Goal: Task Accomplishment & Management: Manage account settings

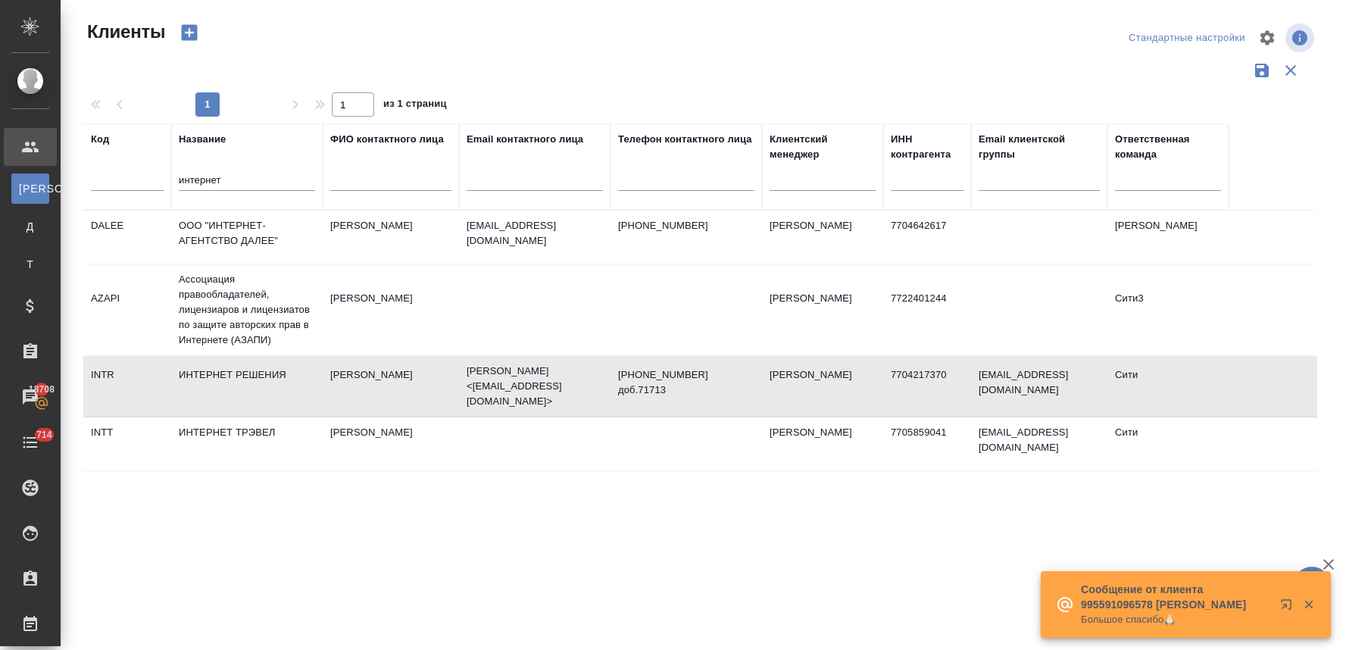
select select "RU"
click at [246, 177] on input "интернет" at bounding box center [247, 181] width 136 height 19
drag, startPoint x: 244, startPoint y: 177, endPoint x: 36, endPoint y: 165, distance: 207.9
click at [61, 168] on div "Клиенты Стандартные настройки 1 1 из 1 страниц Код Название интернет ФИО контак…" at bounding box center [703, 338] width 1285 height 677
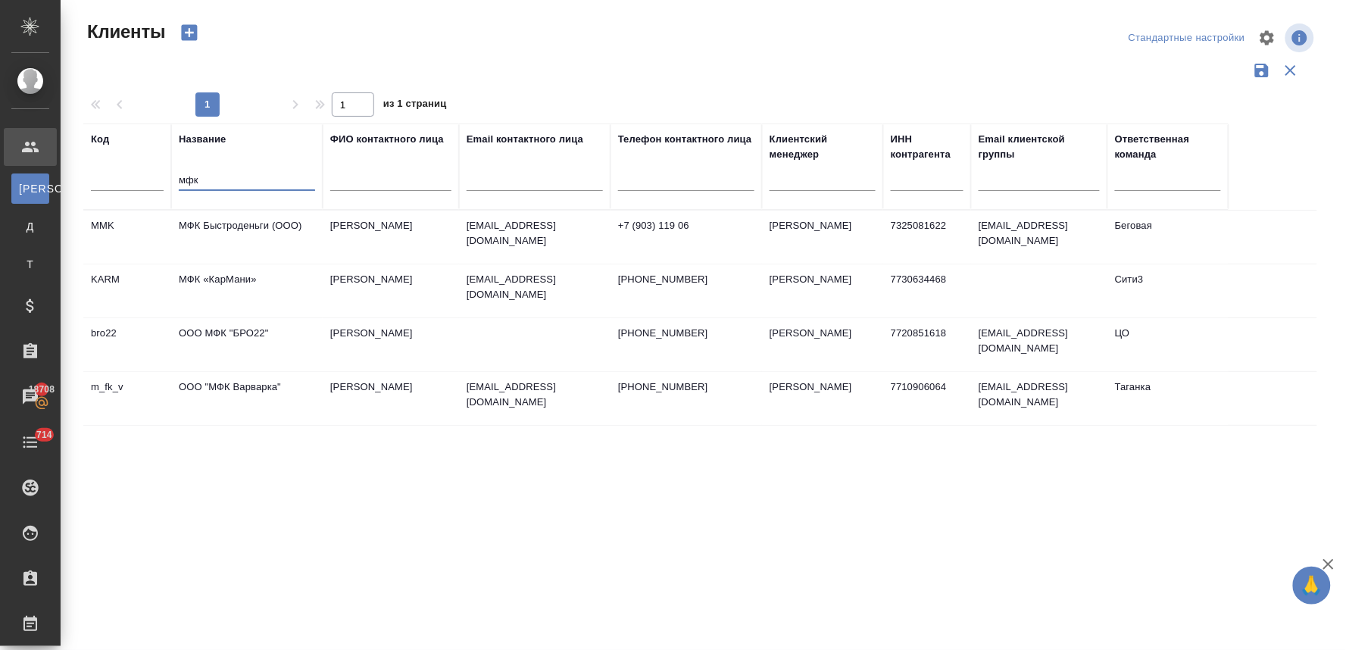
drag, startPoint x: 213, startPoint y: 179, endPoint x: 55, endPoint y: 187, distance: 157.7
click at [57, 188] on div ".cls-1 fill:#fff; AWATERA Lyamina Nadezhda Клиенты К Клиенты Д Договоры Т Тенде…" at bounding box center [673, 325] width 1346 height 650
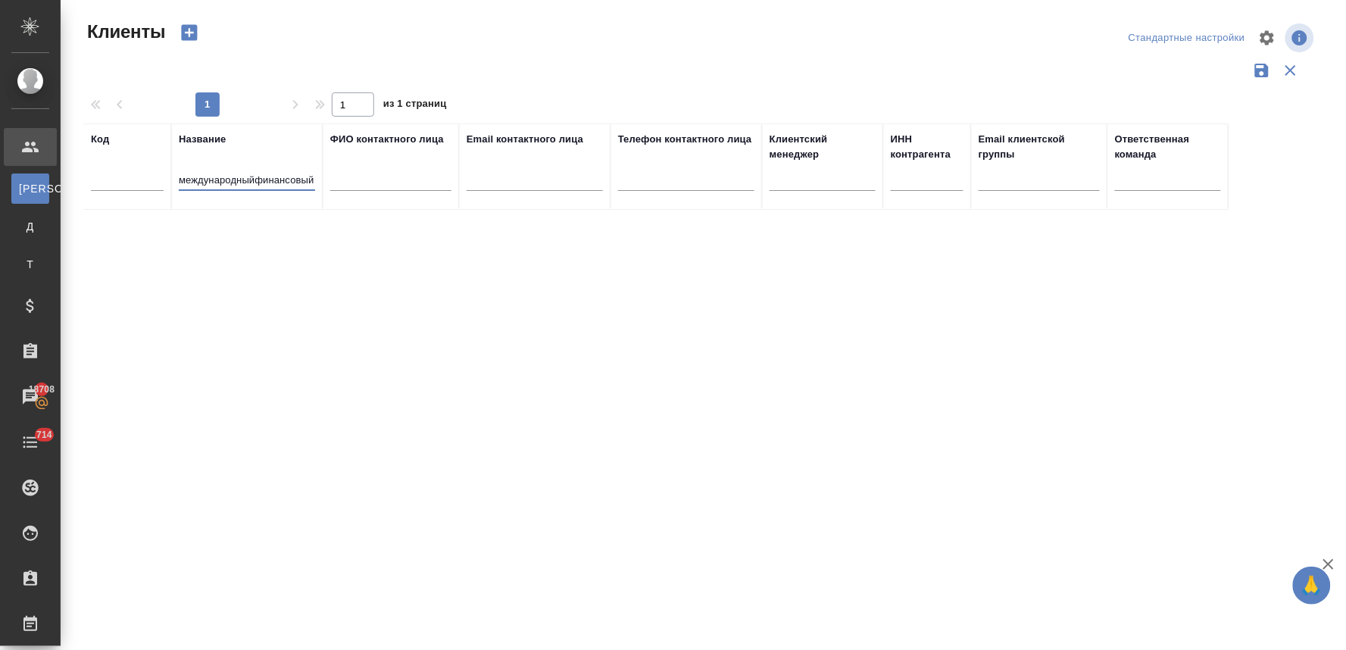
click at [255, 177] on input "международныйфинансовый" at bounding box center [247, 181] width 136 height 19
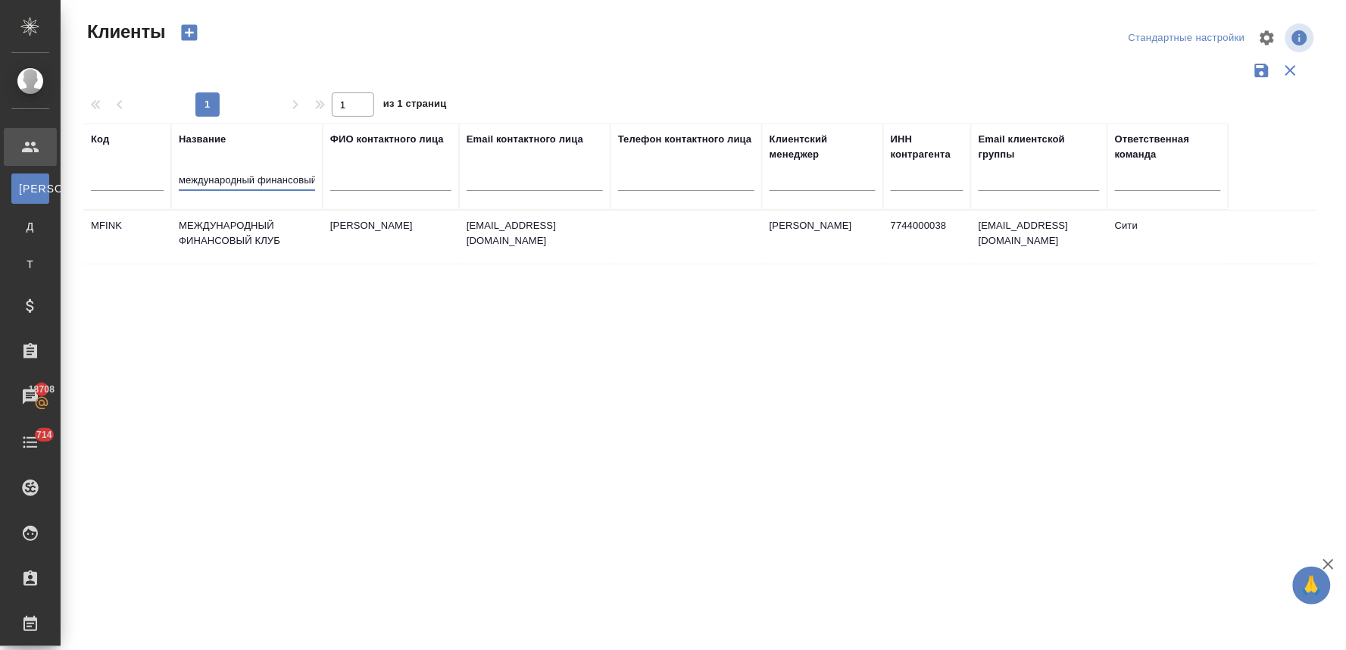
type input "международный финансовый"
click at [228, 232] on td "МЕЖДУНАРОДНЫЙ ФИНАНСОВЫЙ КЛУБ" at bounding box center [246, 237] width 151 height 53
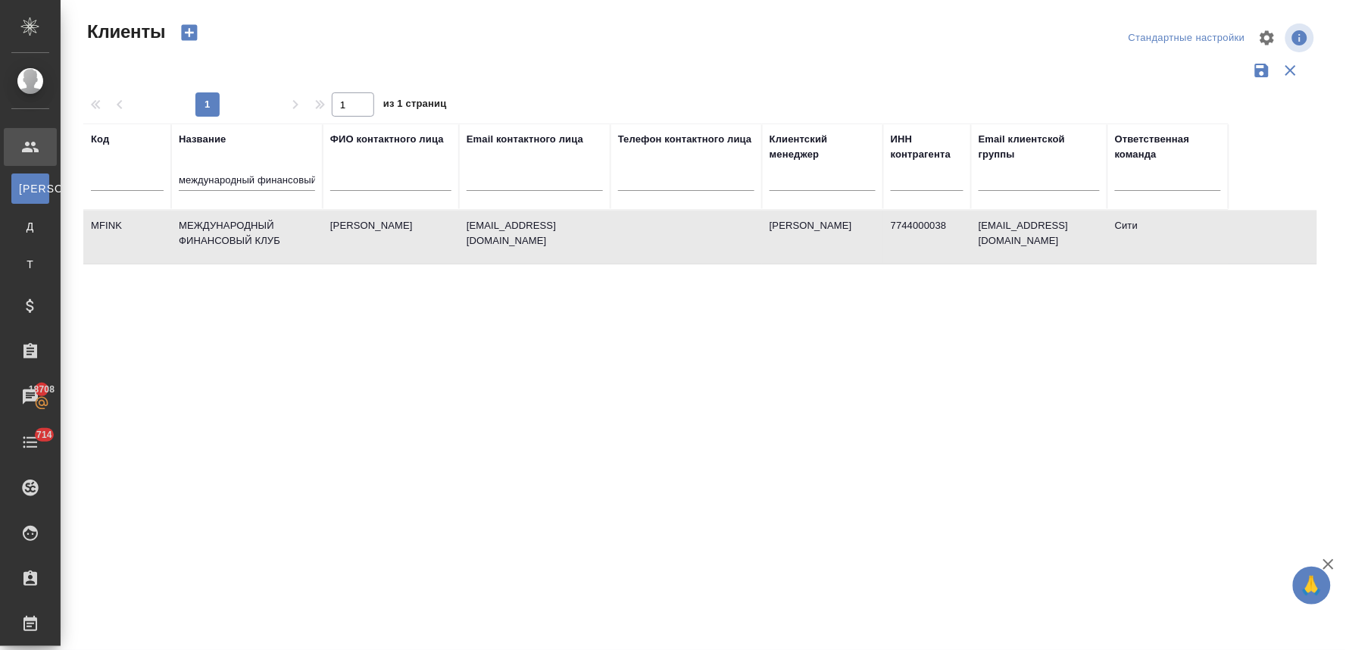
click at [228, 232] on td "МЕЖДУНАРОДНЫЙ ФИНАНСОВЫЙ КЛУБ" at bounding box center [246, 237] width 151 height 53
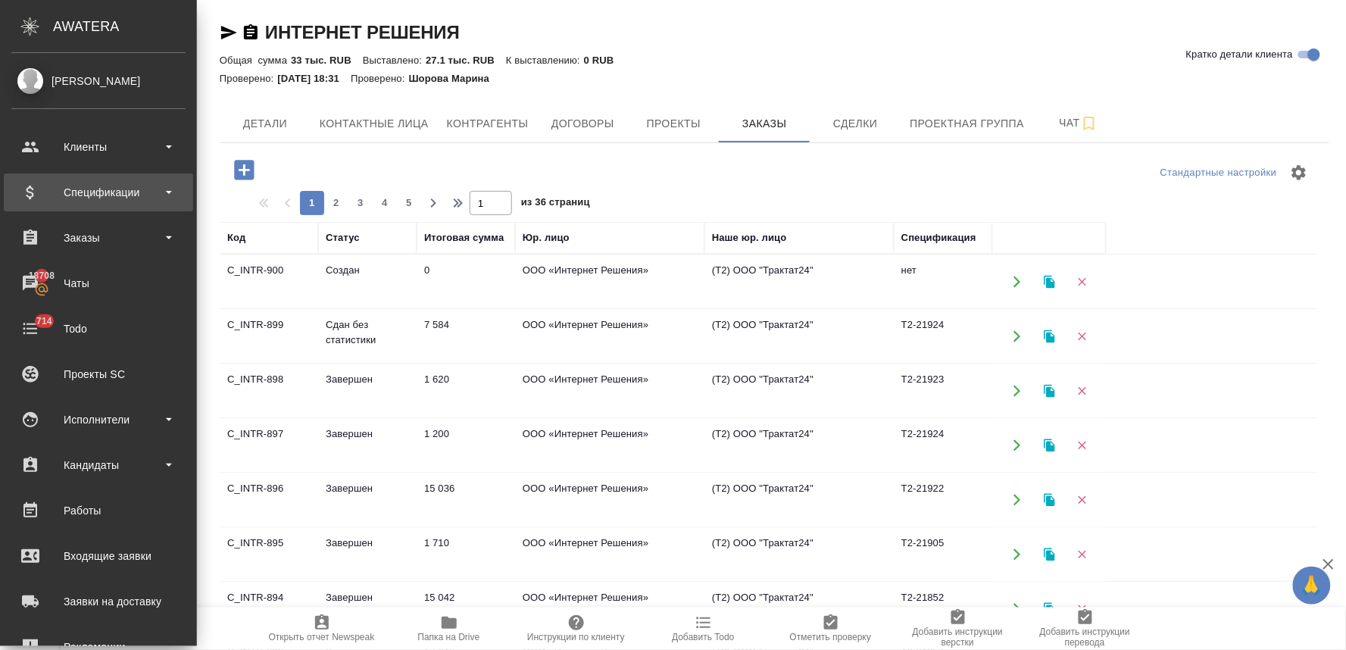
click at [85, 193] on div "Спецификации" at bounding box center [98, 192] width 174 height 23
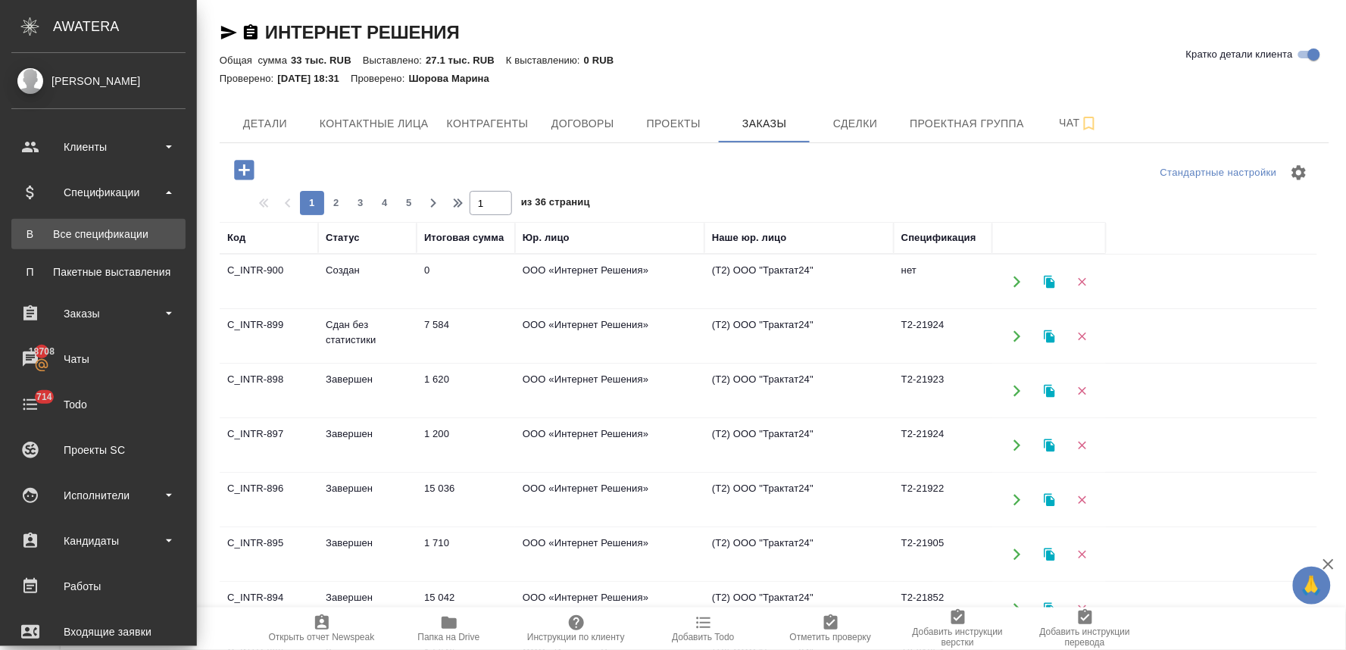
click at [108, 230] on div "Все спецификации" at bounding box center [98, 233] width 159 height 15
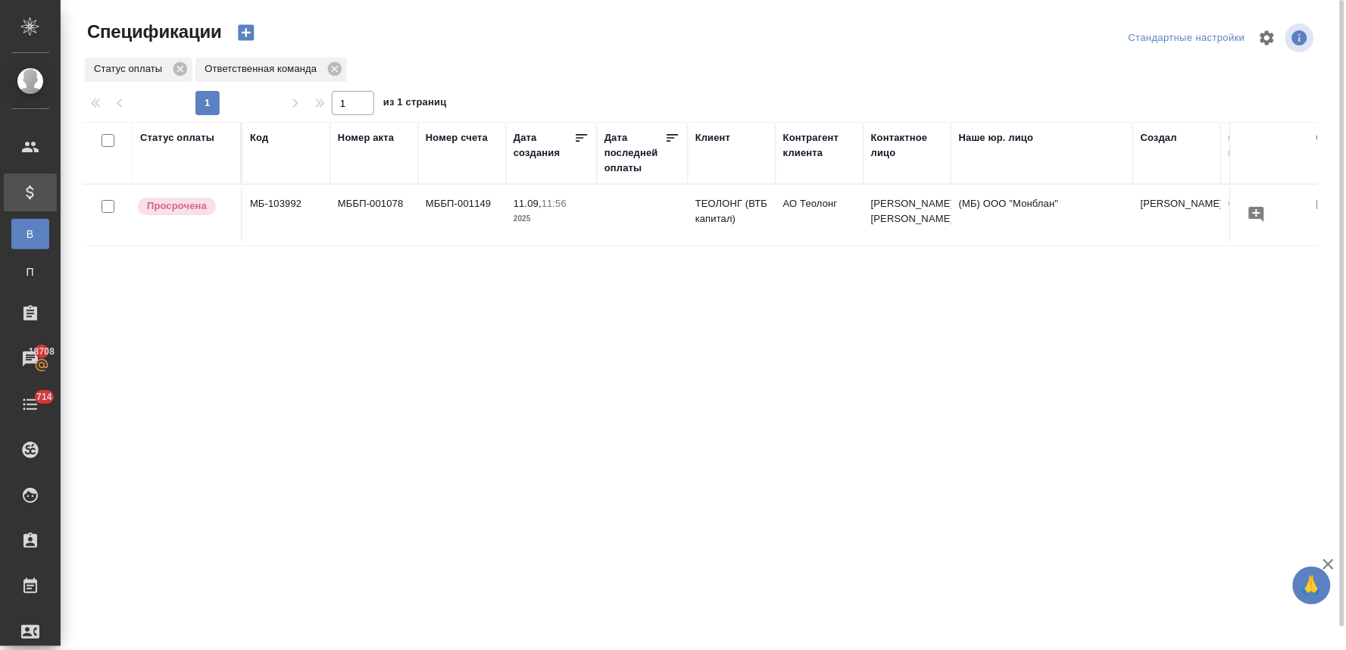
click at [709, 137] on div "Клиент" at bounding box center [712, 137] width 35 height 15
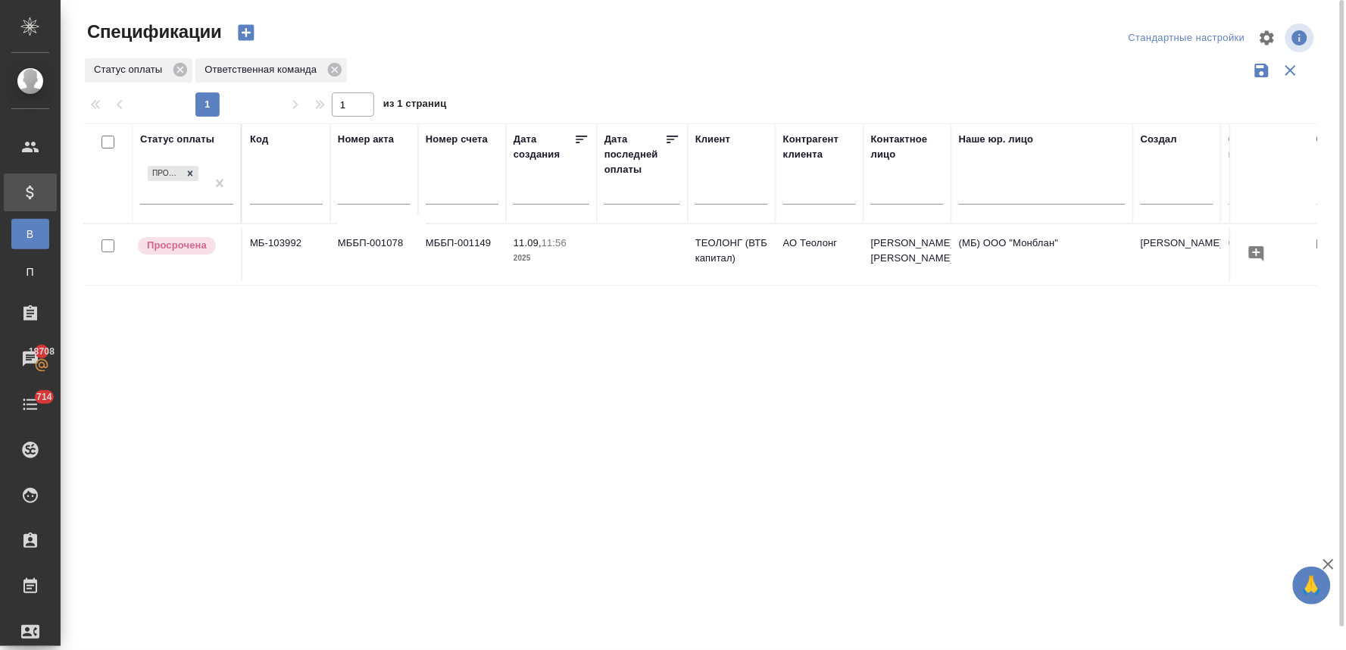
click at [720, 195] on input "text" at bounding box center [731, 194] width 73 height 19
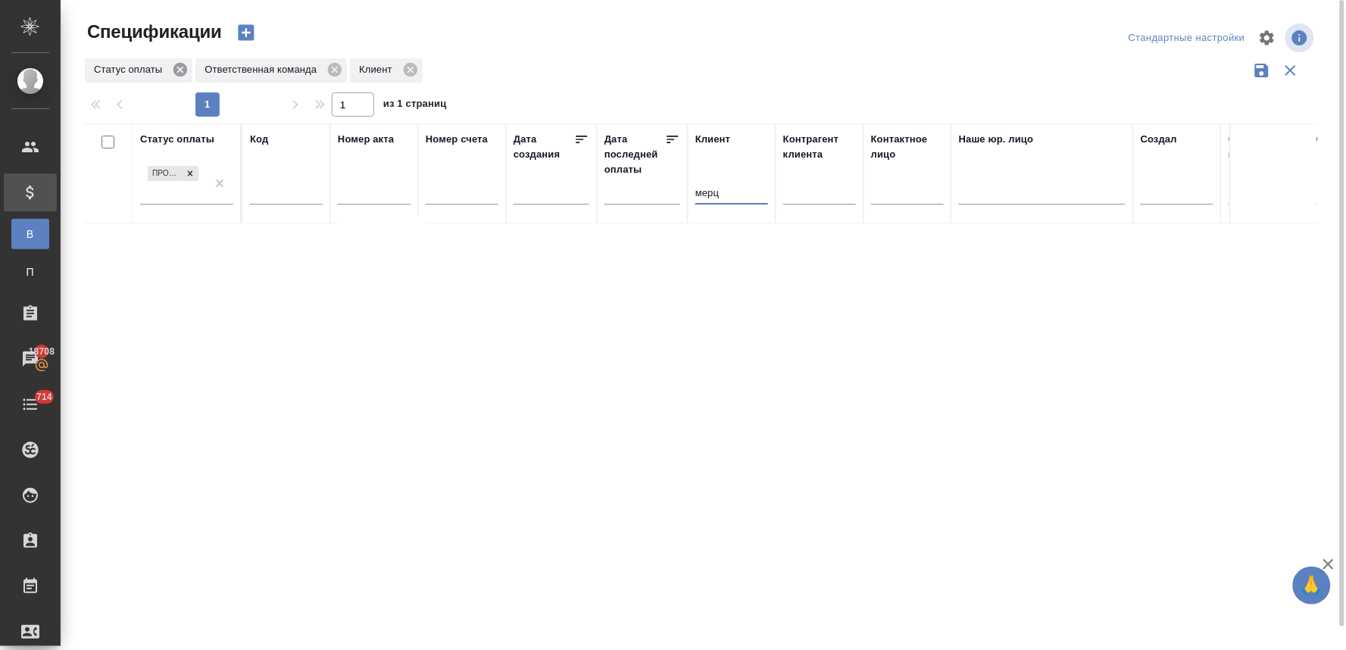
type input "мерц"
click at [183, 69] on icon at bounding box center [180, 70] width 14 height 14
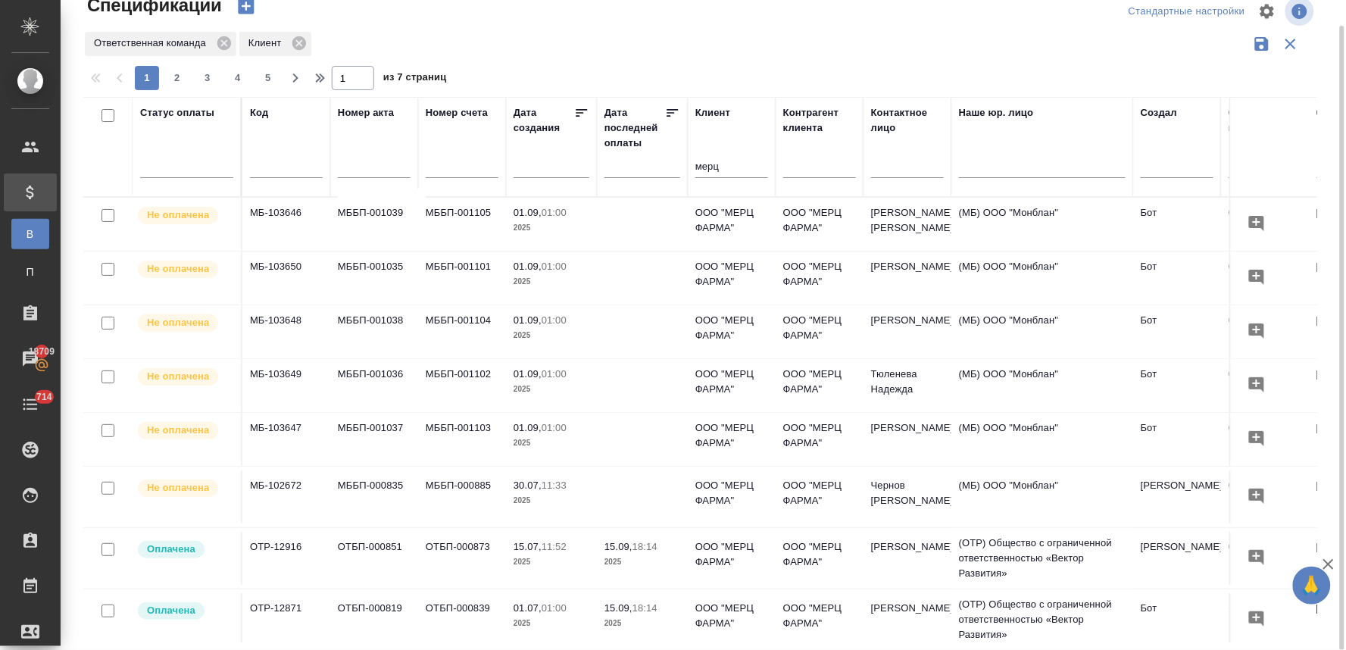
click at [531, 483] on p "30.07," at bounding box center [527, 484] width 28 height 11
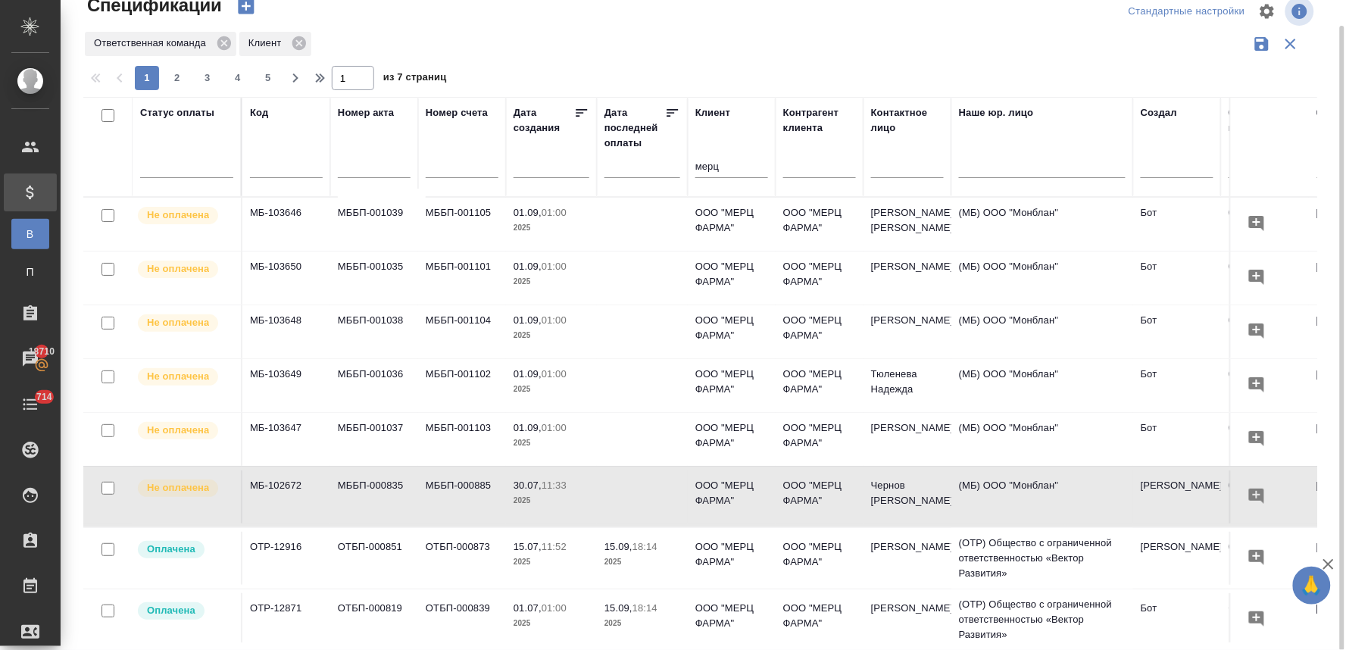
click at [465, 478] on td "МББП-000885" at bounding box center [462, 496] width 88 height 53
click at [725, 265] on p "ООО "МЕРЦ ФАРМА"" at bounding box center [731, 274] width 73 height 30
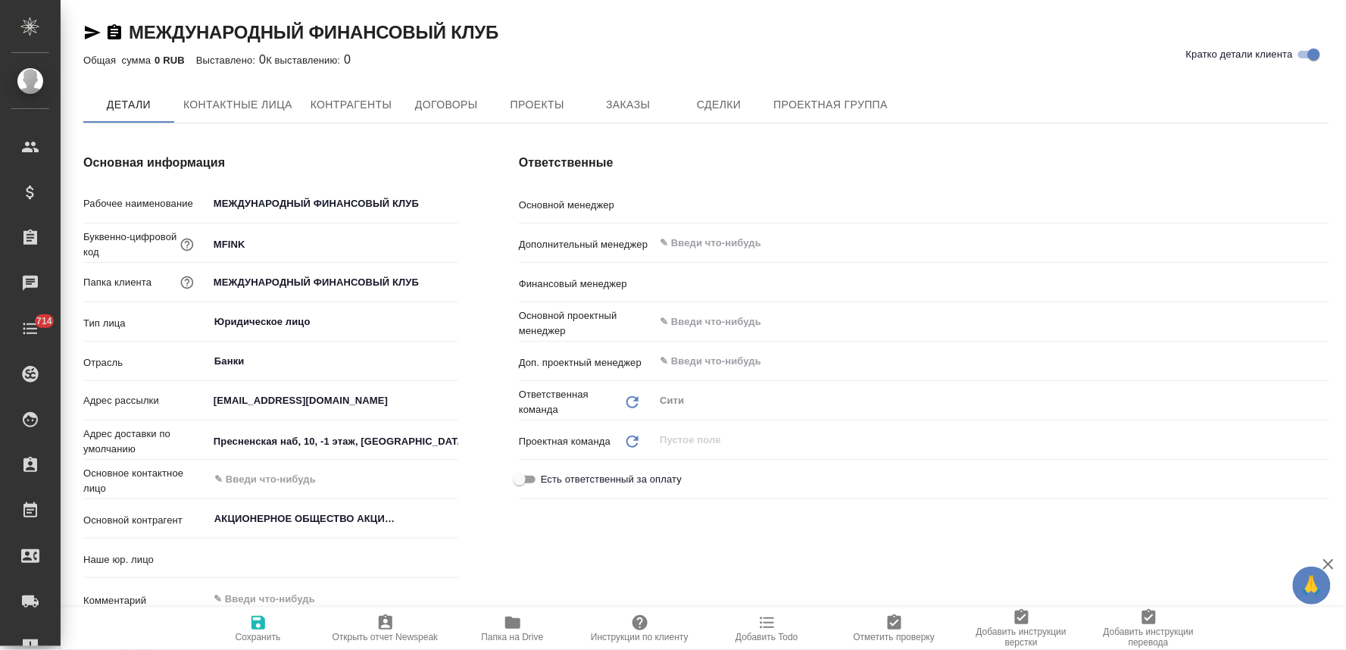
type textarea "x"
type input "[PERSON_NAME]"
type input "Левченко Юлия"
type textarea "x"
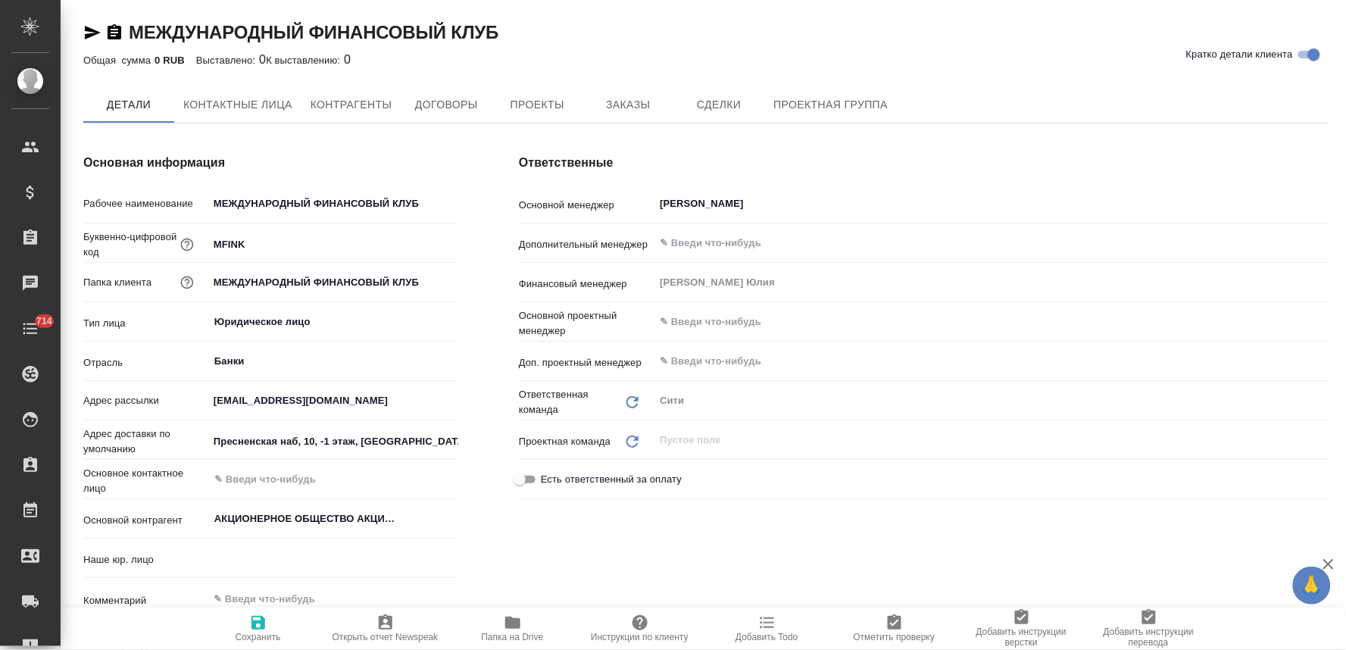
type textarea "x"
click at [644, 102] on span "Заказы" at bounding box center [627, 105] width 73 height 19
type textarea "x"
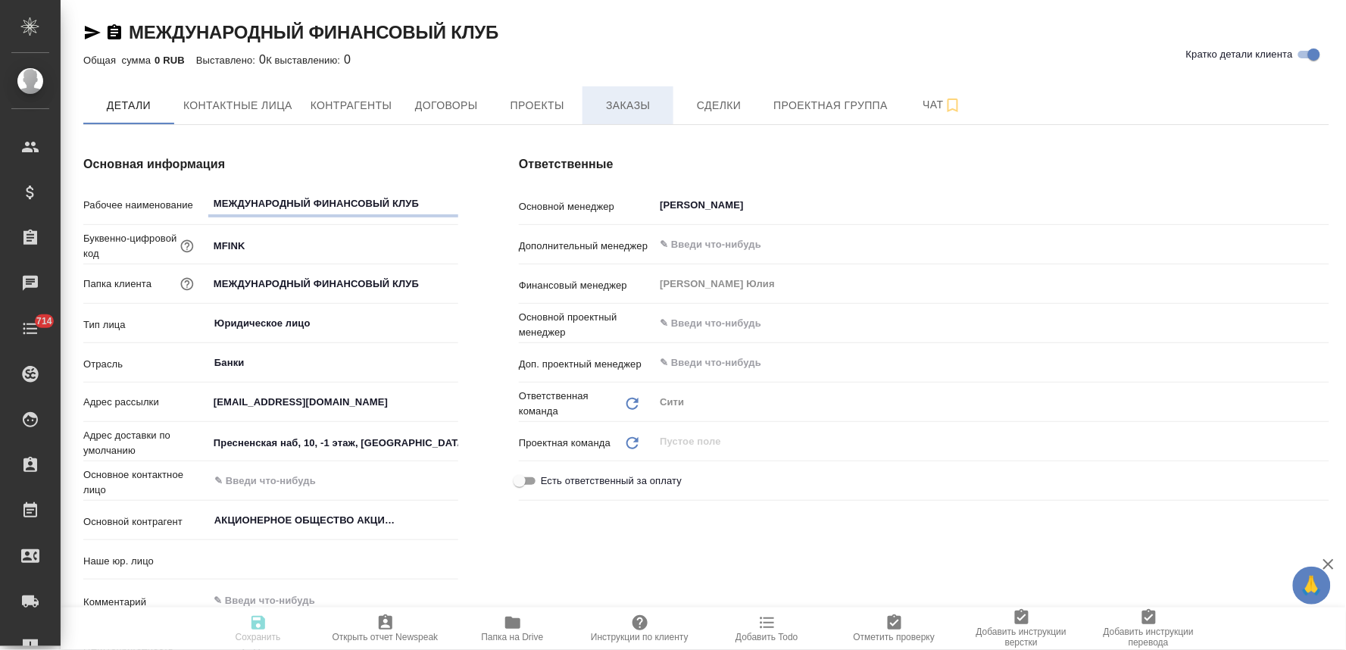
type textarea "x"
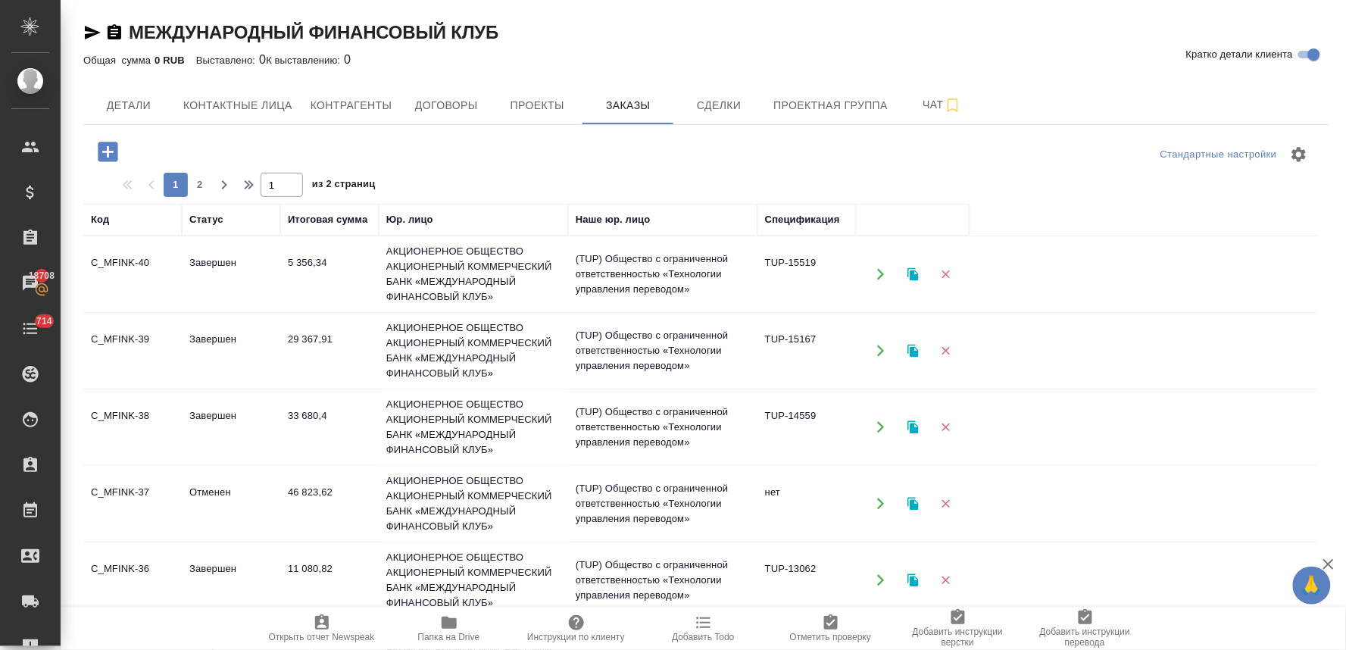
click at [388, 342] on td "АКЦИОНЕРНОЕ ОБЩЕСТВО АКЦИОНЕРНЫЙ КОММЕРЧЕСКИЙ БАНК «МЕЖДУНАРОДНЫЙ ФИНАНСОВЫЙ КЛ…" at bounding box center [473, 351] width 189 height 76
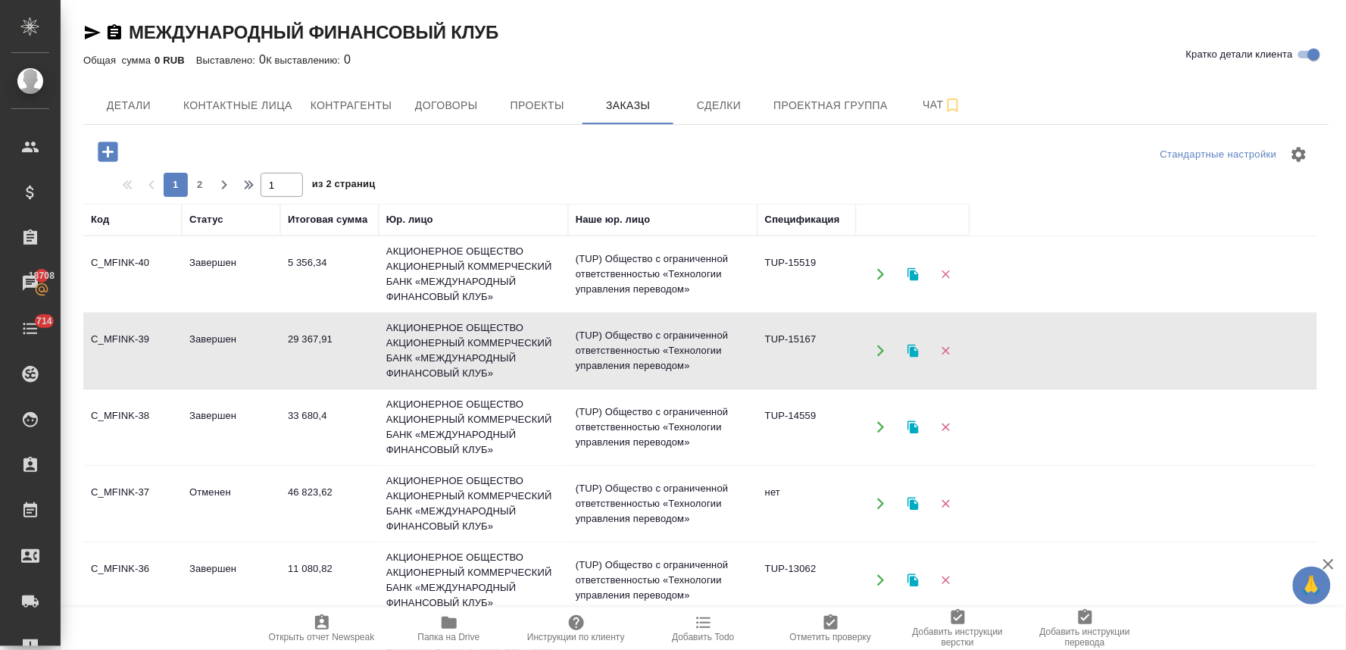
click at [388, 342] on td "АКЦИОНЕРНОЕ ОБЩЕСТВО АКЦИОНЕРНЫЙ КОММЕРЧЕСКИЙ БАНК «МЕЖДУНАРОДНЫЙ ФИНАНСОВЫЙ КЛ…" at bounding box center [473, 351] width 189 height 76
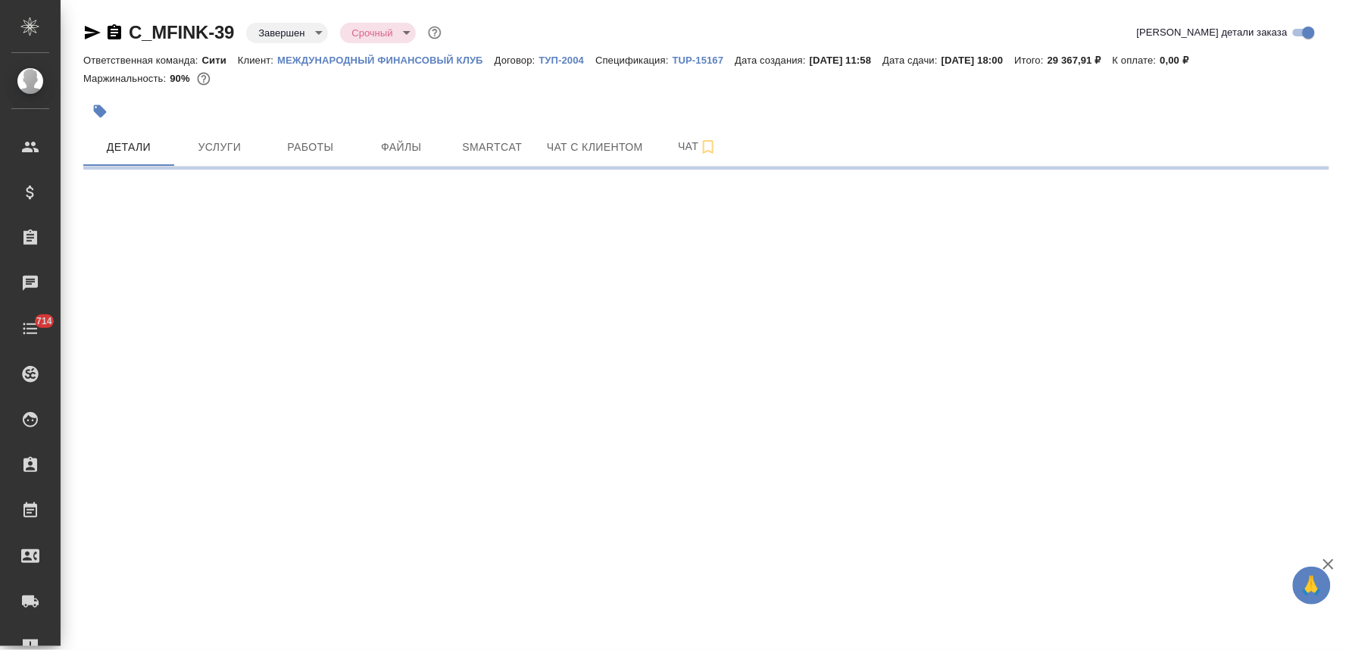
select select "RU"
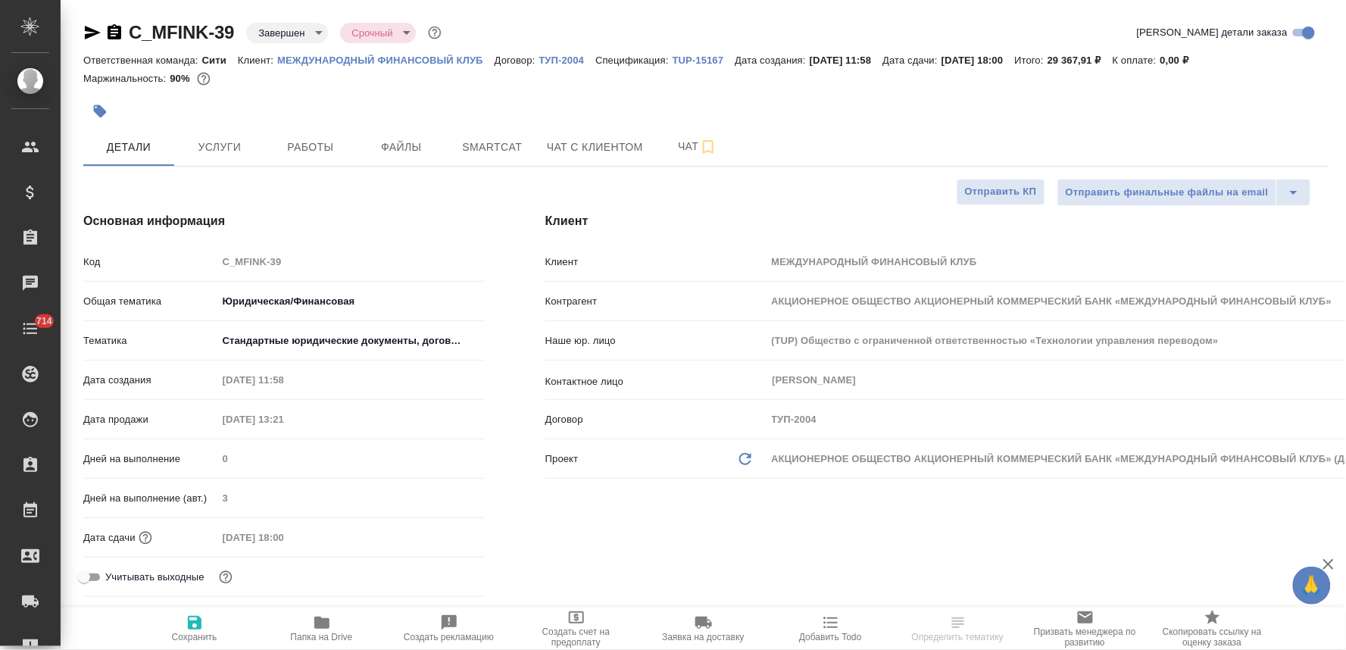
type textarea "x"
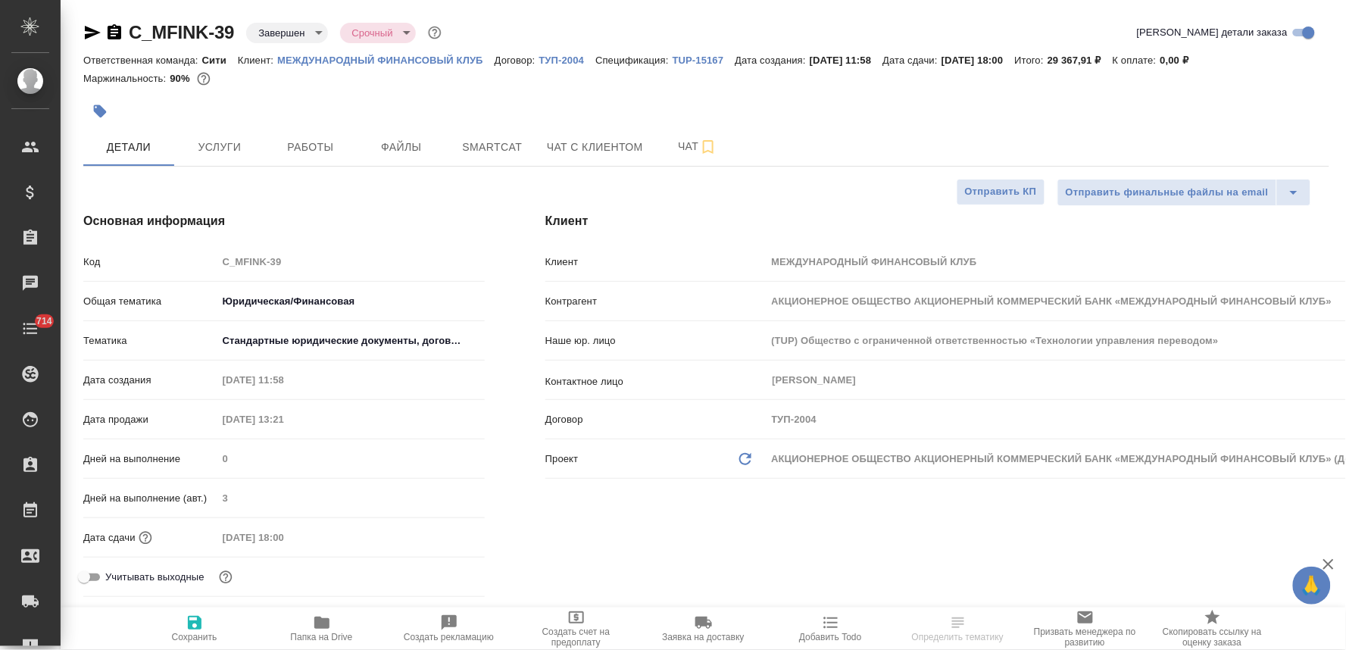
type textarea "x"
type input "Хрусталёва Дарья"
type input "[PERSON_NAME]"
type textarea "x"
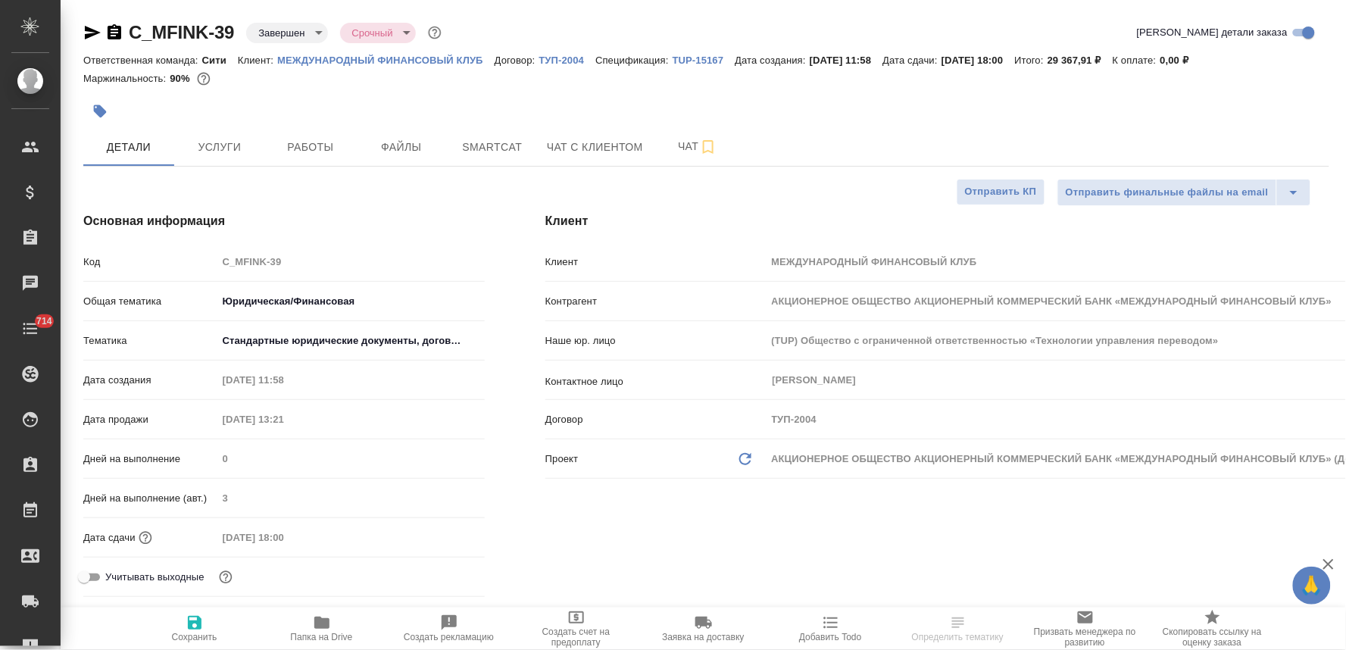
type textarea "x"
click at [700, 55] on p "TUP-15167" at bounding box center [703, 60] width 63 height 11
type textarea "x"
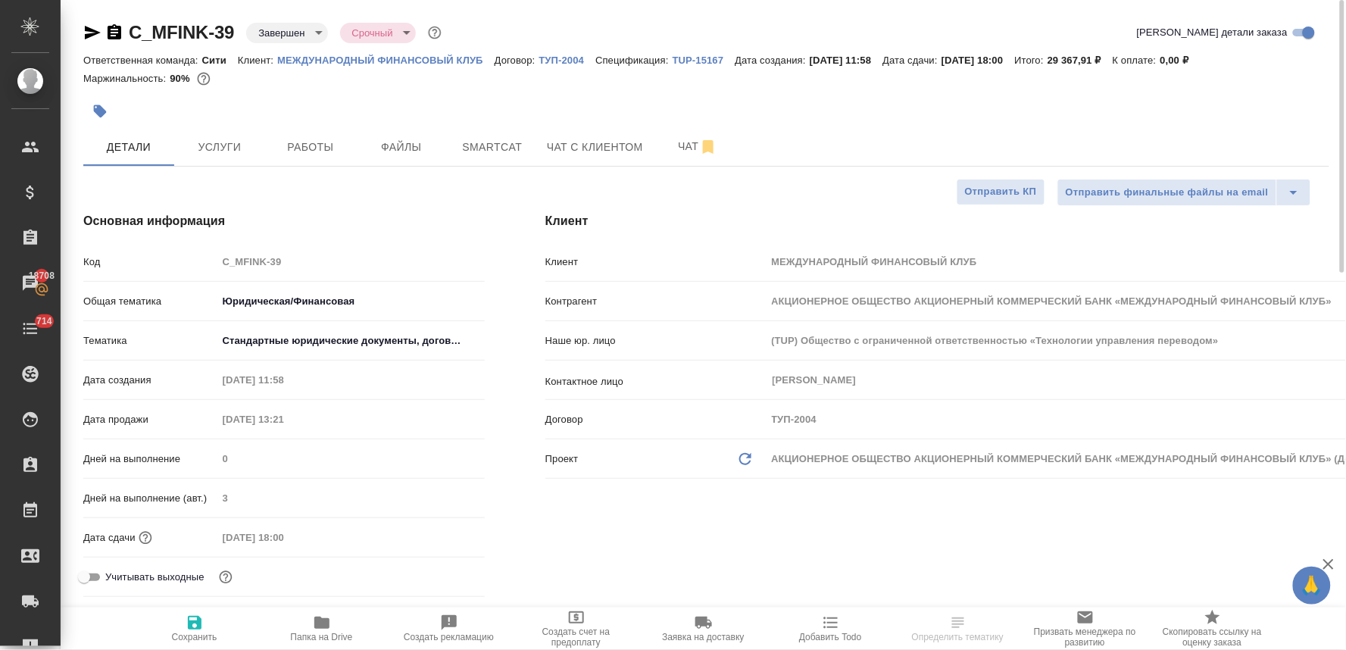
select select "RU"
type textarea "x"
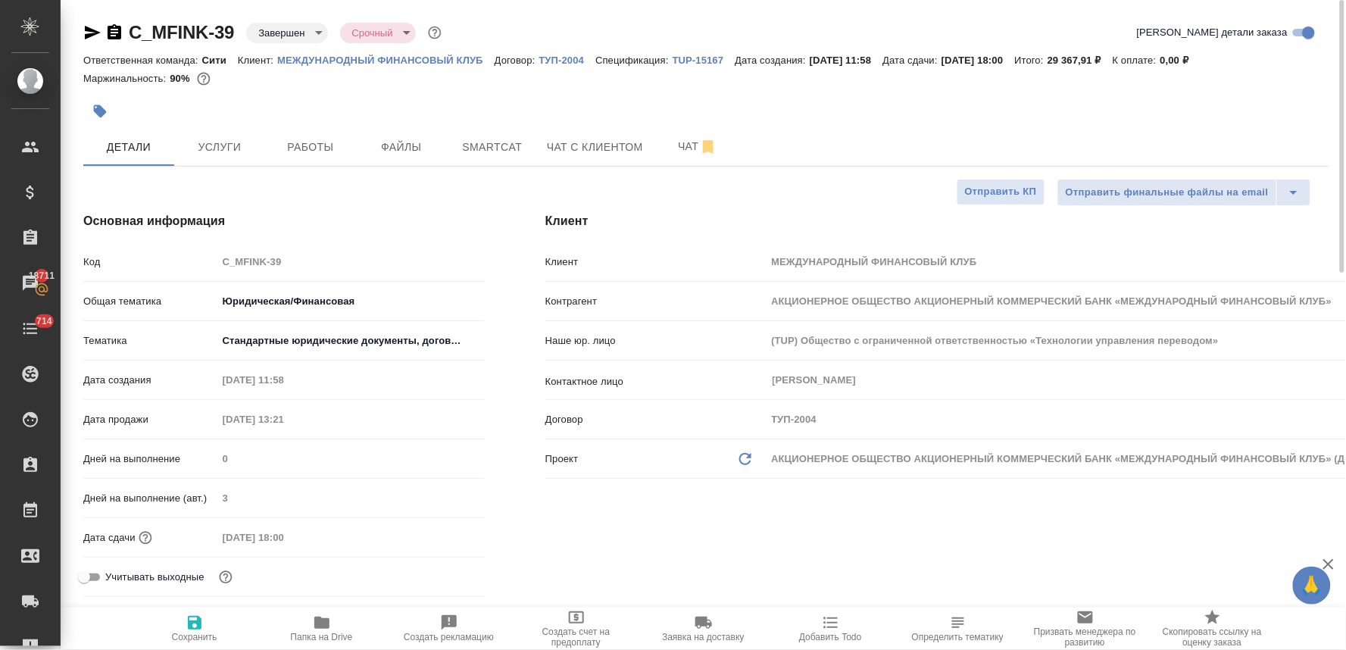
type textarea "x"
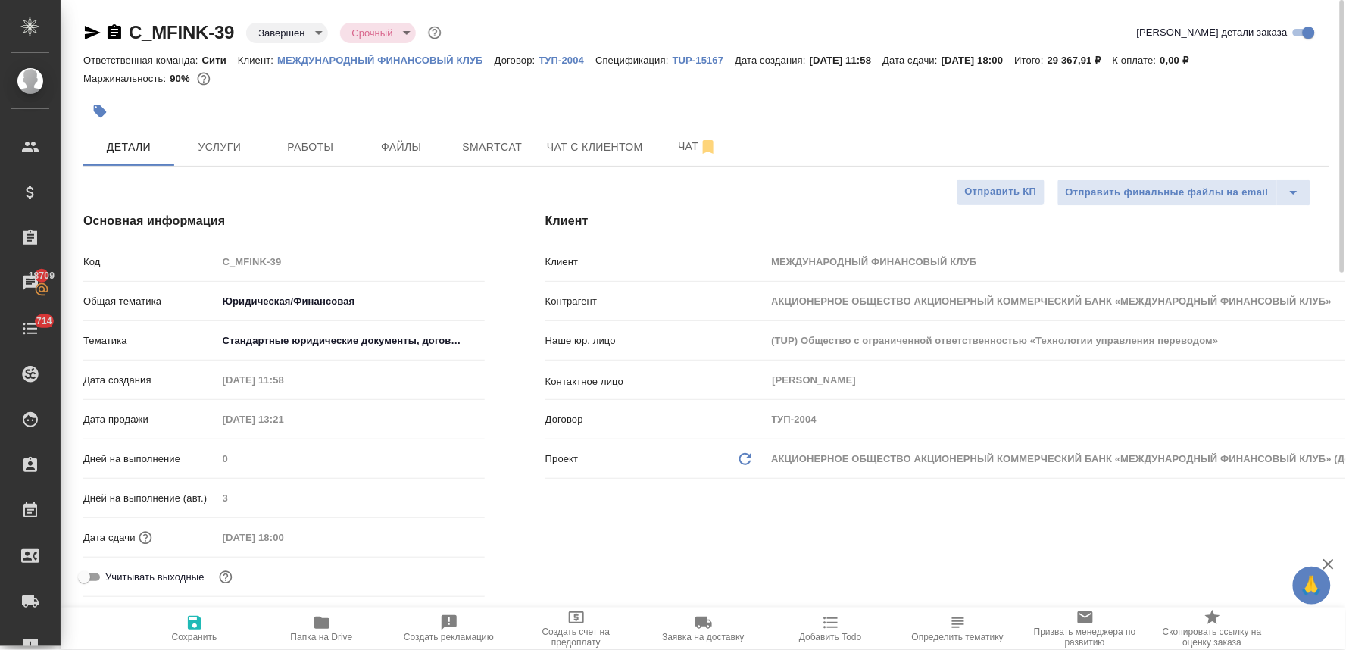
type textarea "x"
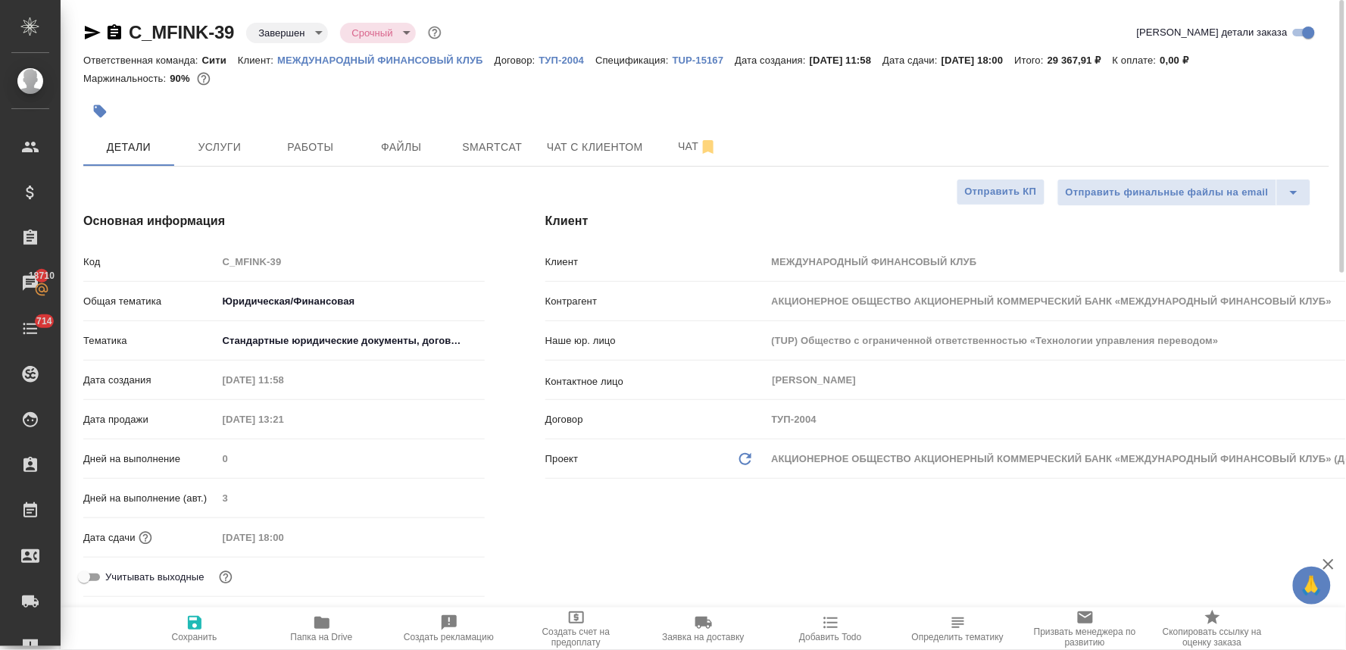
type textarea "x"
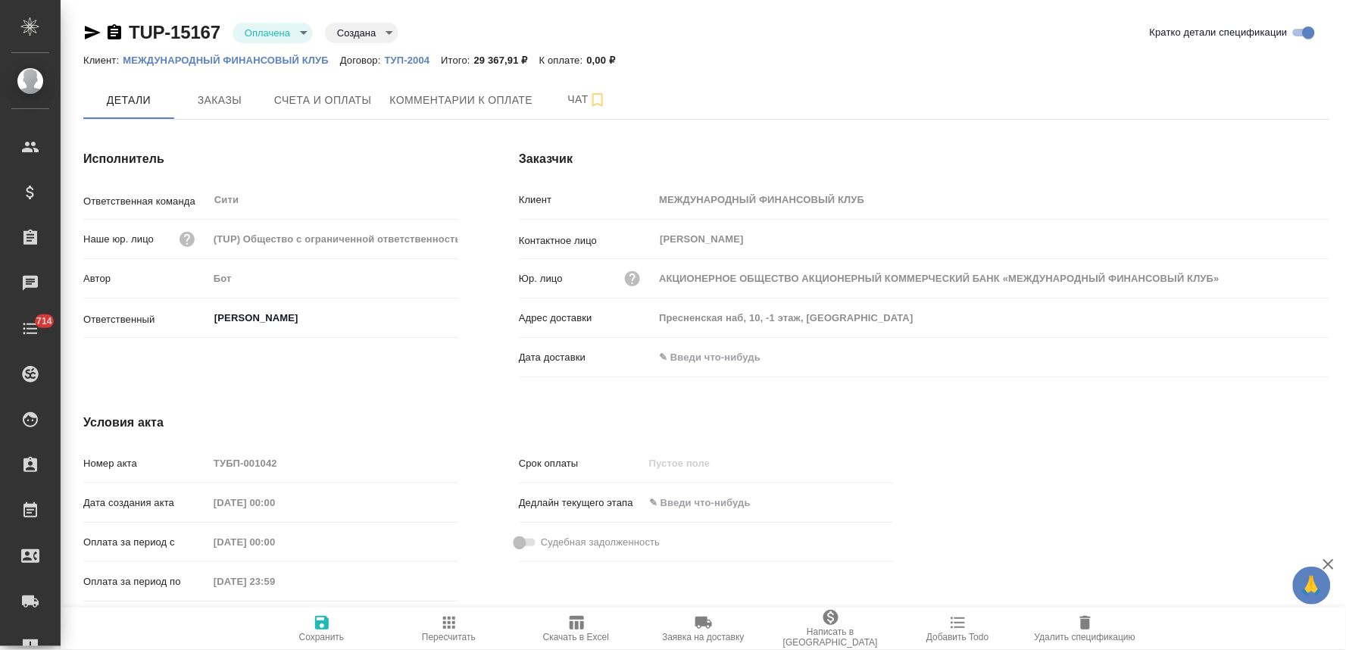
click at [579, 638] on span "Скачать в Excel" at bounding box center [576, 637] width 66 height 11
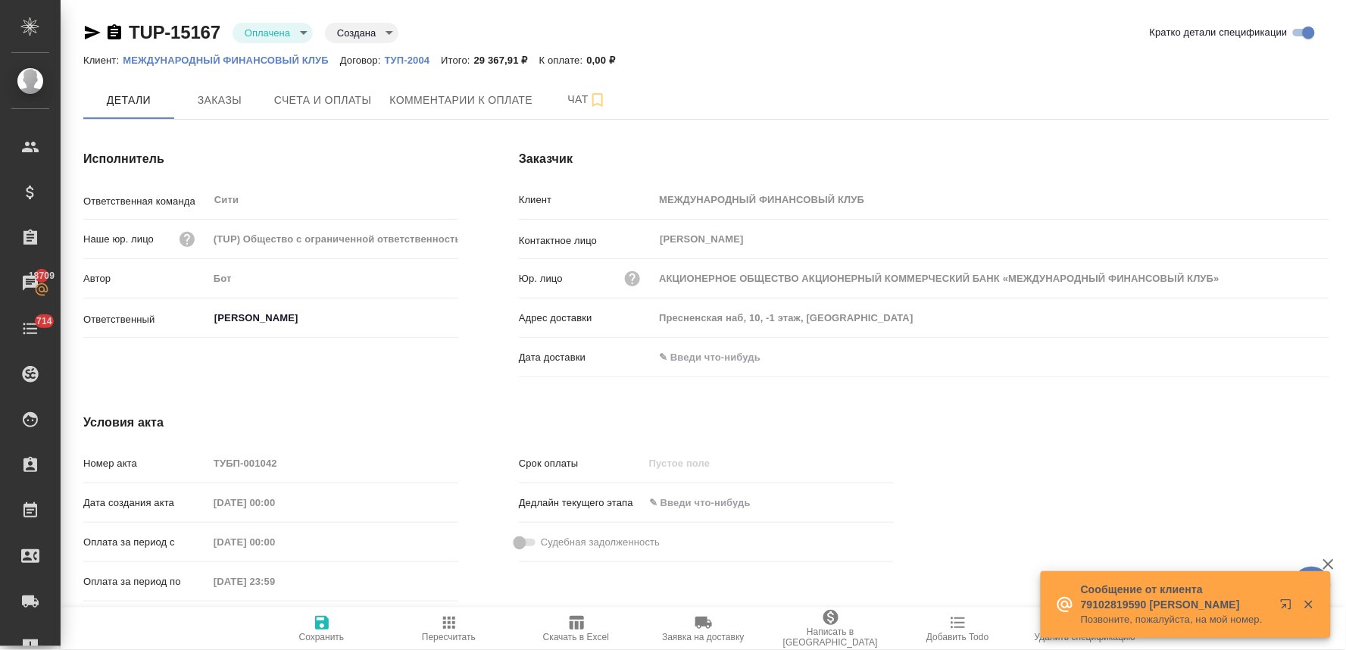
click at [1172, 95] on div "Детали Заказы Счета и оплаты Комментарии к оплате Чат" at bounding box center [706, 100] width 1246 height 38
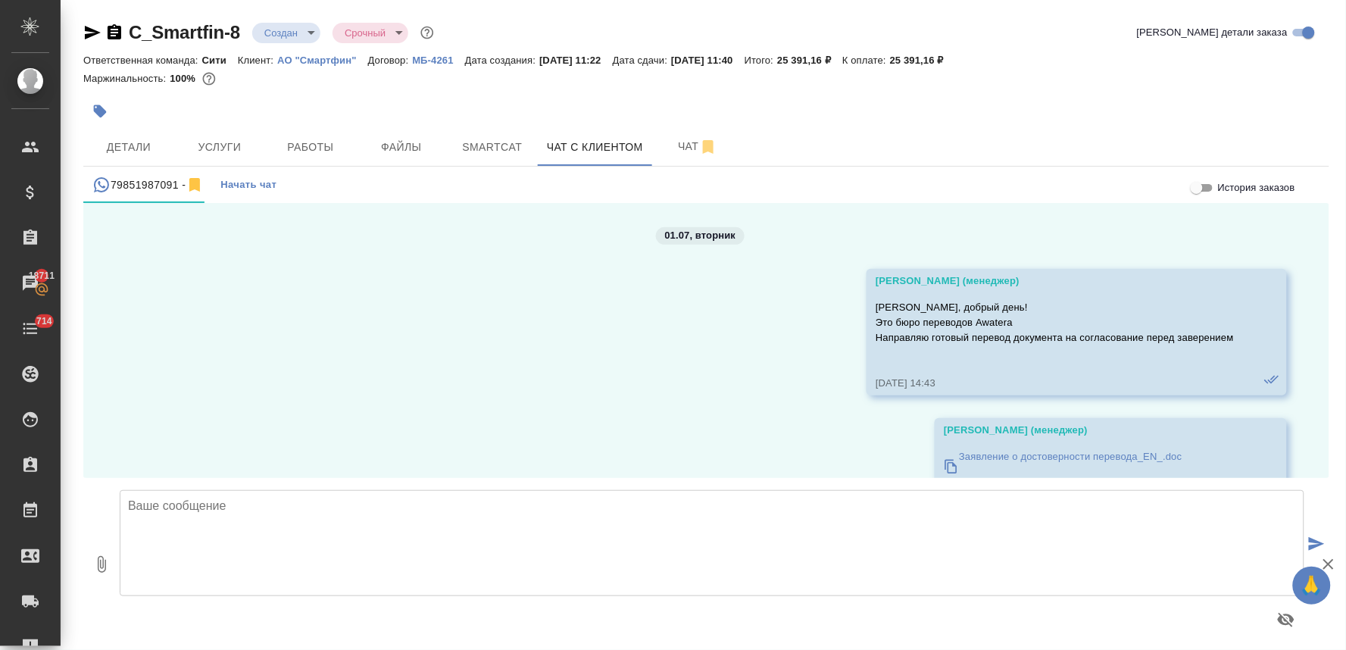
scroll to position [8102, 0]
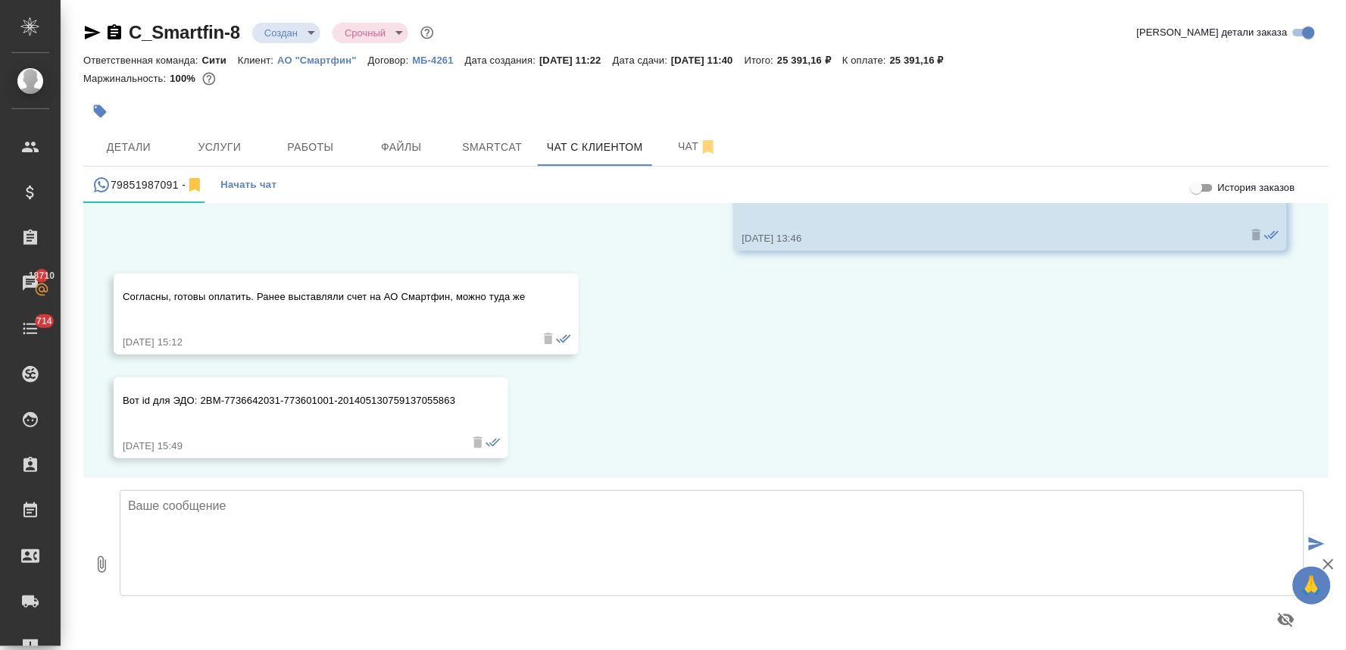
click at [224, 520] on textarea at bounding box center [712, 543] width 1184 height 106
click at [185, 506] on textarea "Денис, да: хорошо" at bounding box center [712, 543] width 1184 height 106
click at [277, 503] on textarea "Денис, да, хорошо" at bounding box center [712, 543] width 1184 height 106
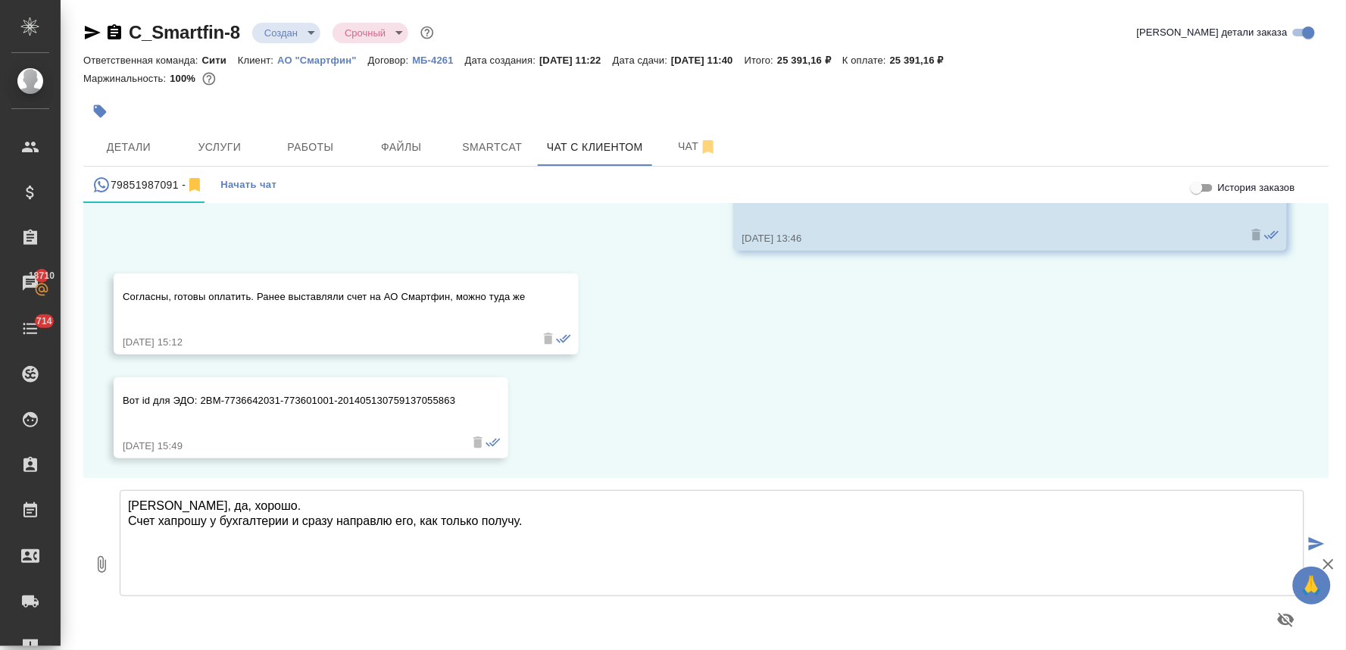
click at [164, 520] on textarea "Денис, да, хорошо. Счет хапрошу у бухгалтерии и сразу направлю его, как только …" at bounding box center [712, 543] width 1184 height 106
type textarea "Денис, да, хорошо. Счет з апрошу у бухгалтерии и сразу направлю его, как только…"
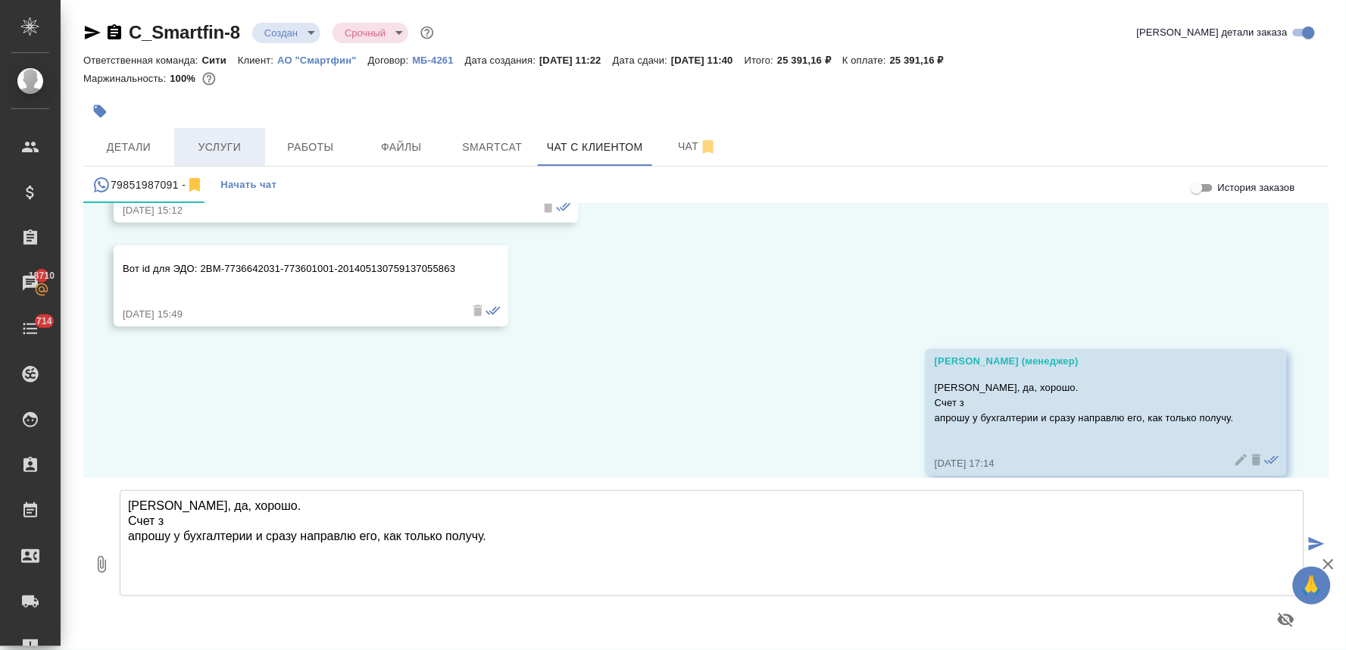
scroll to position [8251, 0]
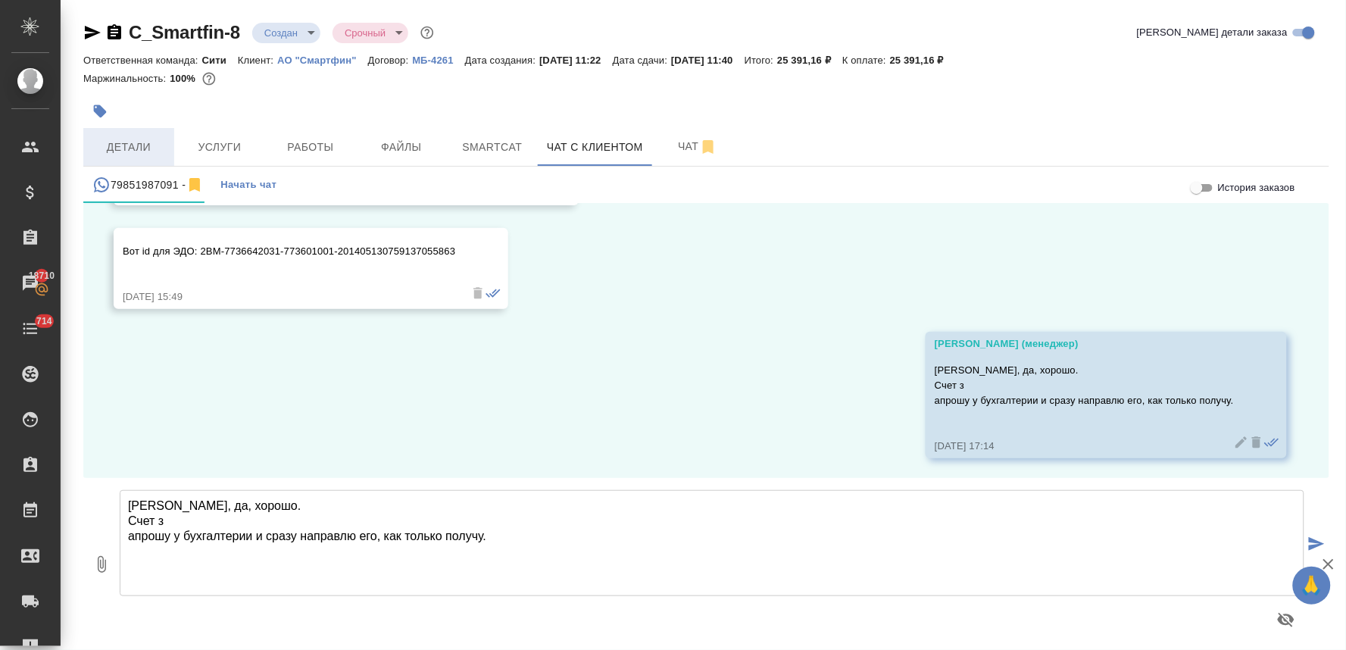
click at [147, 147] on span "Детали" at bounding box center [128, 147] width 73 height 19
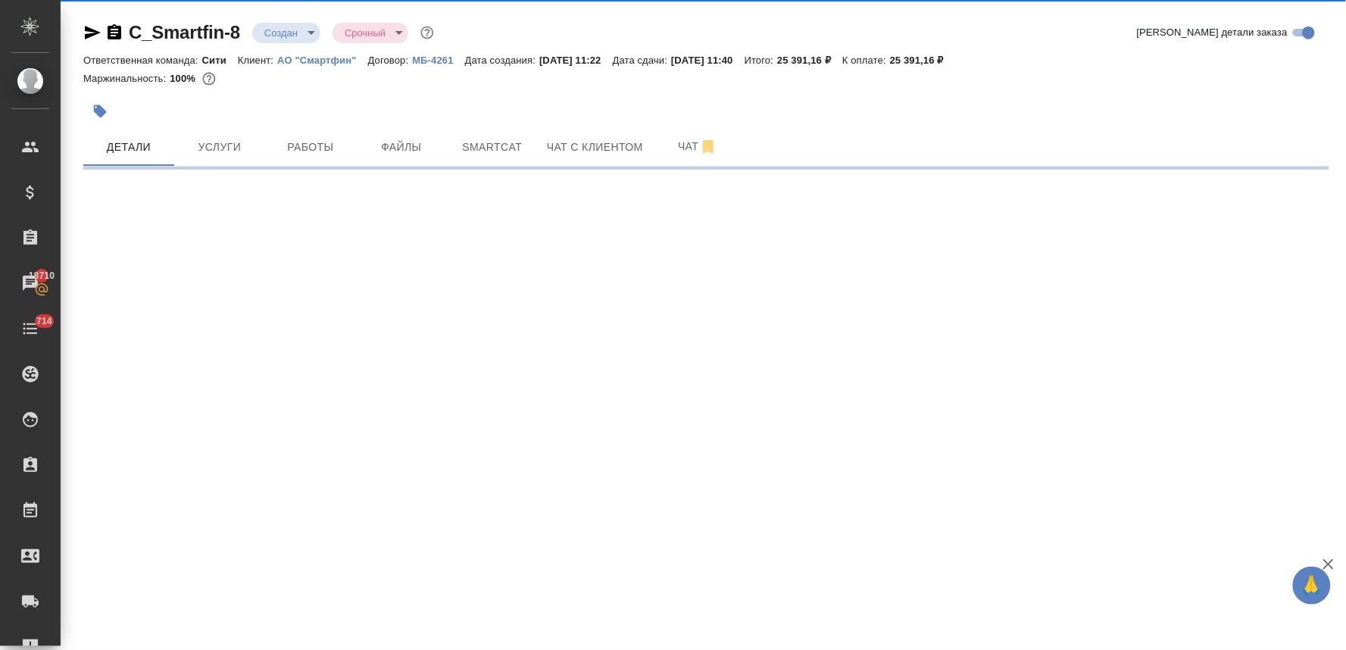
select select "RU"
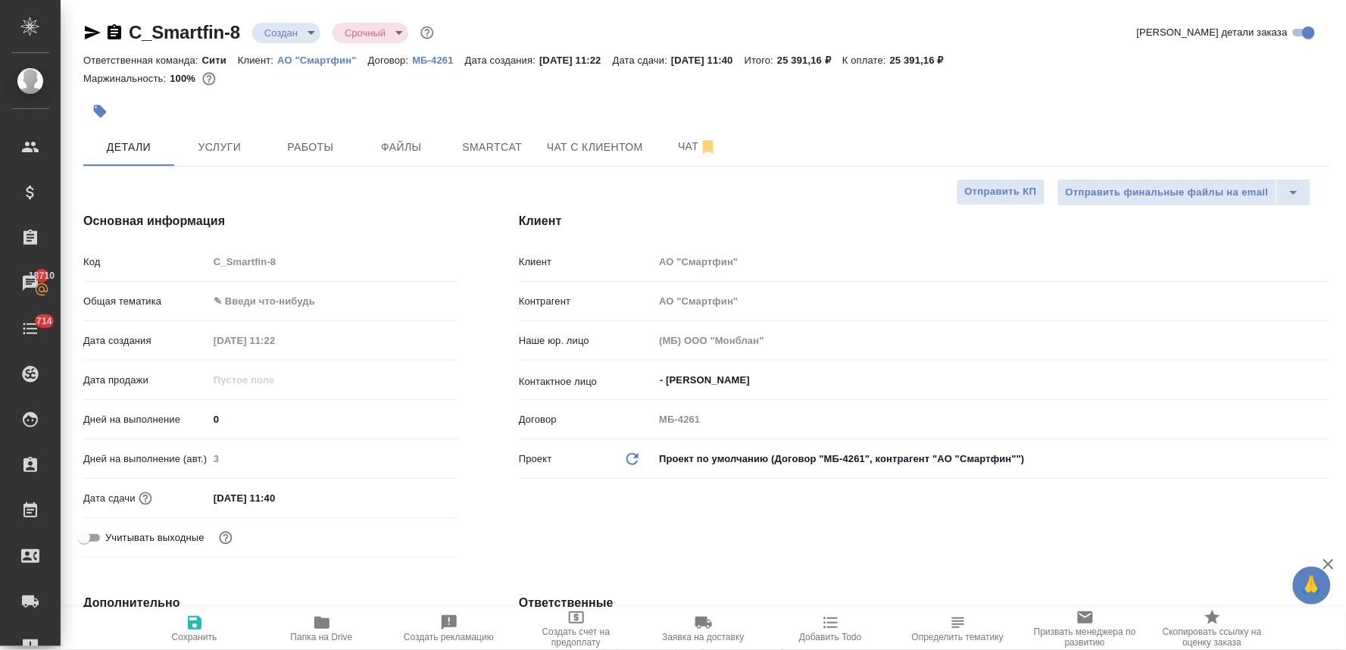
type textarea "x"
click at [596, 641] on span "Создать счет на предоплату" at bounding box center [576, 636] width 109 height 21
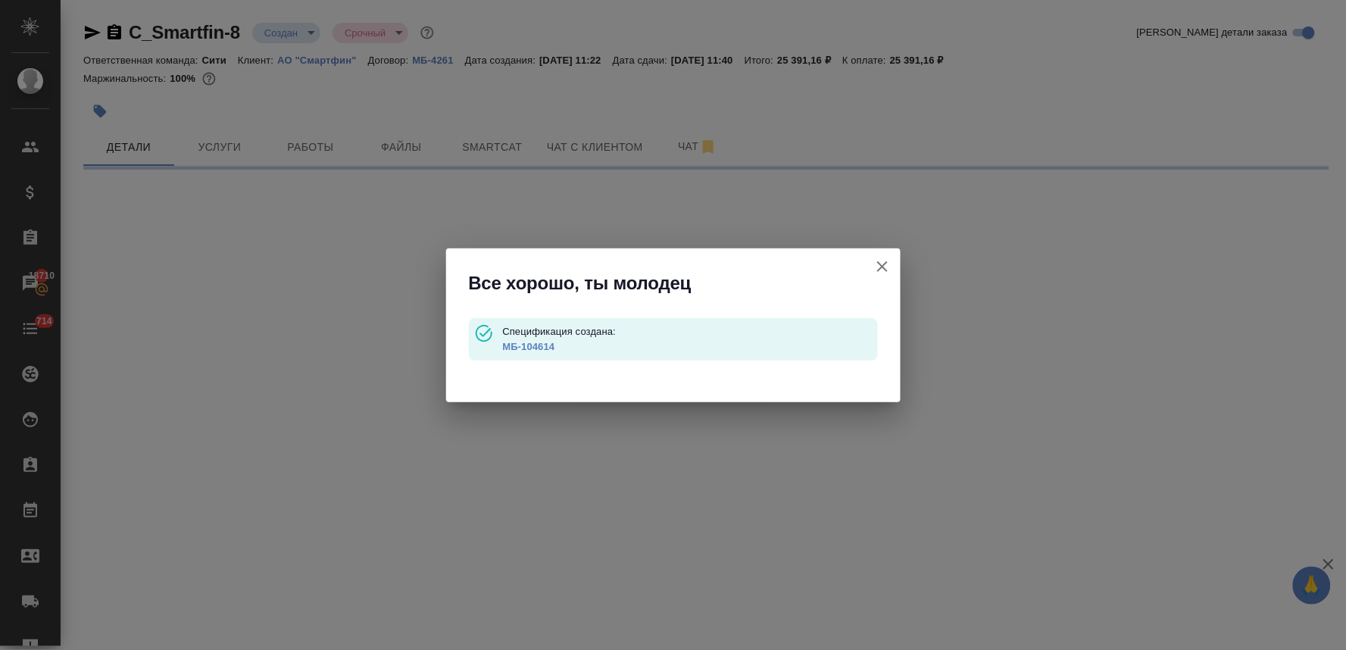
type input "waitingForPrepayment"
select select "RU"
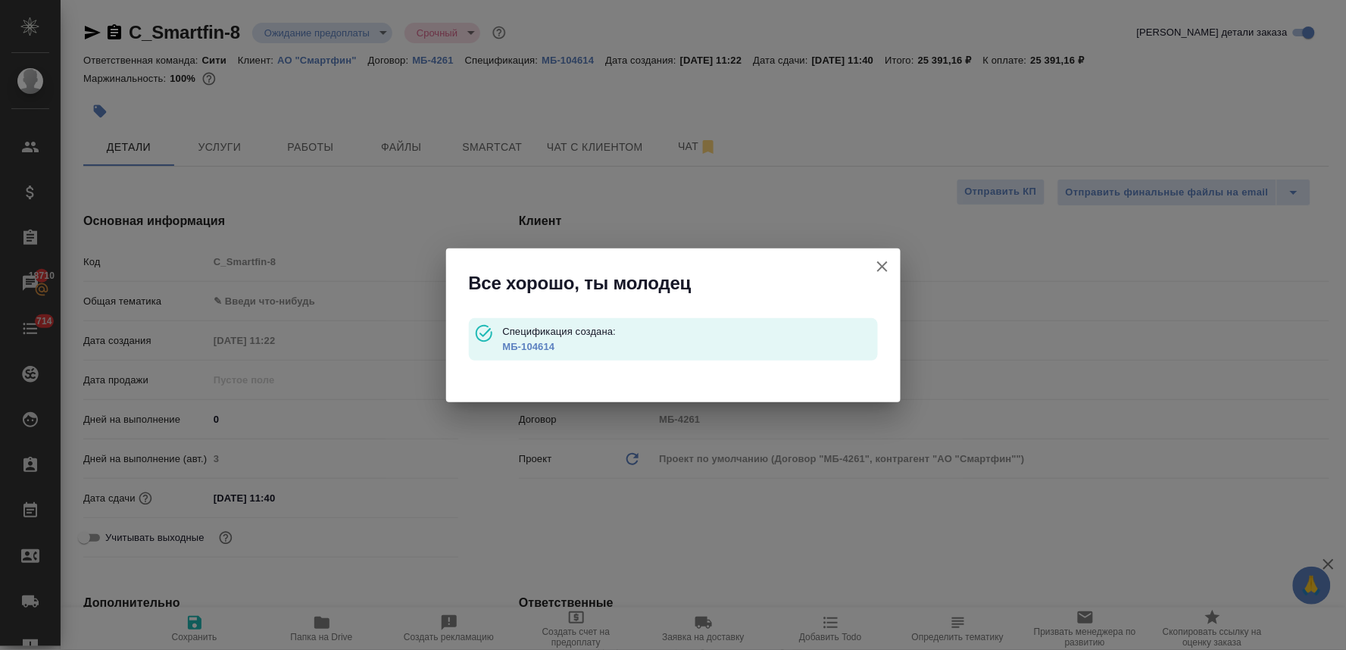
type textarea "x"
click at [544, 344] on link "МБ-104614" at bounding box center [528, 346] width 52 height 11
type textarea "x"
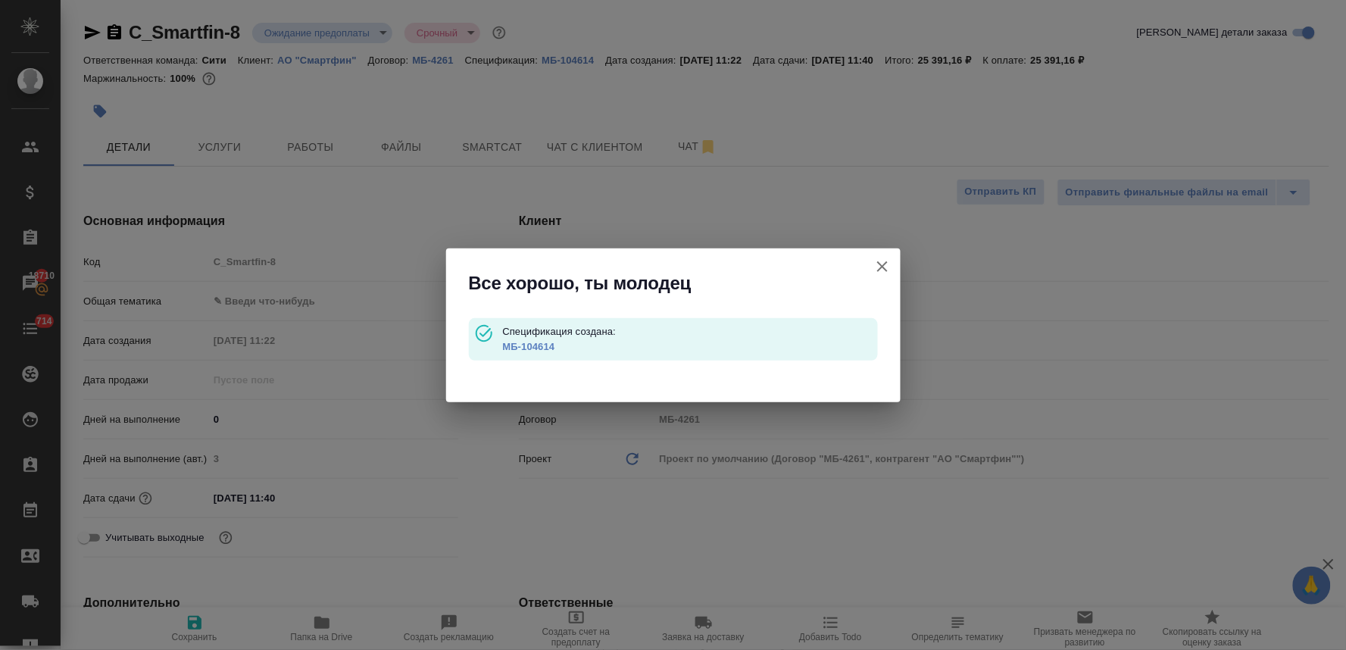
type textarea "x"
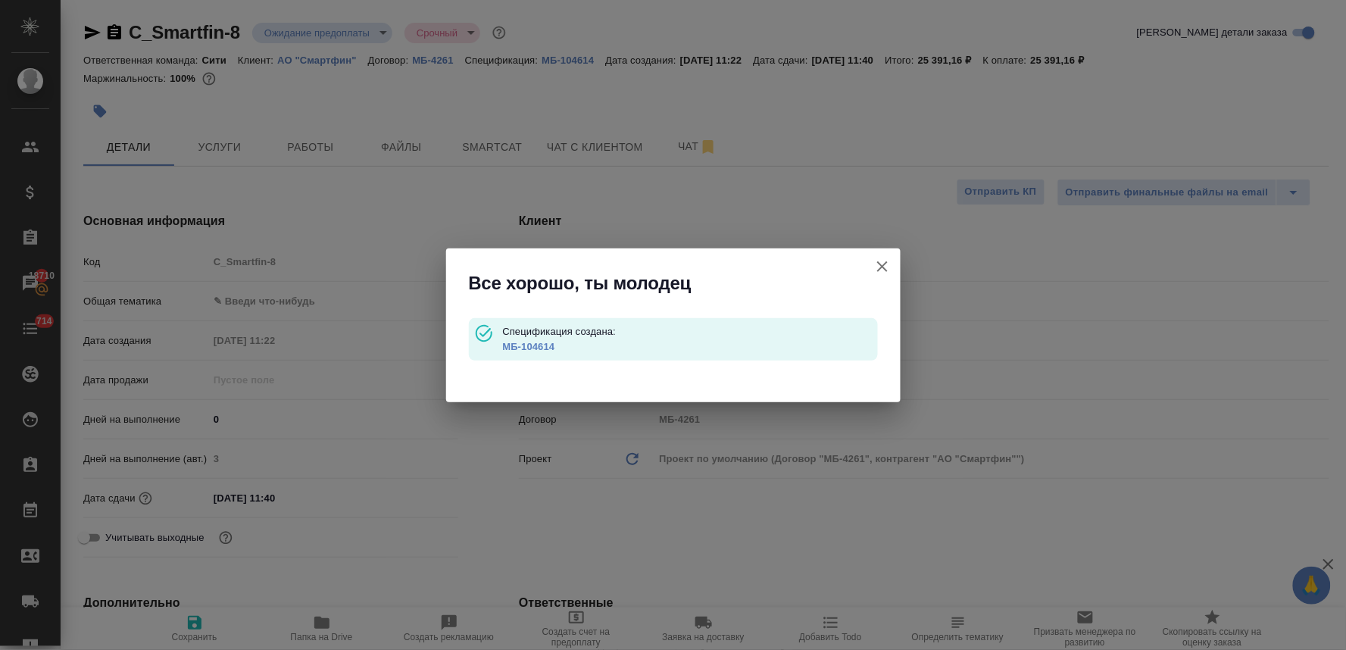
click at [888, 268] on icon "button" at bounding box center [882, 266] width 18 height 18
type textarea "x"
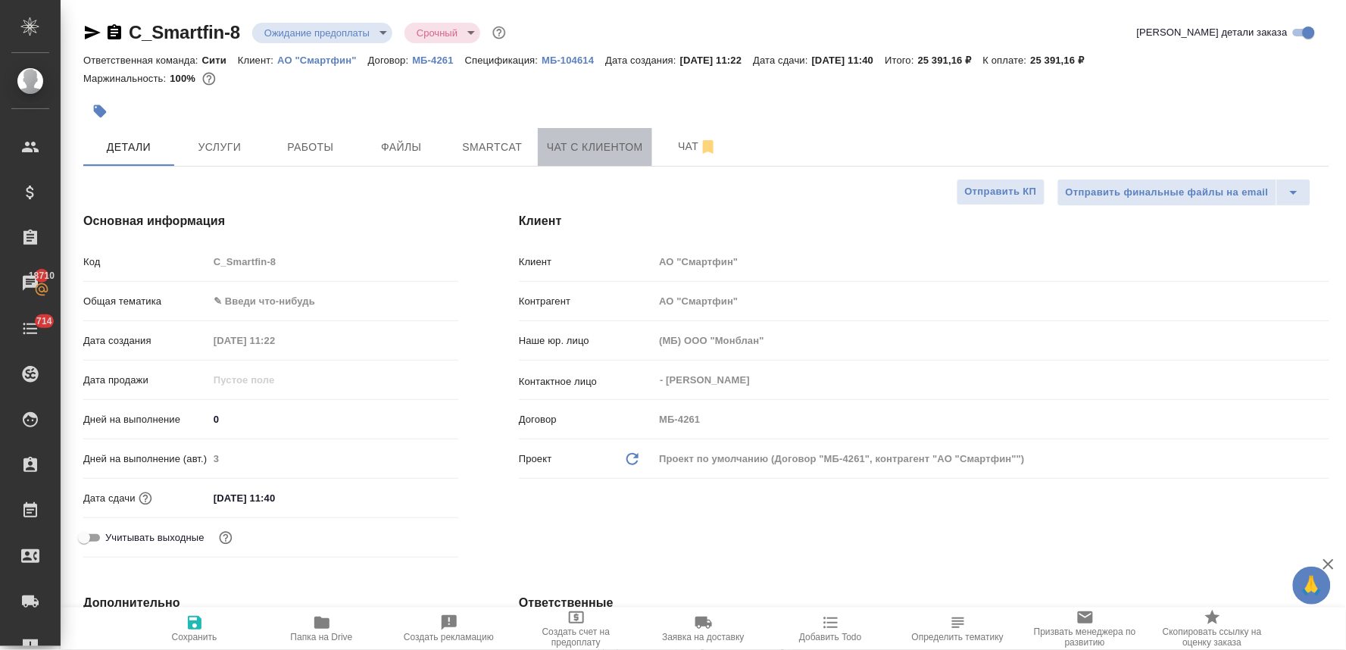
click at [608, 141] on span "Чат с клиентом" at bounding box center [595, 147] width 96 height 19
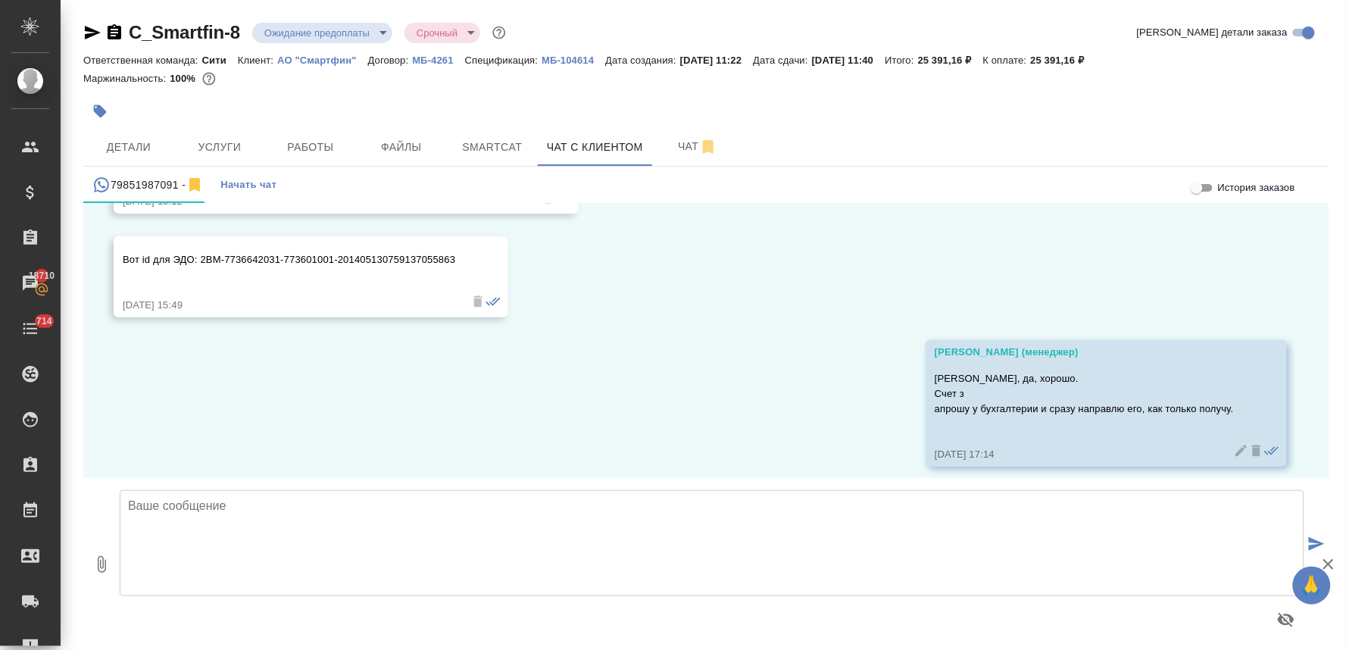
scroll to position [8251, 0]
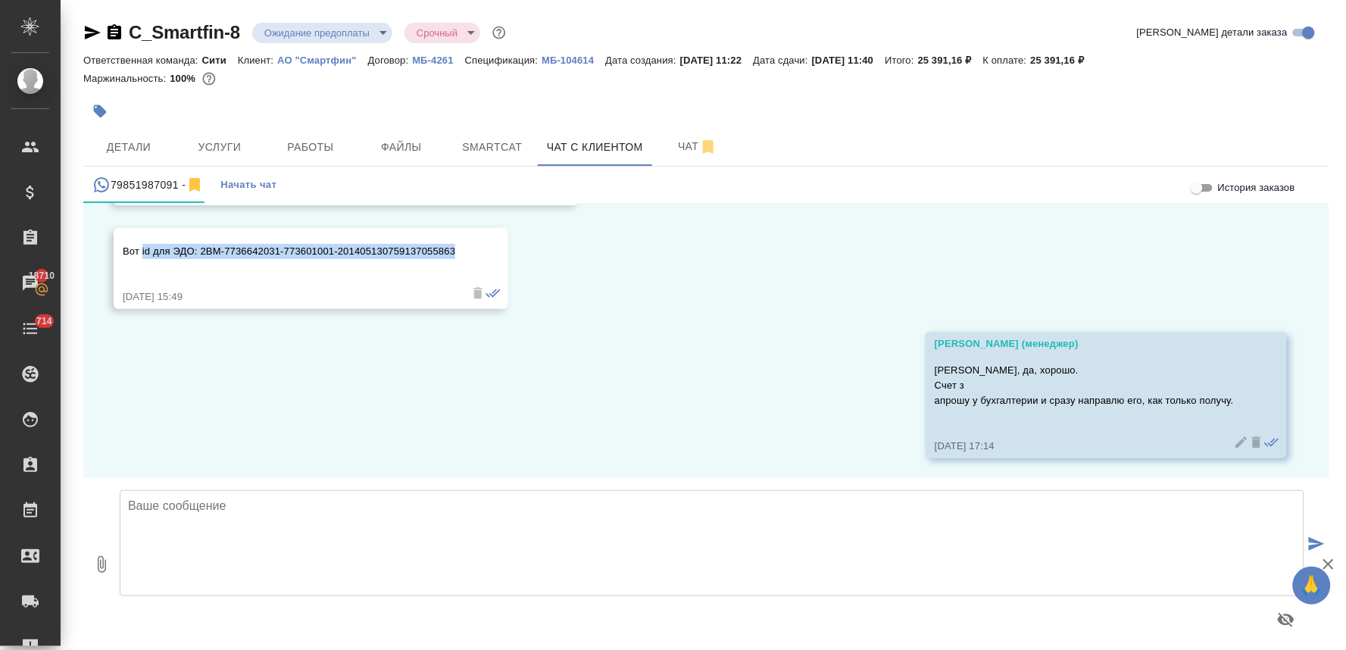
drag, startPoint x: 454, startPoint y: 250, endPoint x: 141, endPoint y: 254, distance: 313.5
click at [141, 254] on p "Вот id для ЭДО: 2BM-7736642031-773601001-201405130759137055863" at bounding box center [289, 251] width 332 height 15
copy p "id для ЭДО: 2BM-7736642031-773601001-201405130759137055863"
click at [99, 566] on icon "button" at bounding box center [101, 564] width 18 height 18
type input "C:\fakepath\Счет на предоплату № 1270 от 30 сентября 2025 г.pdf"
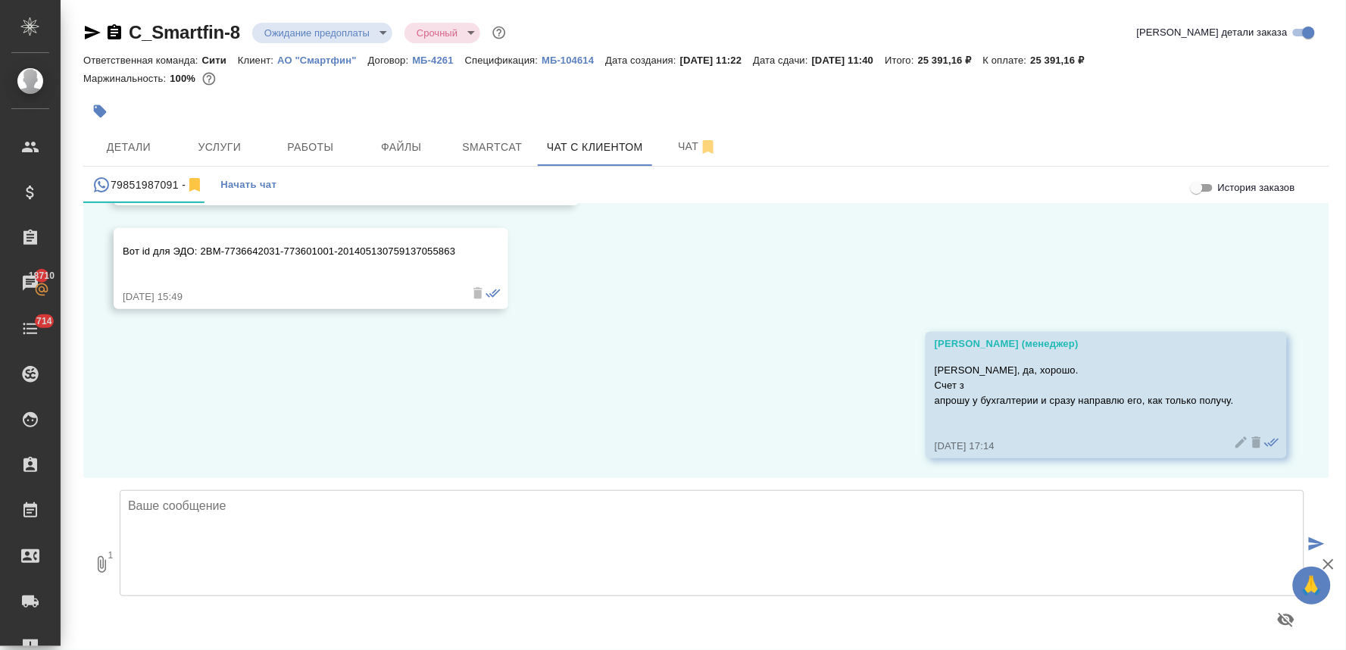
click at [755, 530] on textarea at bounding box center [712, 543] width 1184 height 106
click at [750, 501] on textarea "Денис, направляю счет Пришлите, пожалуйста, ПП для запуска документов в работу." at bounding box center [712, 543] width 1184 height 106
type textarea "Денис, направляю счет. Пришлите, пожалуйста, ПП для запуска документов в работу."
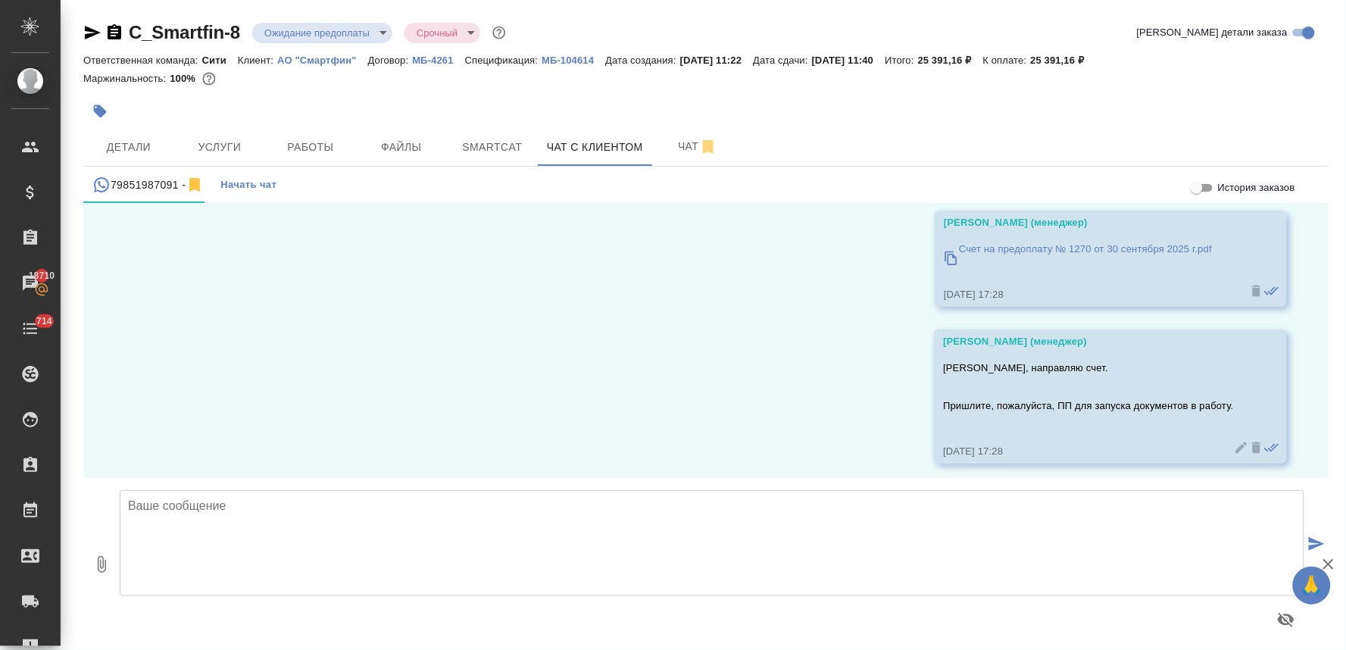
scroll to position [8527, 0]
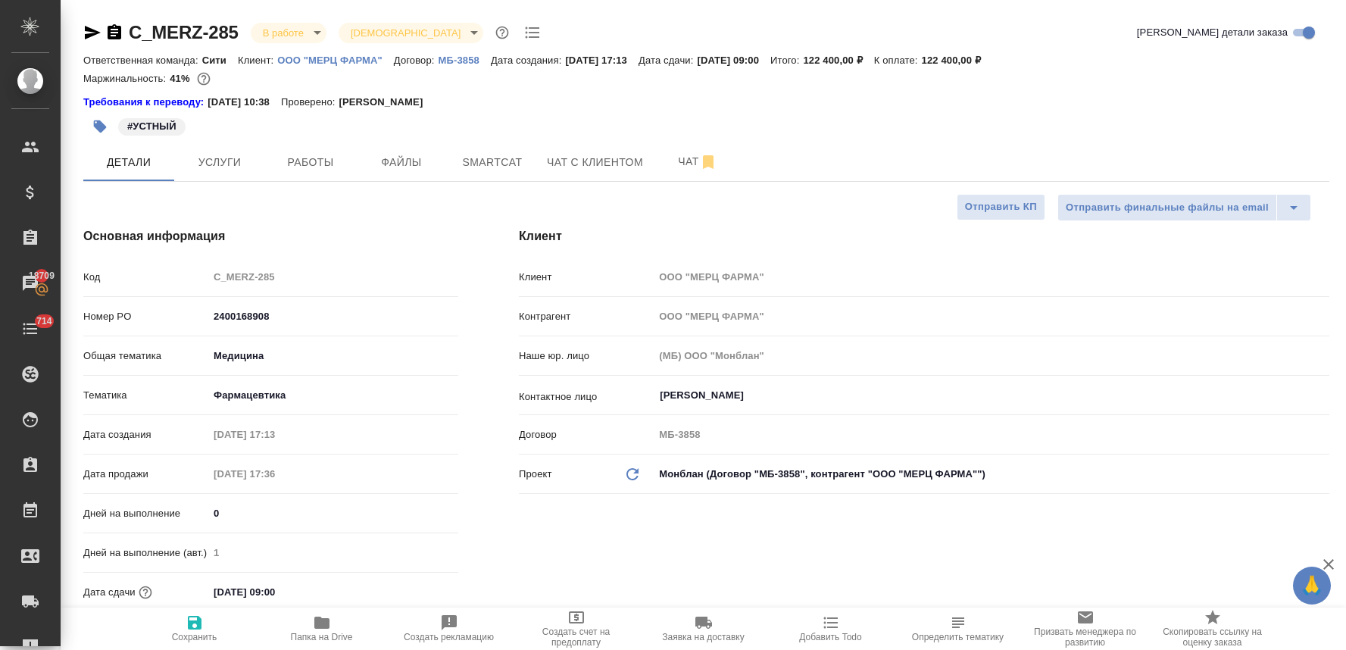
select select "RU"
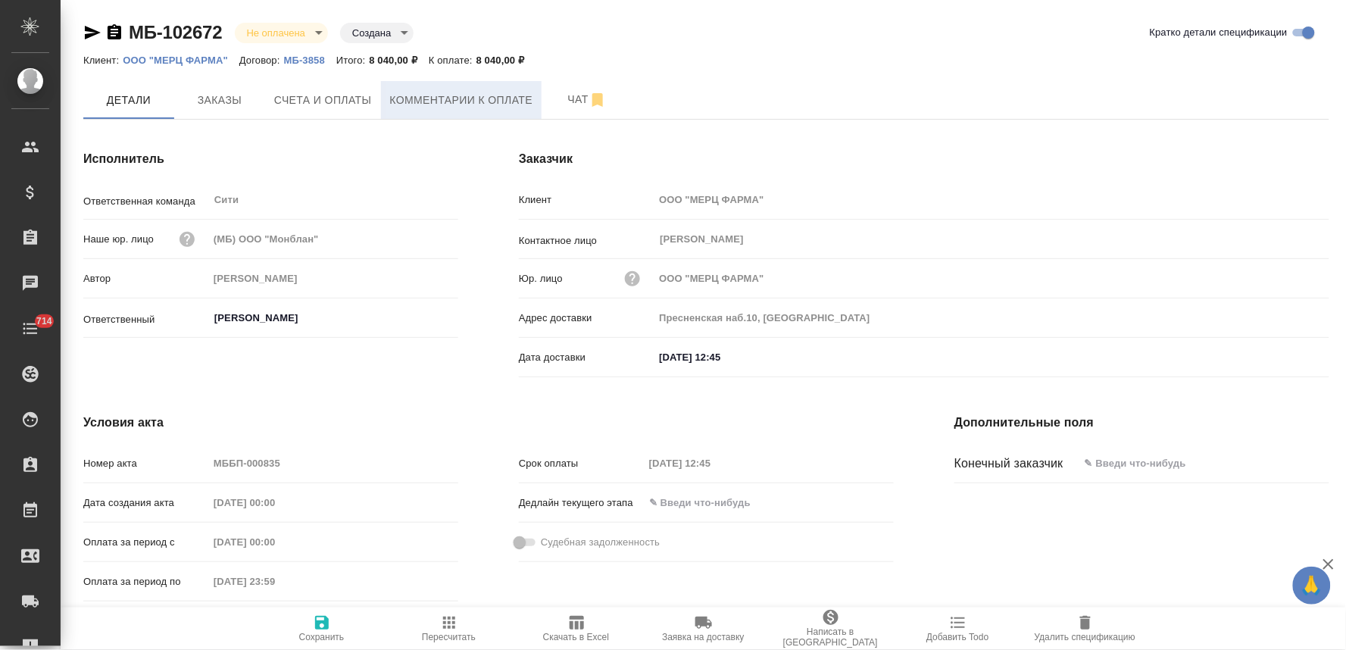
click at [414, 108] on span "Комментарии к оплате" at bounding box center [461, 100] width 143 height 19
click at [201, 56] on p "ООО "МЕРЦ ФАРМА"" at bounding box center [181, 60] width 117 height 11
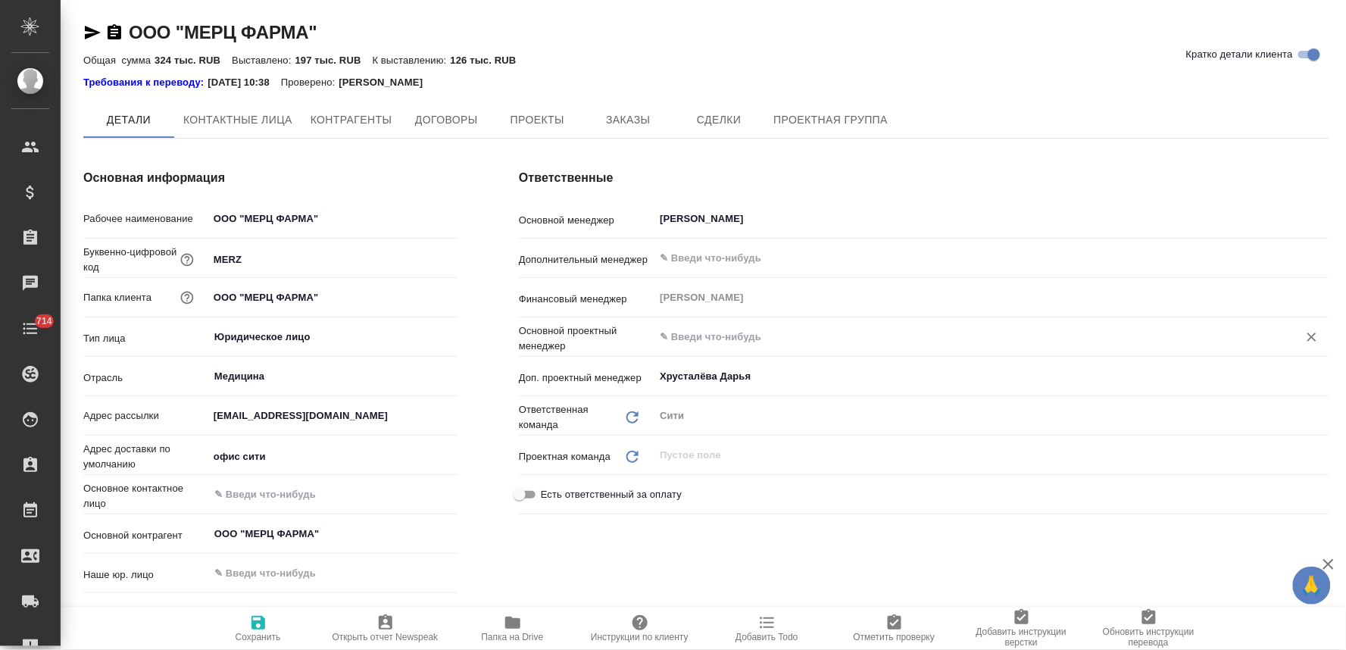
type textarea "x"
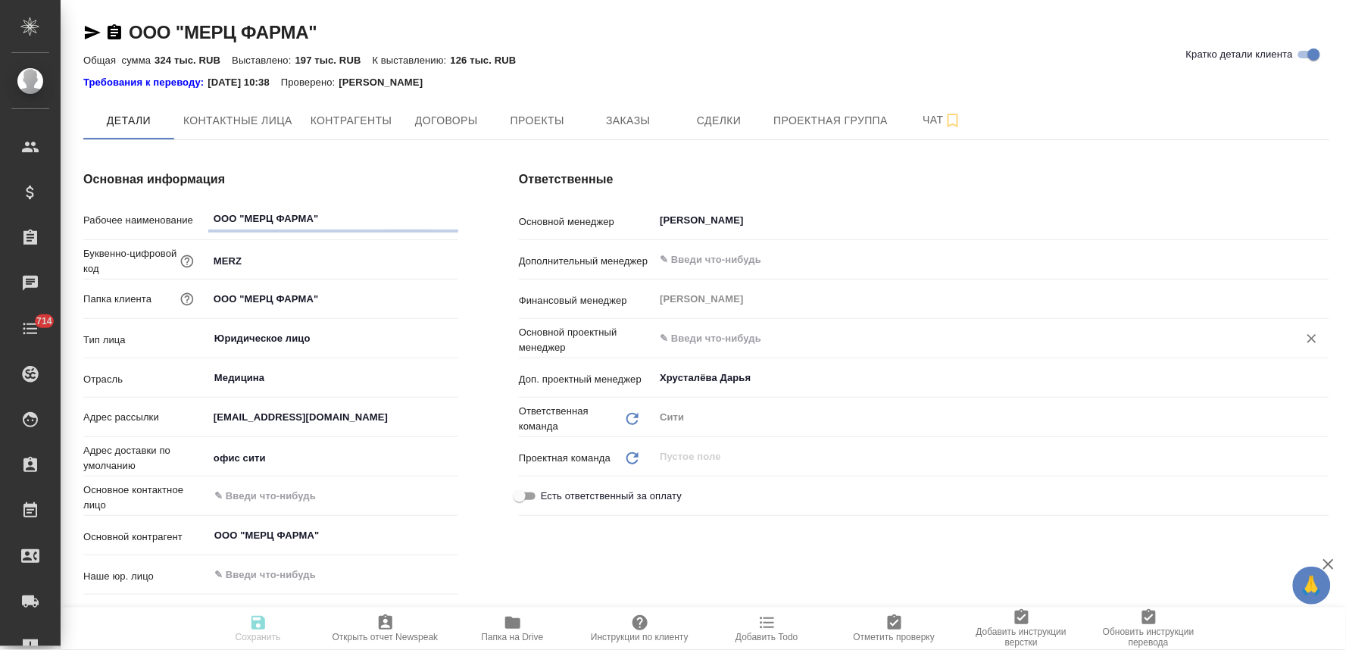
type textarea "x"
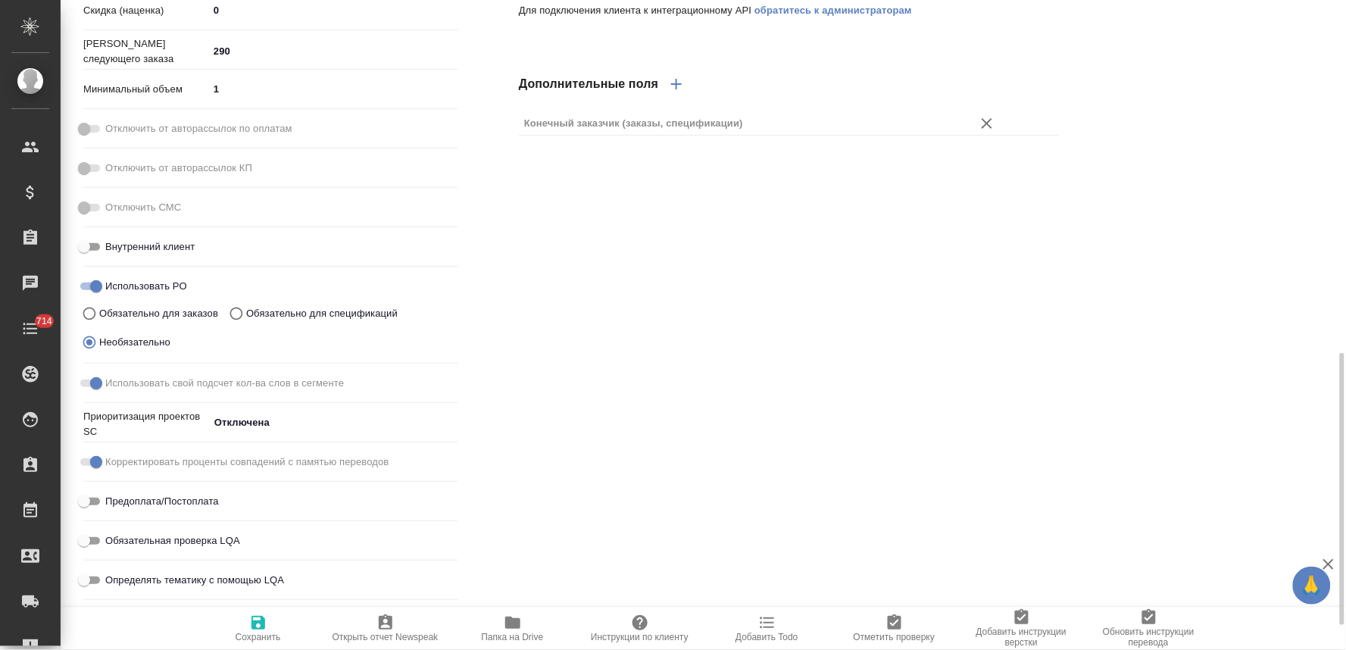
scroll to position [336, 0]
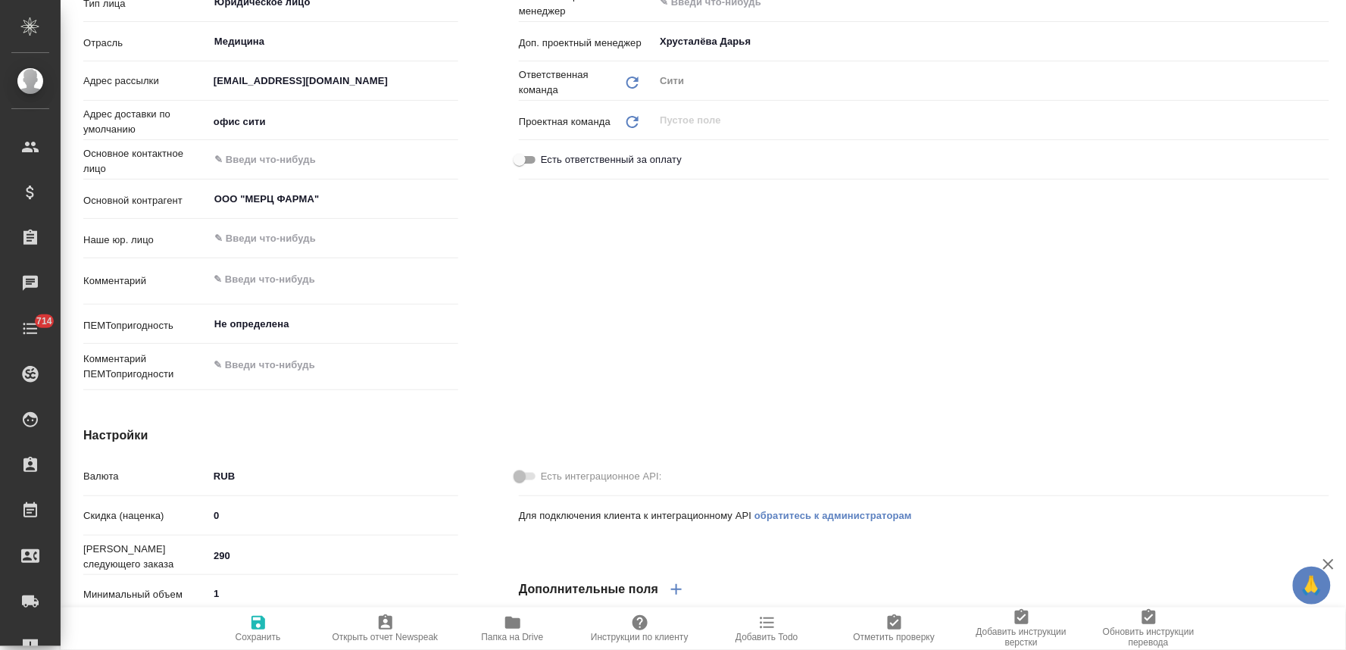
type textarea "x"
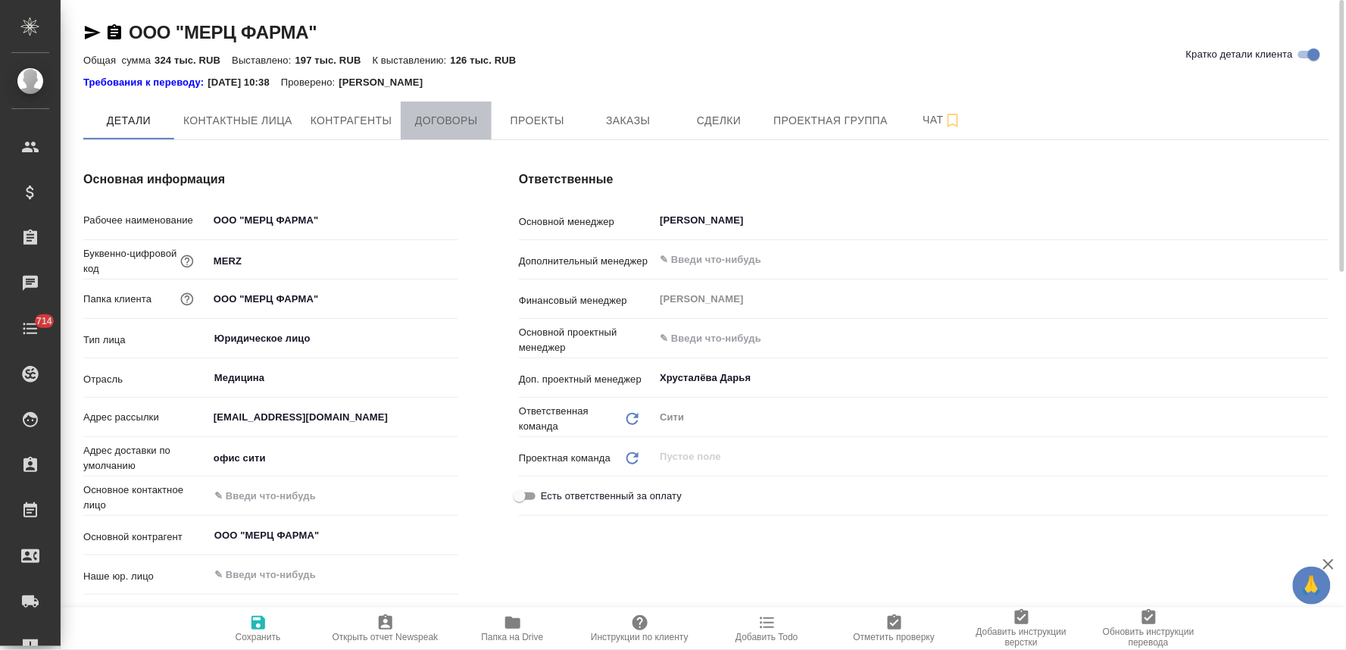
click at [454, 114] on span "Договоры" at bounding box center [446, 120] width 73 height 19
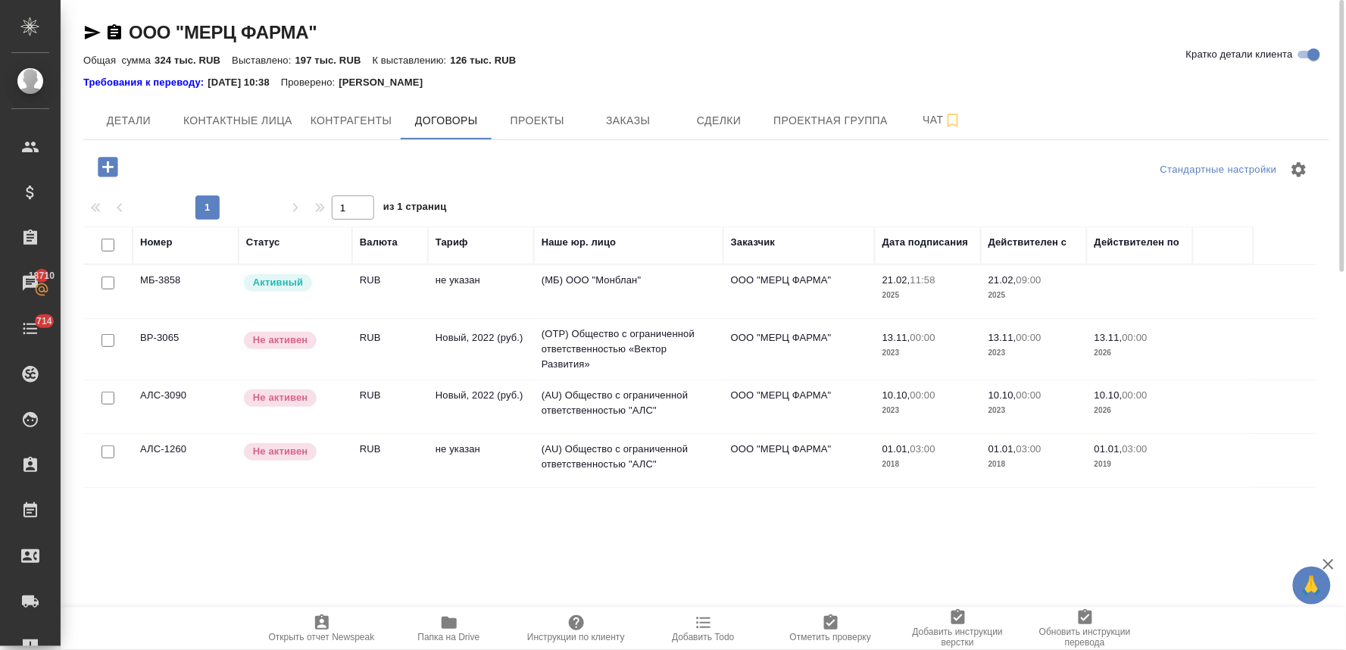
click at [562, 276] on td "(МБ) ООО "Монблан"" at bounding box center [628, 291] width 189 height 53
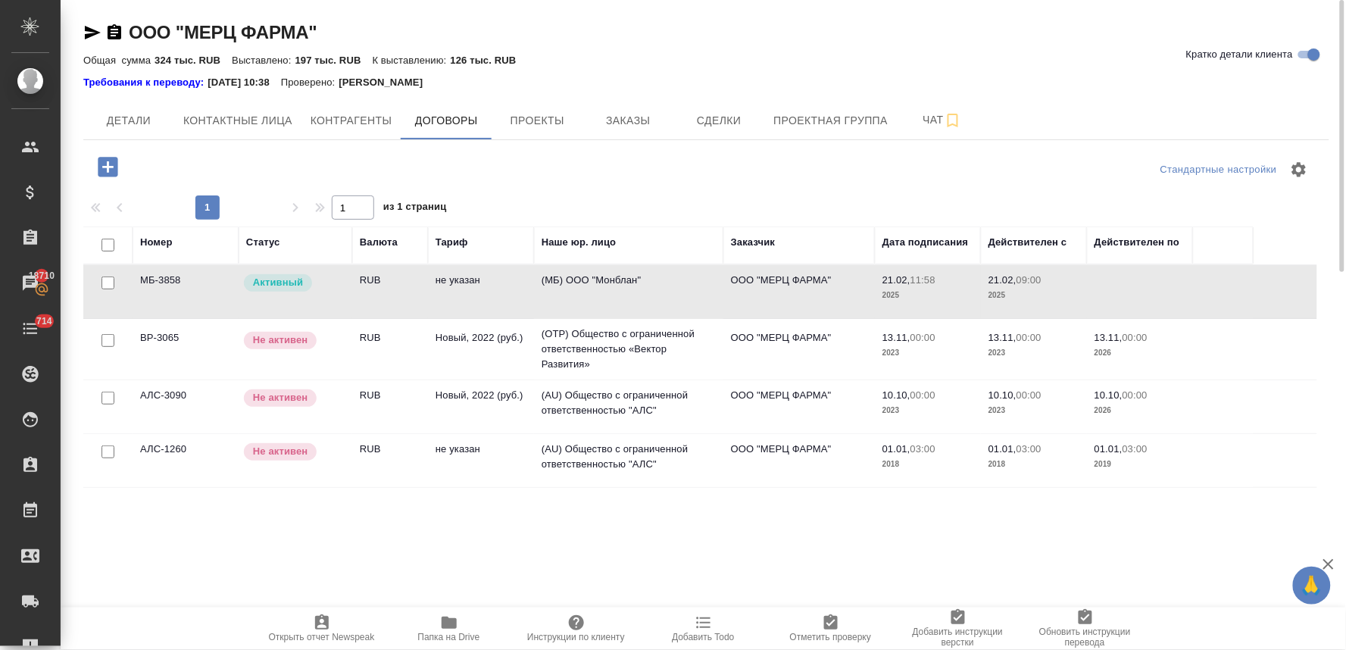
click at [562, 276] on td "(МБ) ООО "Монблан"" at bounding box center [628, 291] width 189 height 53
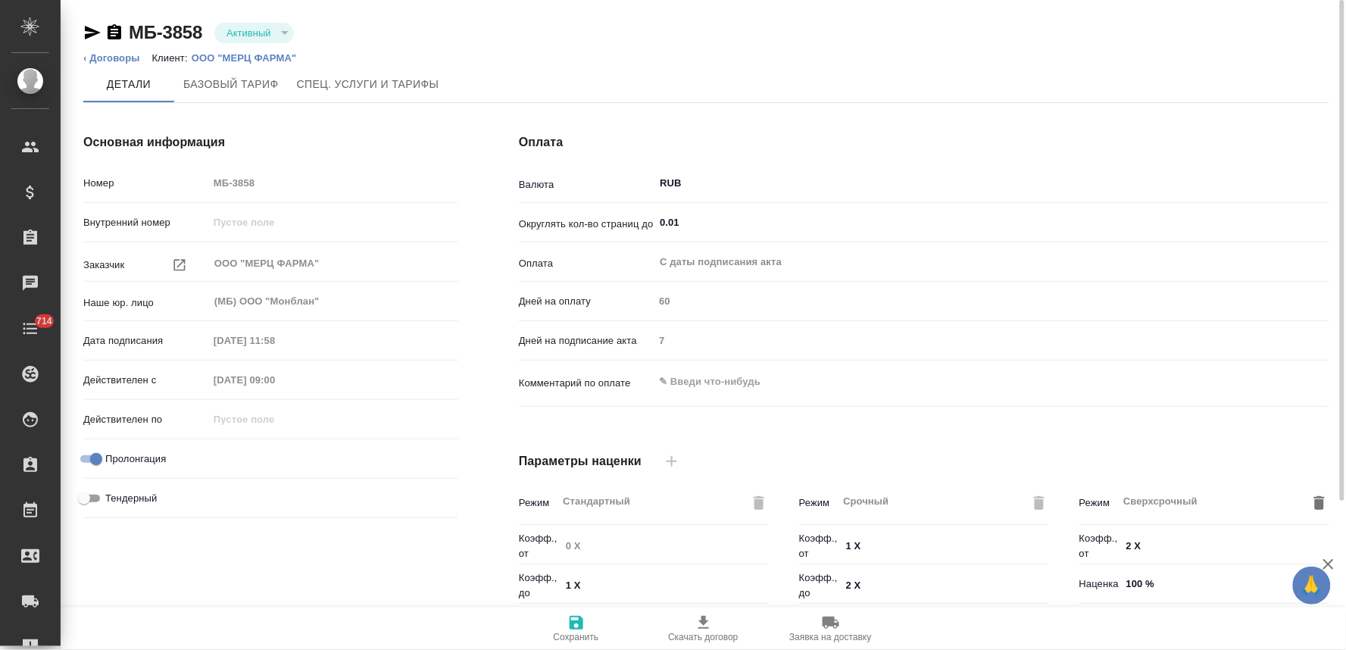
scroll to position [379, 0]
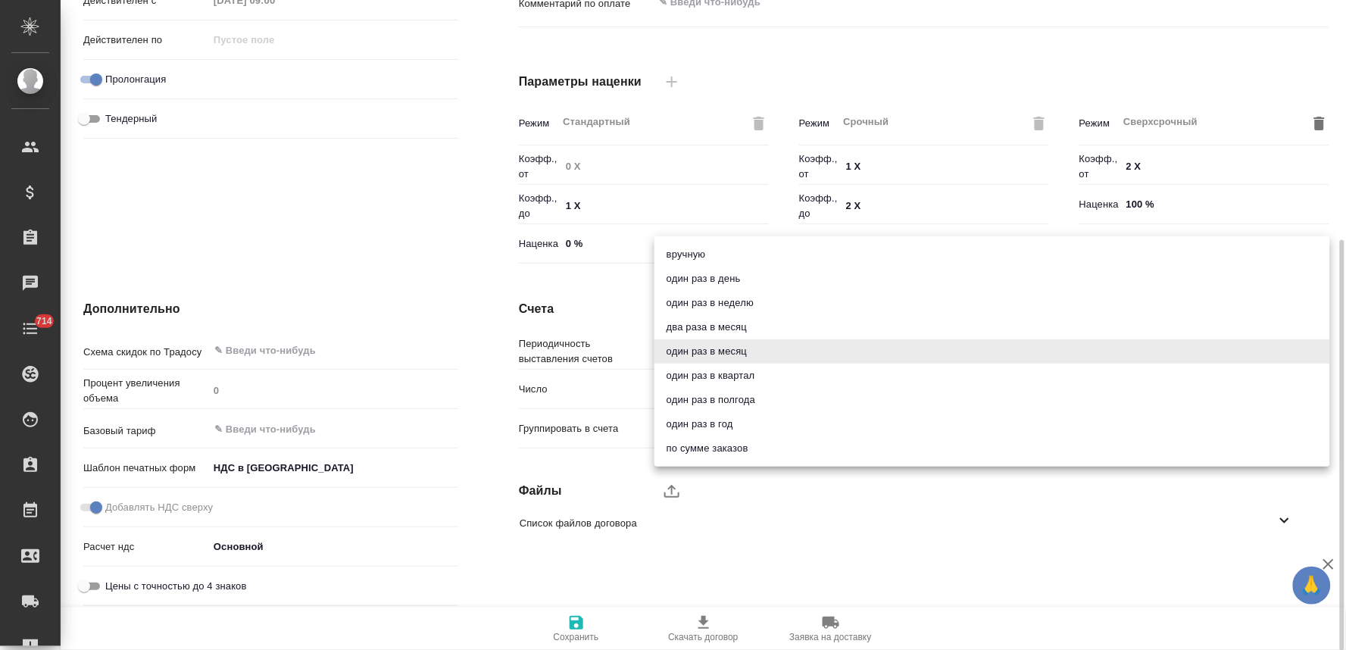
click at [722, 338] on body "🙏 .cls-1 fill:#fff; AWATERA [PERSON_NAME] Спецификации Заказы Чаты 714 Todo Про…" at bounding box center [673, 325] width 1346 height 650
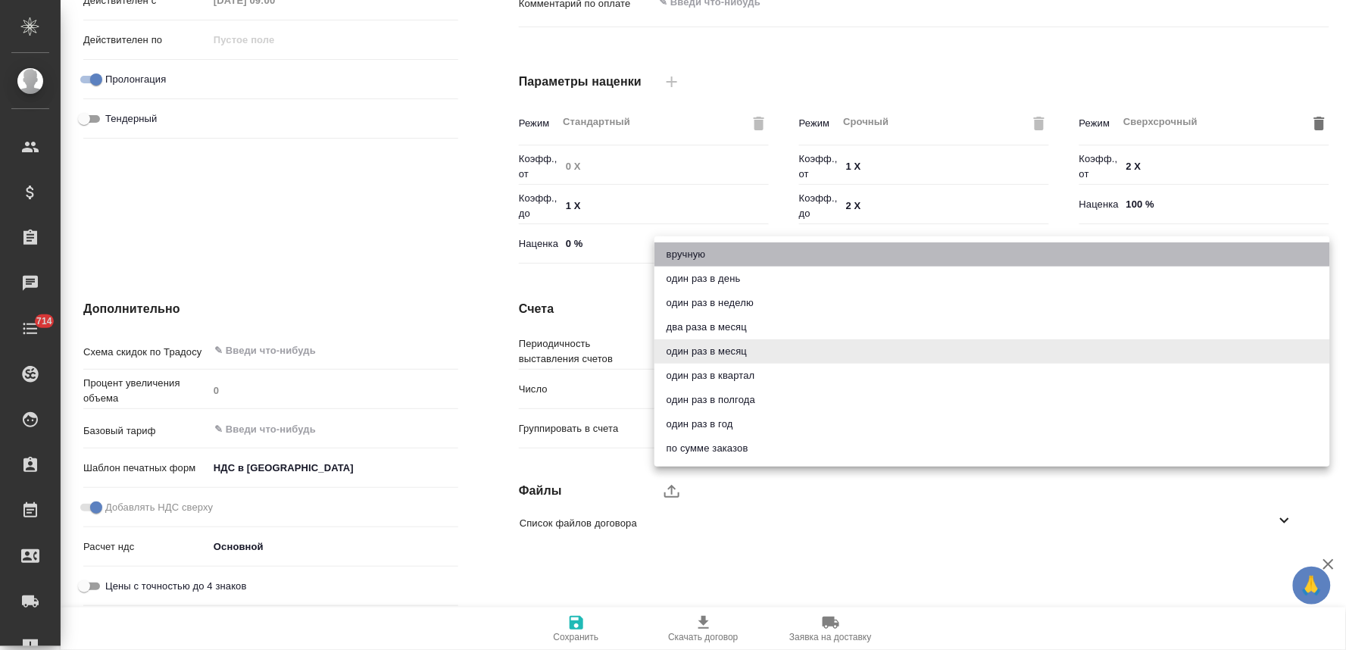
click at [716, 251] on li "вручную" at bounding box center [992, 254] width 676 height 24
type input "manual"
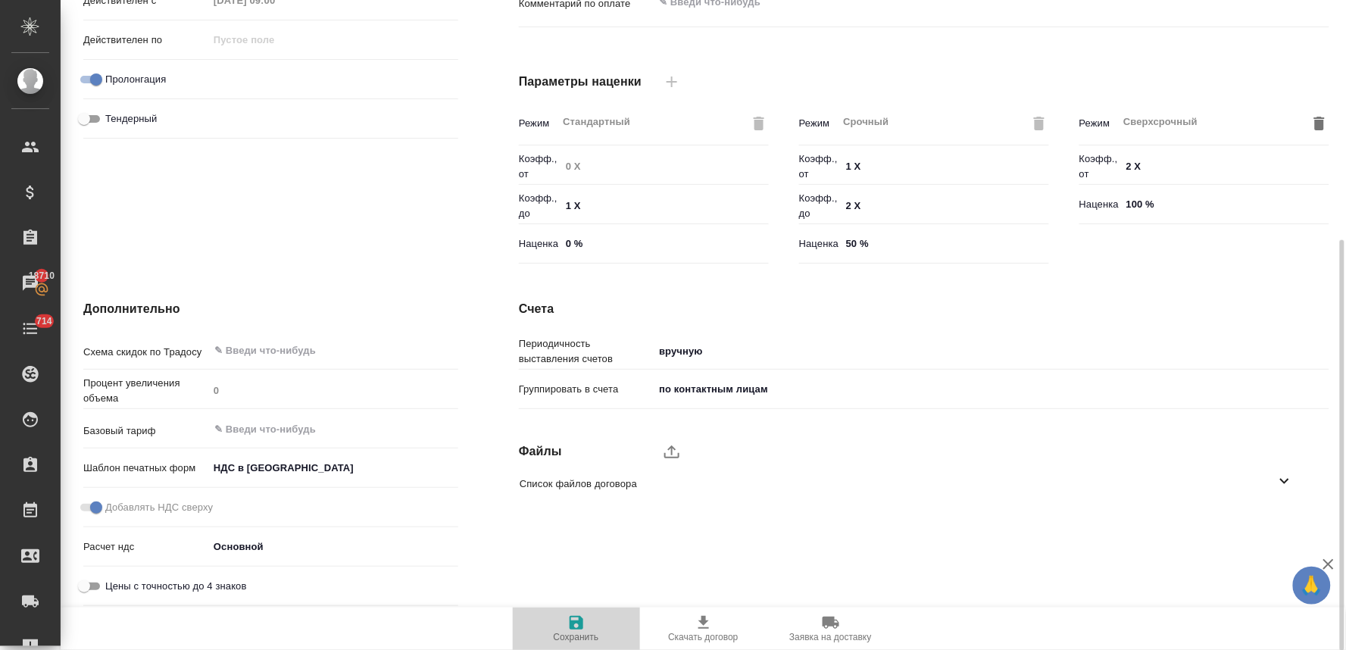
click at [574, 634] on span "Сохранить" at bounding box center [576, 637] width 45 height 11
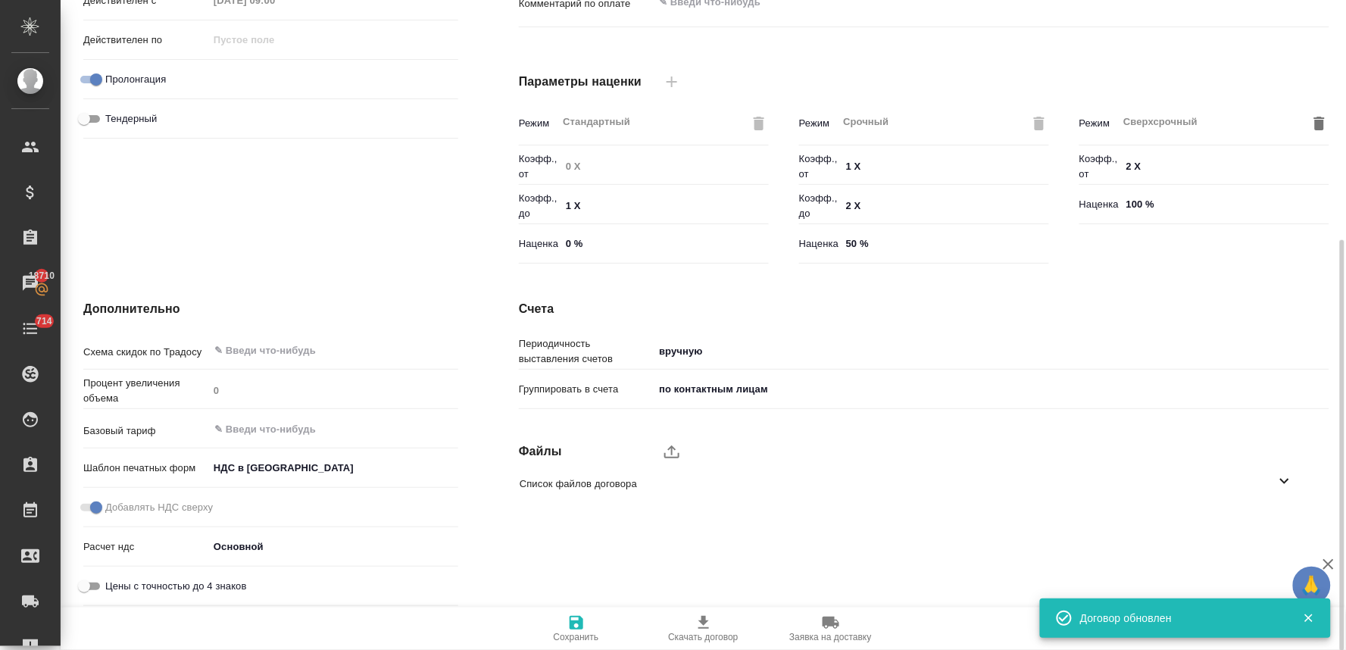
scroll to position [0, 0]
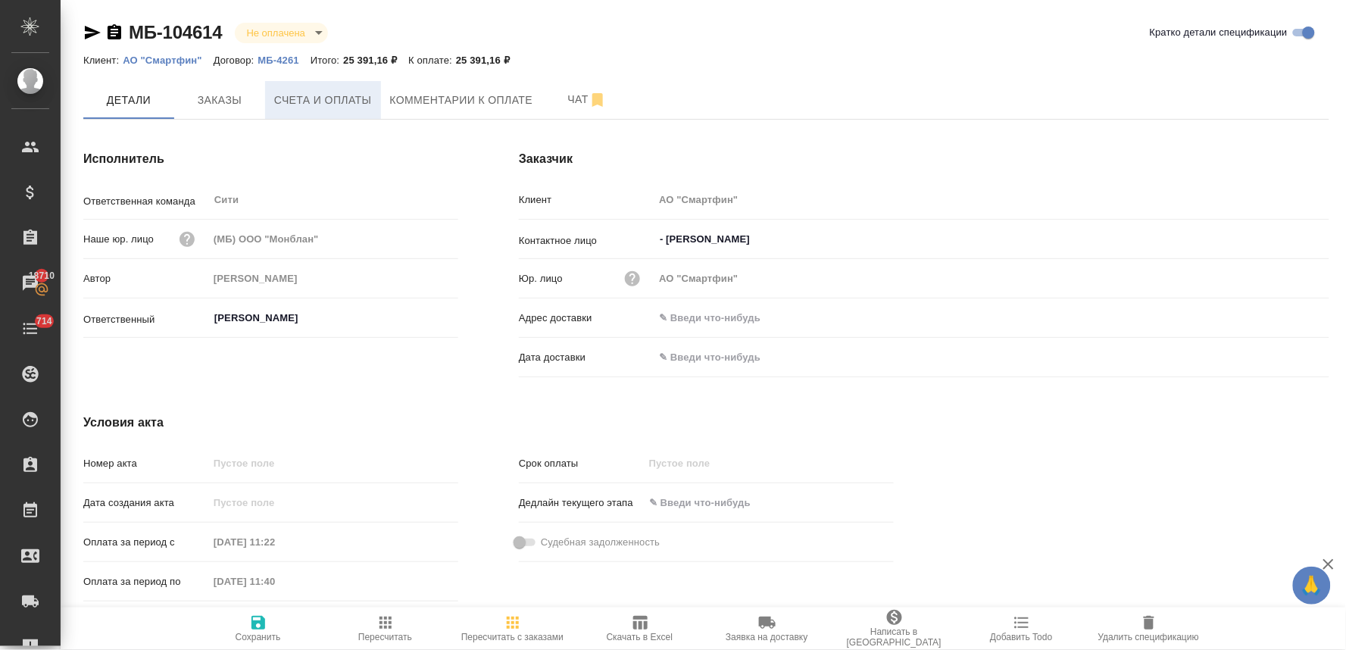
click at [311, 98] on span "Счета и оплаты" at bounding box center [323, 100] width 98 height 19
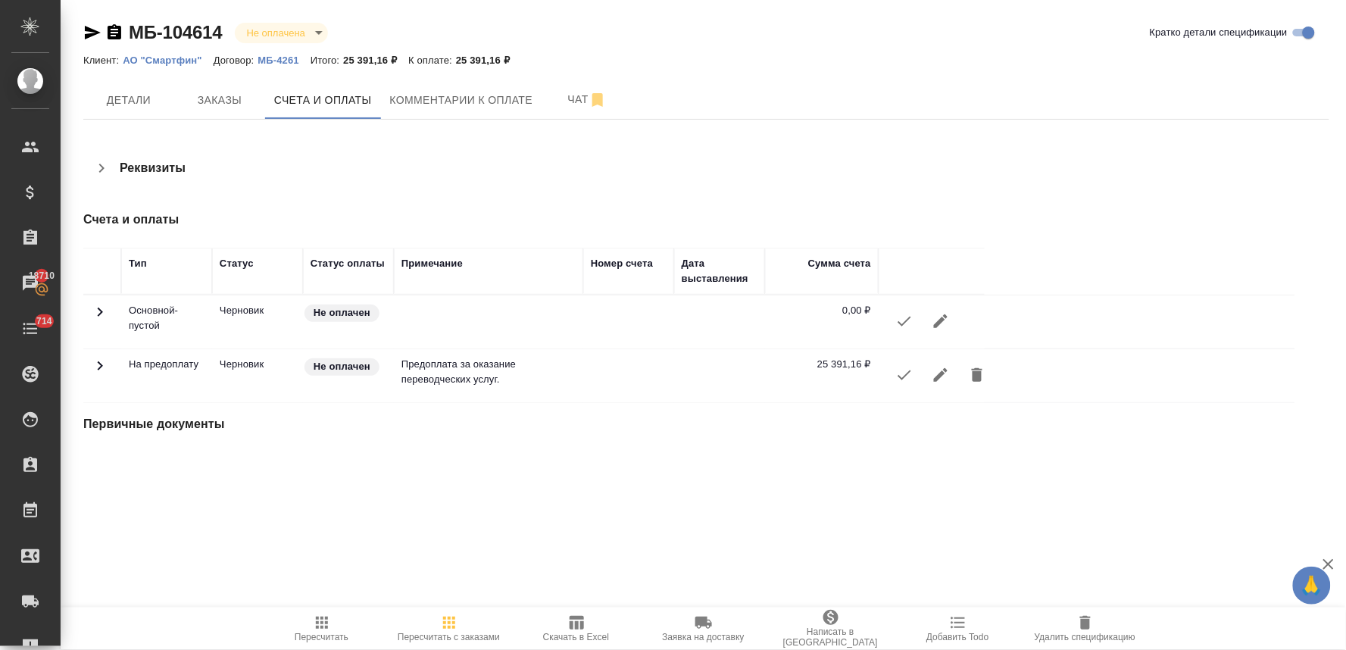
click at [903, 375] on icon "button" at bounding box center [904, 375] width 18 height 18
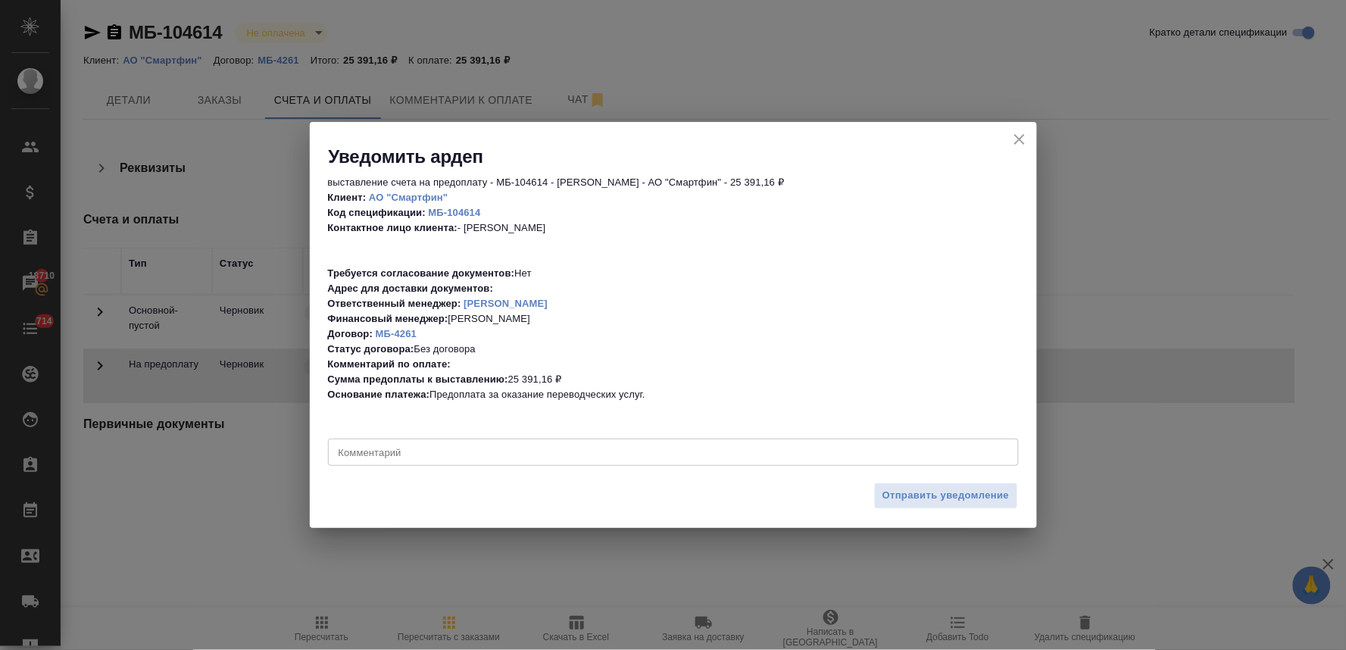
click at [533, 451] on textarea at bounding box center [673, 452] width 669 height 11
paste textarea "id для ЭДО: 2BM-7736642031-773601001-201405130759137055863"
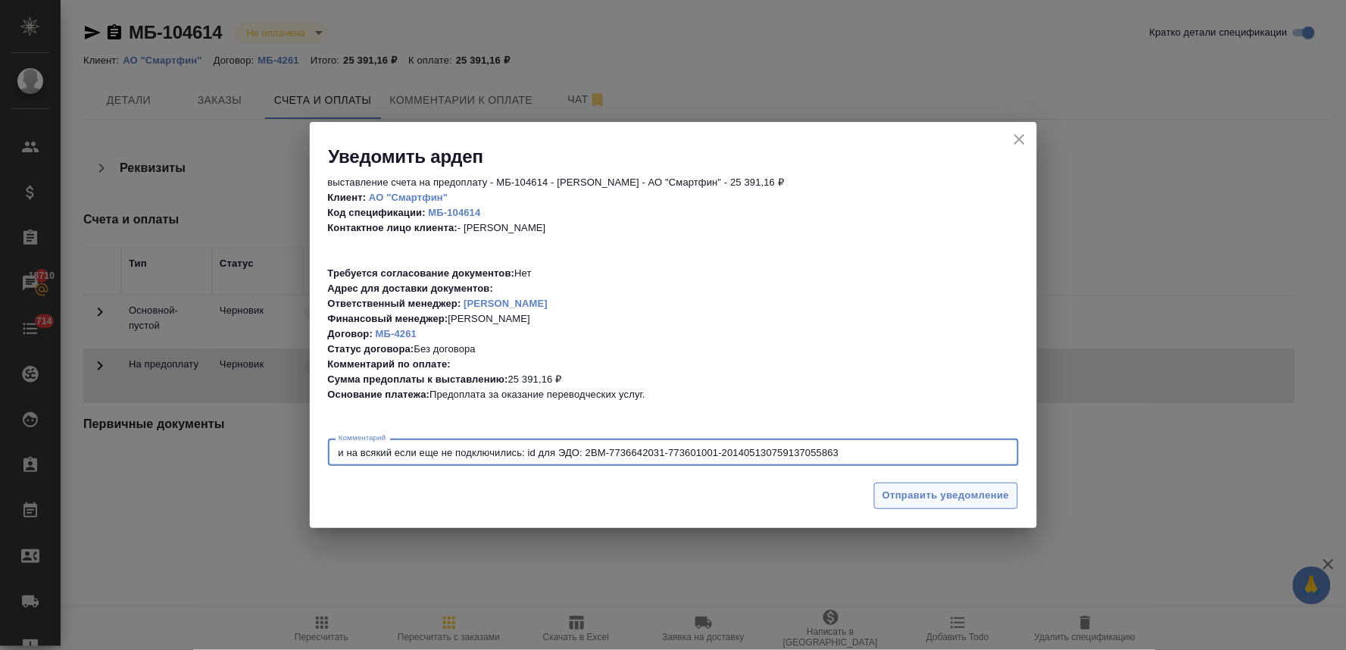
type textarea "и на всякий если еще не подключились: id для ЭДО: 2BM-7736642031-773601001-2014…"
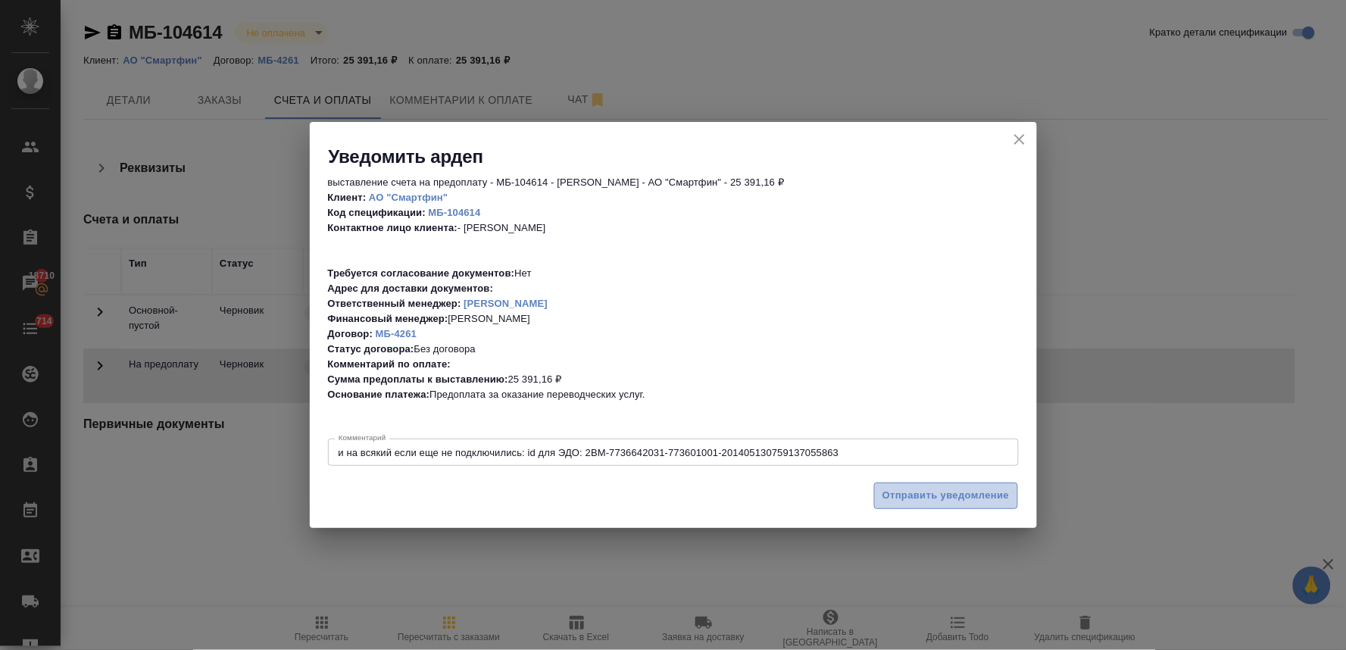
click at [949, 500] on span "Отправить уведомление" at bounding box center [945, 495] width 127 height 17
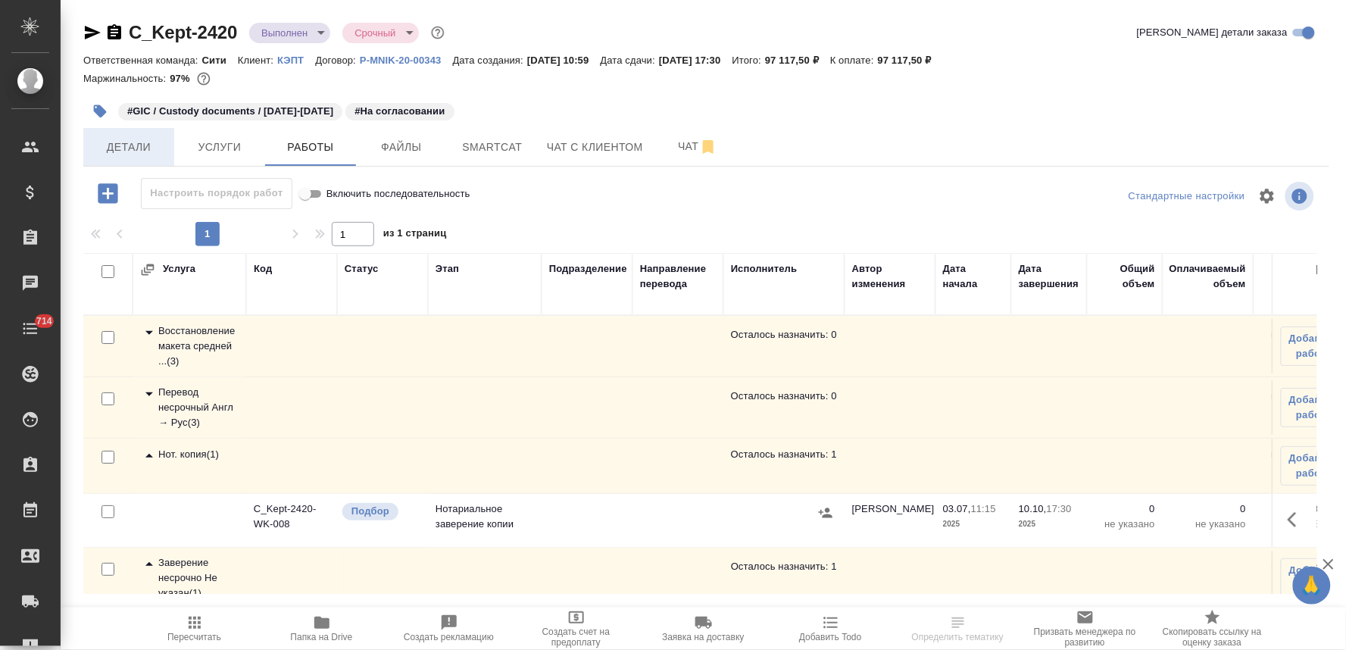
click at [127, 142] on span "Детали" at bounding box center [128, 147] width 73 height 19
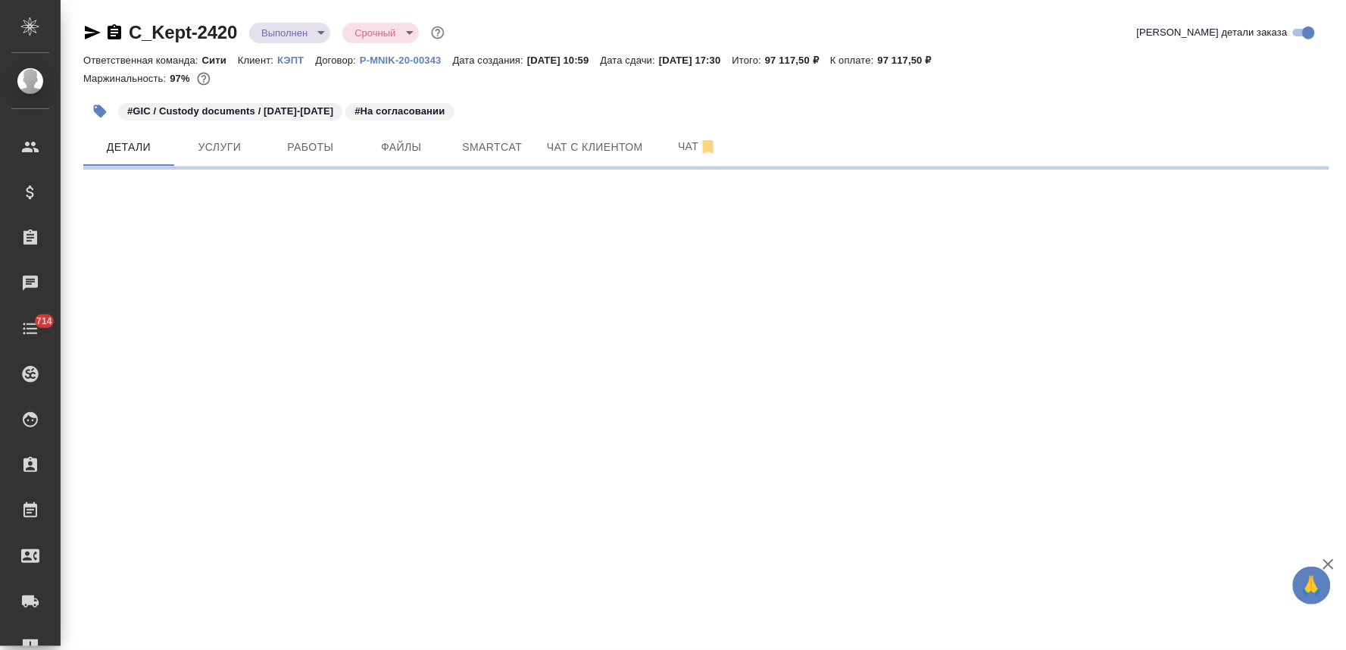
select select "RU"
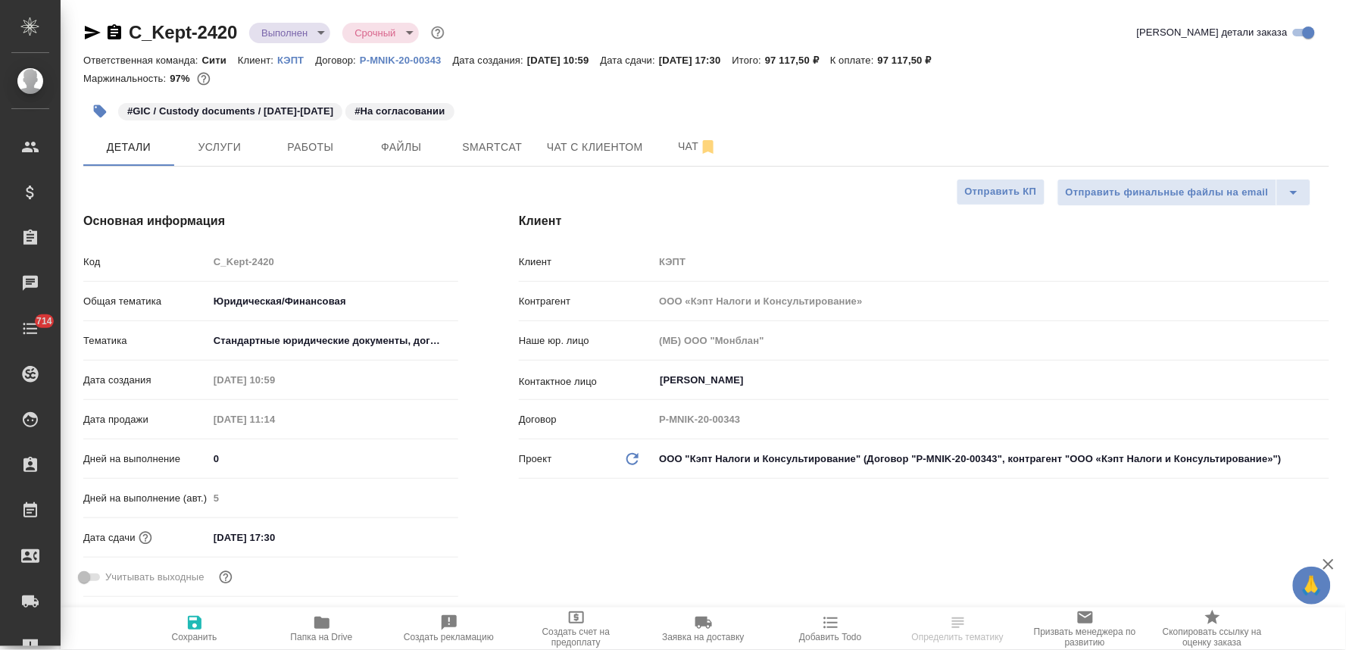
type textarea "x"
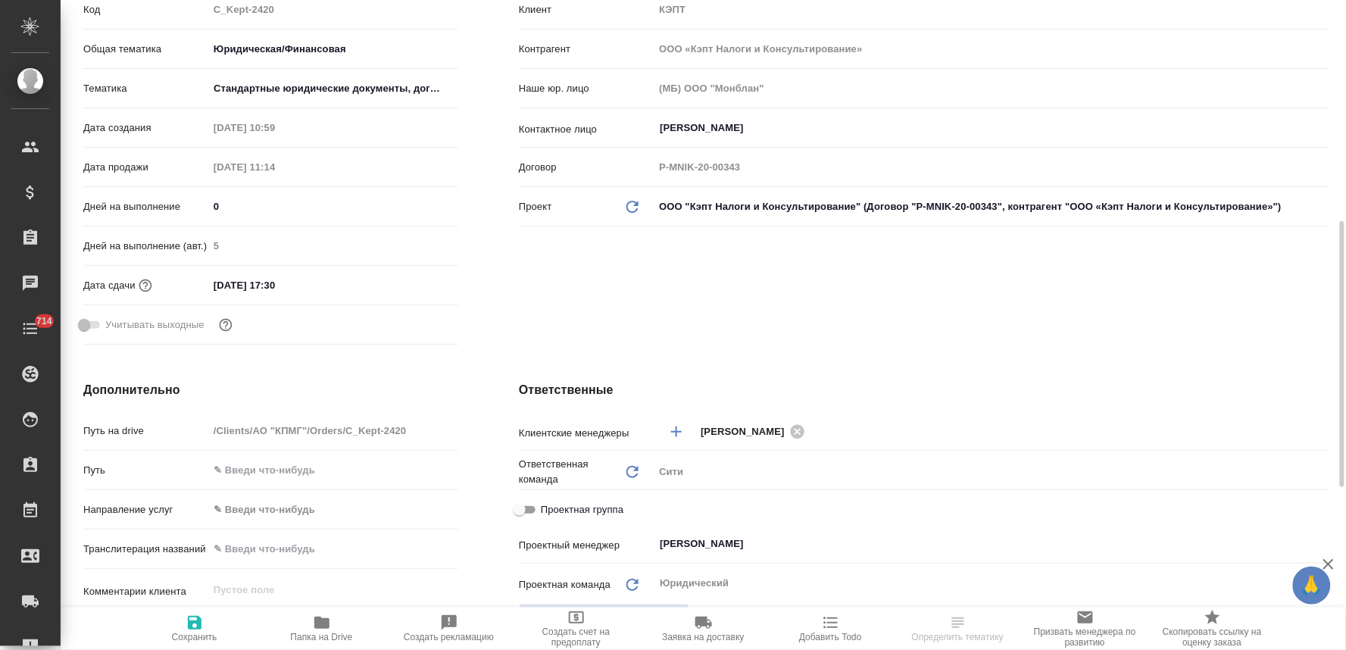
scroll to position [336, 0]
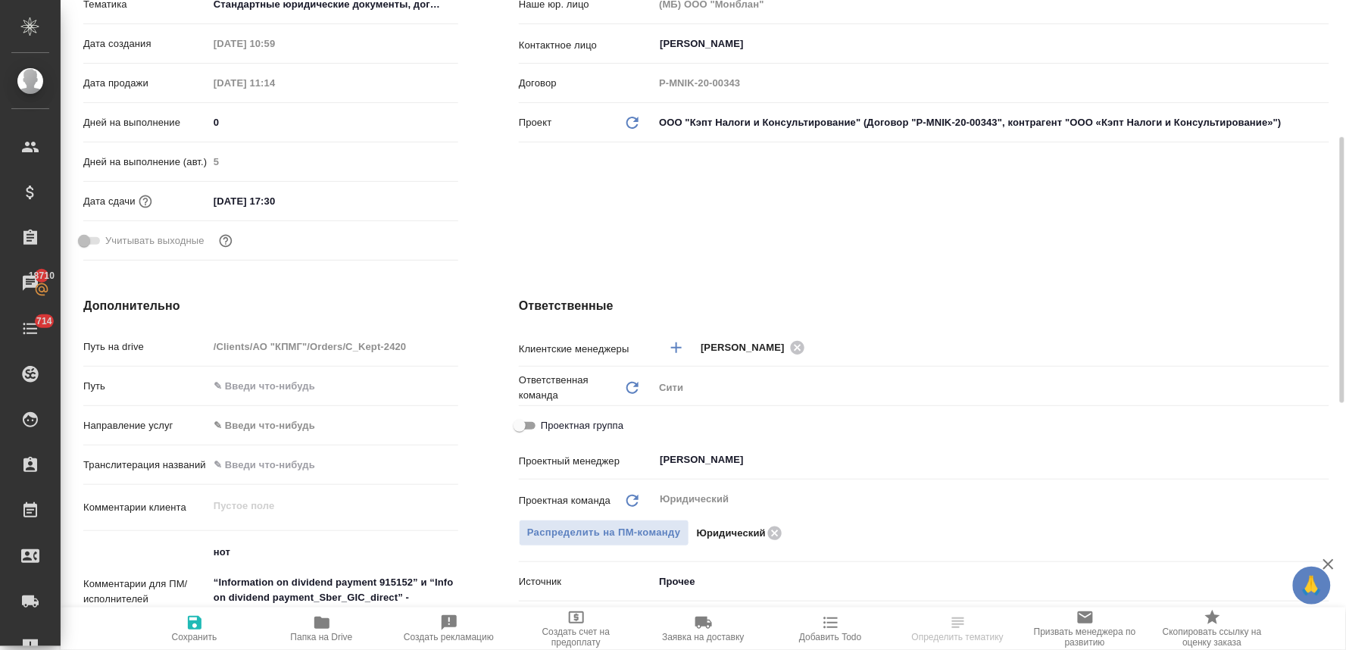
select select "RU"
type textarea "x"
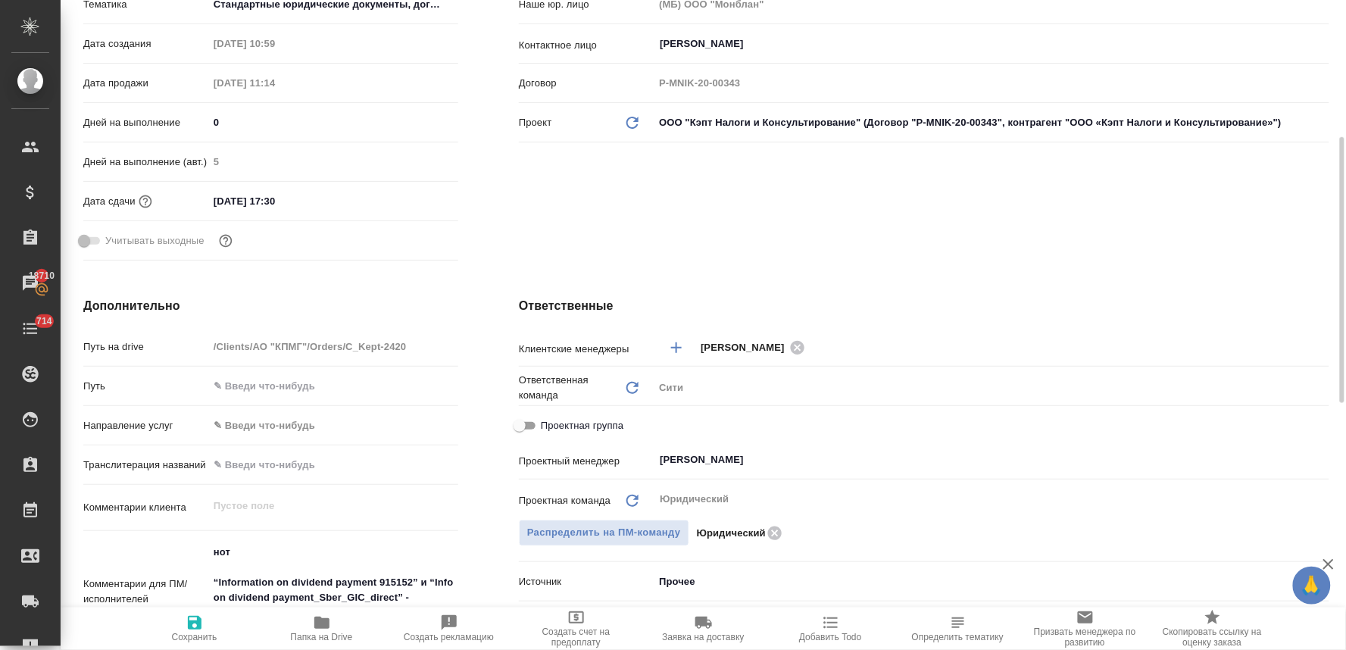
type textarea "x"
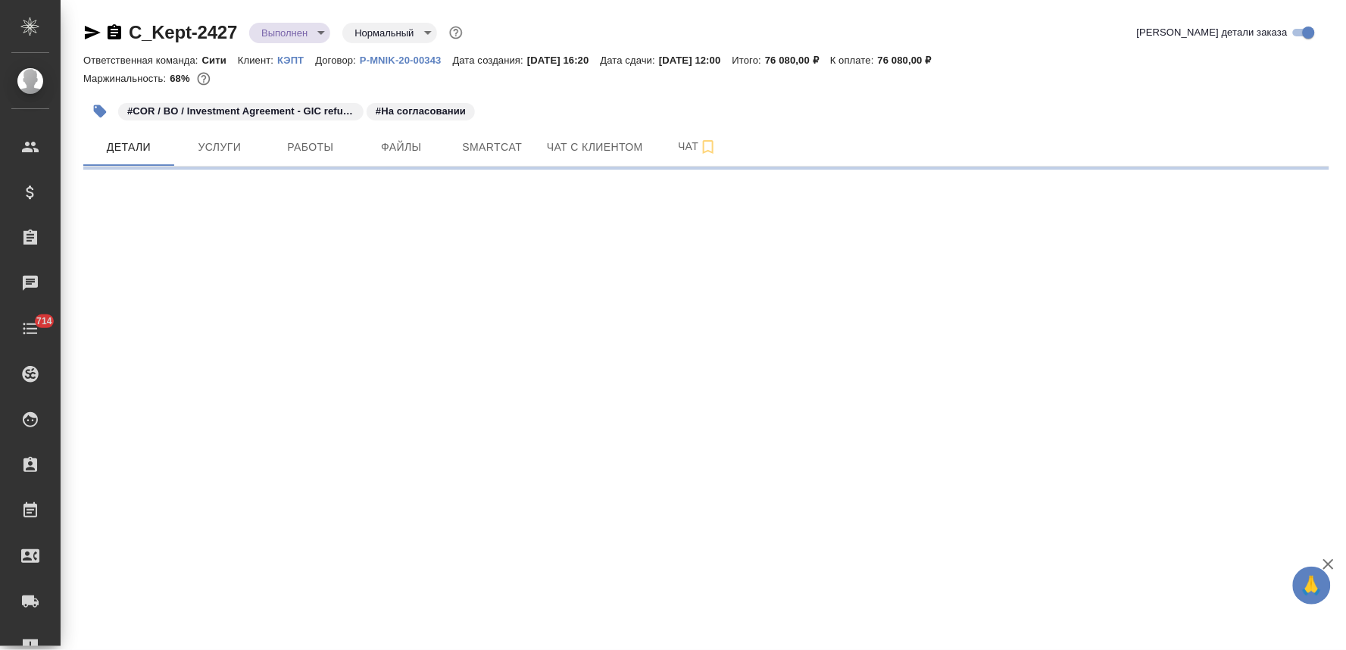
select select "RU"
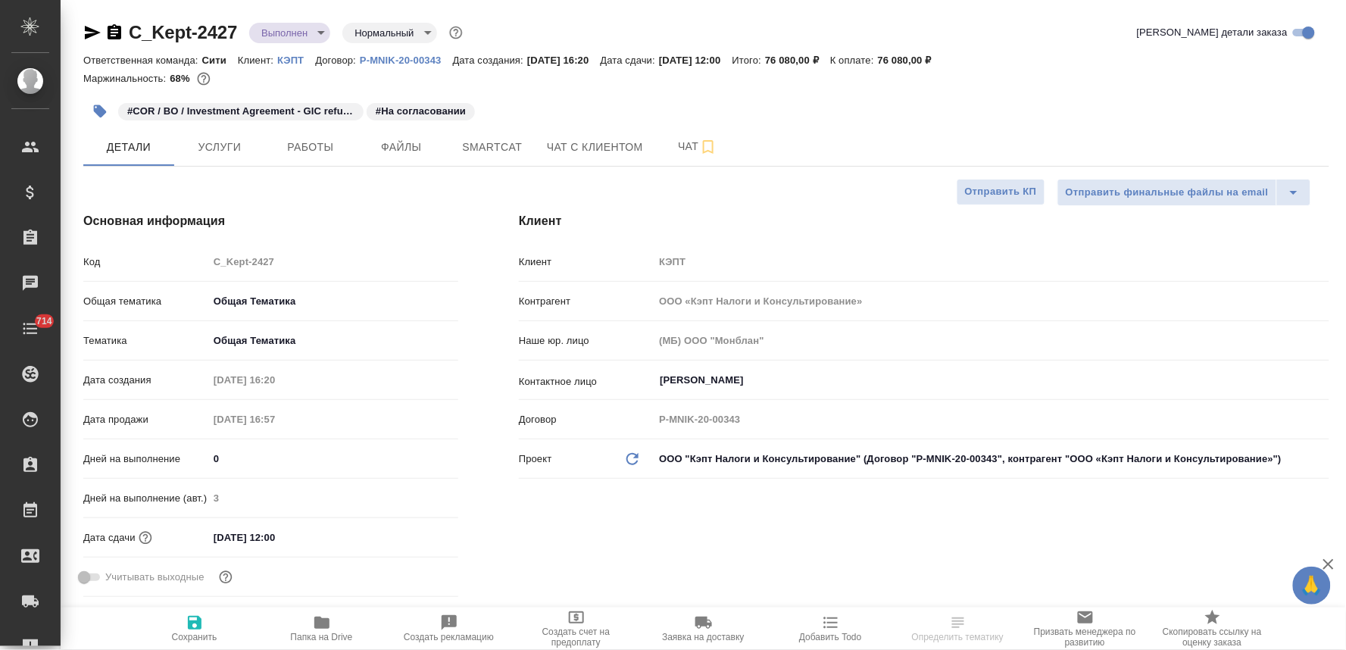
type textarea "x"
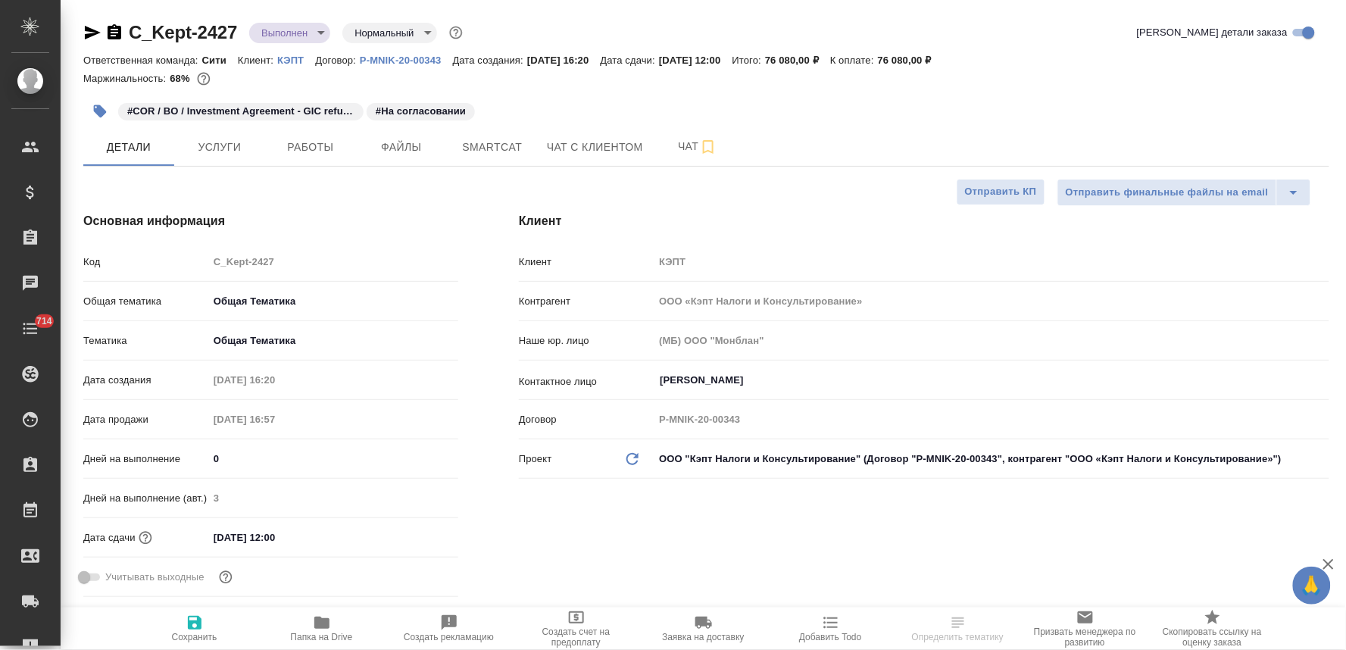
type textarea "x"
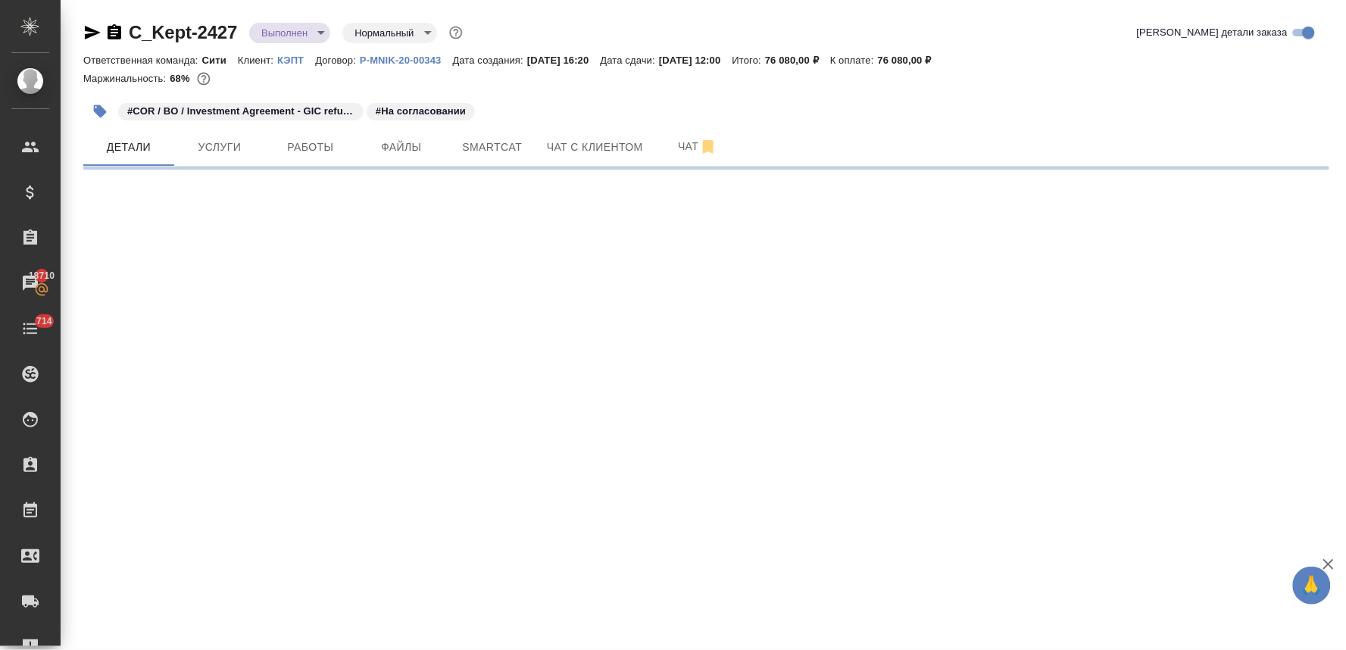
select select "RU"
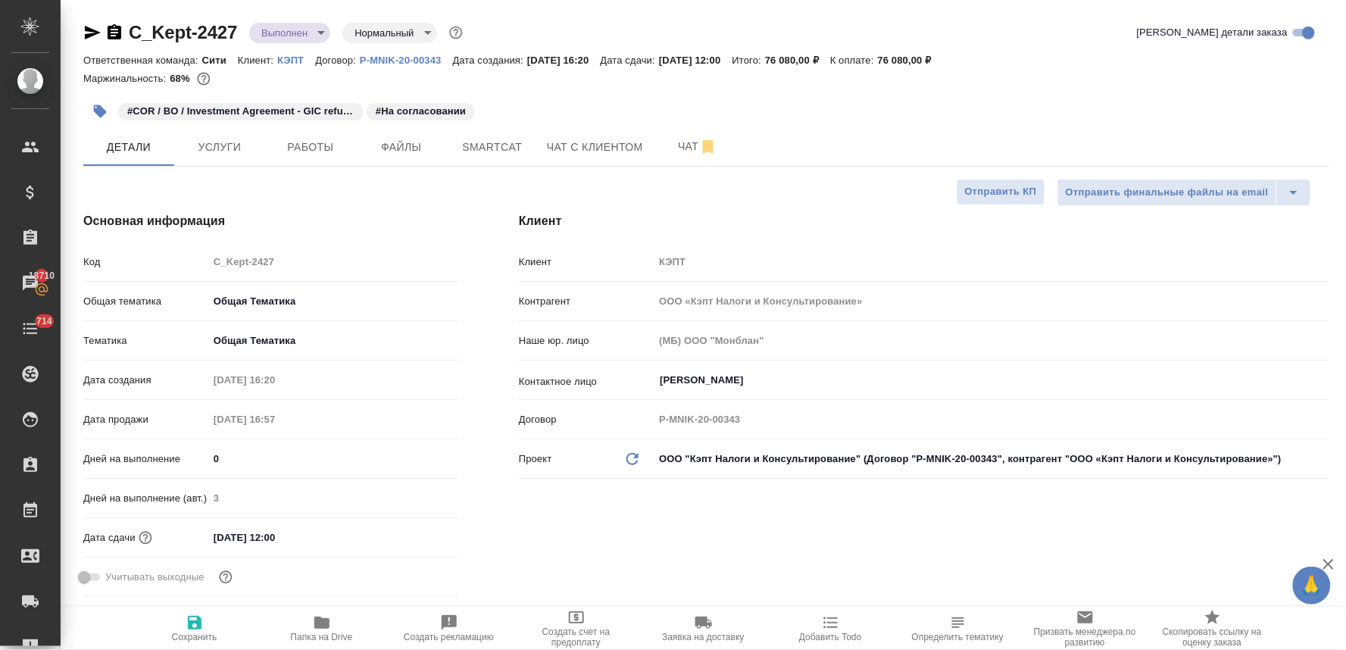
type textarea "x"
click at [1176, 139] on div "Детали Услуги Работы Файлы Smartcat Чат с клиентом Чат" at bounding box center [706, 147] width 1246 height 38
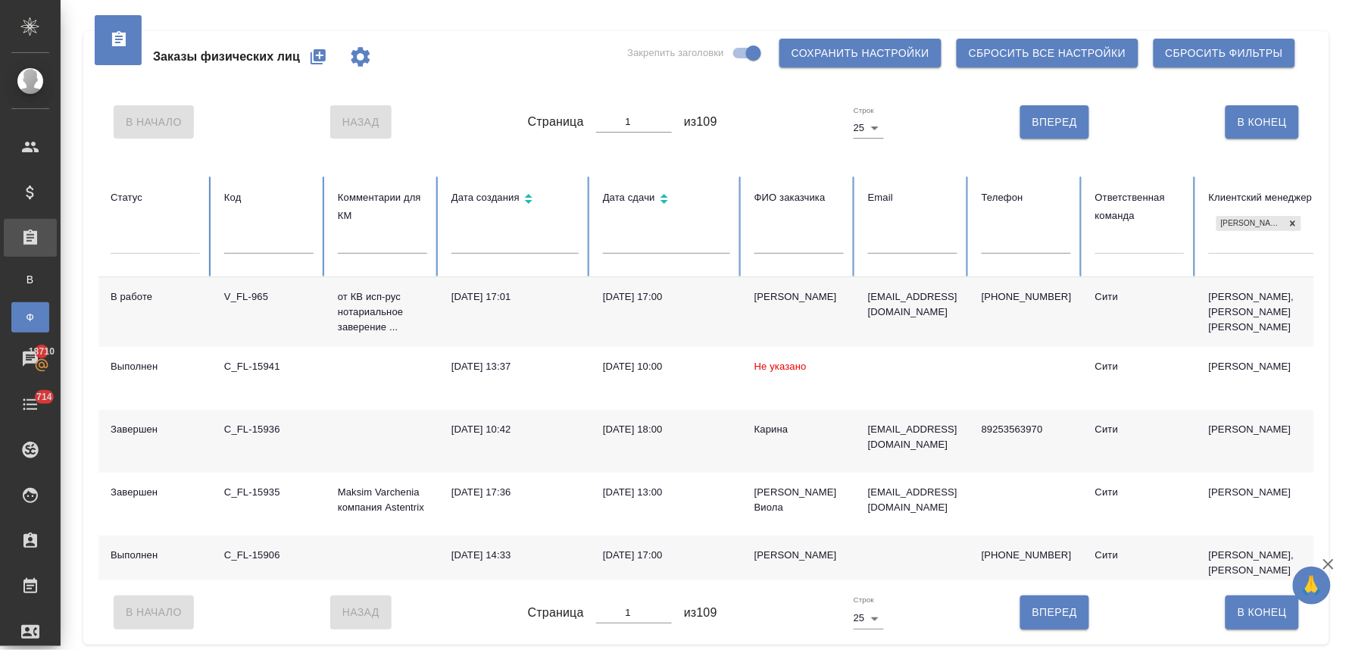
click at [1319, 189] on div "Заказы физических лиц Закрепить заголовки Сохранить настройки Сбросить все наст…" at bounding box center [706, 326] width 1262 height 653
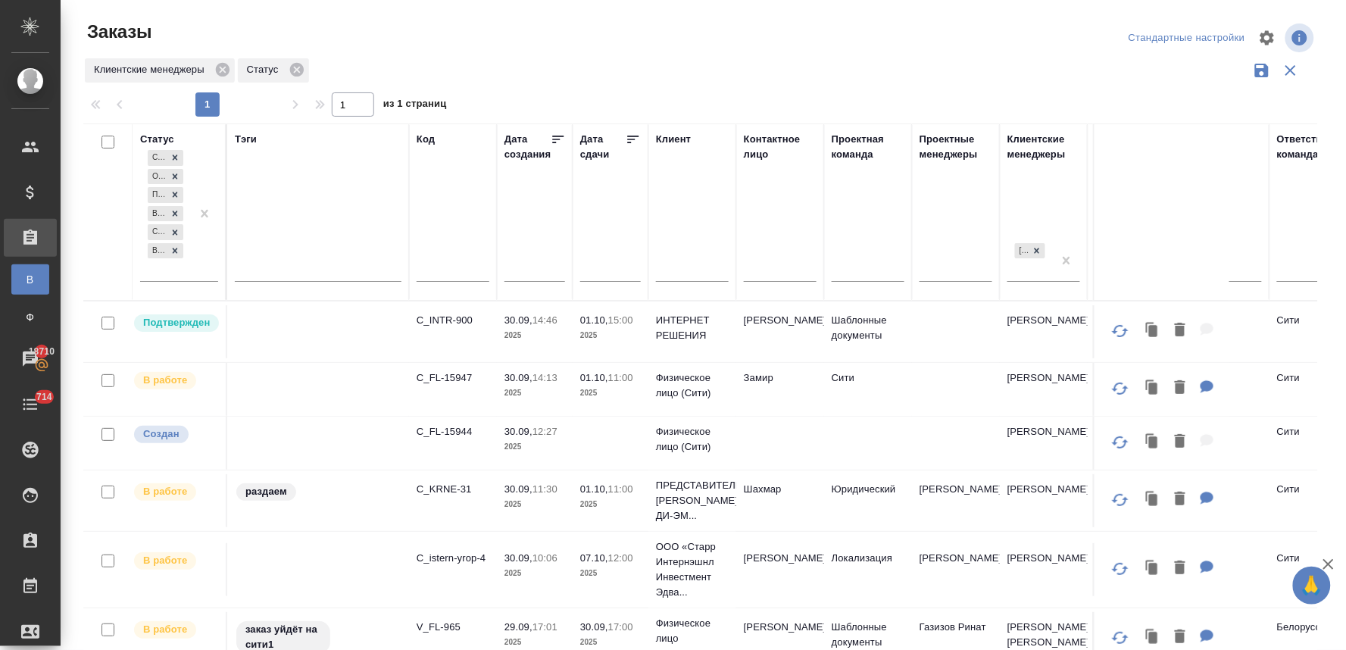
scroll to position [27, 0]
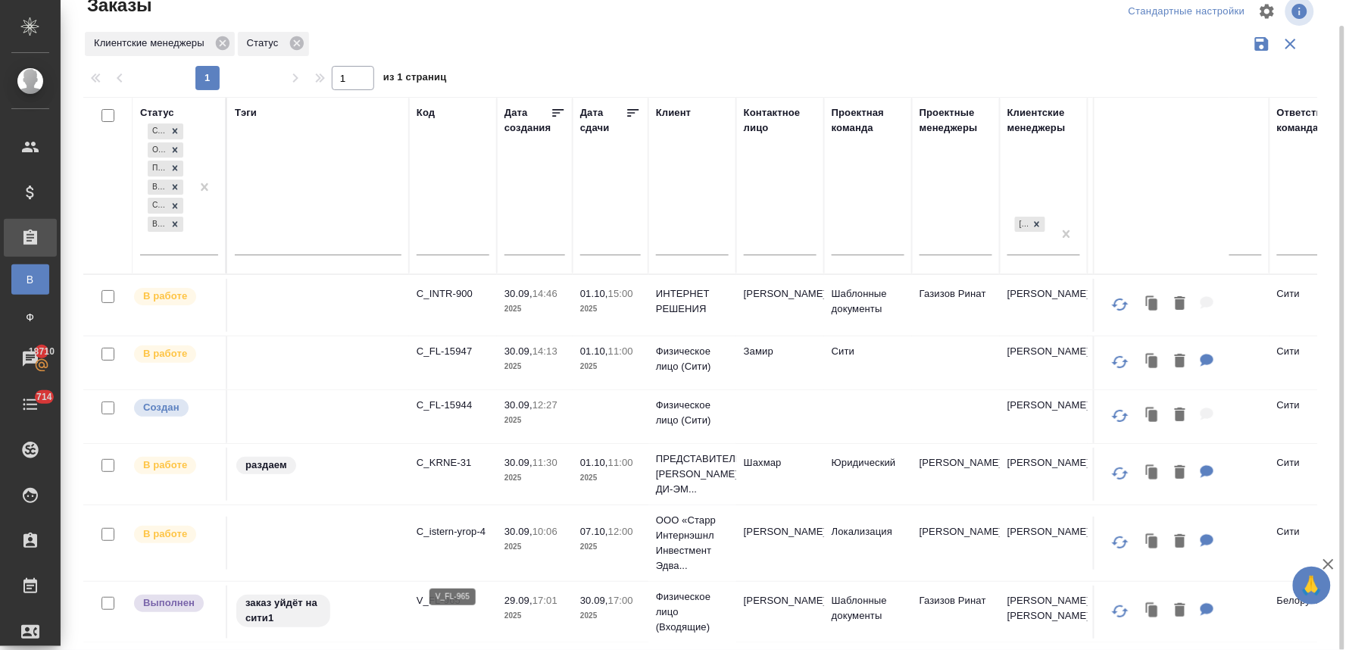
click at [451, 608] on p "V_FL-965" at bounding box center [453, 600] width 73 height 15
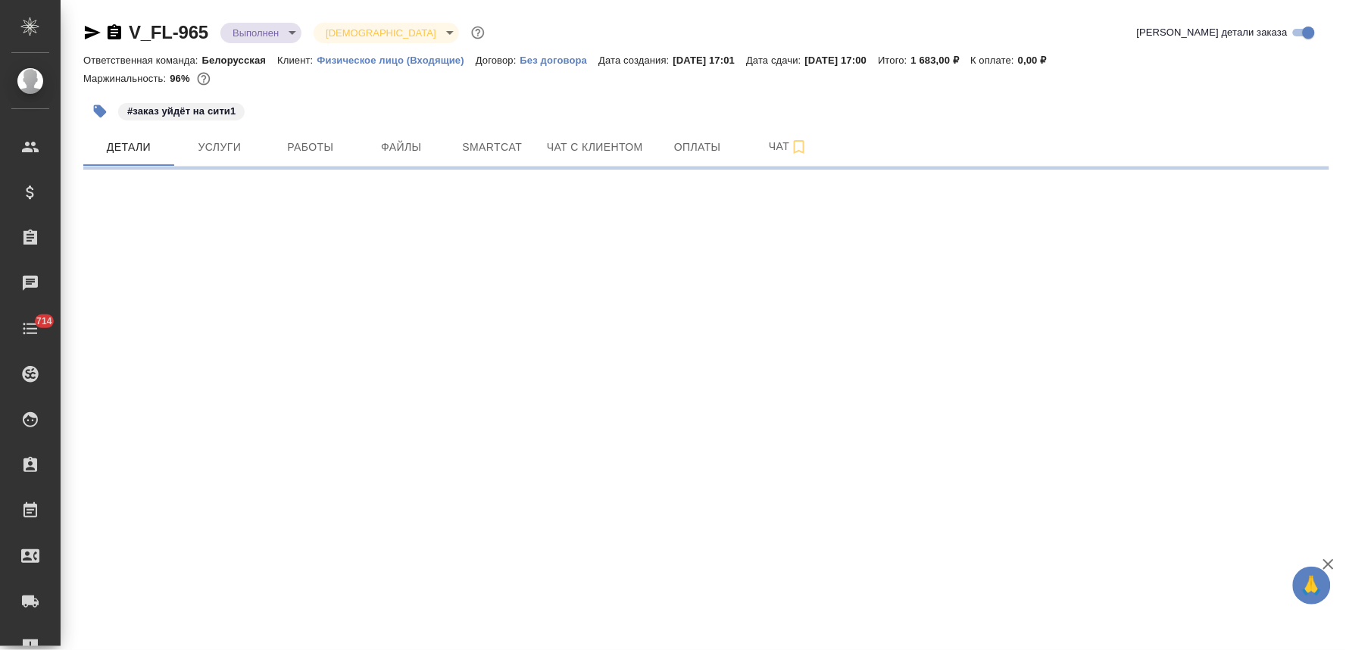
select select "RU"
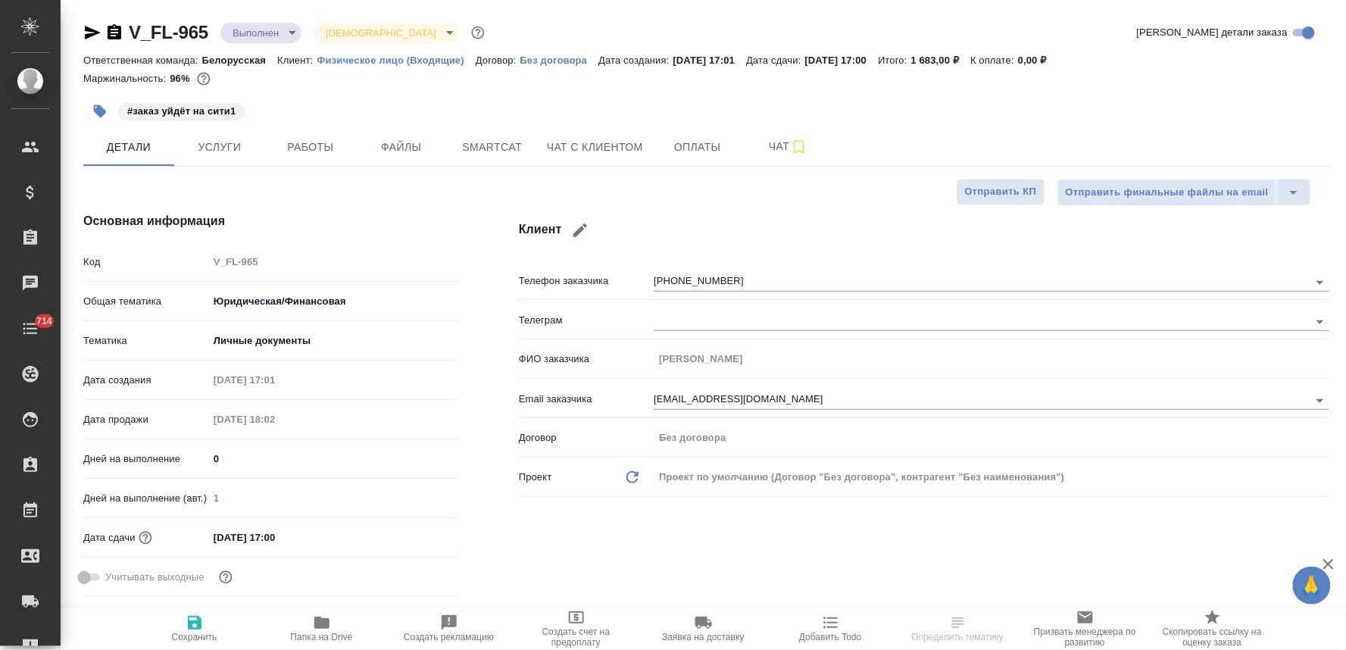
type textarea "x"
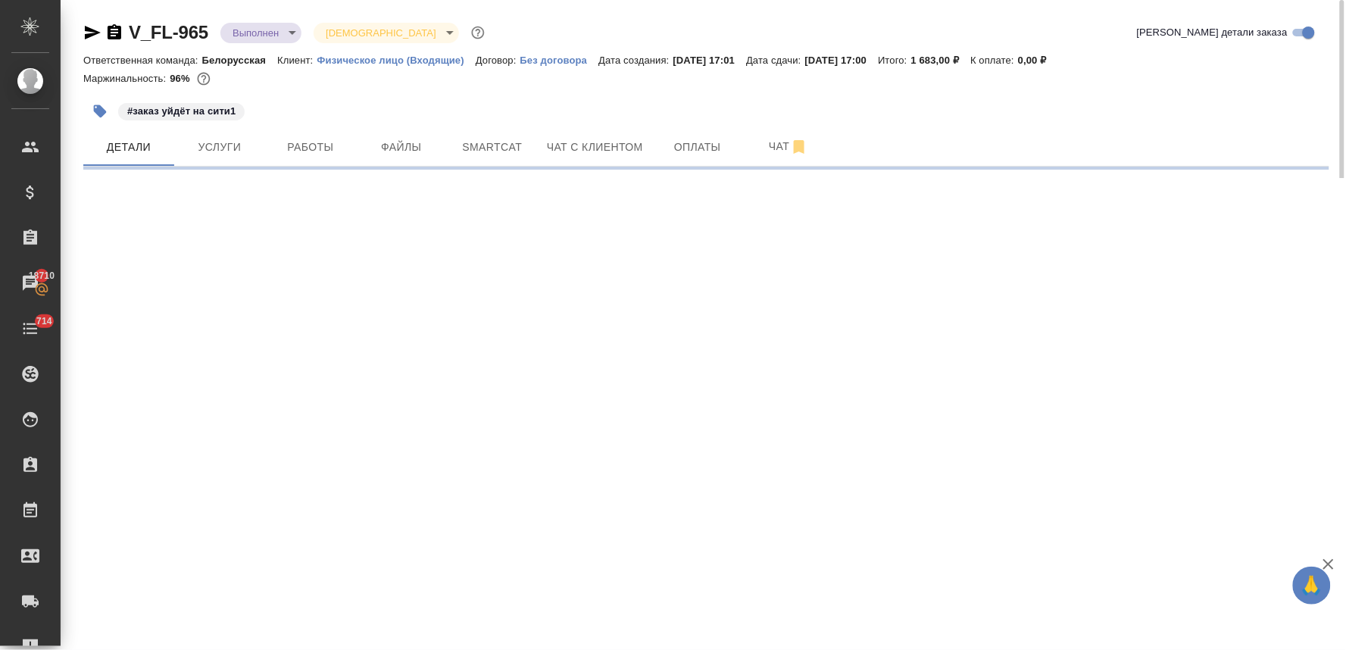
select select "RU"
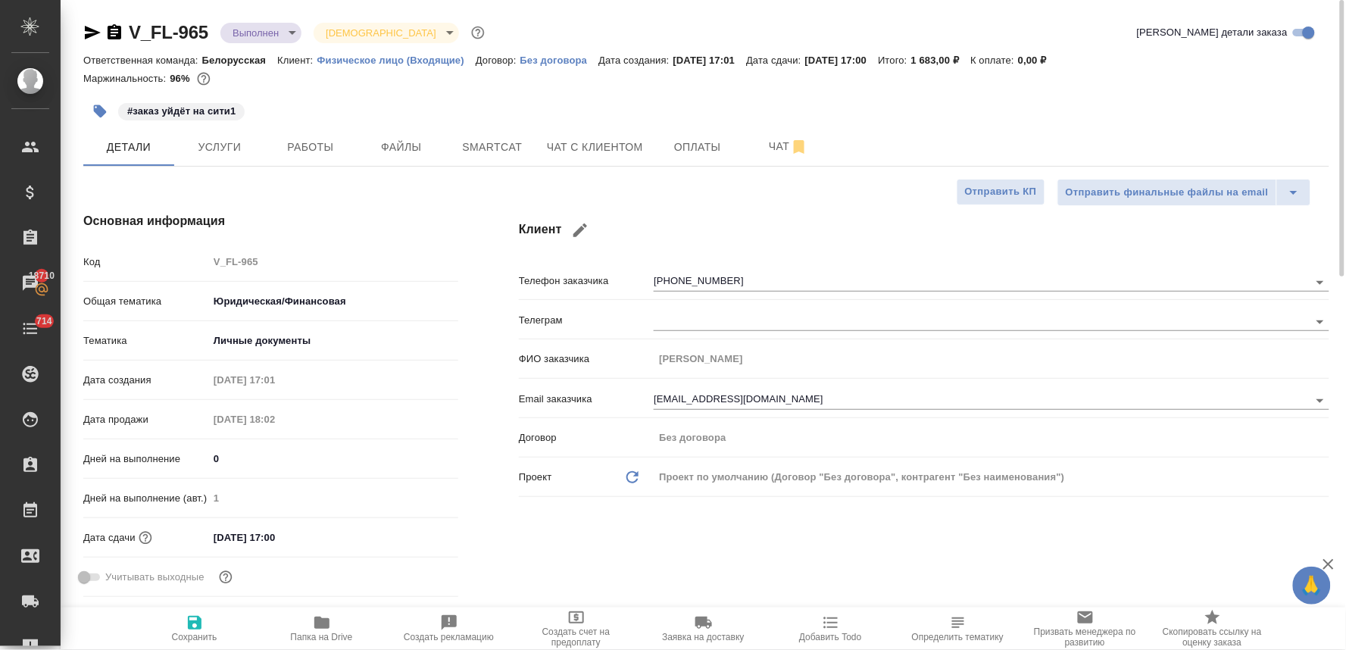
type textarea "x"
click at [321, 632] on span "Папка на Drive" at bounding box center [322, 637] width 62 height 11
type textarea "x"
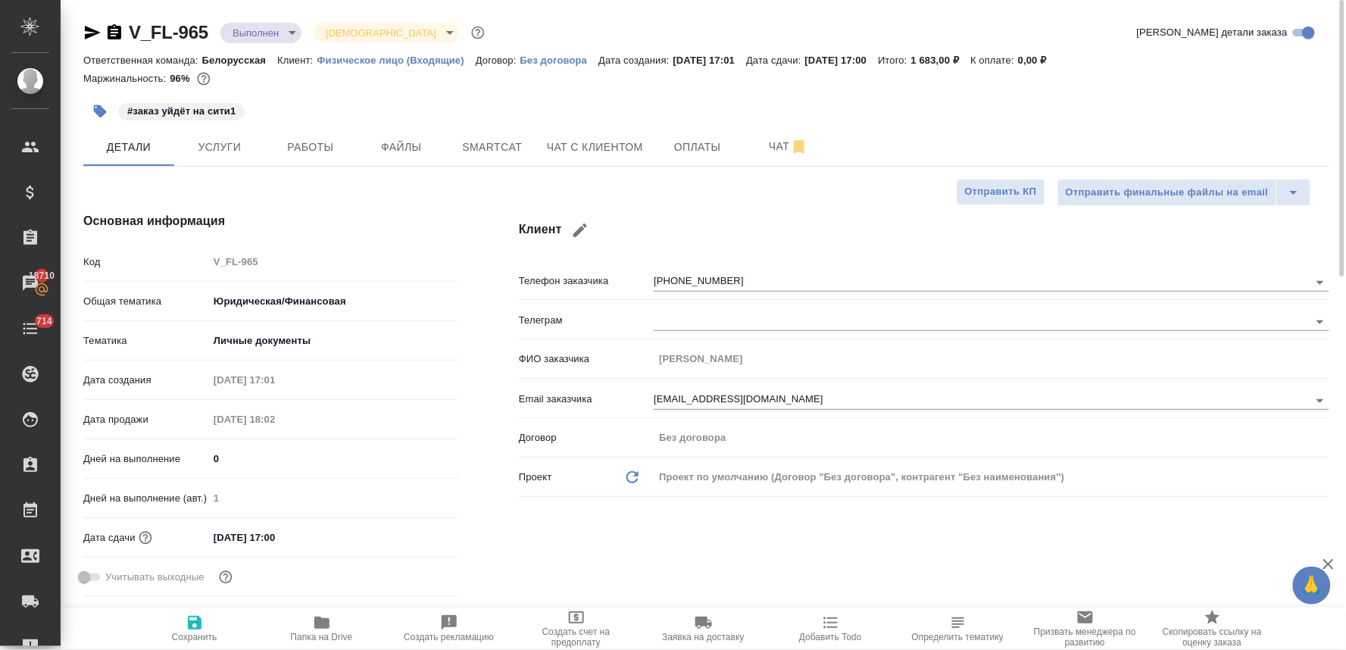
type textarea "x"
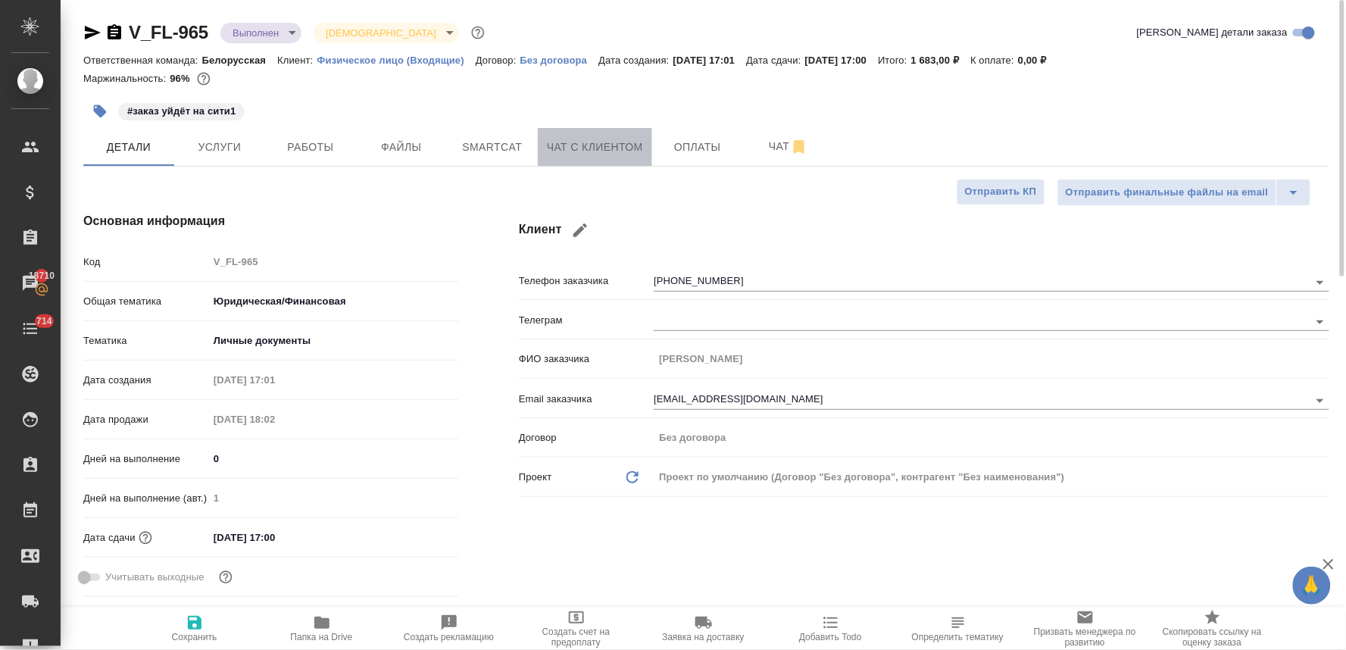
click at [606, 142] on span "Чат с клиентом" at bounding box center [595, 147] width 96 height 19
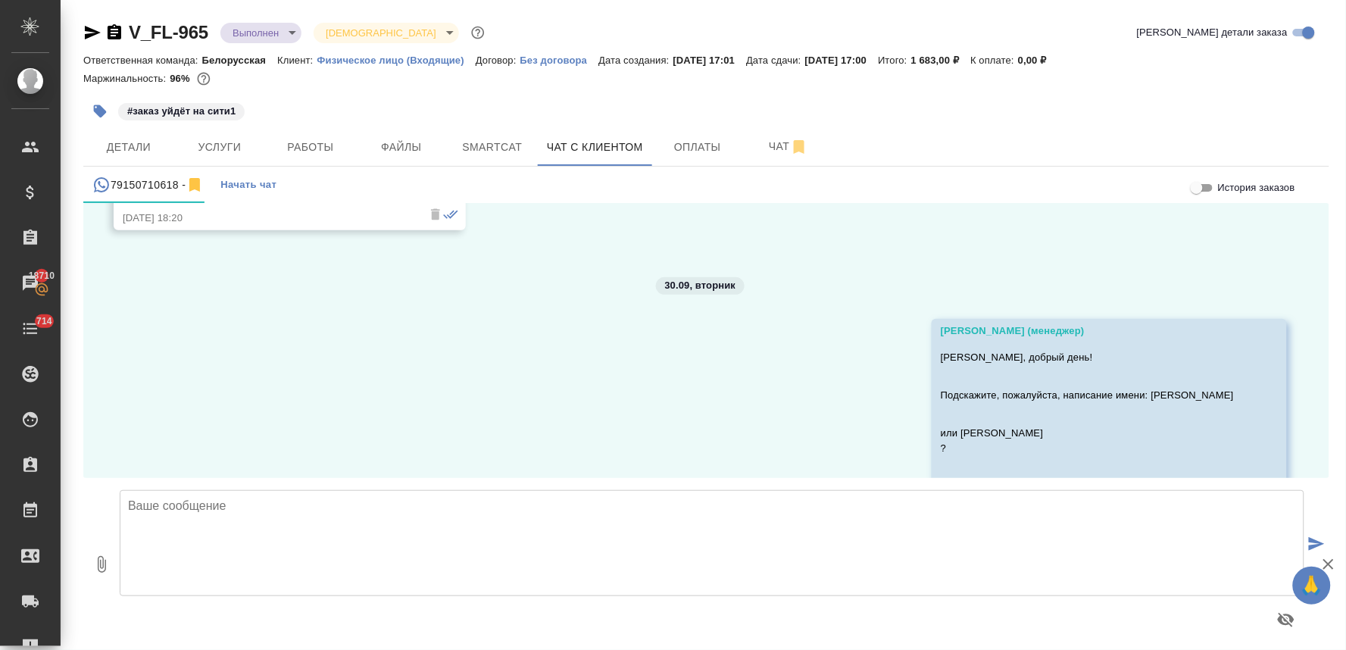
scroll to position [4008, 0]
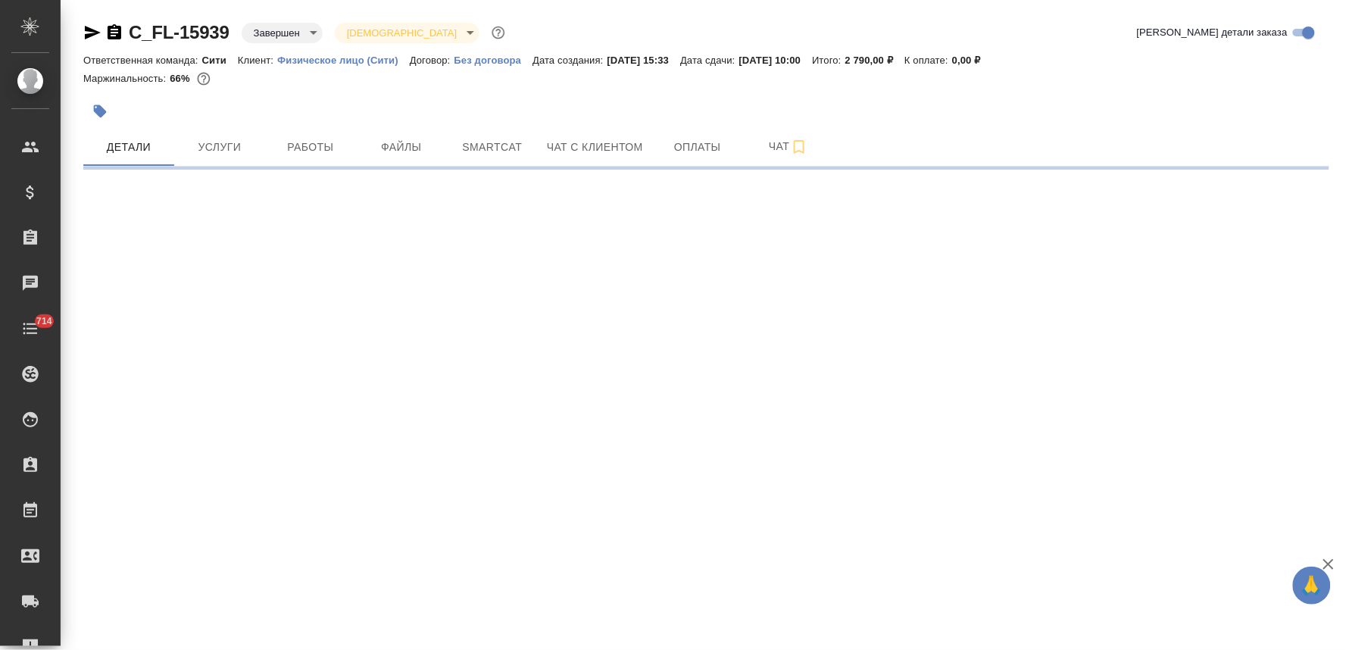
select select "RU"
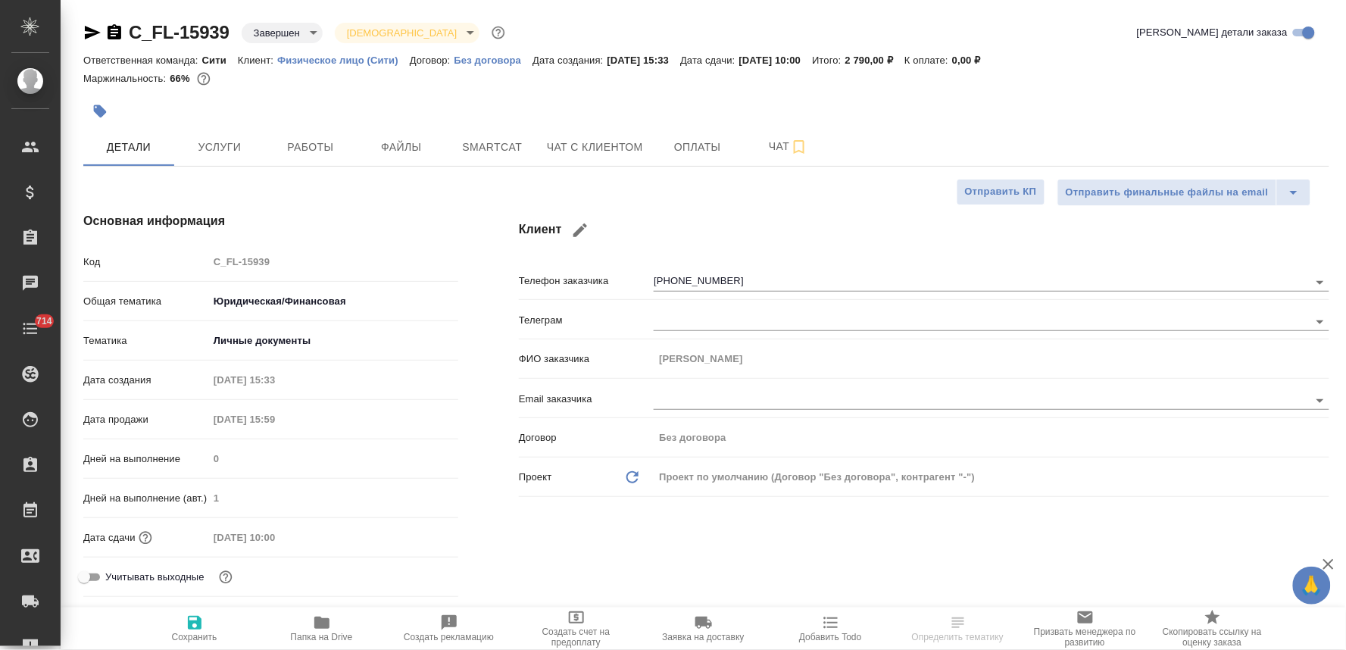
type textarea "x"
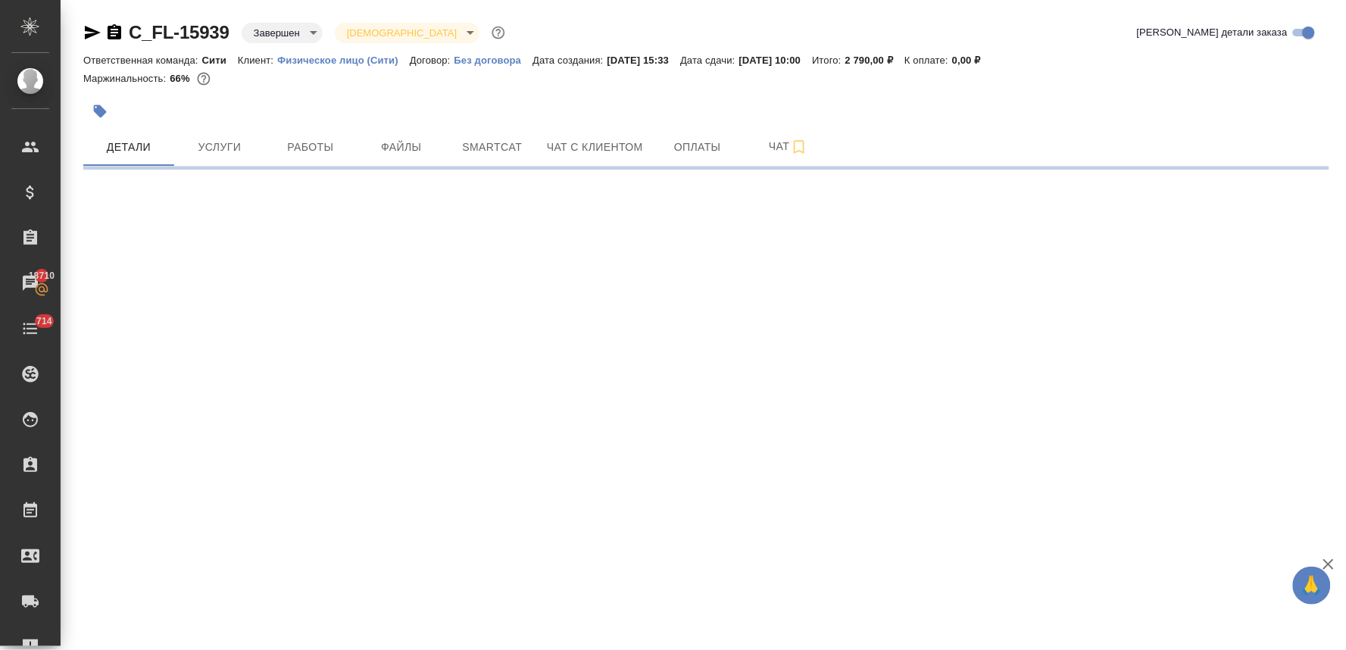
select select "RU"
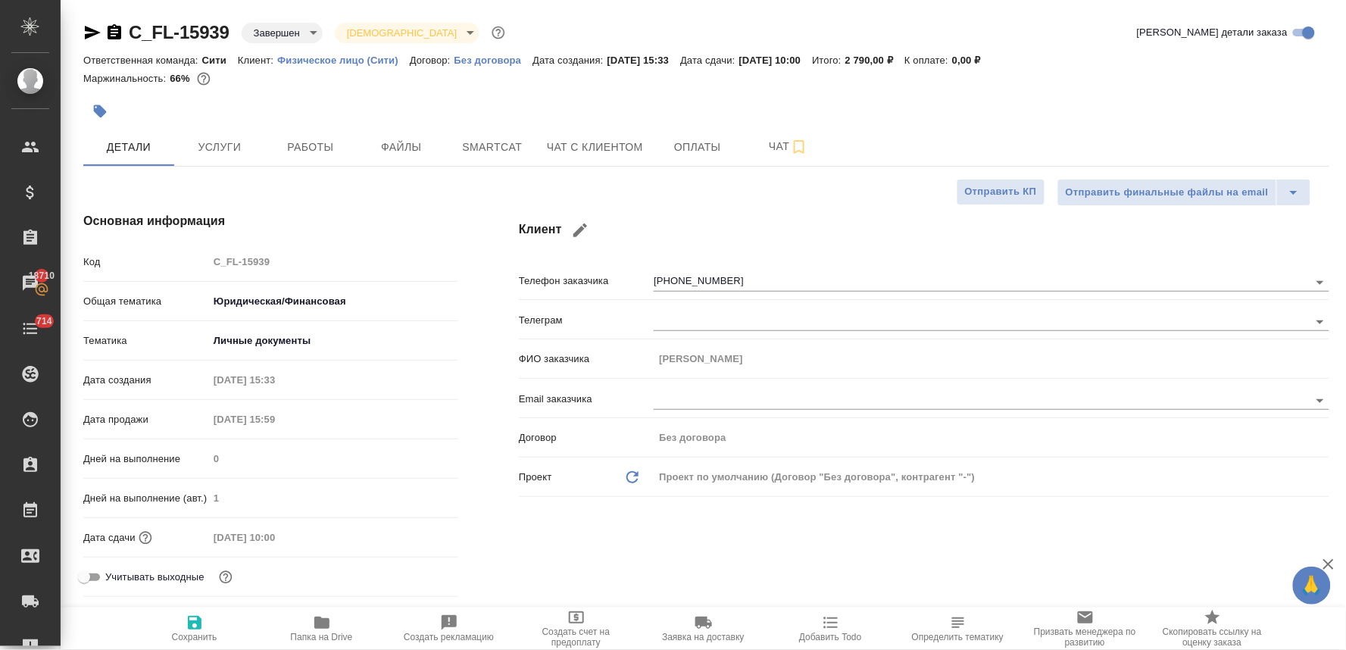
type textarea "x"
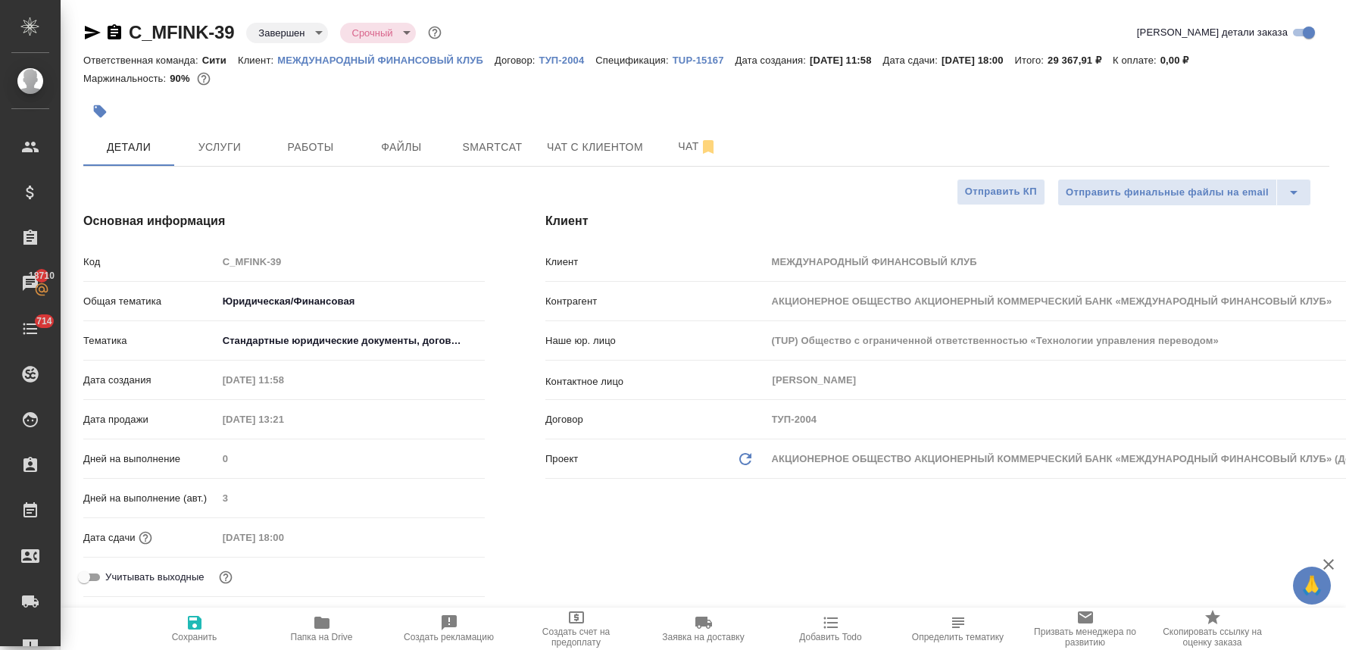
select select "RU"
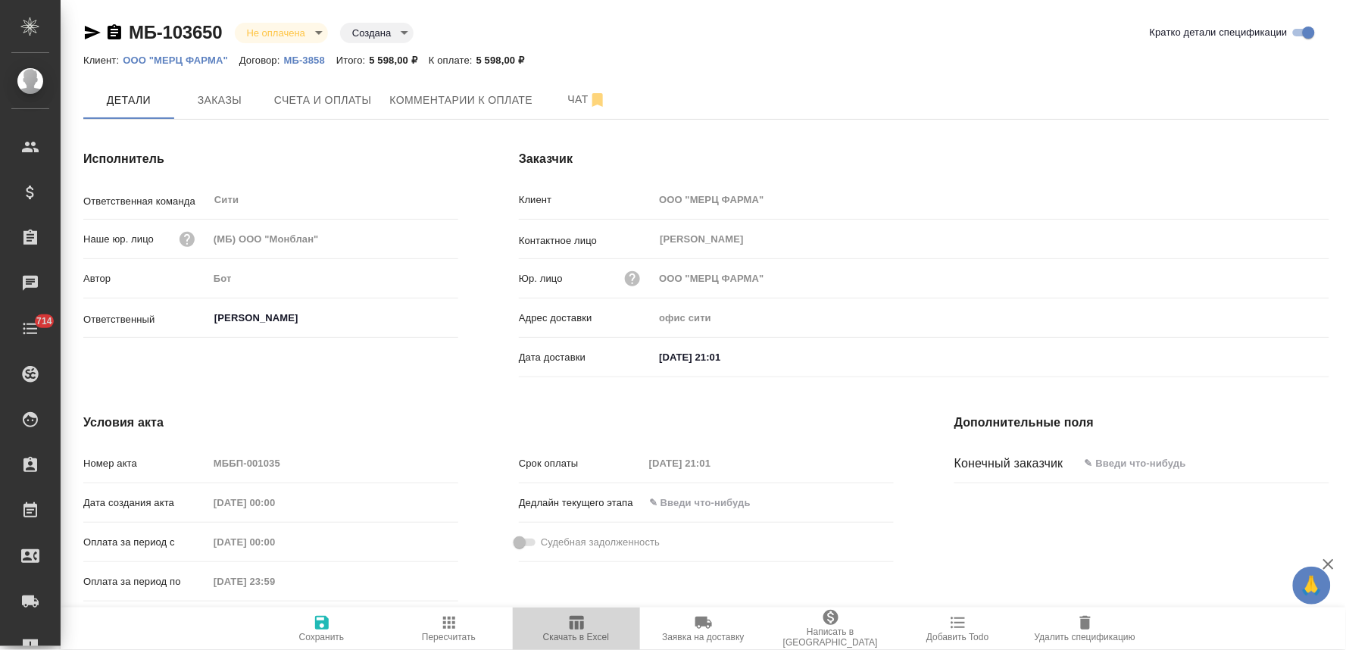
click at [582, 639] on span "Скачать в Excel" at bounding box center [576, 637] width 66 height 11
click at [360, 101] on span "Счета и оплаты" at bounding box center [323, 100] width 98 height 19
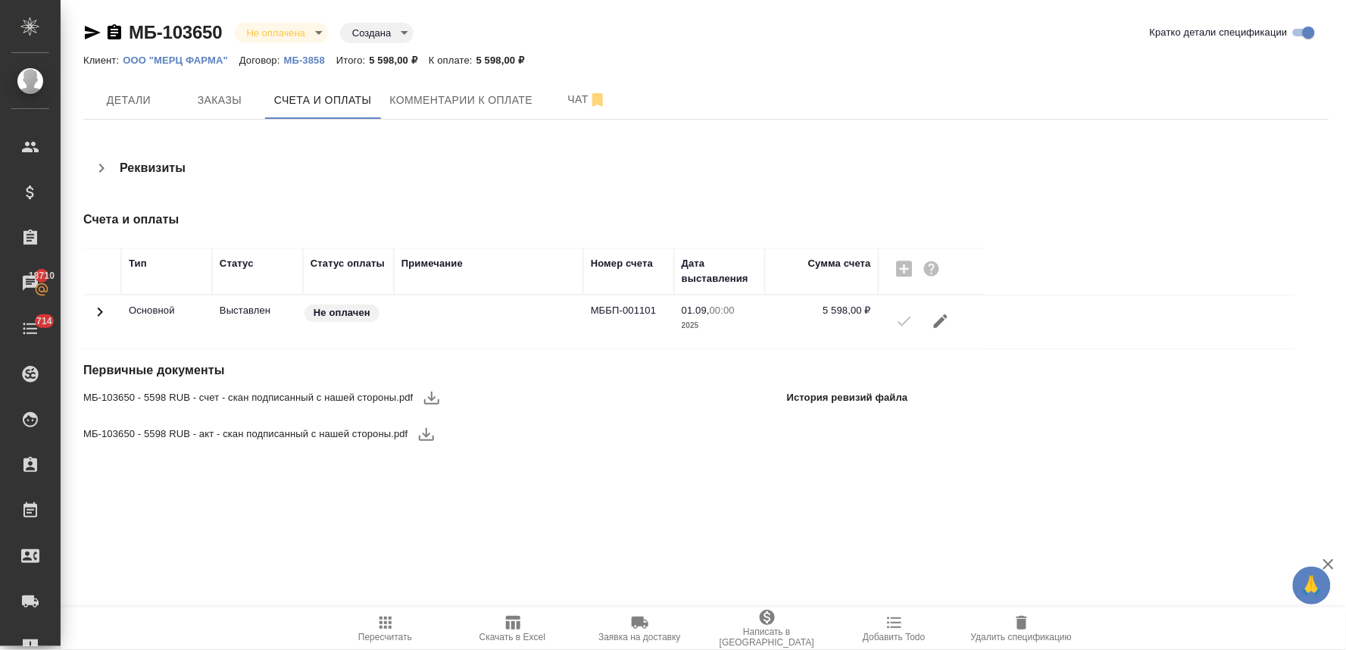
click at [429, 396] on icon "button" at bounding box center [432, 397] width 18 height 18
click at [429, 432] on icon "button" at bounding box center [426, 434] width 18 height 18
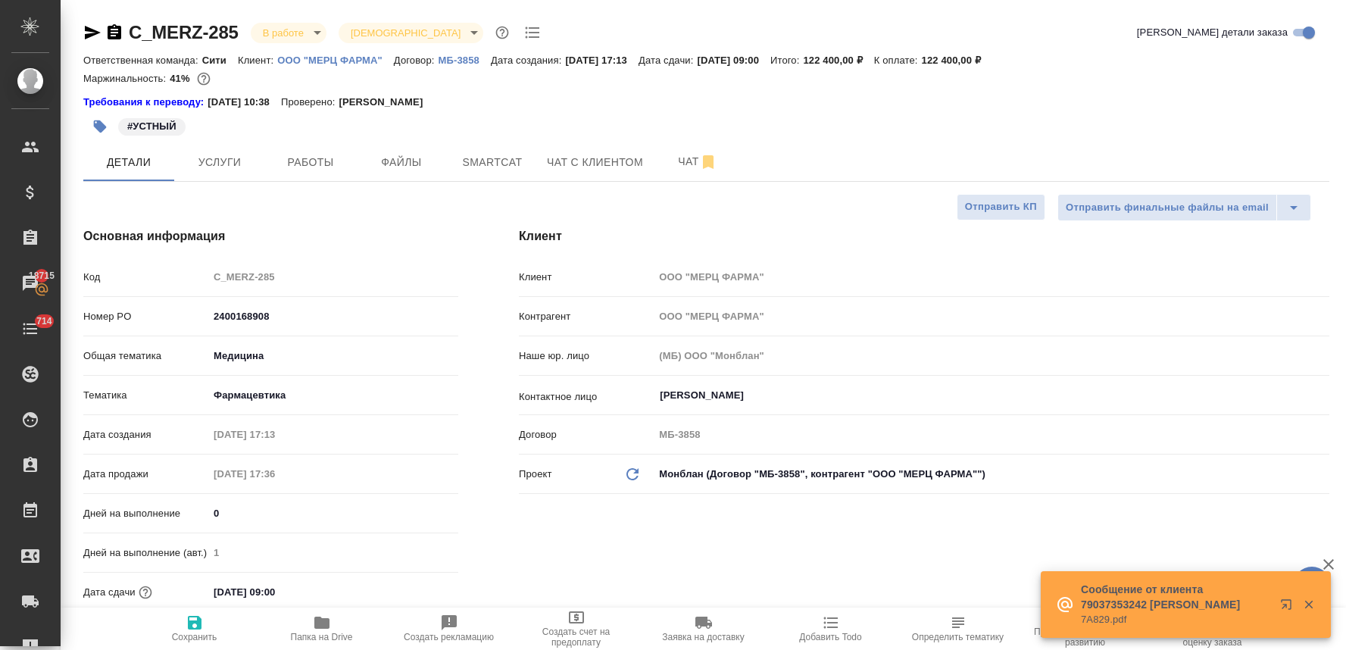
select select "RU"
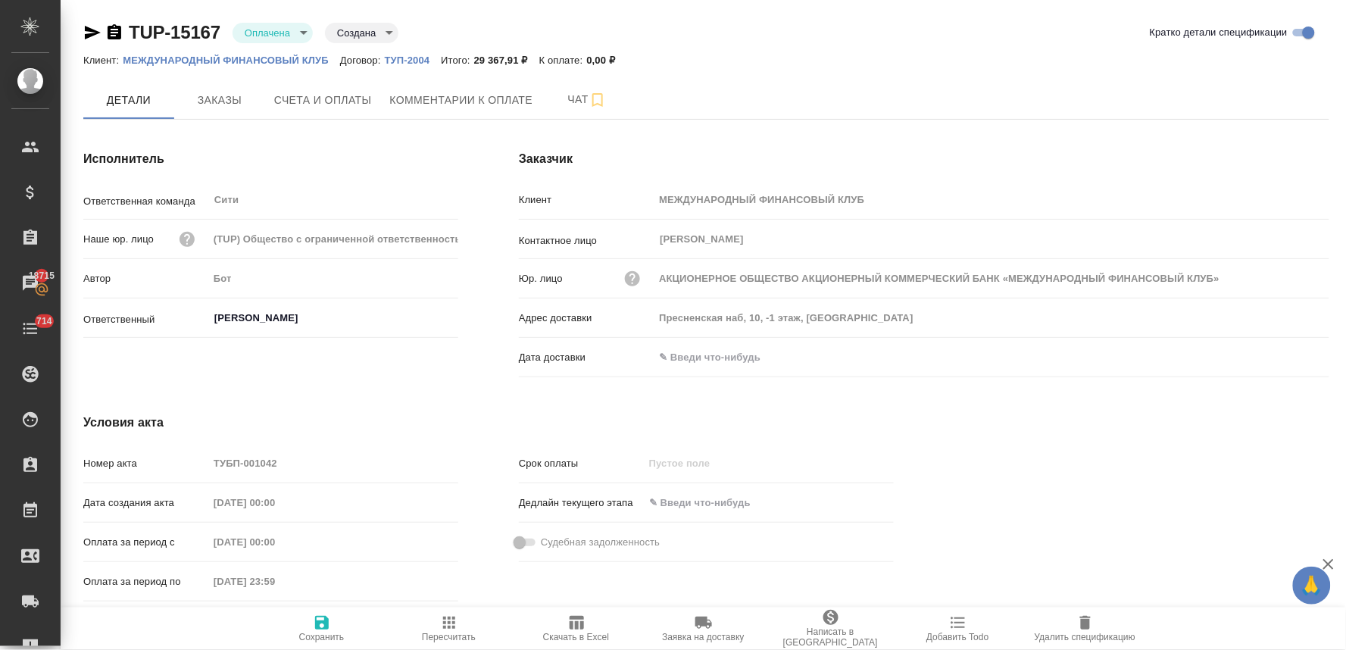
click at [111, 34] on icon "button" at bounding box center [115, 31] width 14 height 15
click at [117, 27] on icon "button" at bounding box center [115, 31] width 14 height 15
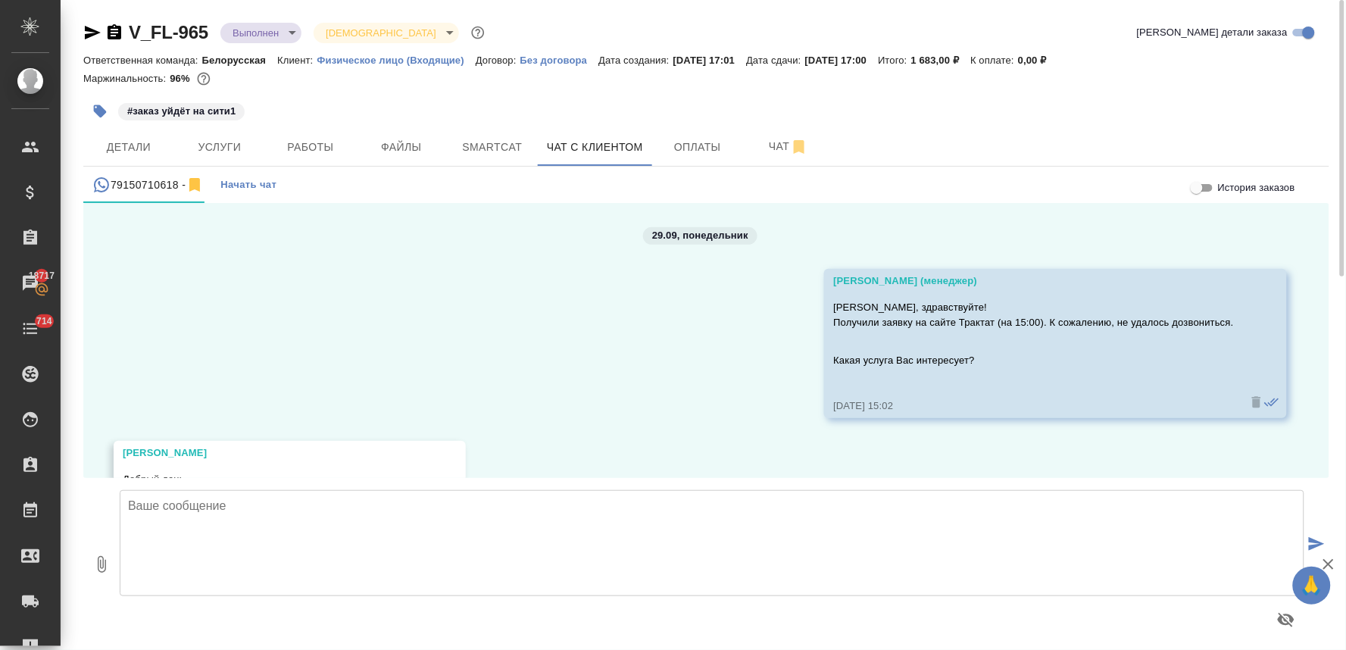
scroll to position [4008, 0]
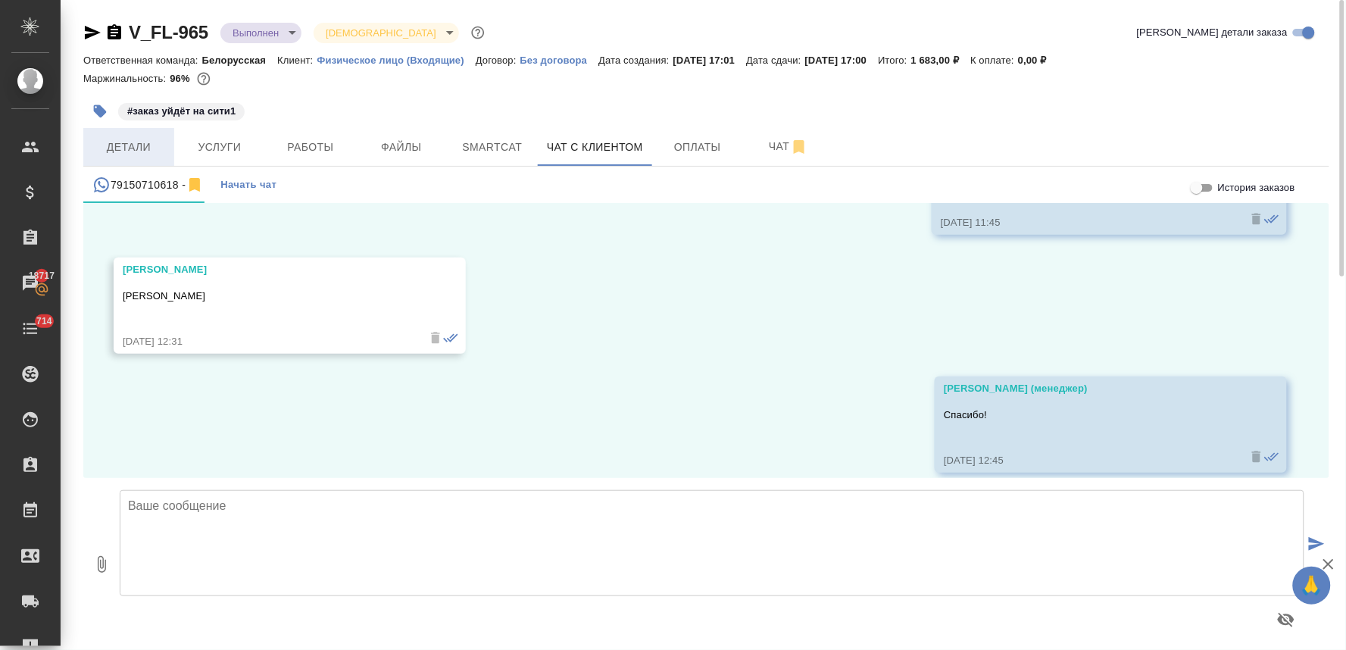
click at [115, 142] on span "Детали" at bounding box center [128, 147] width 73 height 19
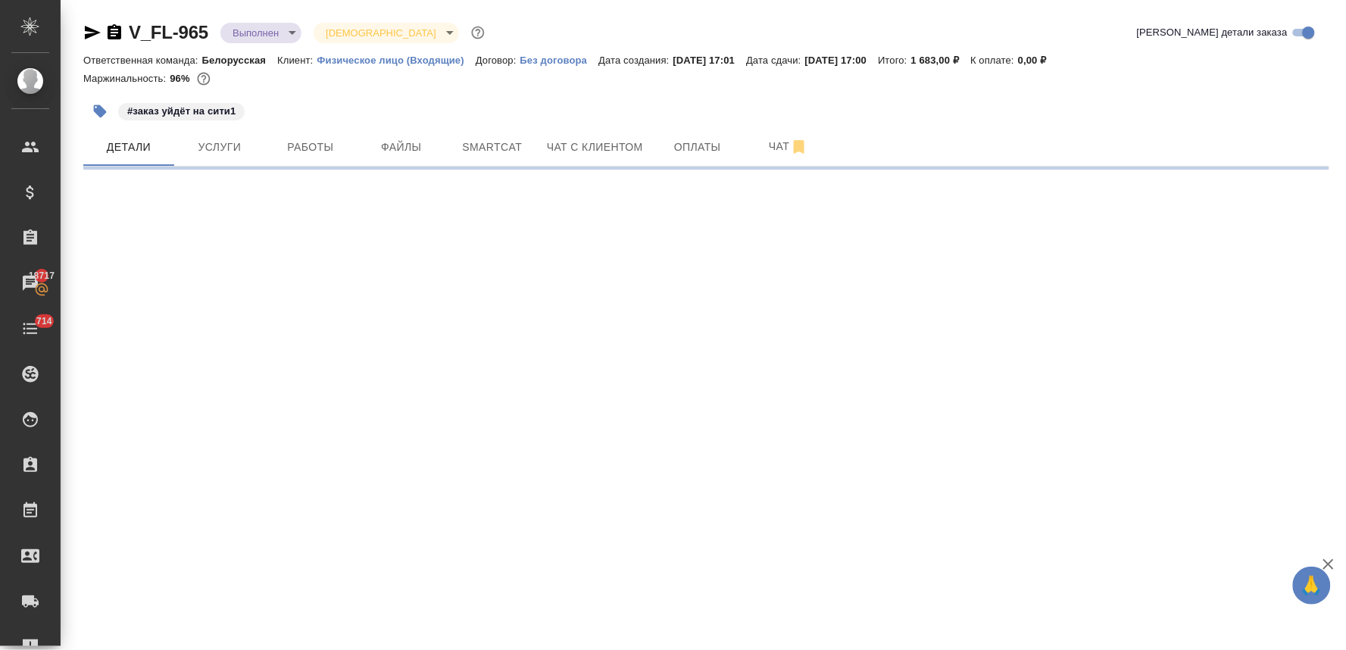
select select "RU"
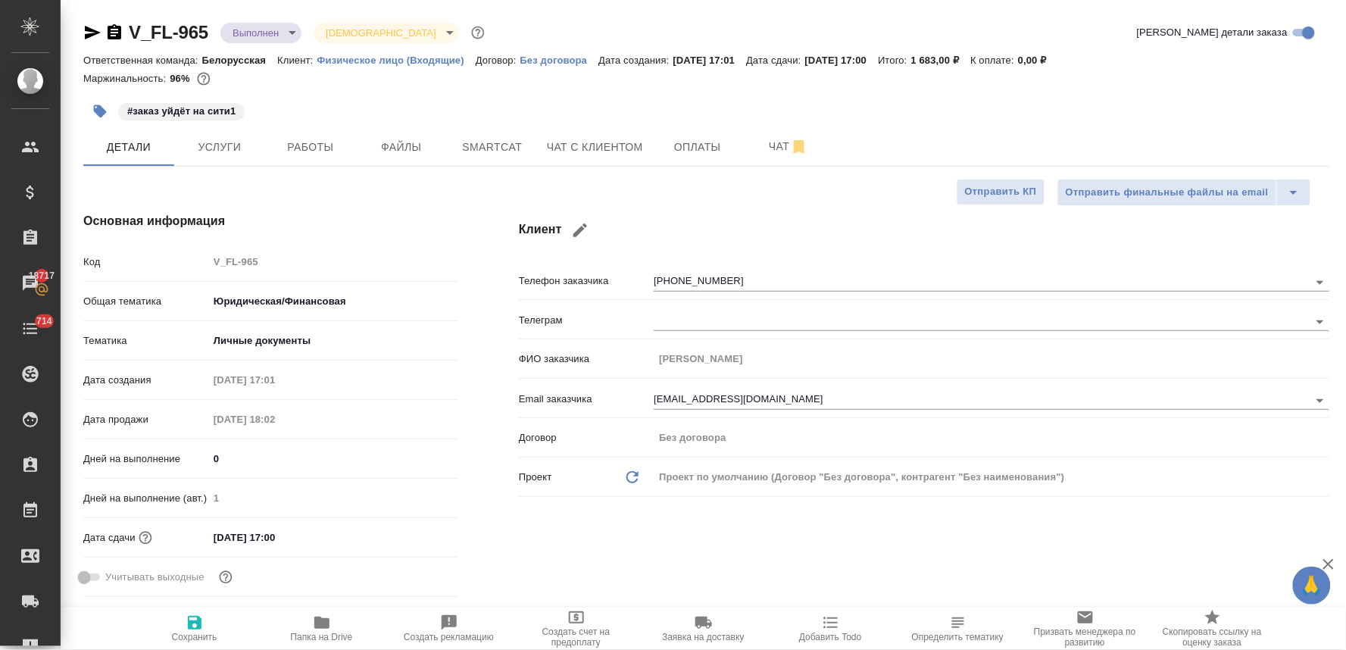
type textarea "x"
click at [827, 624] on icon "button" at bounding box center [831, 622] width 18 height 18
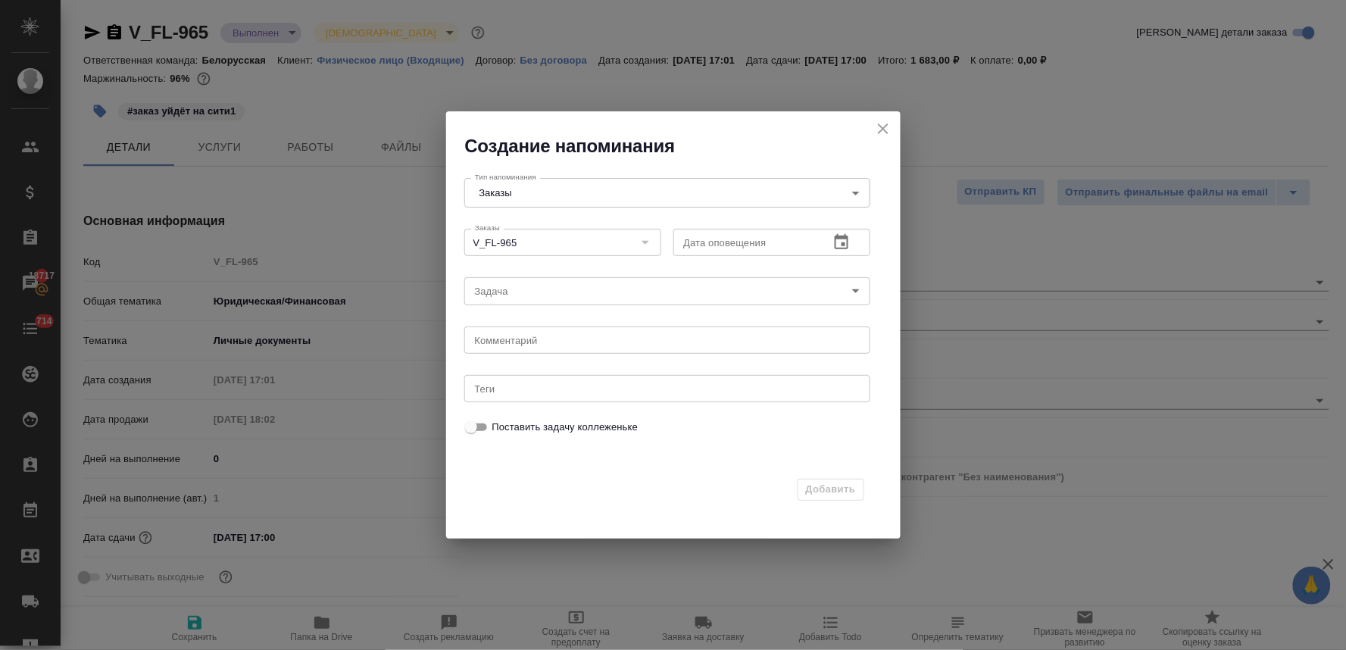
click at [841, 239] on icon "button" at bounding box center [842, 241] width 14 height 15
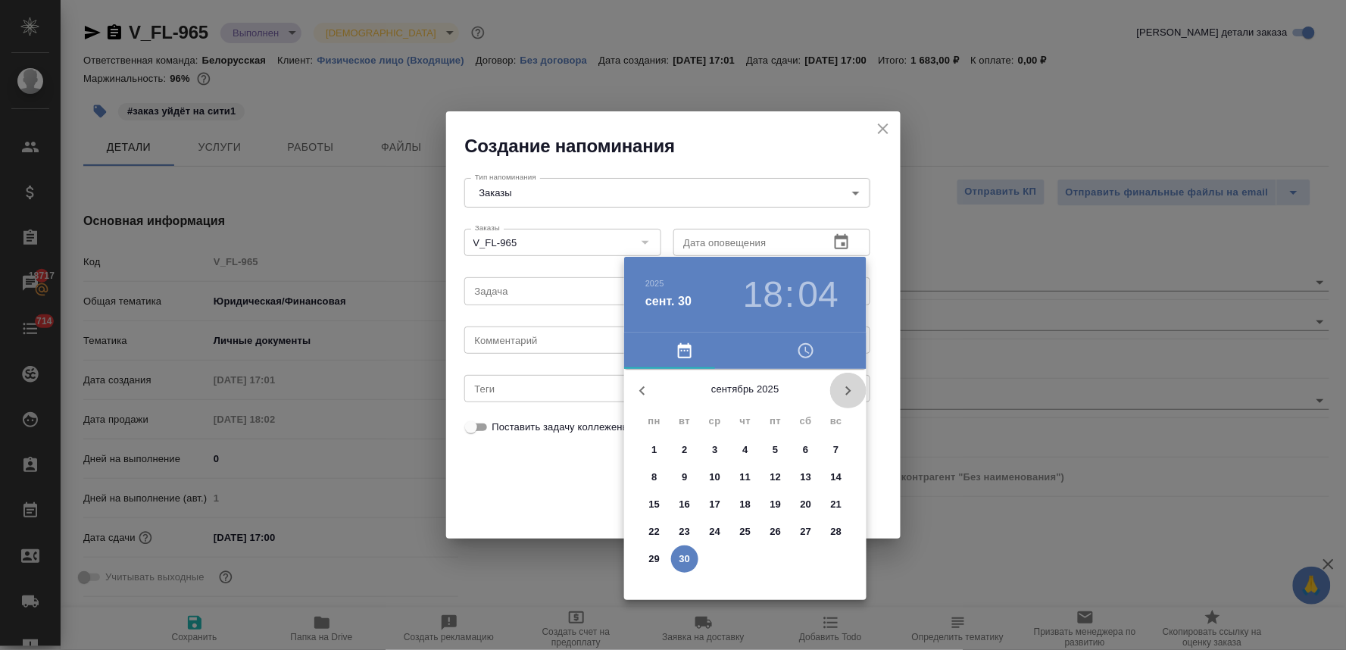
click at [847, 391] on icon "button" at bounding box center [848, 391] width 18 height 18
click at [708, 449] on span "1" at bounding box center [714, 449] width 27 height 15
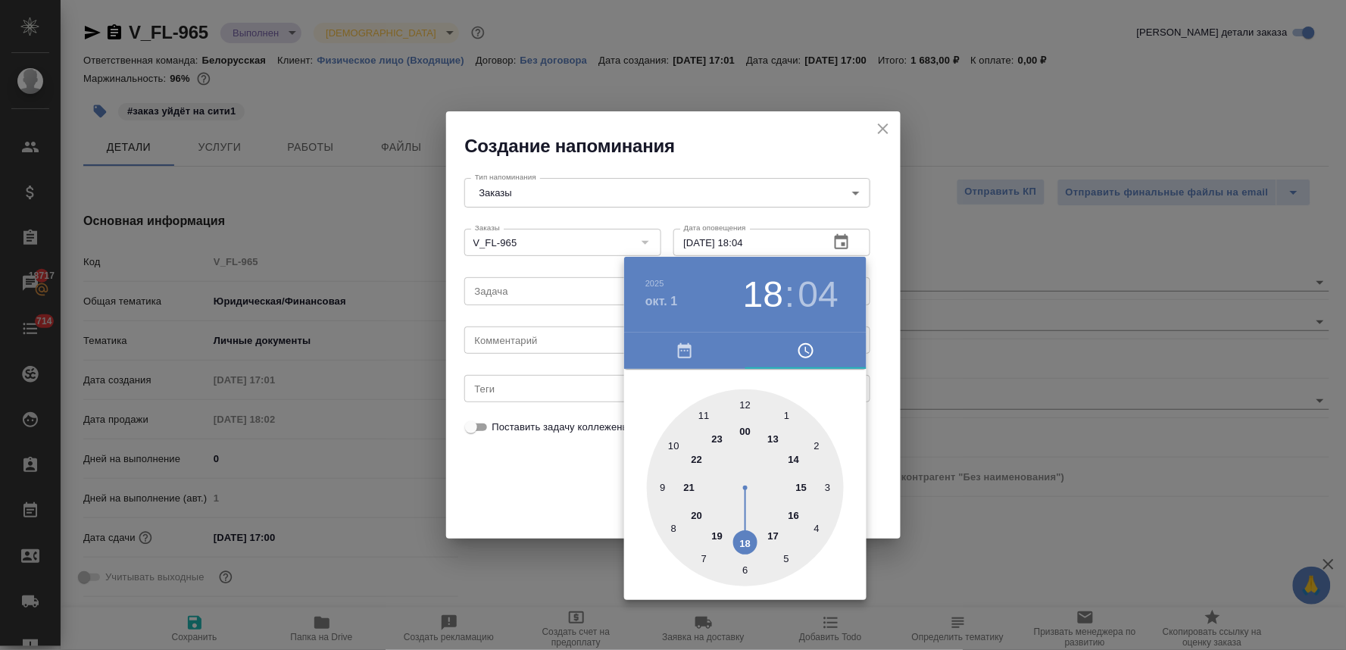
click at [674, 444] on div at bounding box center [745, 487] width 197 height 197
click at [784, 409] on div at bounding box center [745, 487] width 197 height 197
click at [788, 414] on div at bounding box center [745, 487] width 197 height 197
type input "01.10.2025 10:05"
click at [576, 493] on div at bounding box center [673, 325] width 1346 height 650
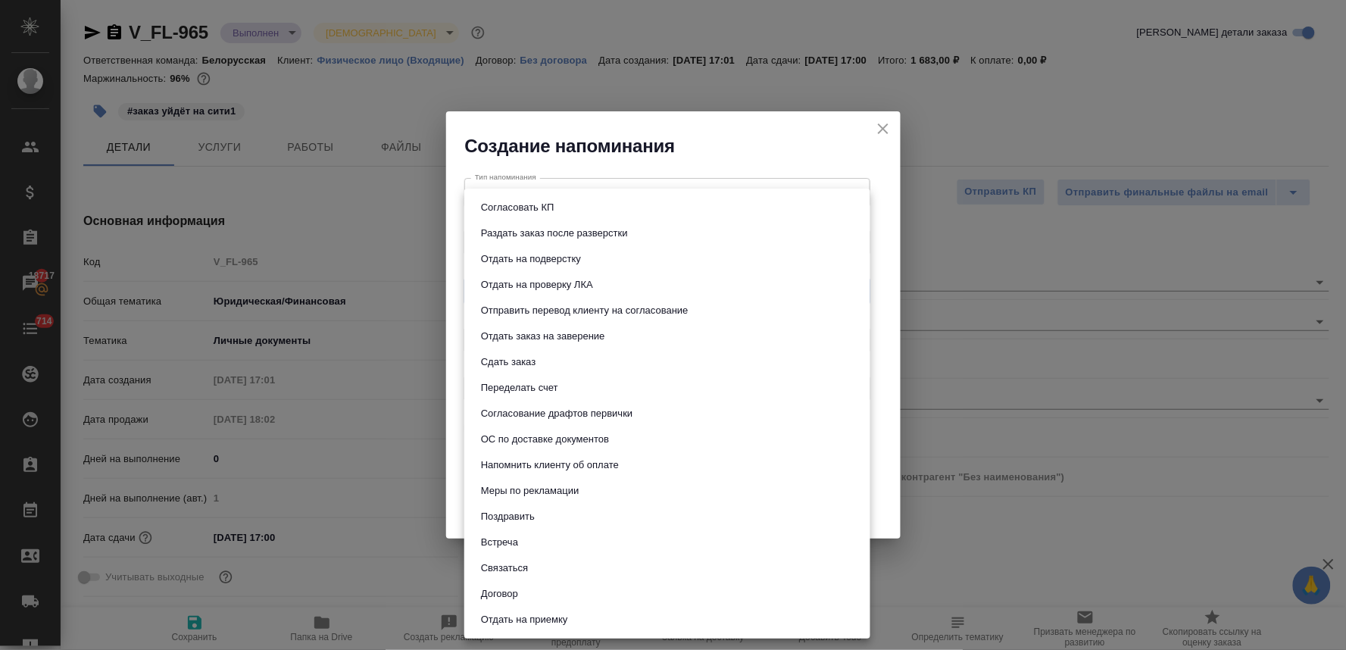
click at [591, 292] on body "🙏 .cls-1 fill:#fff; AWATERA Lyamina Nadezhda Клиенты Спецификации Заказы 18717 …" at bounding box center [673, 325] width 1346 height 650
click at [588, 336] on button "Отдать заказ на заверение" at bounding box center [542, 336] width 133 height 17
type input "Отдать заказ на заверение"
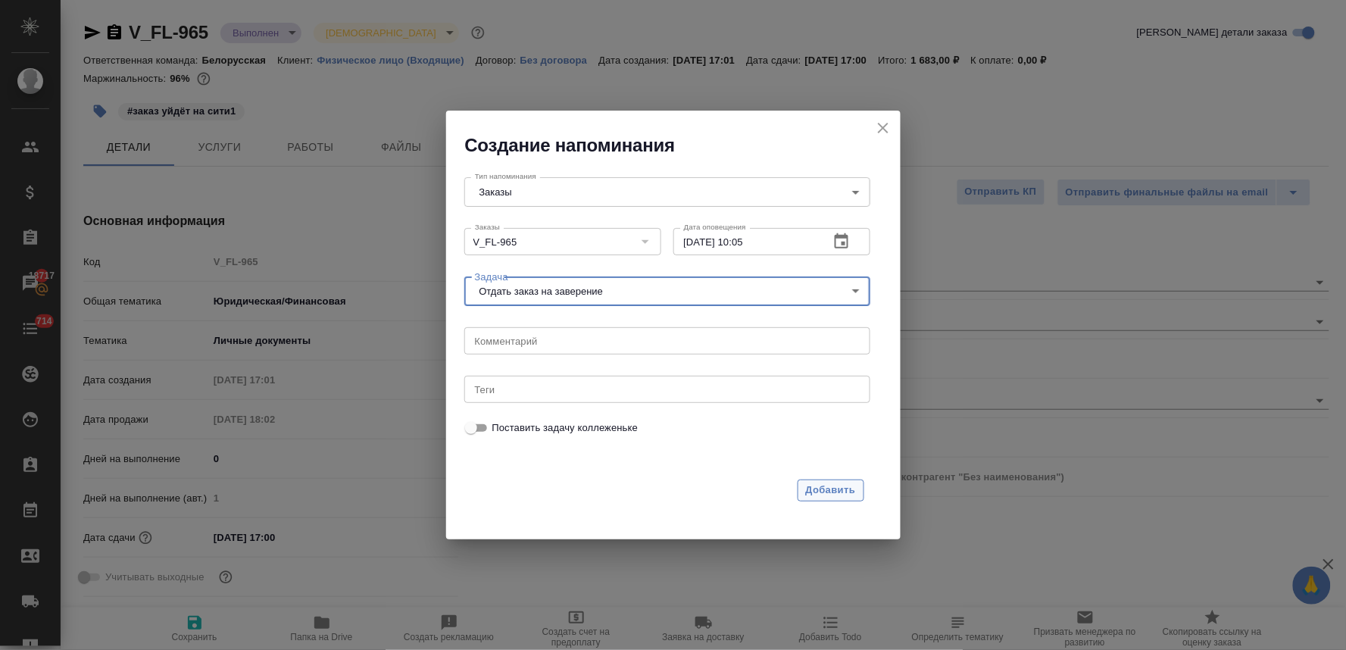
click at [816, 491] on span "Добавить" at bounding box center [831, 490] width 50 height 17
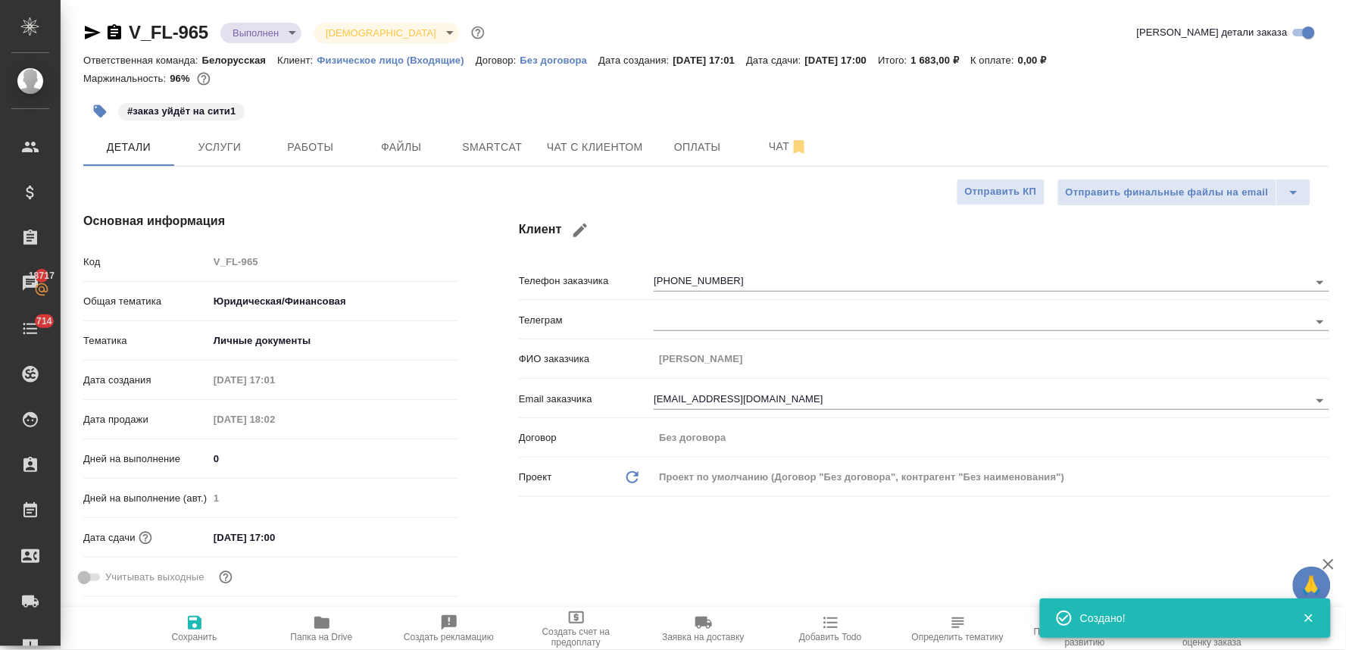
type textarea "x"
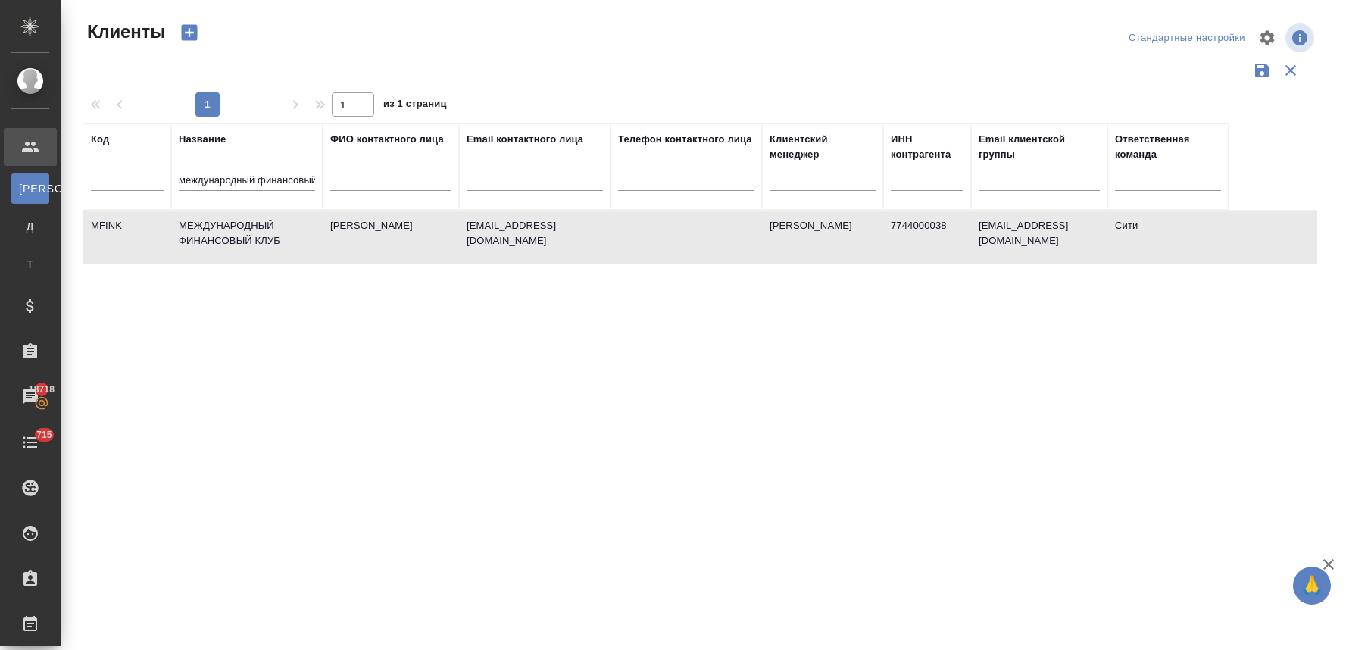
select select "RU"
click at [288, 179] on input "международный финансовый" at bounding box center [247, 181] width 136 height 19
paste input "[EMAIL_ADDRESS][DOMAIN_NAME]"
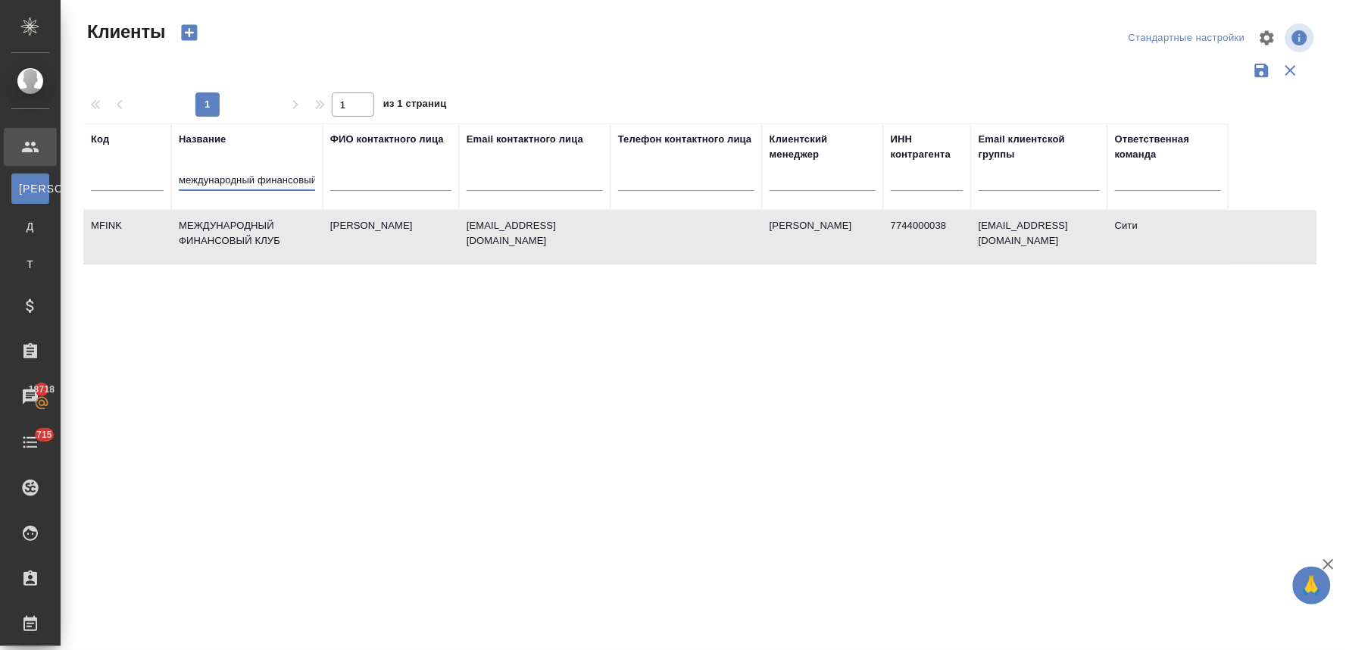
type input "[EMAIL_ADDRESS][DOMAIN_NAME]"
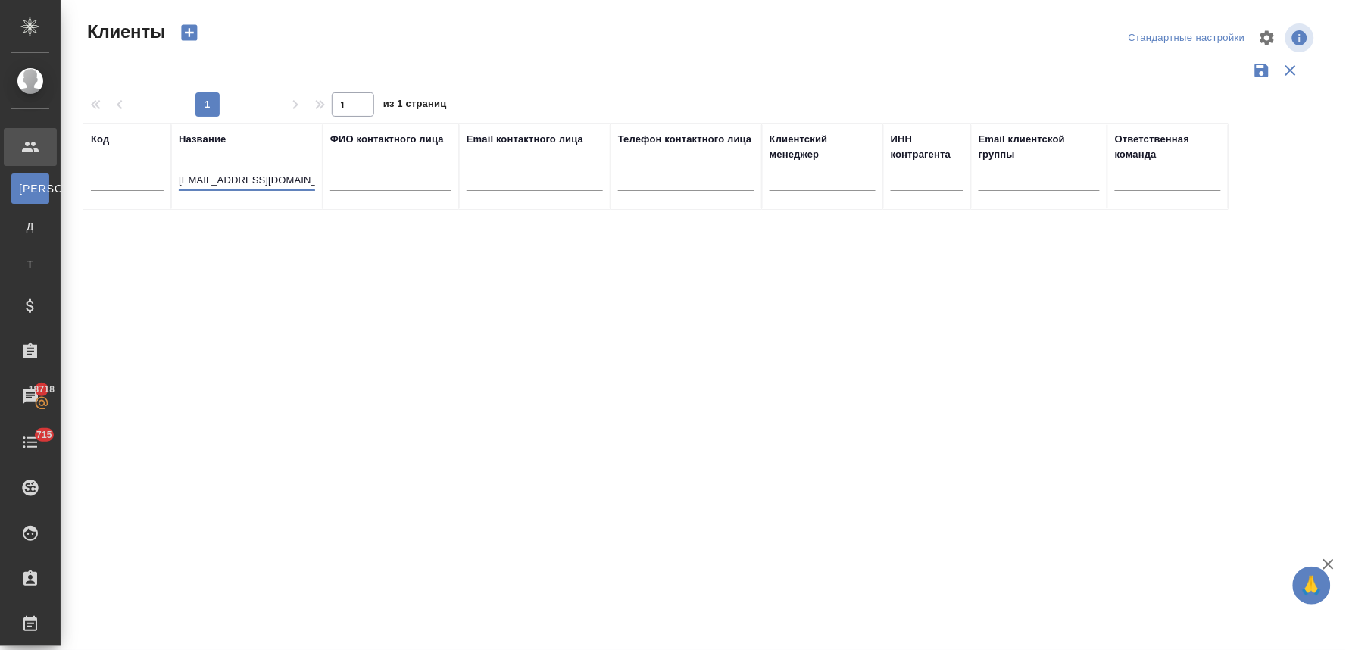
click at [288, 179] on input "[EMAIL_ADDRESS][DOMAIN_NAME]" at bounding box center [247, 181] width 136 height 19
click at [506, 179] on input "text" at bounding box center [534, 181] width 136 height 19
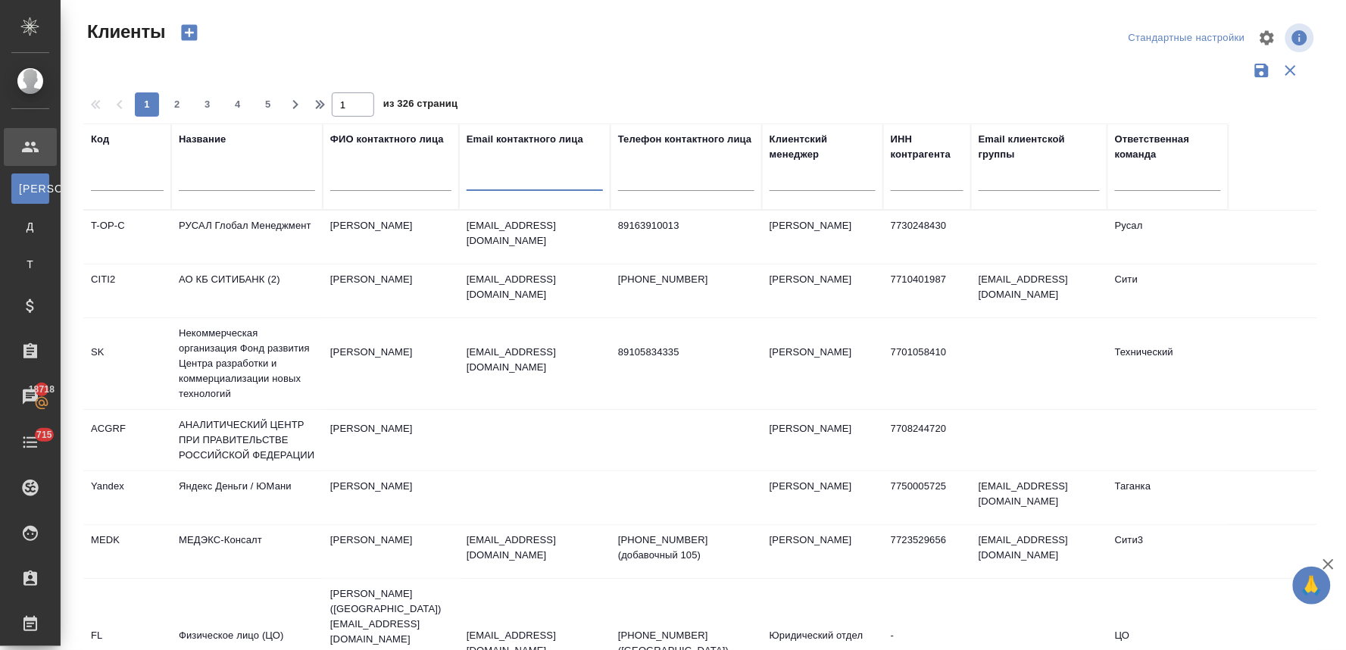
paste input "[EMAIL_ADDRESS][DOMAIN_NAME]"
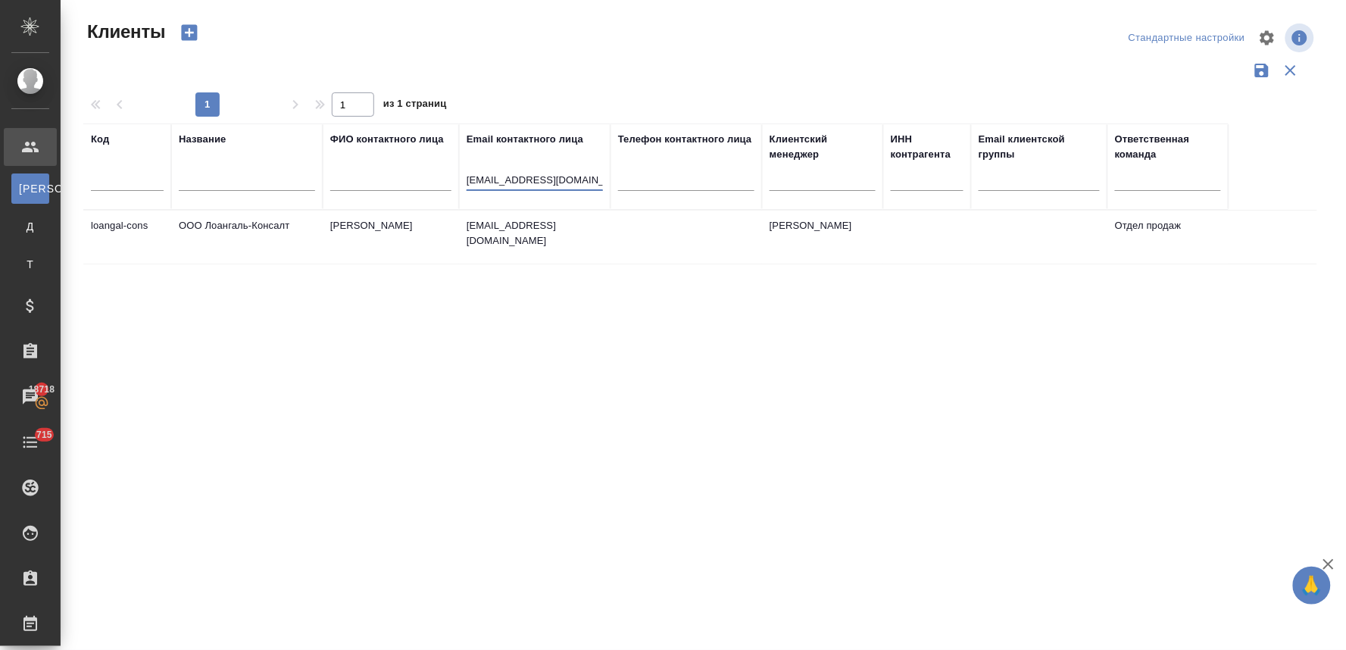
type input "[EMAIL_ADDRESS][DOMAIN_NAME]"
click at [232, 231] on td "ООО Лоангаль-Консалт" at bounding box center [246, 237] width 151 height 53
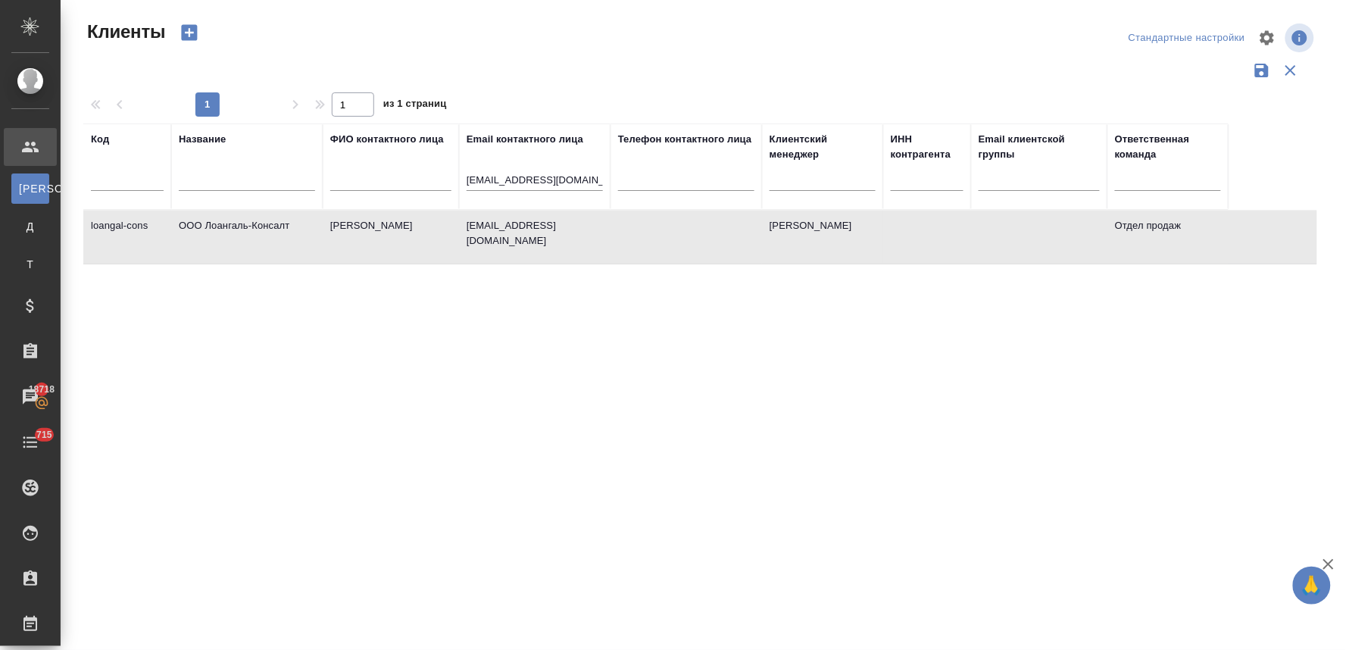
click at [232, 231] on td "ООО Лоангаль-Консалт" at bounding box center [246, 237] width 151 height 53
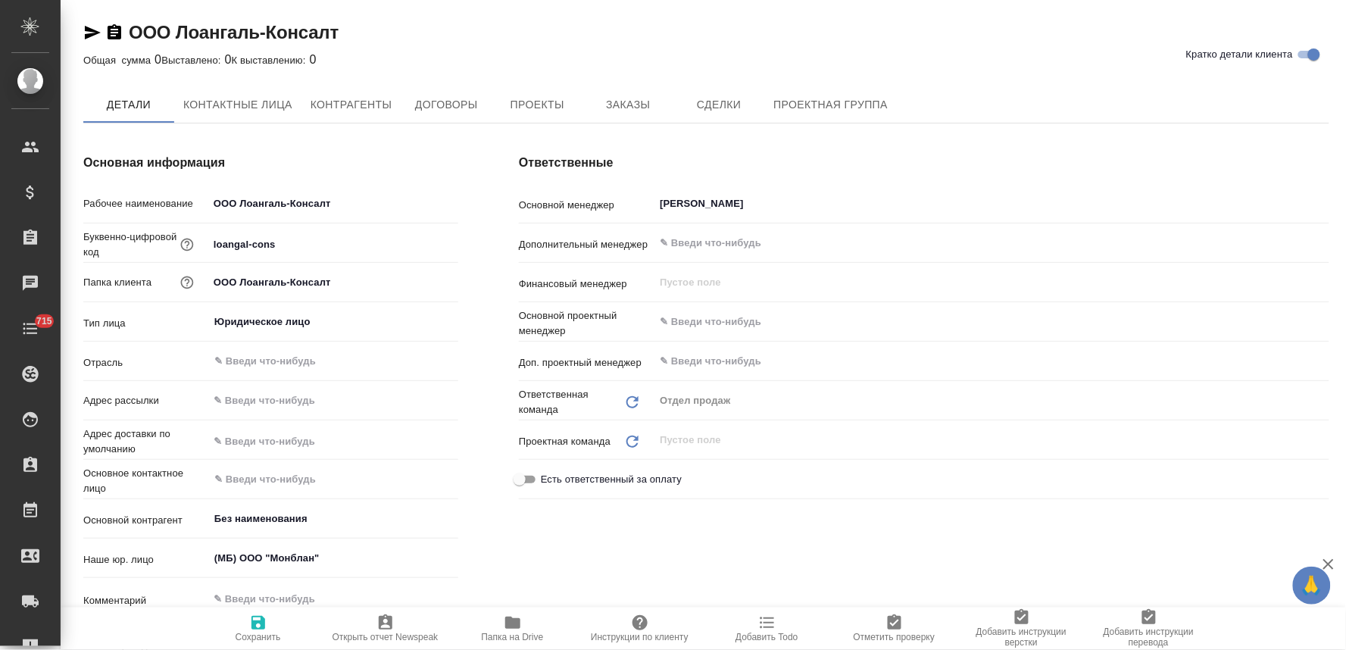
type textarea "x"
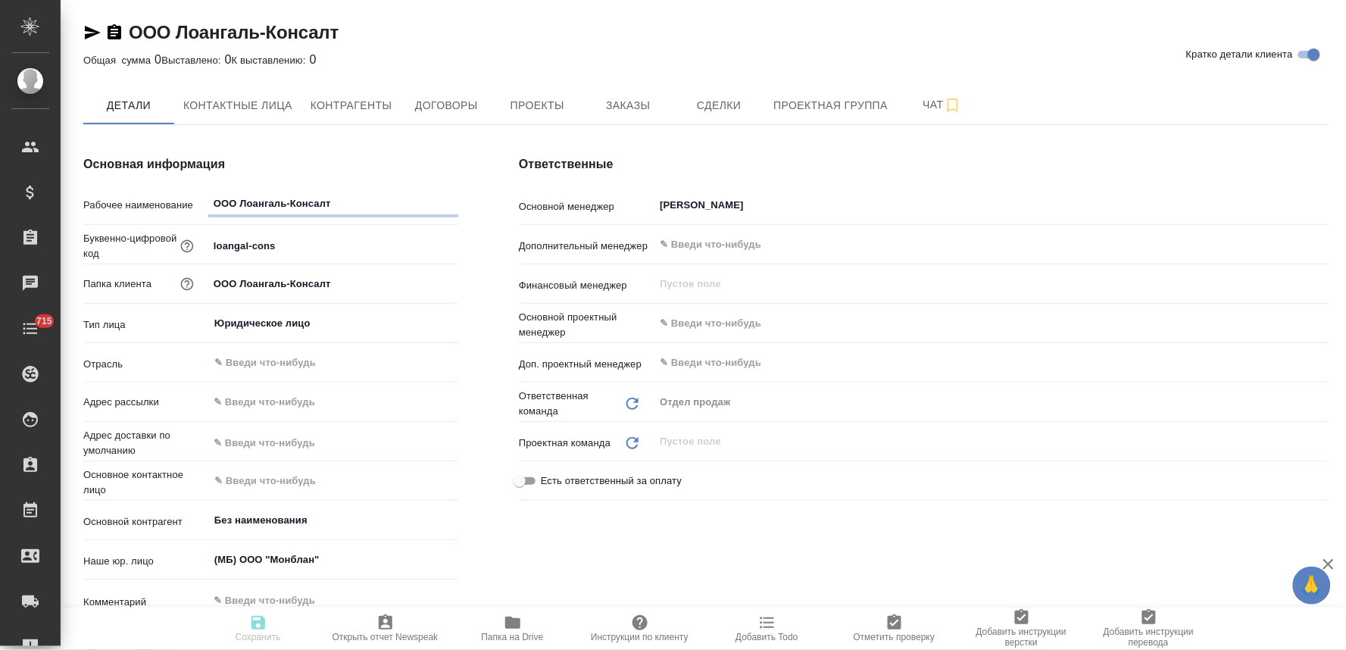
type textarea "x"
click at [639, 100] on span "Заказы" at bounding box center [627, 105] width 73 height 19
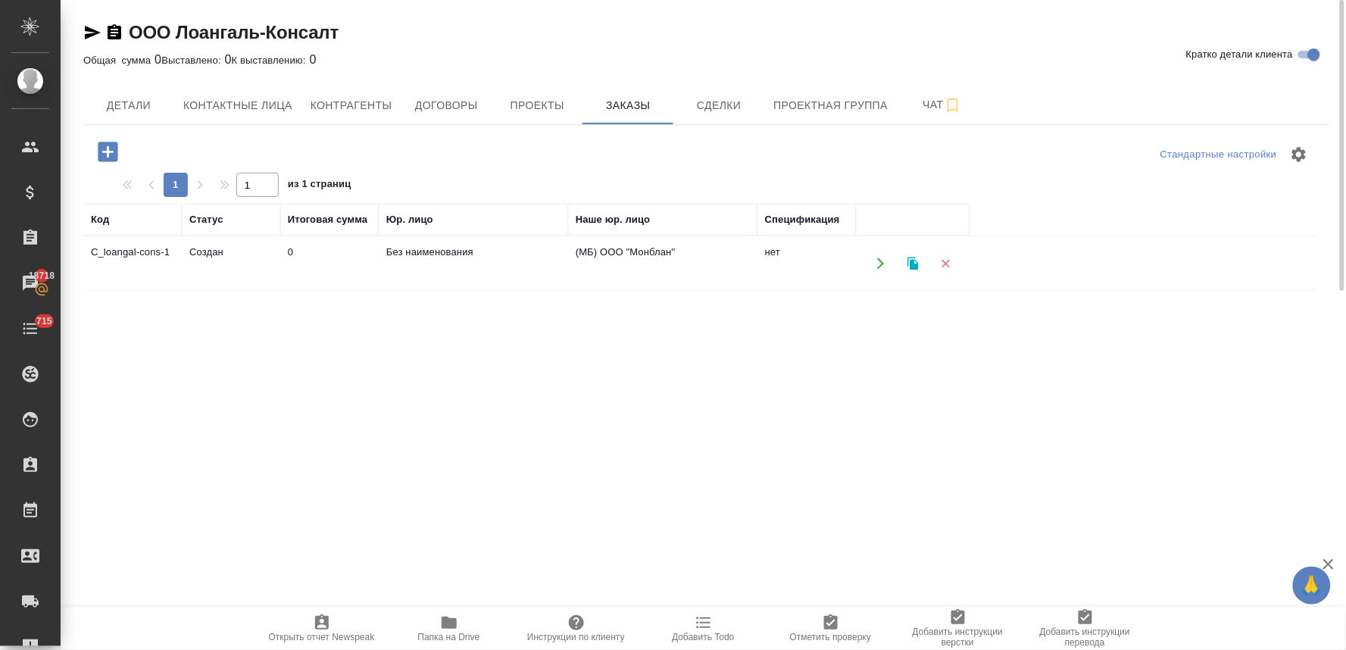
click at [427, 246] on td "Без наименования" at bounding box center [473, 263] width 189 height 53
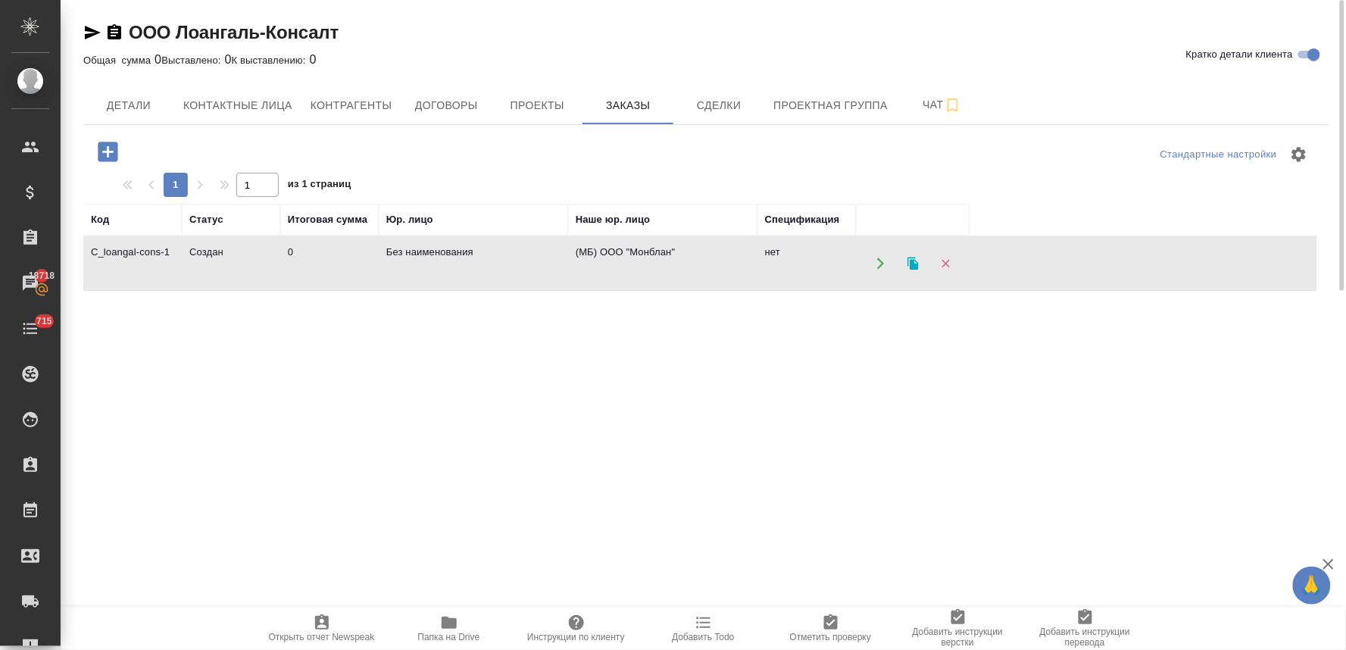
click at [427, 246] on td "Без наименования" at bounding box center [473, 263] width 189 height 53
click at [448, 252] on td "Без наименования" at bounding box center [473, 263] width 189 height 53
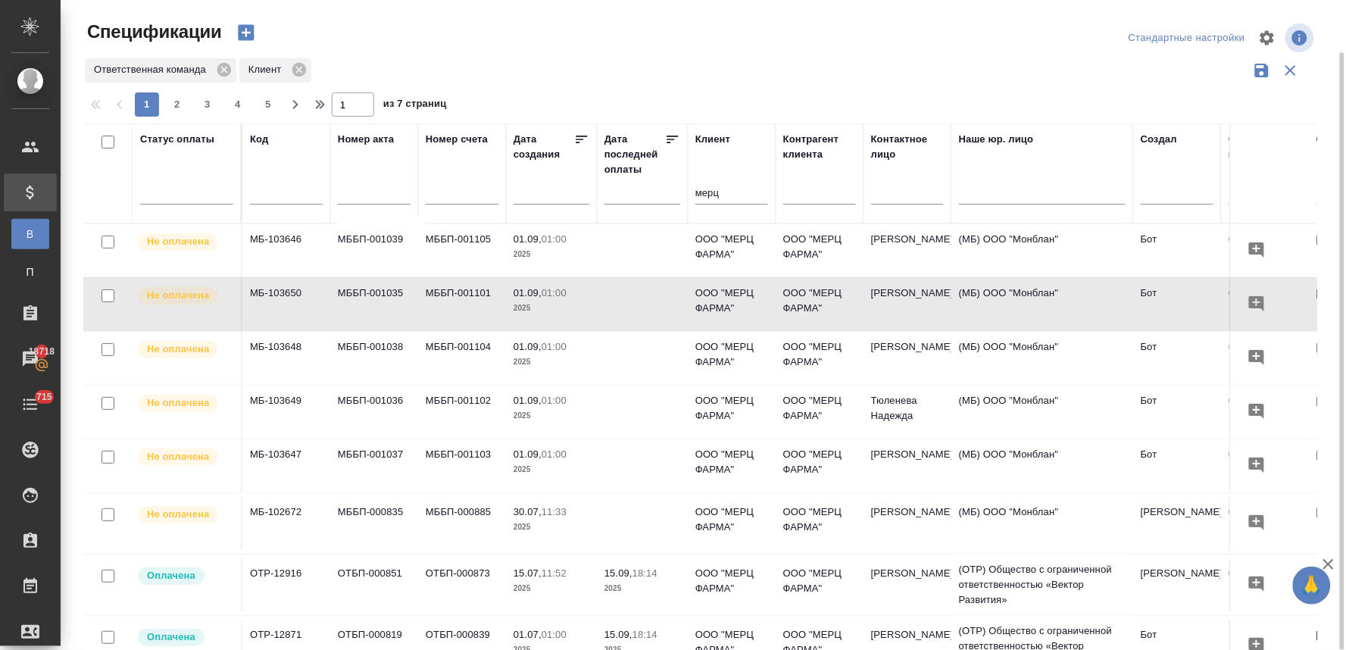
scroll to position [27, 0]
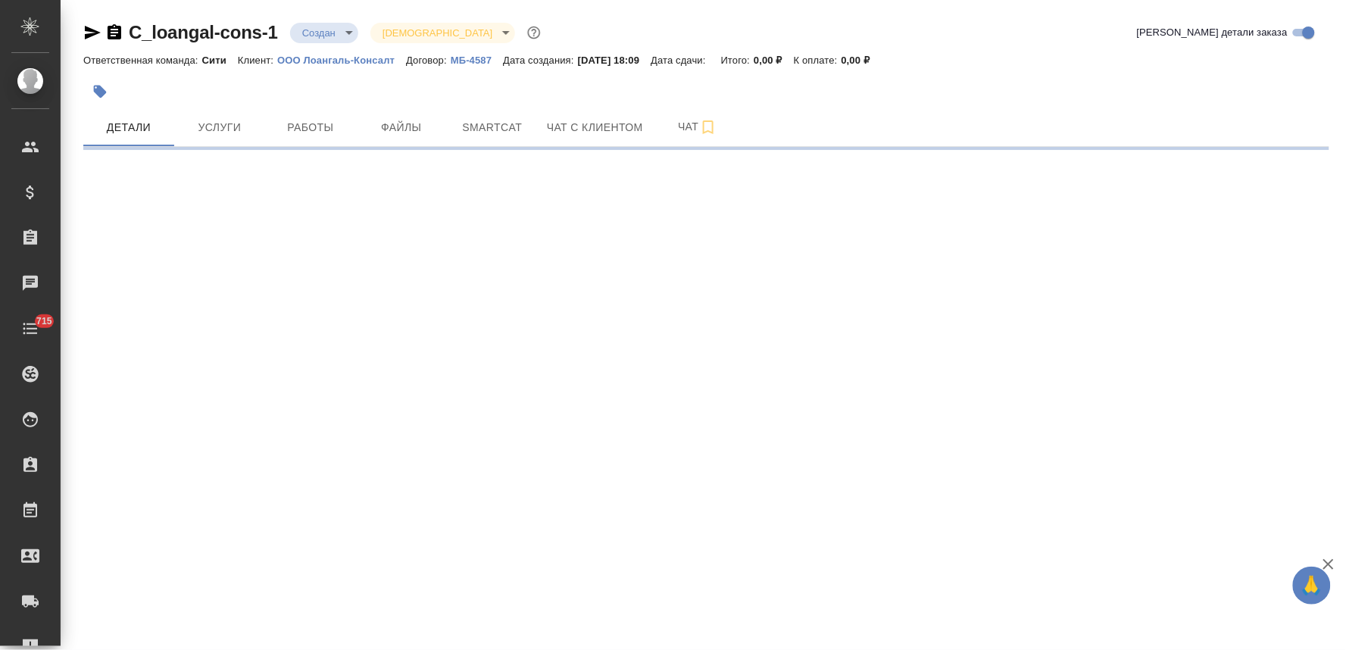
select select "RU"
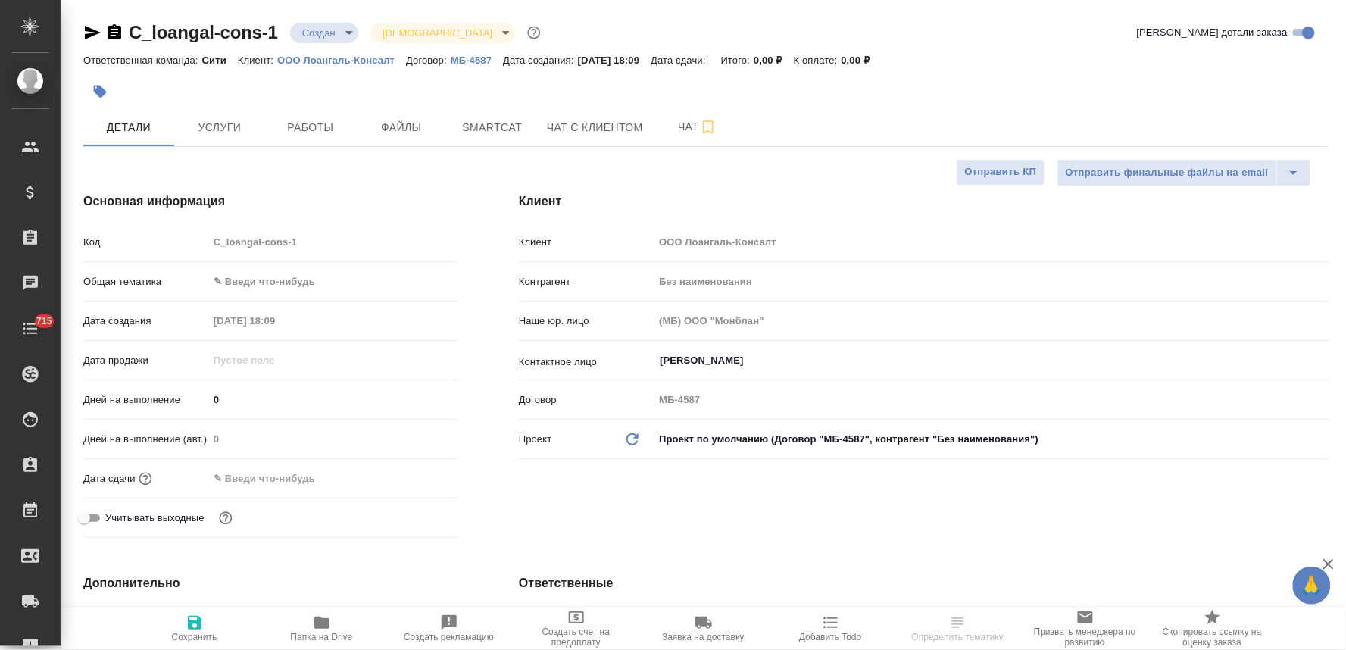
type textarea "x"
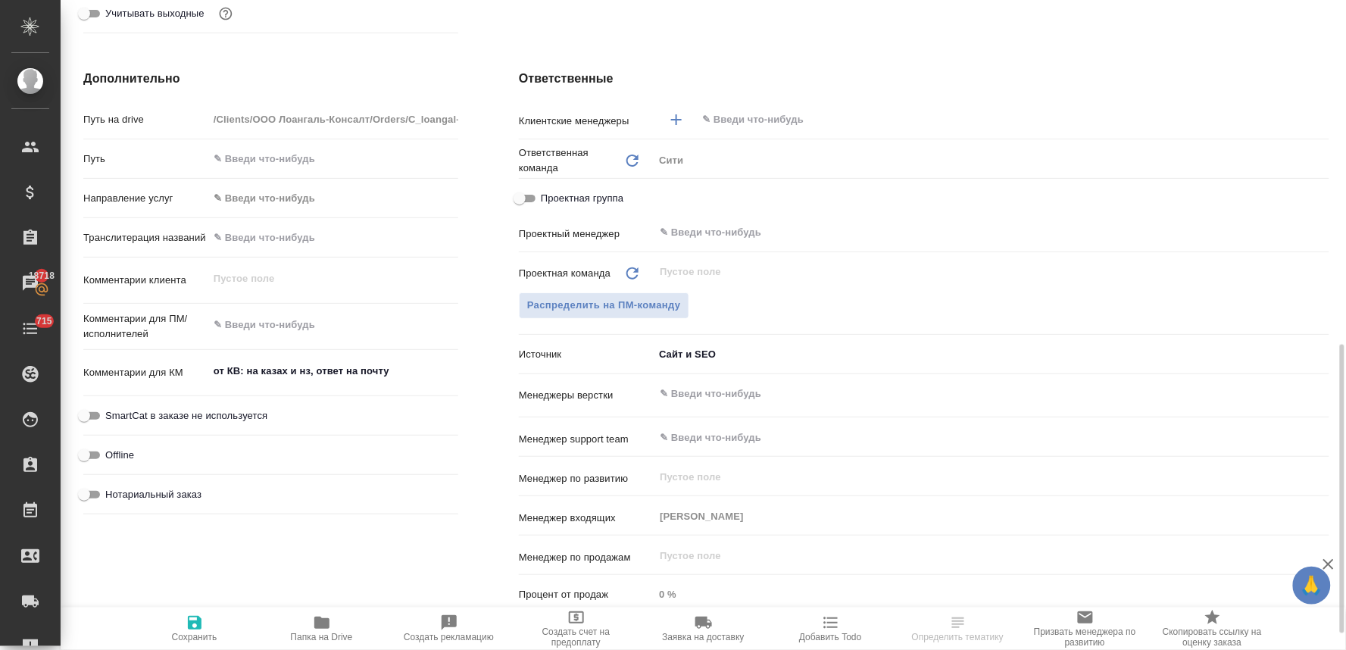
scroll to position [588, 0]
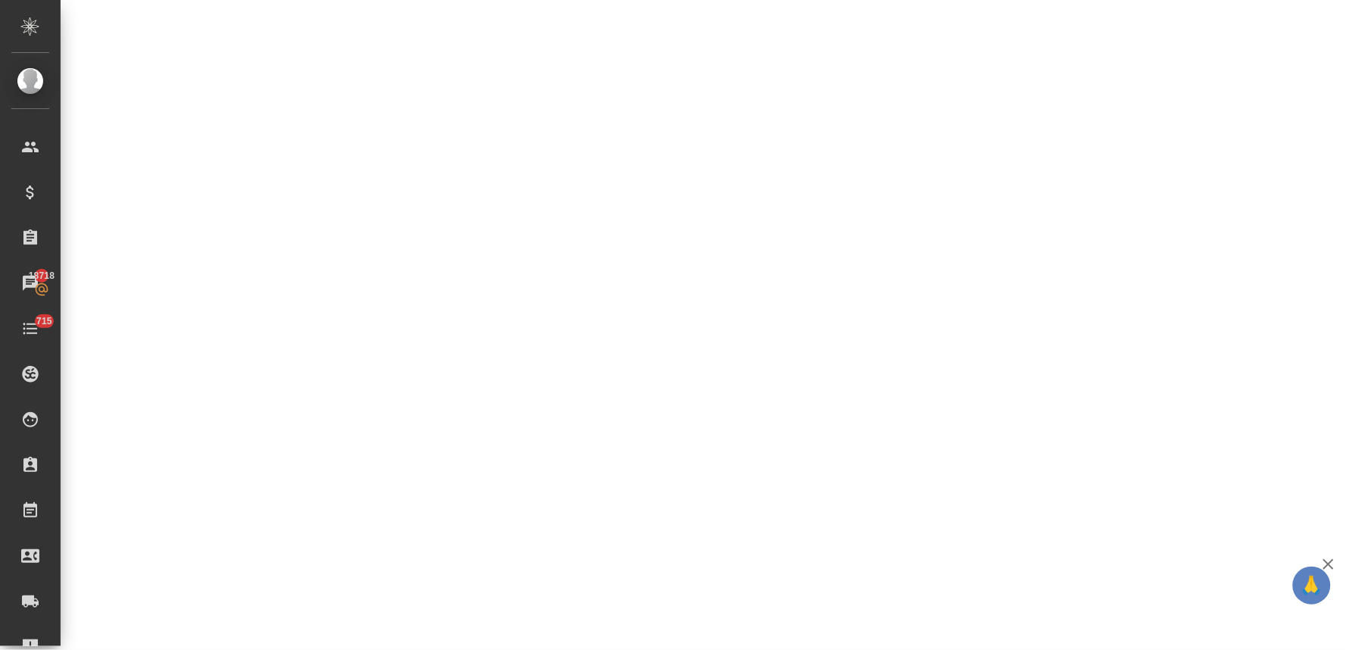
select select "RU"
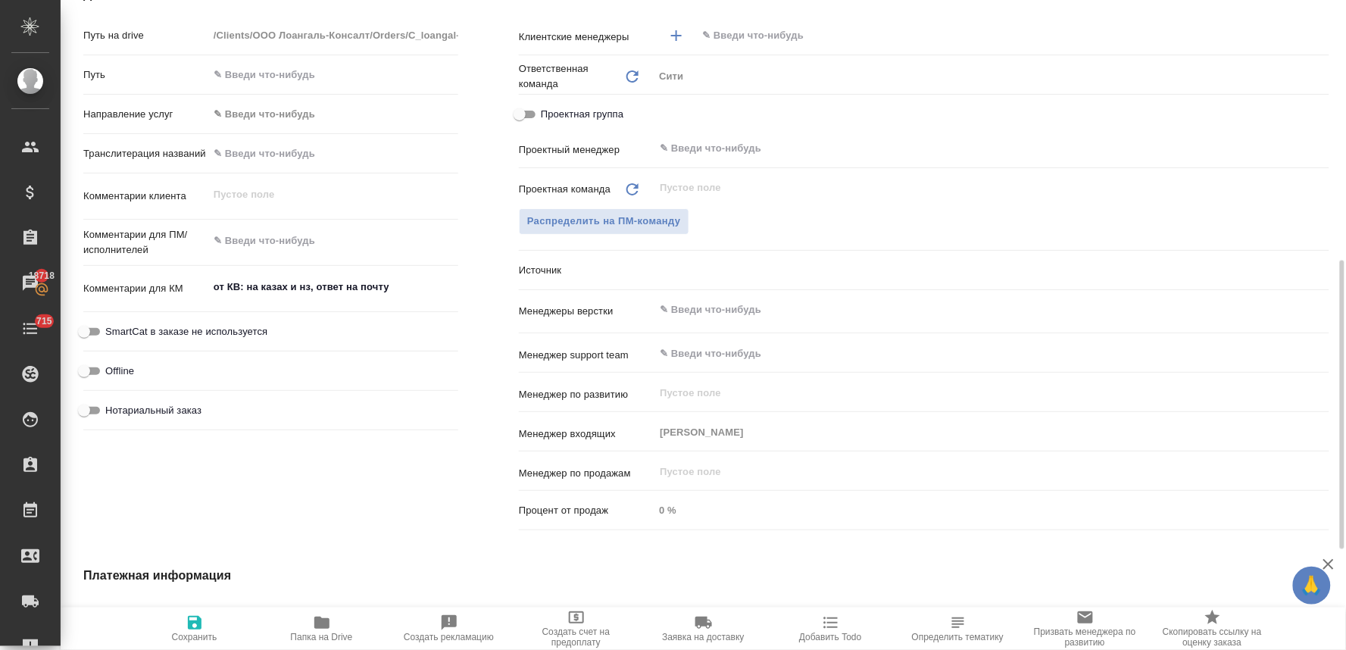
type textarea "x"
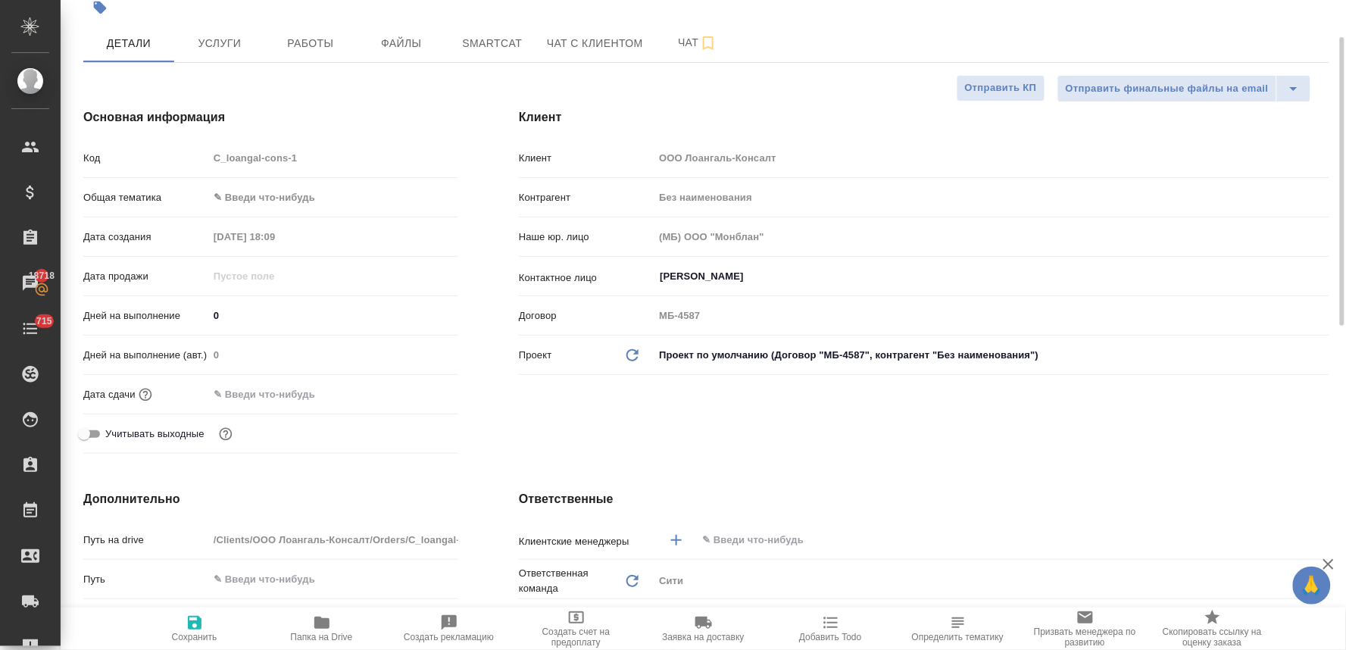
scroll to position [0, 0]
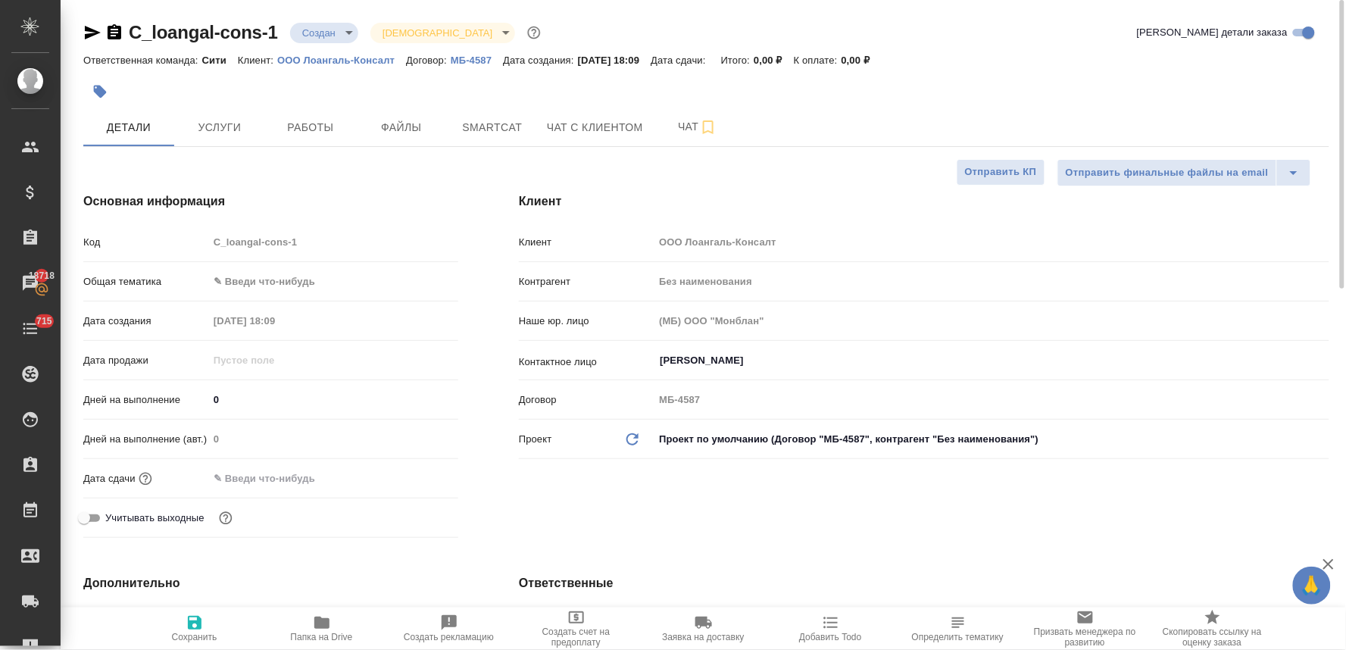
type textarea "x"
select select "RU"
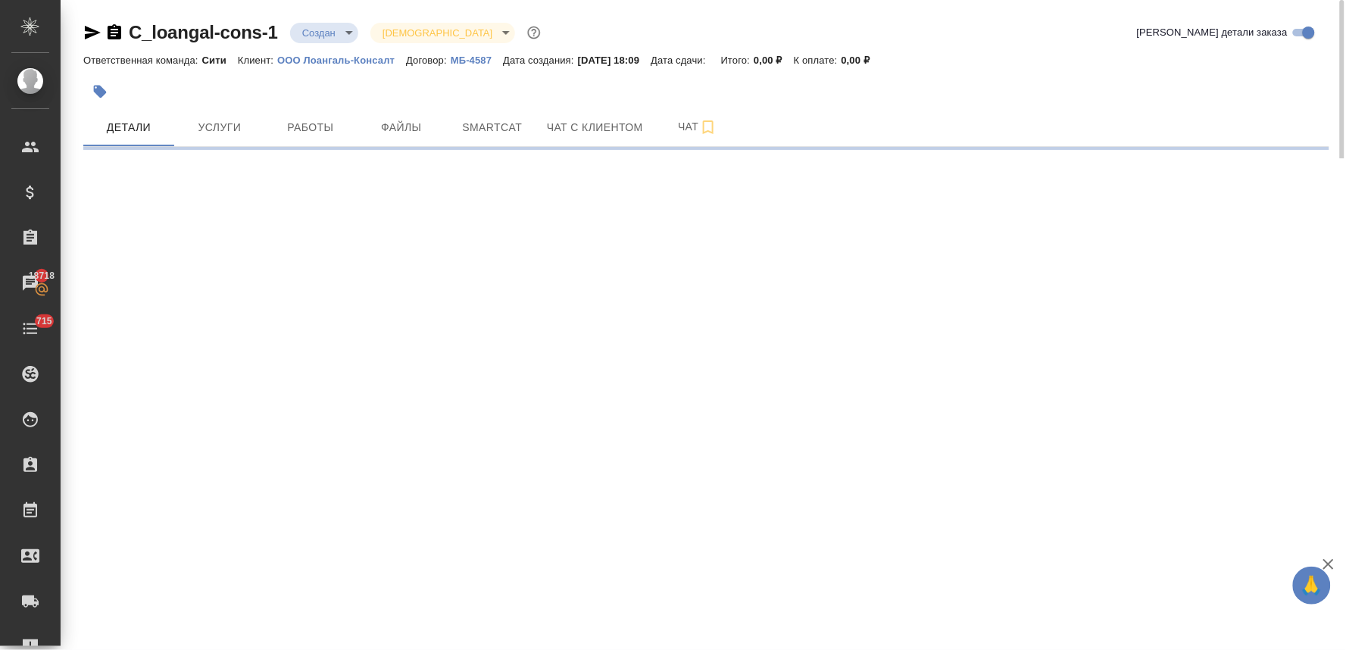
select select "RU"
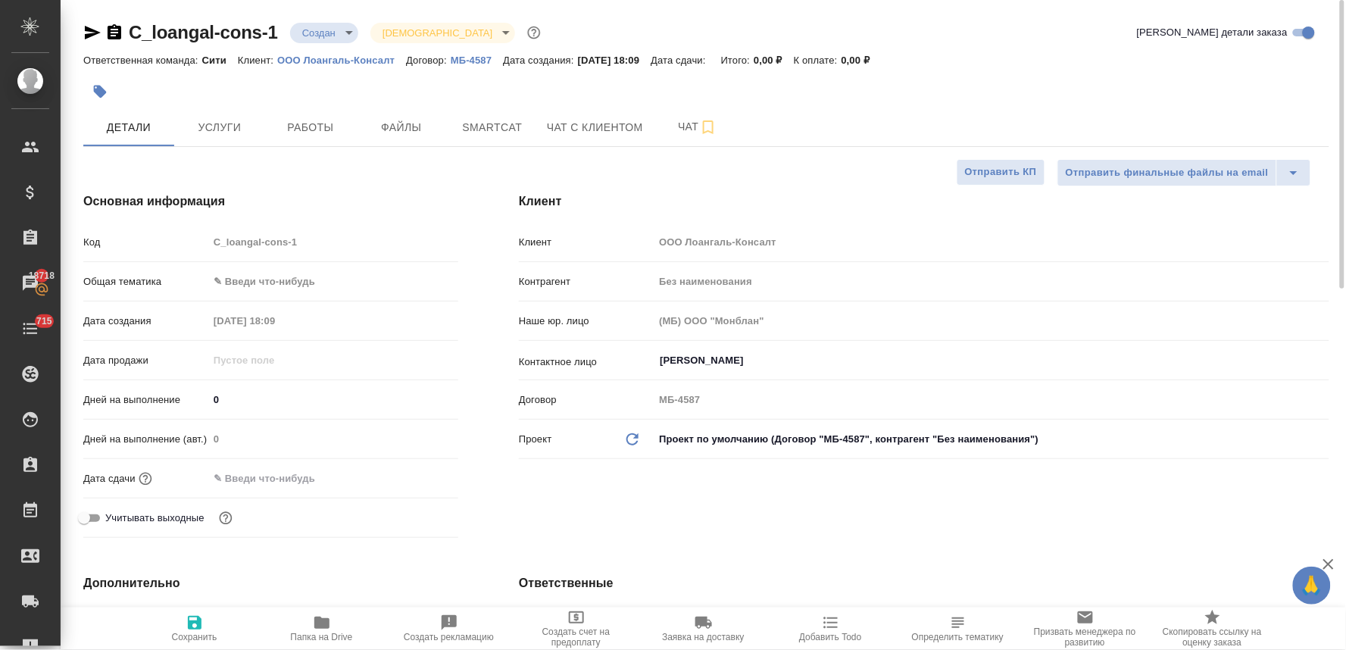
type textarea "x"
click at [623, 129] on span "Чат с клиентом" at bounding box center [595, 127] width 96 height 19
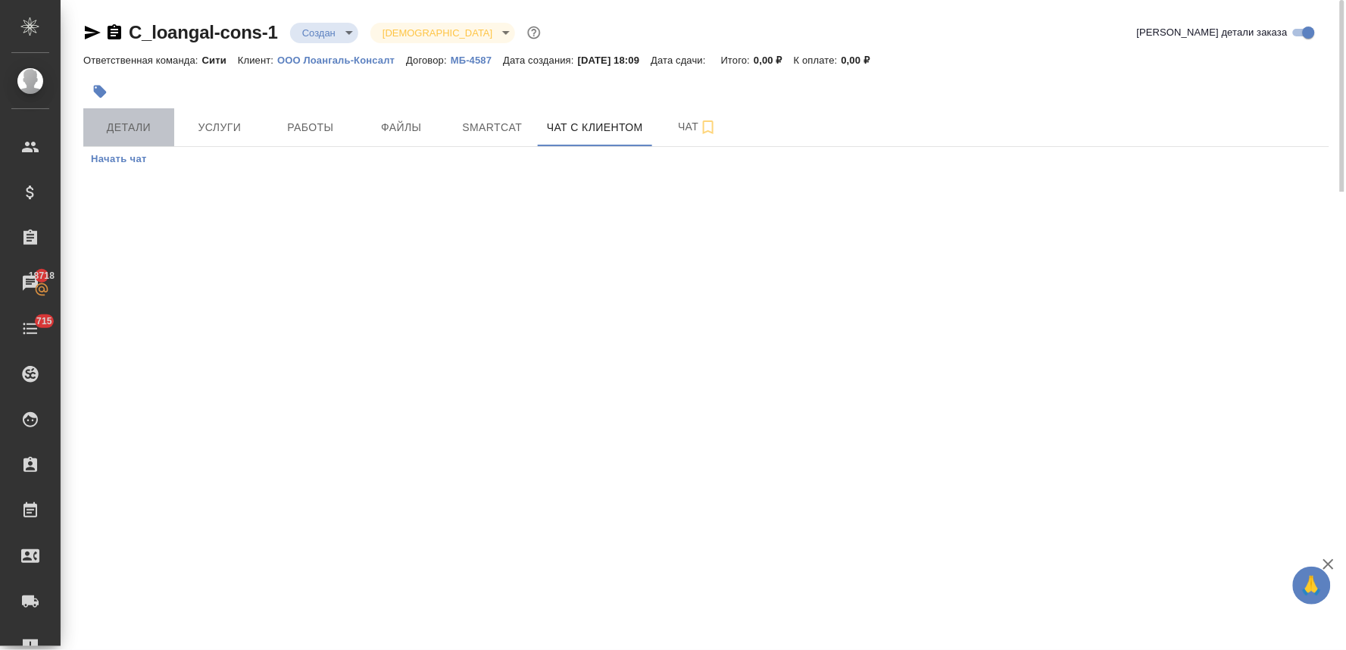
click at [125, 129] on span "Детали" at bounding box center [128, 127] width 73 height 19
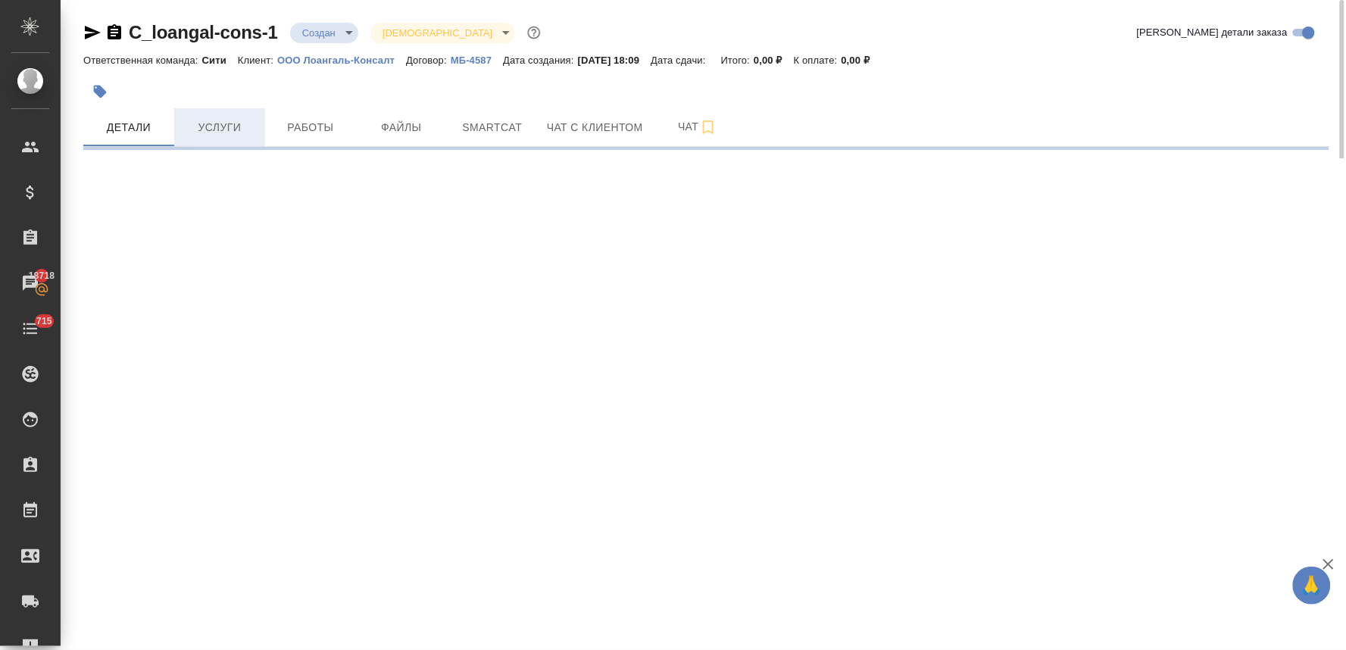
select select "RU"
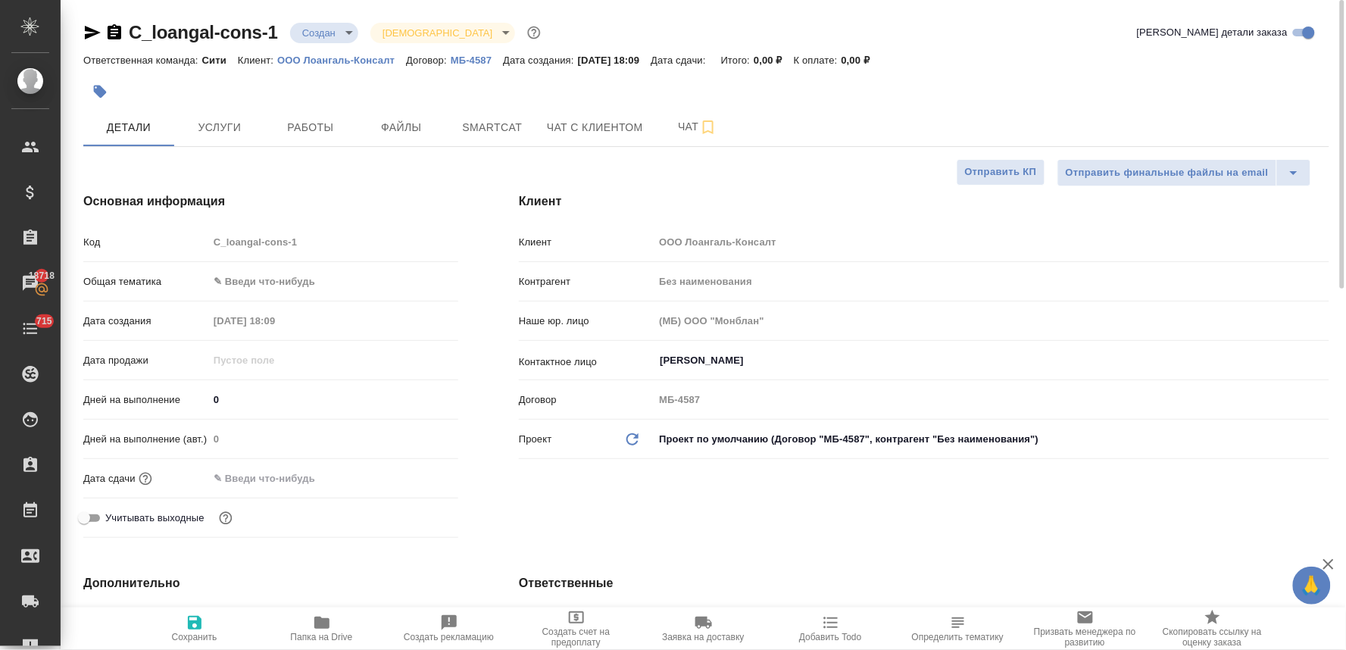
type textarea "x"
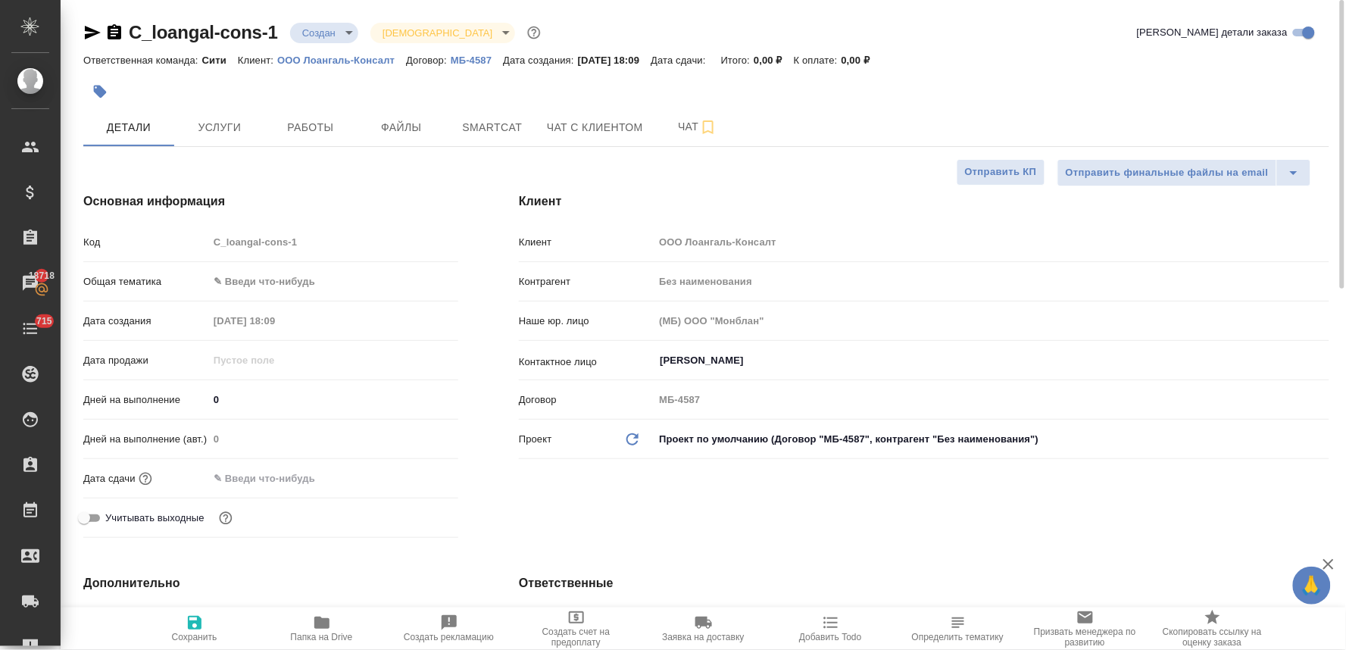
type textarea "x"
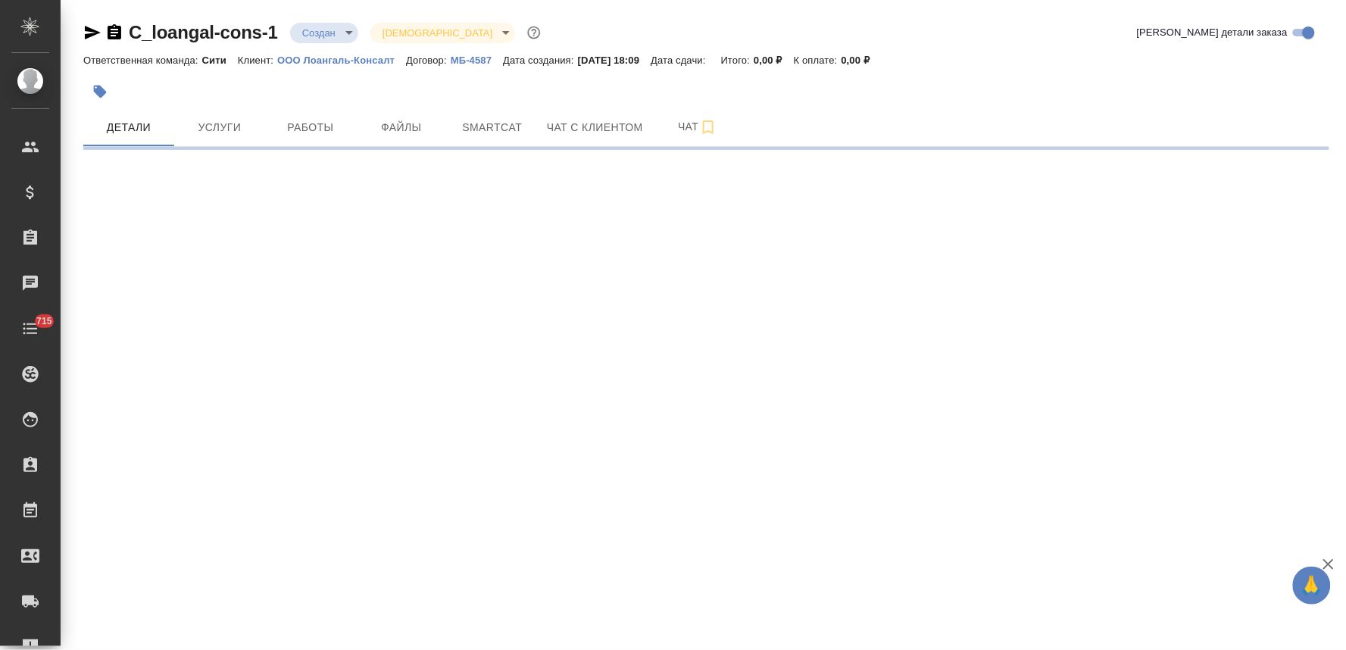
select select "RU"
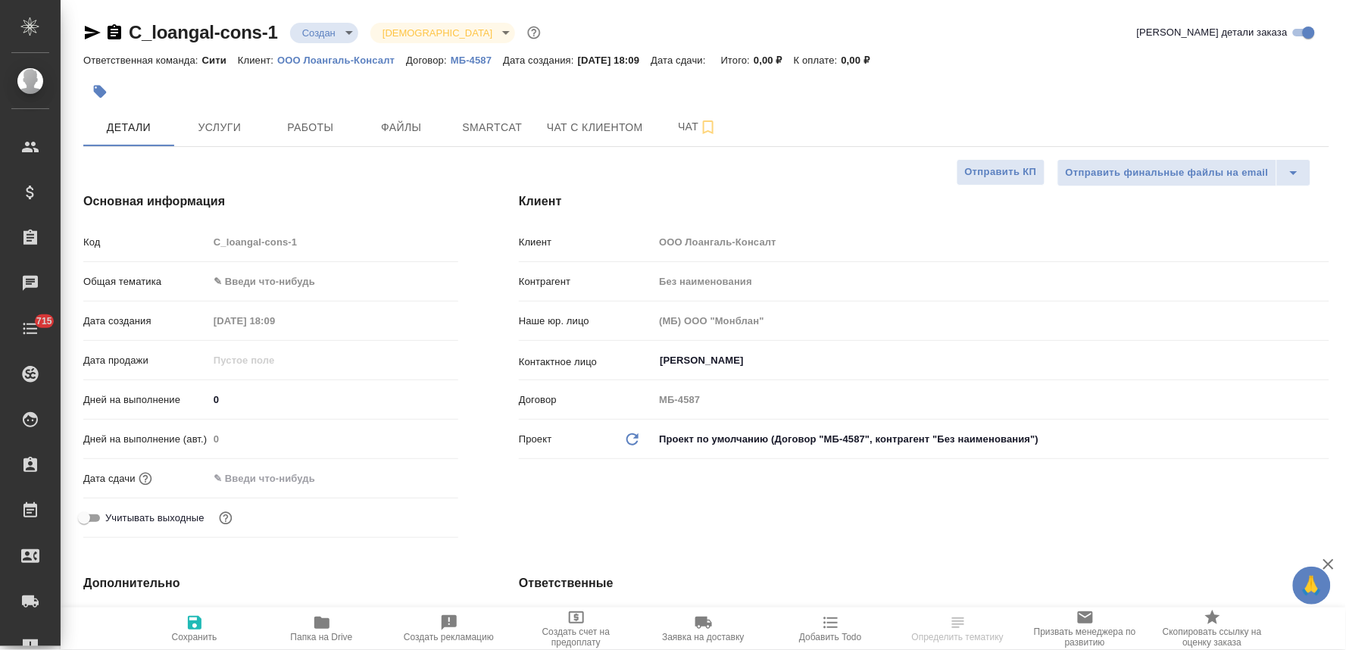
type textarea "x"
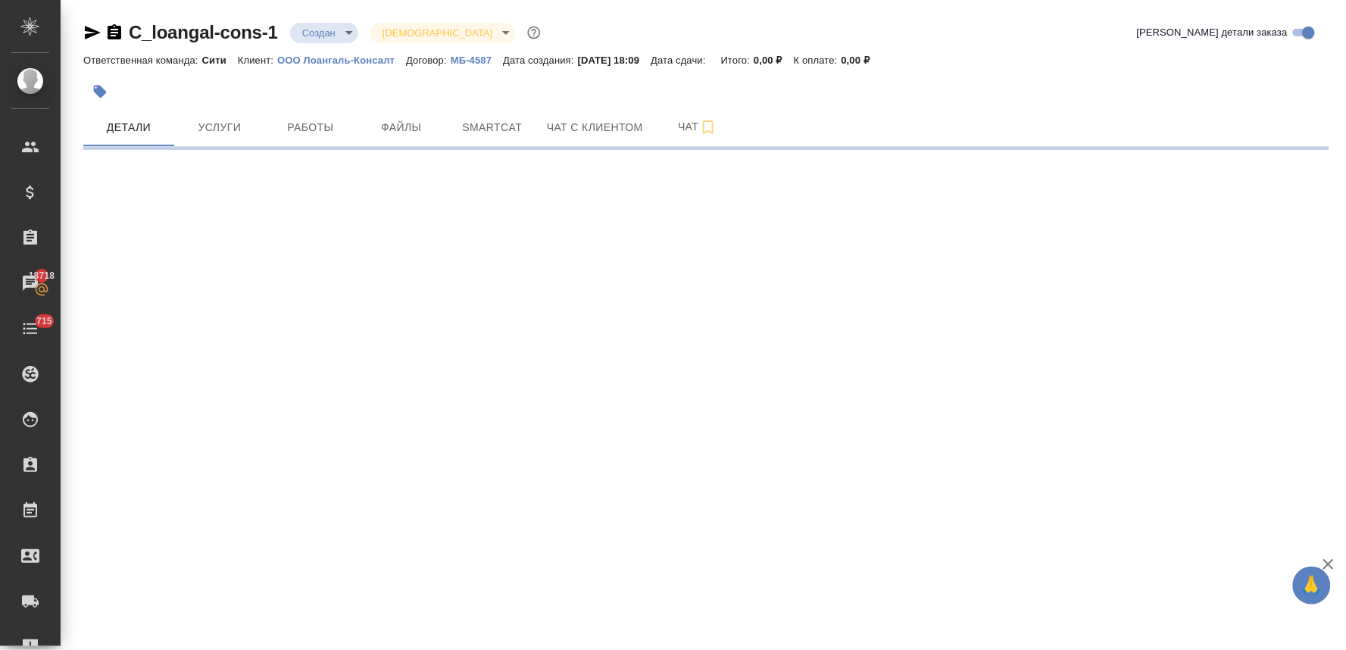
select select "RU"
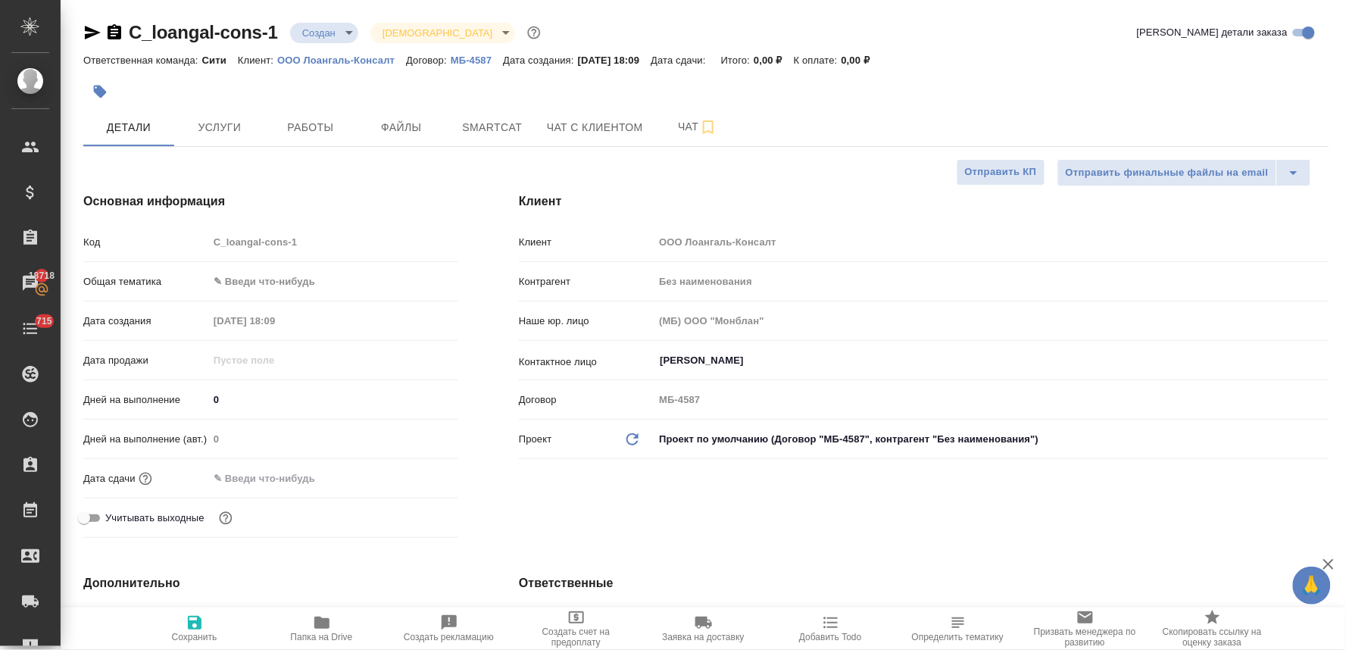
type textarea "x"
click at [576, 513] on div "Клиент Клиент ООО Лоангаль-Консалт Контрагент Без наименования Наше юр. лицо (М…" at bounding box center [923, 368] width 871 height 412
click at [563, 540] on div "Клиент Клиент ООО Лоангаль-Консалт Контрагент Без наименования Наше юр. лицо (М…" at bounding box center [923, 368] width 871 height 412
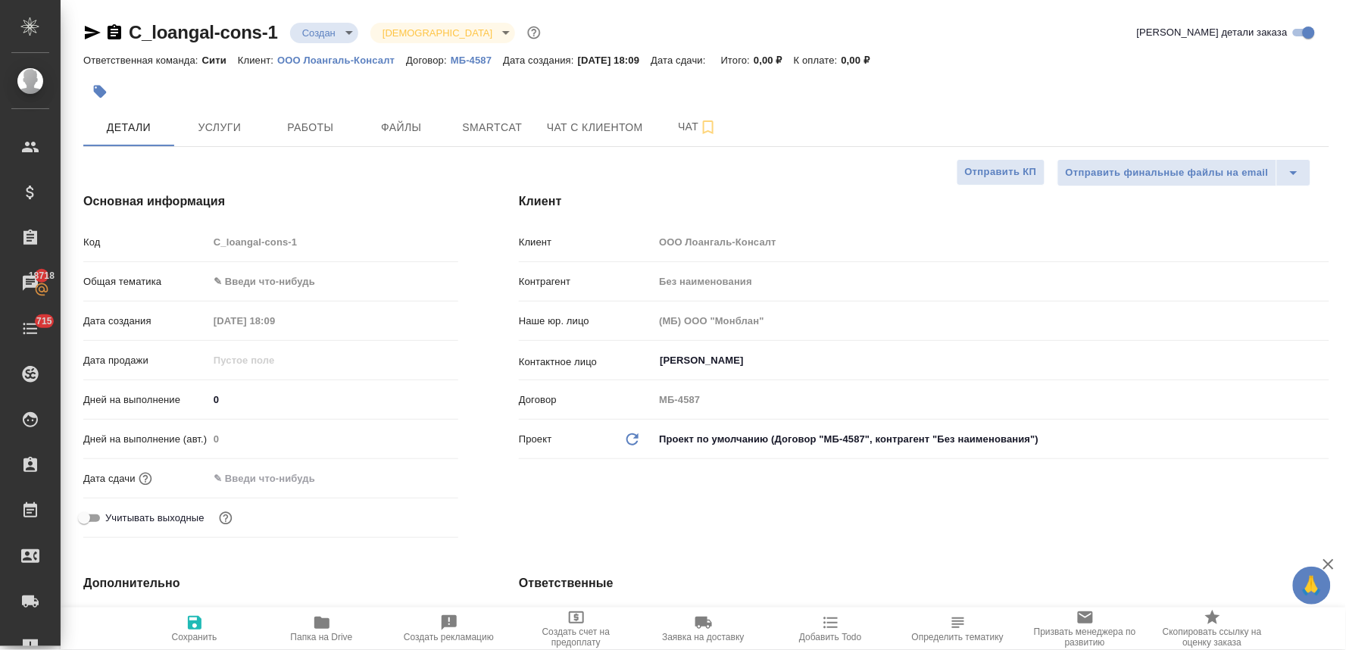
type textarea "x"
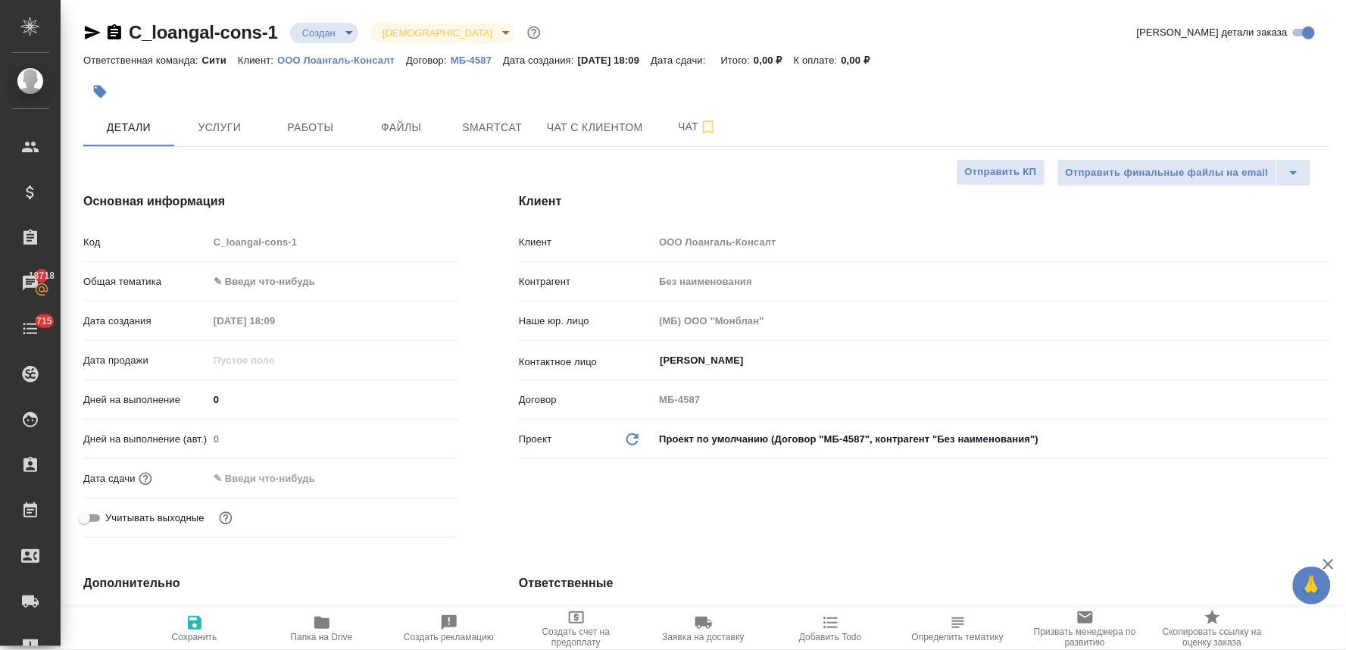
type textarea "x"
click at [333, 636] on span "Папка на Drive" at bounding box center [322, 637] width 62 height 11
type textarea "x"
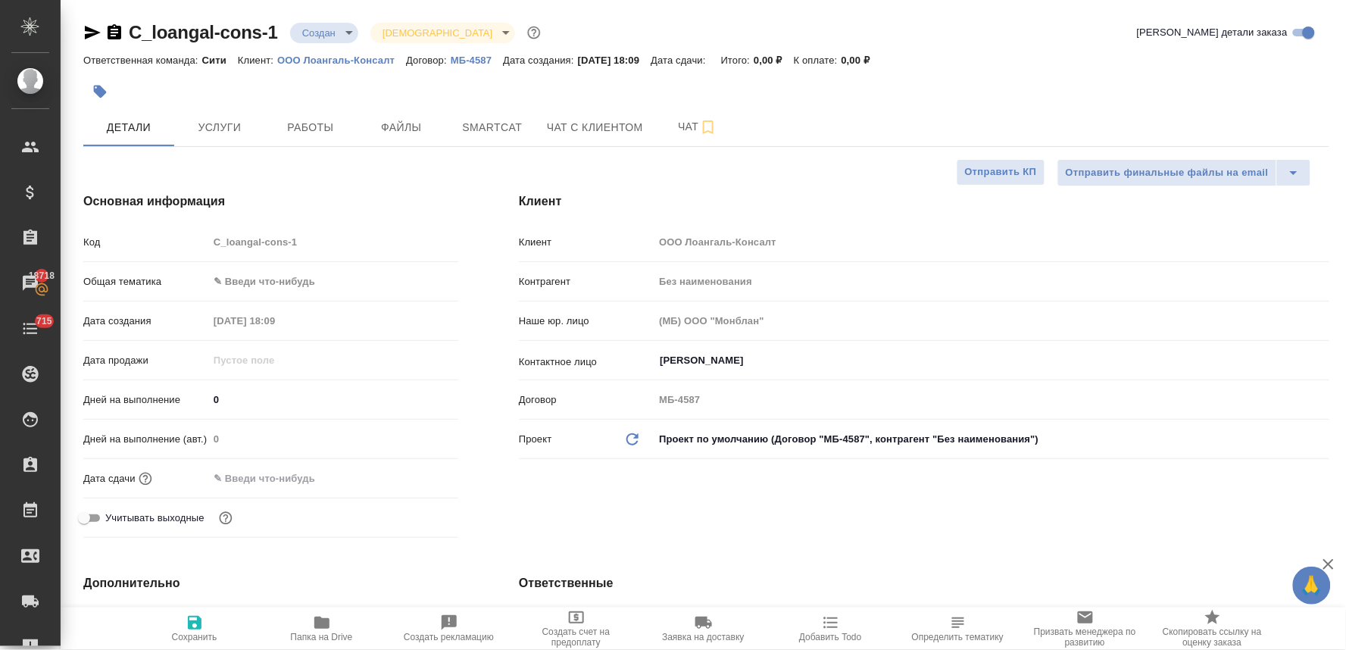
type textarea "x"
click at [269, 479] on input "text" at bounding box center [275, 478] width 133 height 22
click at [410, 470] on icon "button" at bounding box center [414, 476] width 14 height 15
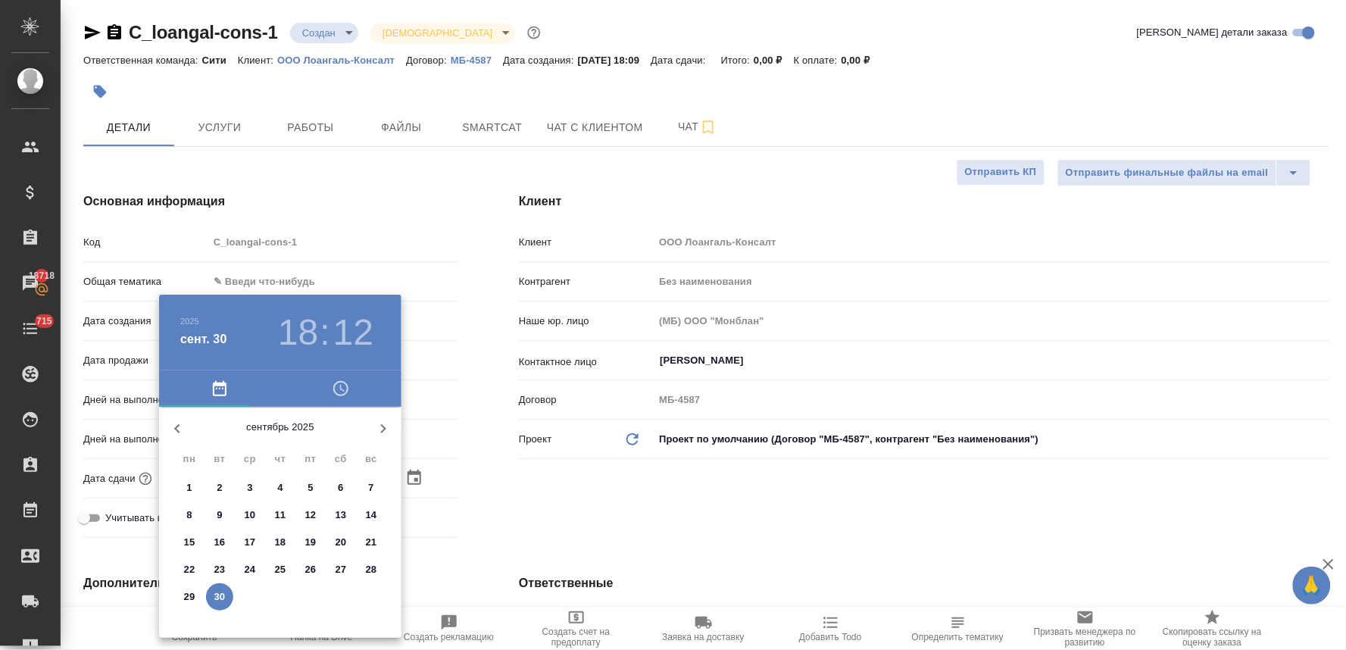
click at [332, 388] on icon "button" at bounding box center [341, 388] width 18 height 18
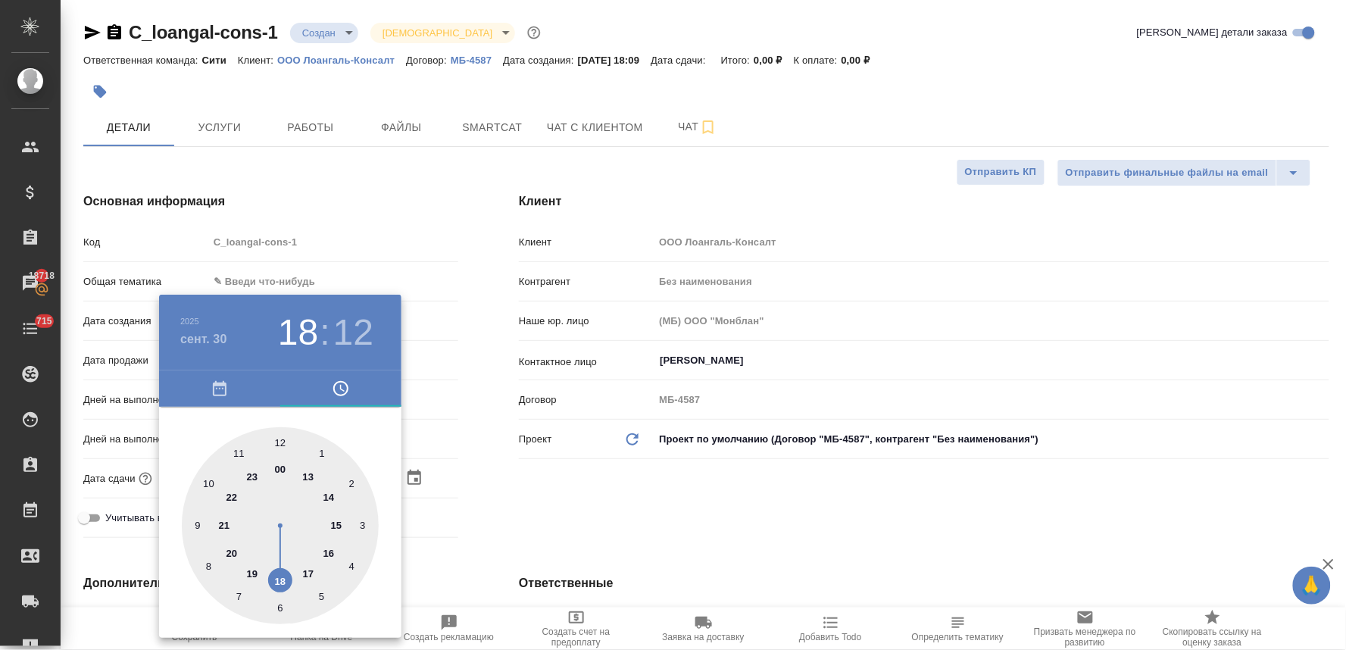
click at [291, 576] on div at bounding box center [280, 525] width 197 height 197
type input "30.09.2025 18:12"
type textarea "x"
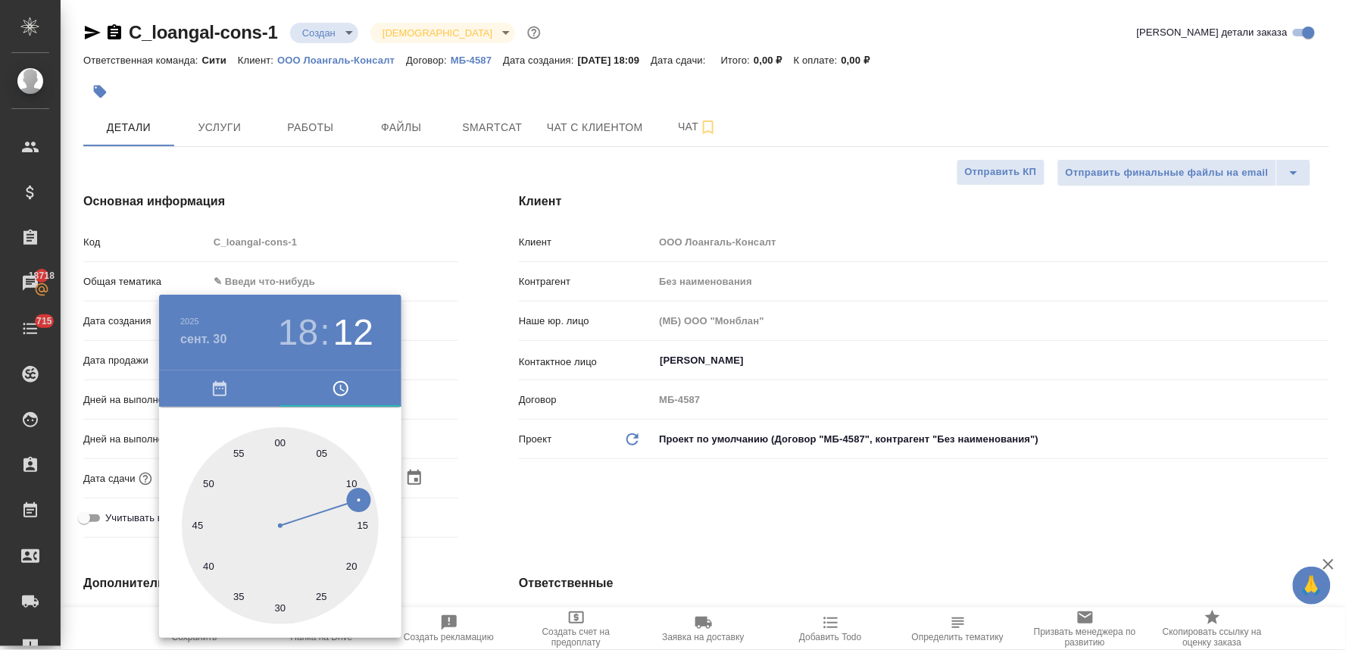
click at [278, 610] on div at bounding box center [280, 525] width 197 height 197
type input "30.09.2025 18:30"
type textarea "x"
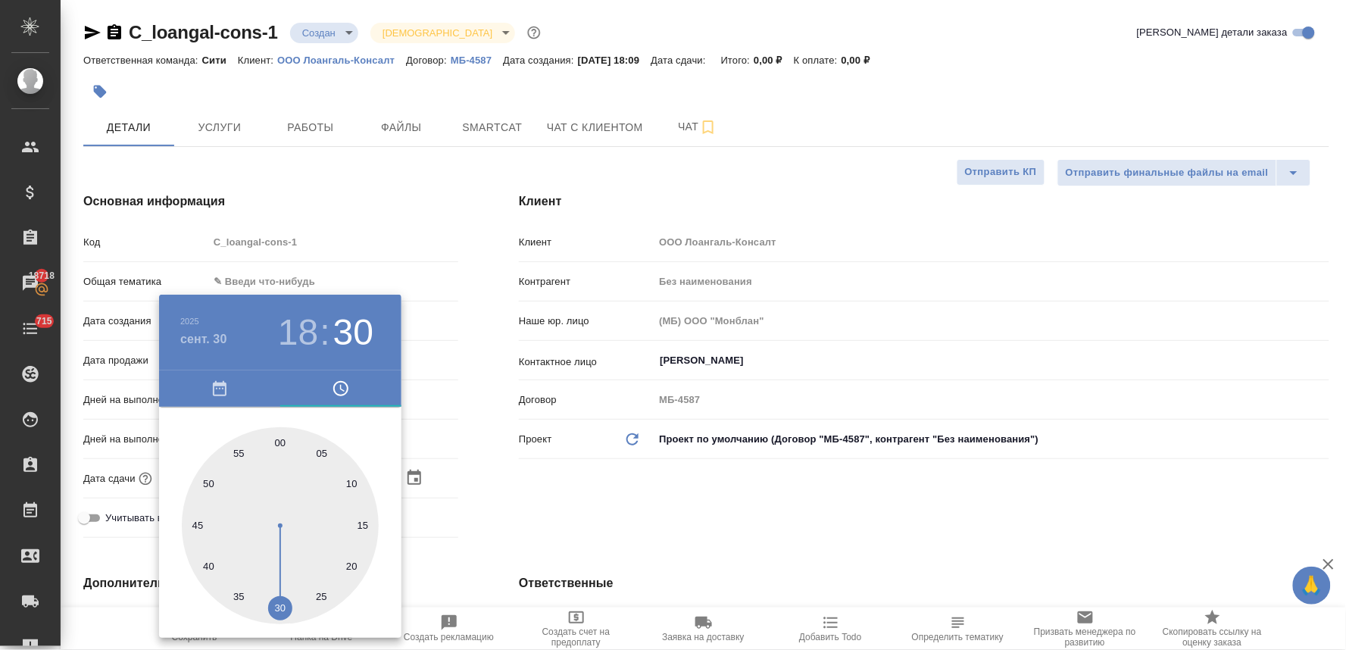
click at [608, 498] on div at bounding box center [673, 325] width 1346 height 650
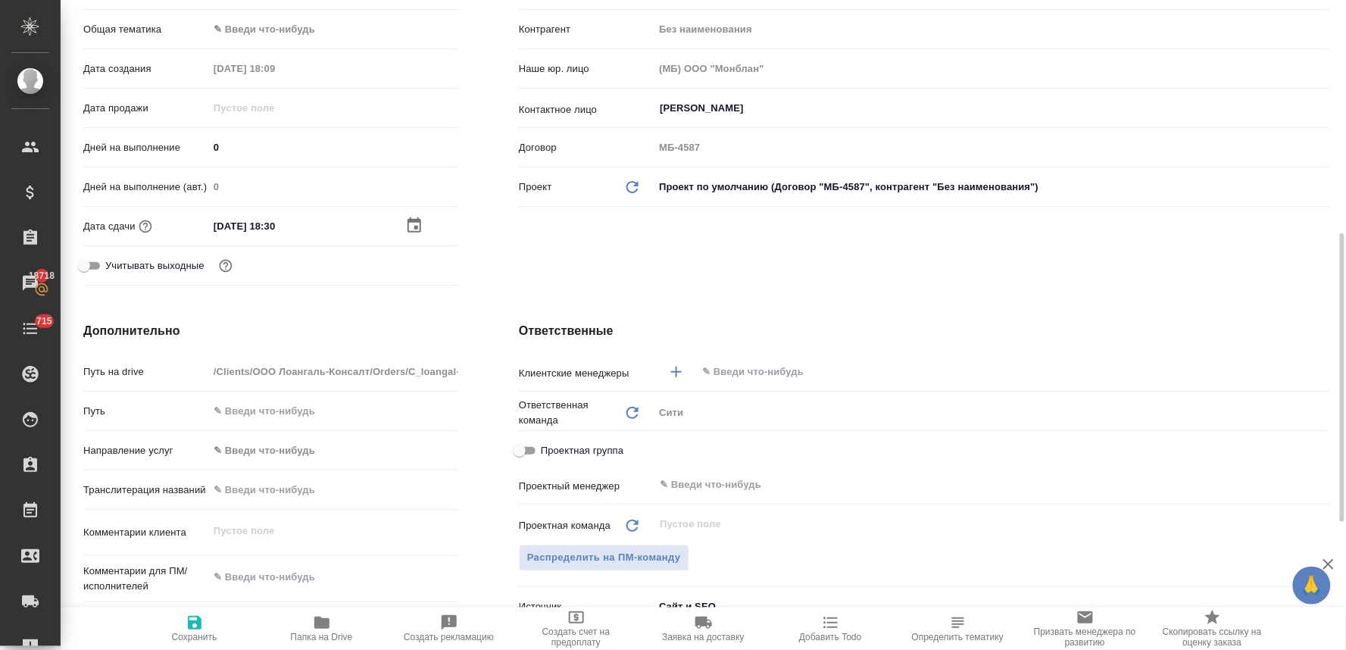
scroll to position [336, 0]
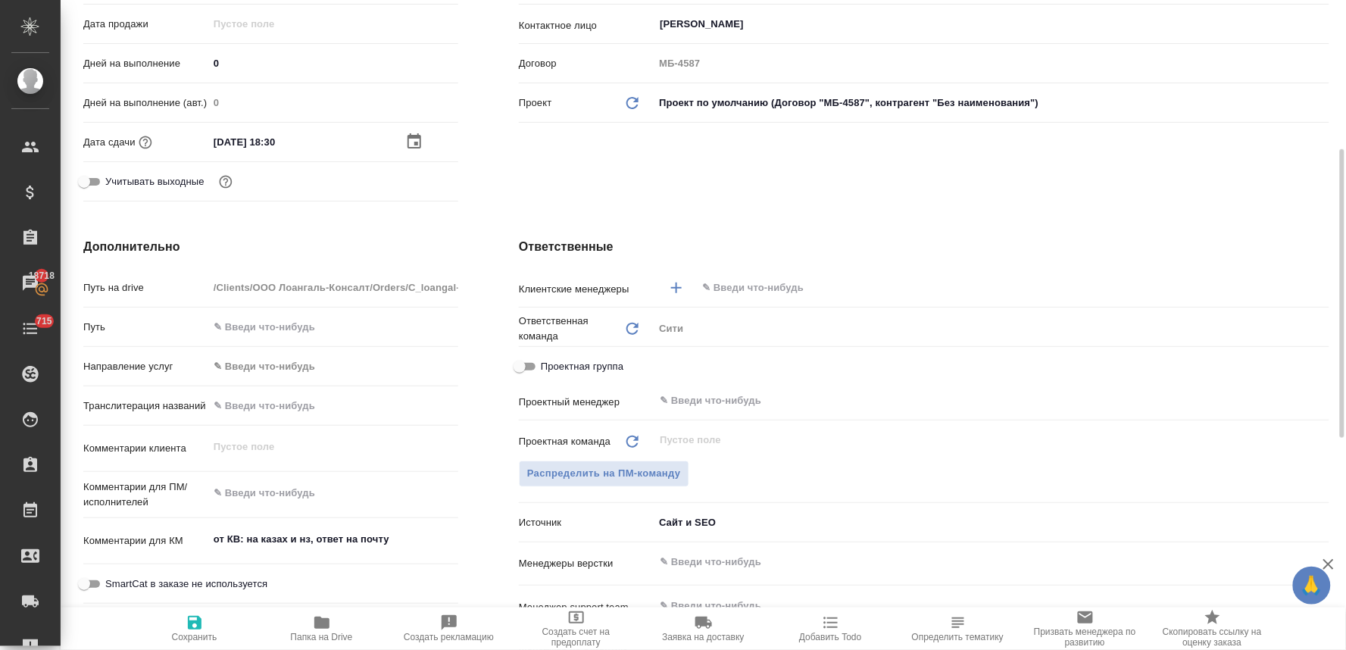
type textarea "x"
click at [300, 490] on textarea at bounding box center [333, 493] width 250 height 26
type textarea "x"
type textarea "с"
type textarea "x"
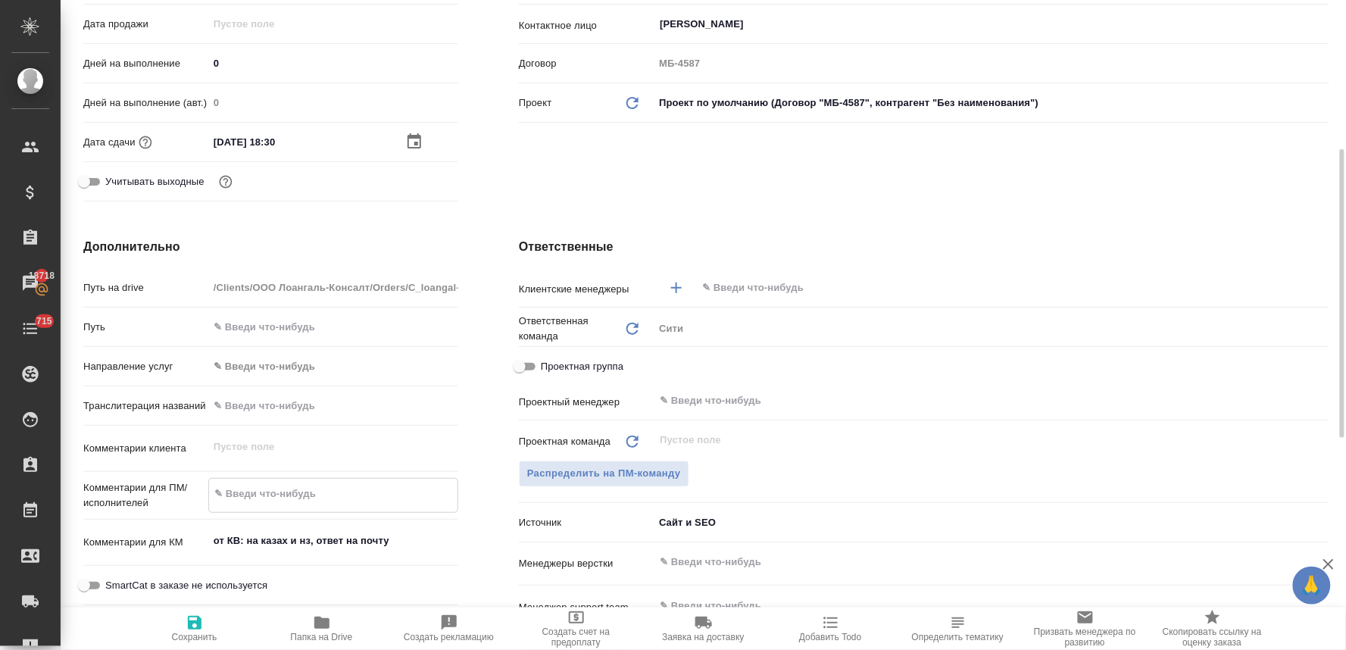
type textarea "x"
type textarea "сд"
type textarea "x"
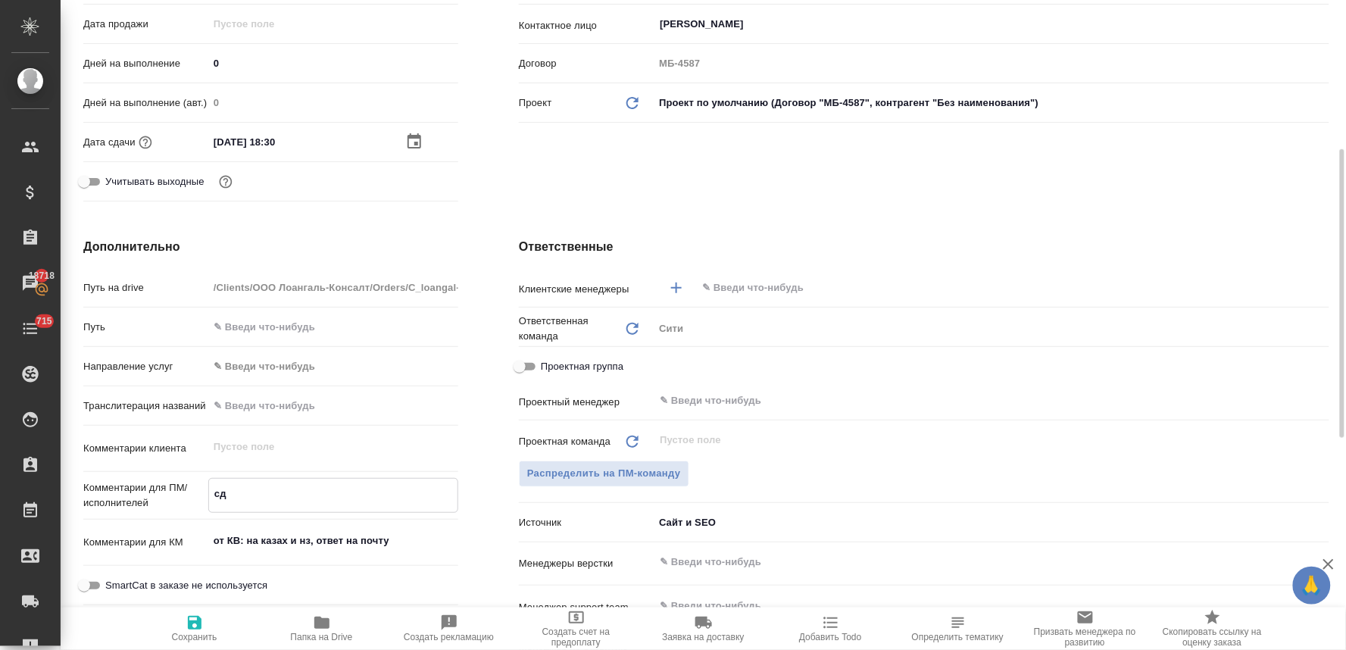
type textarea "x"
type textarea "сде"
type textarea "x"
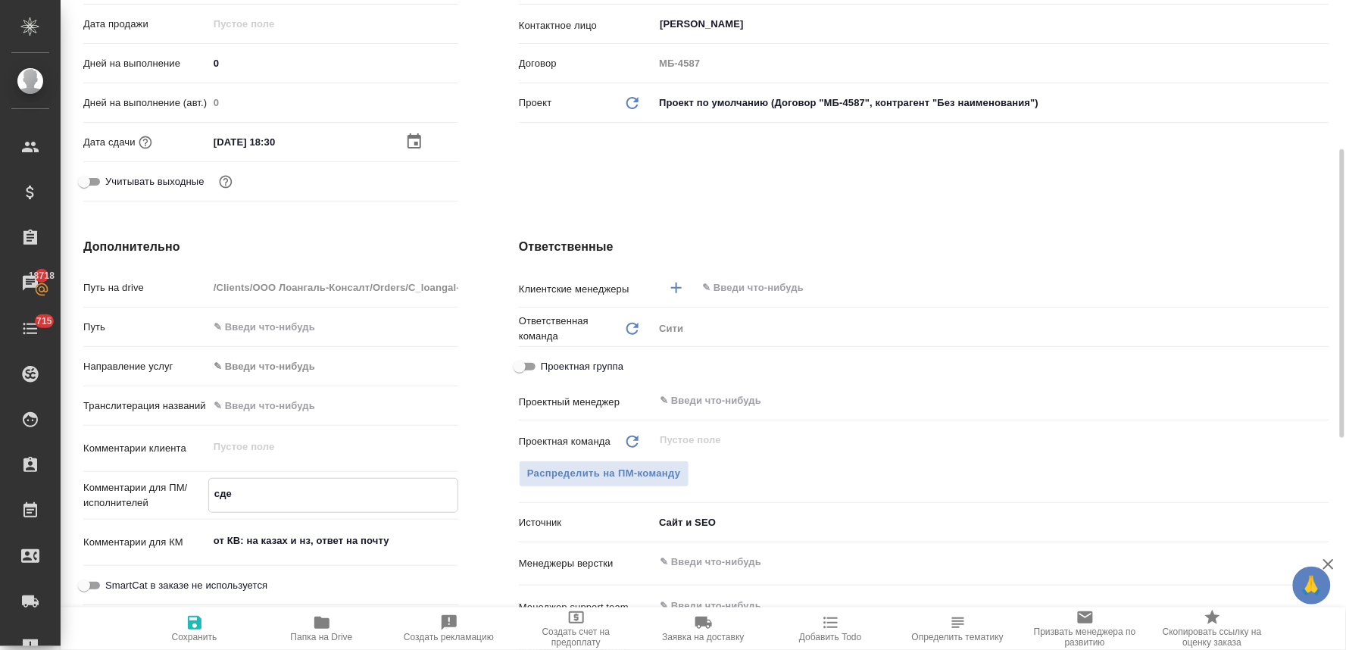
type textarea "сдел"
type textarea "x"
type textarea "сдела"
type textarea "x"
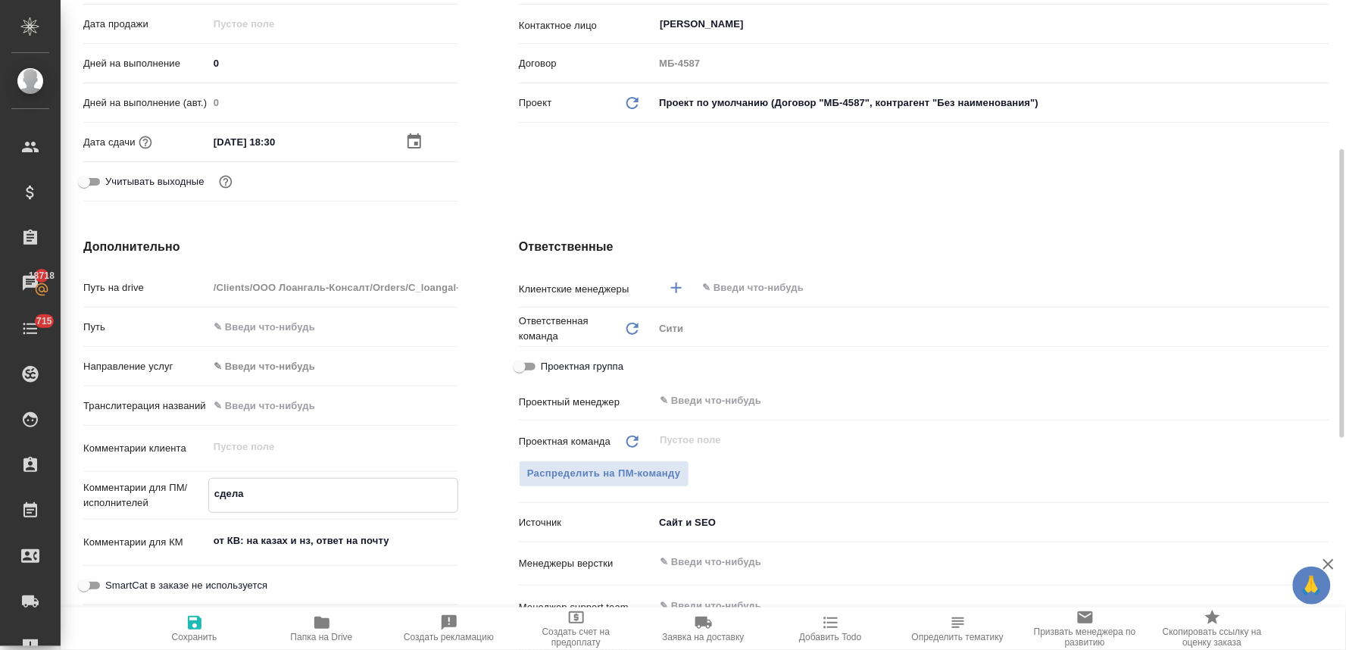
type textarea "x"
type textarea "сделай"
type textarea "x"
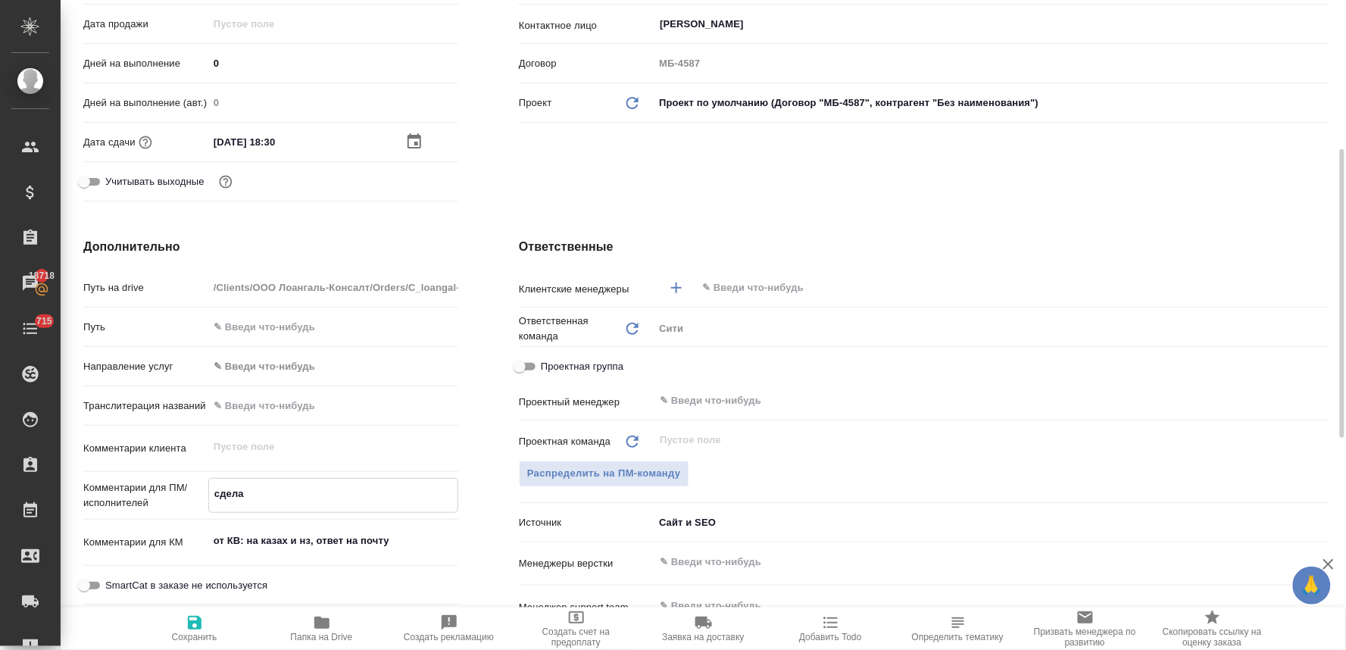
type textarea "x"
type textarea "сделайт"
type textarea "x"
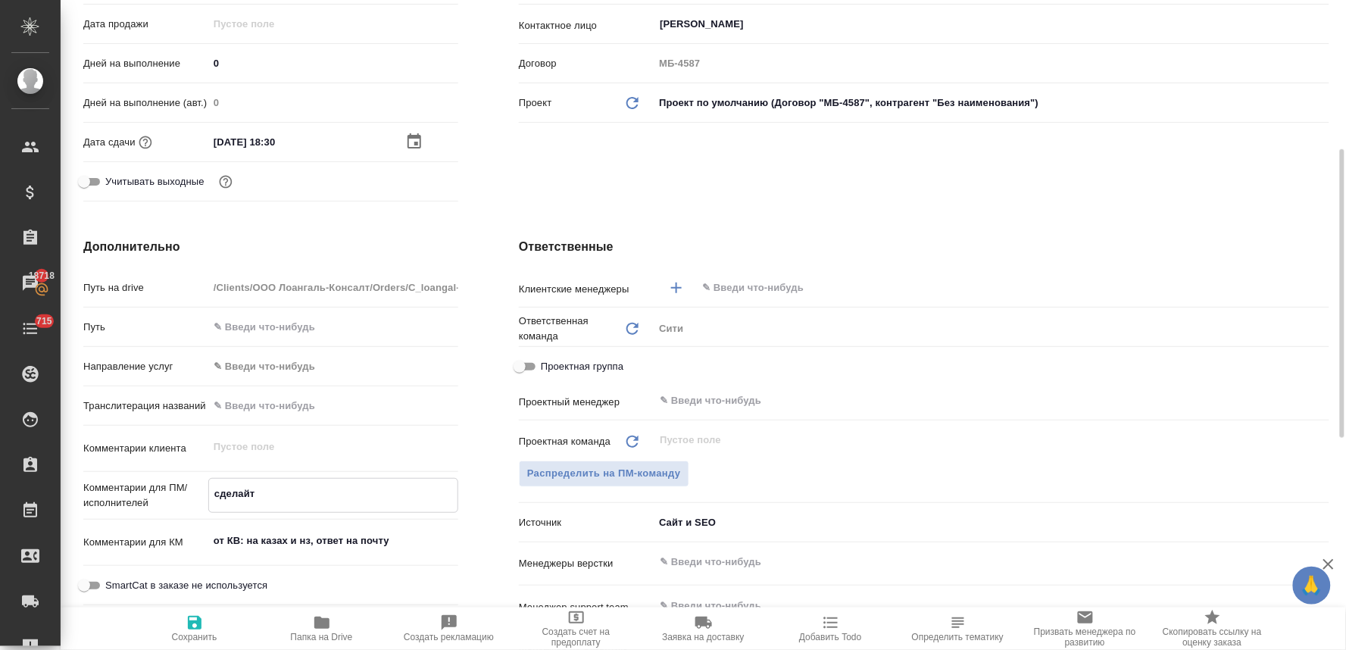
type textarea "x"
type textarea "сделайте"
type textarea "x"
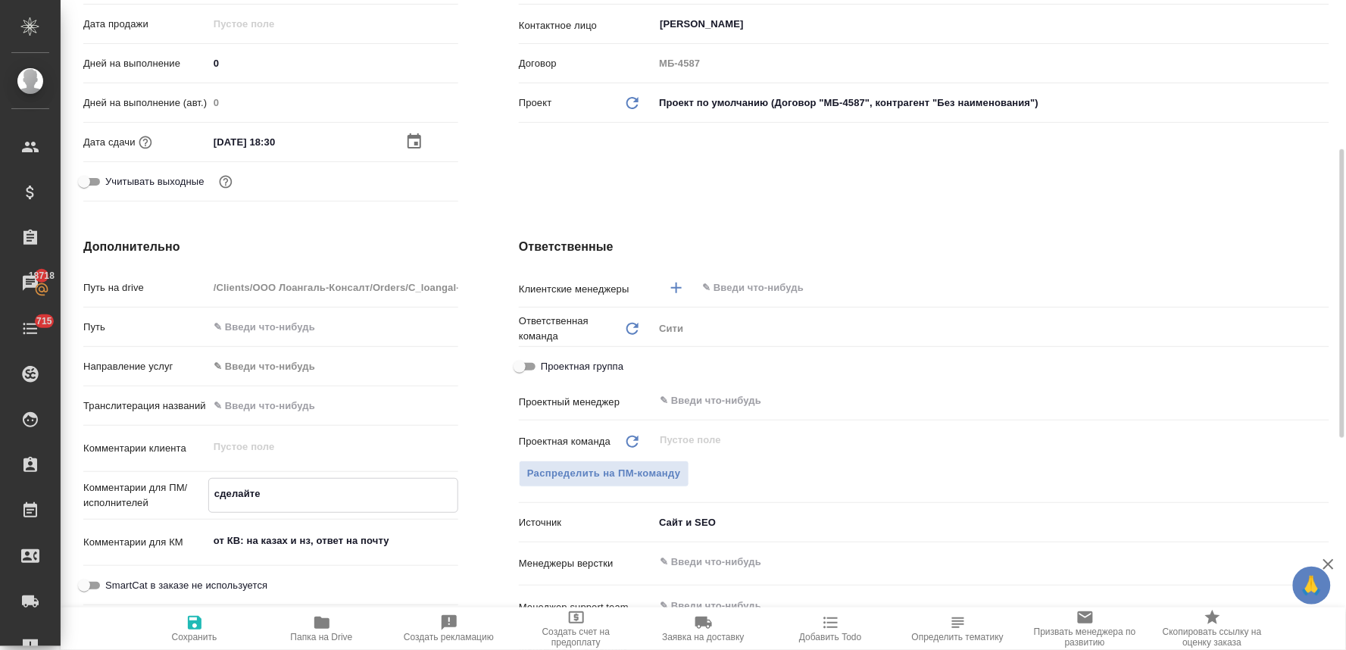
type textarea "сделайте"
type textarea "x"
type textarea "сделайте т"
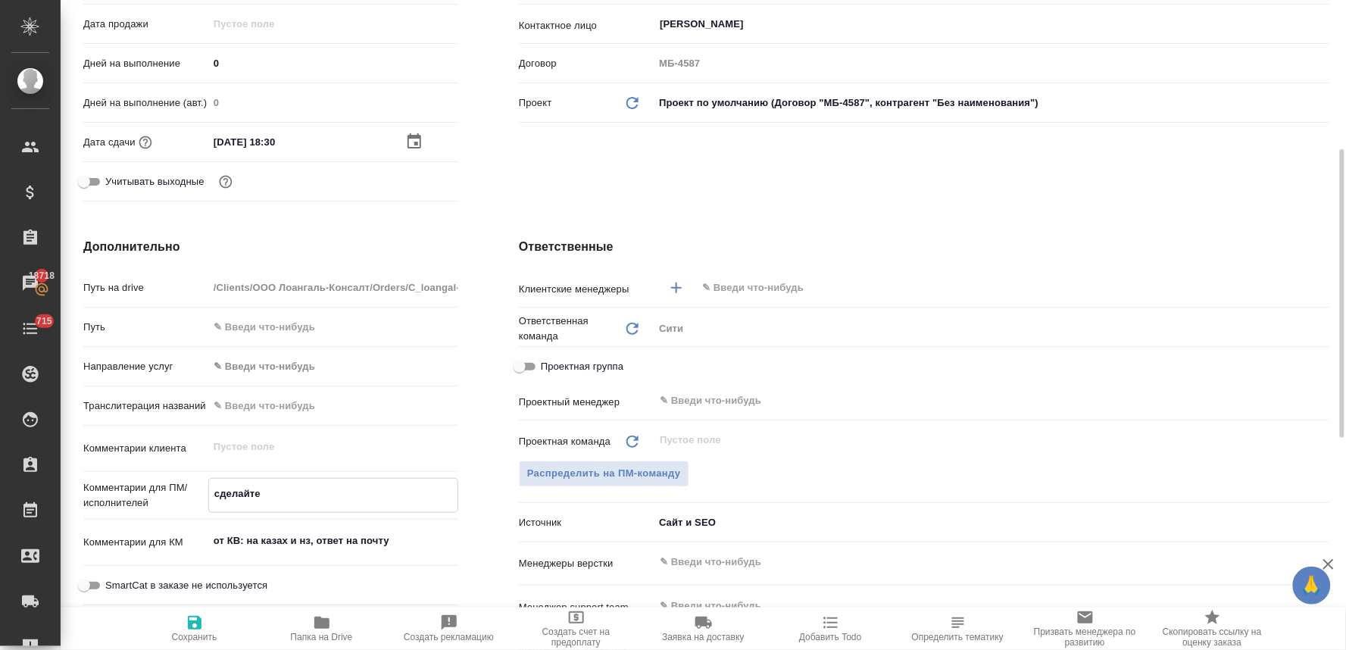
type textarea "x"
type textarea "сделайте ти"
type textarea "x"
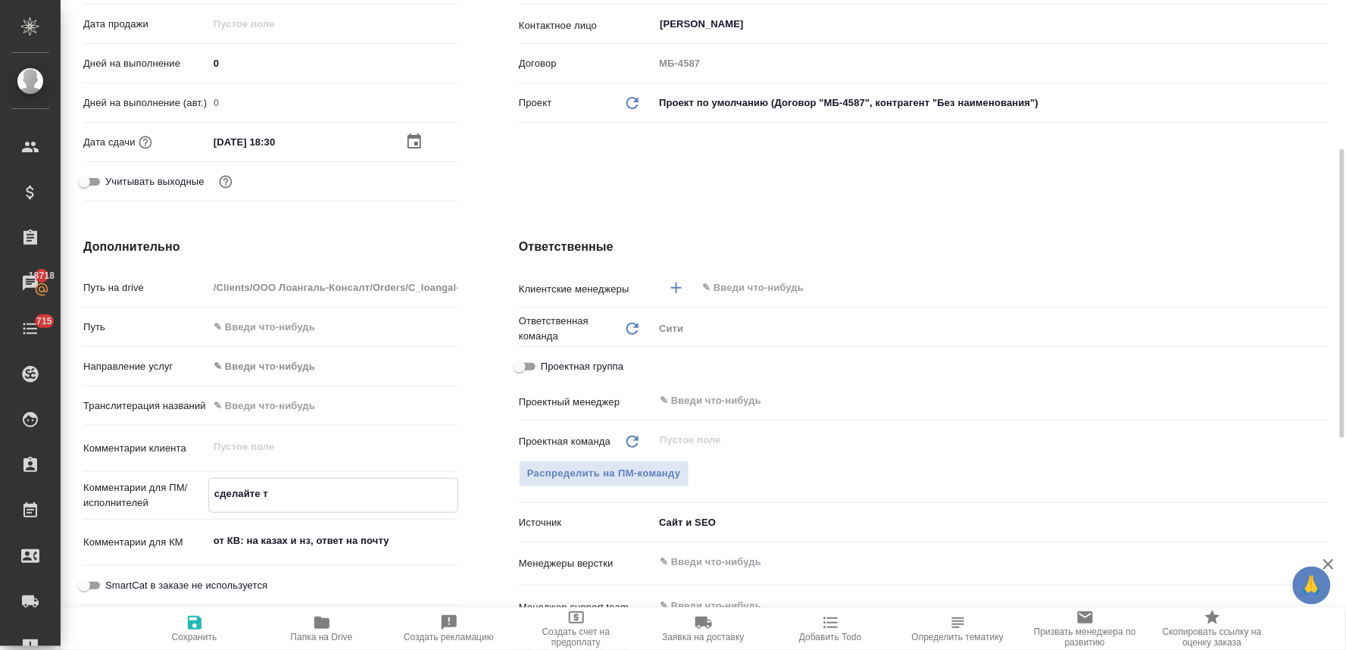
type textarea "x"
type textarea "сделайте тик"
type textarea "x"
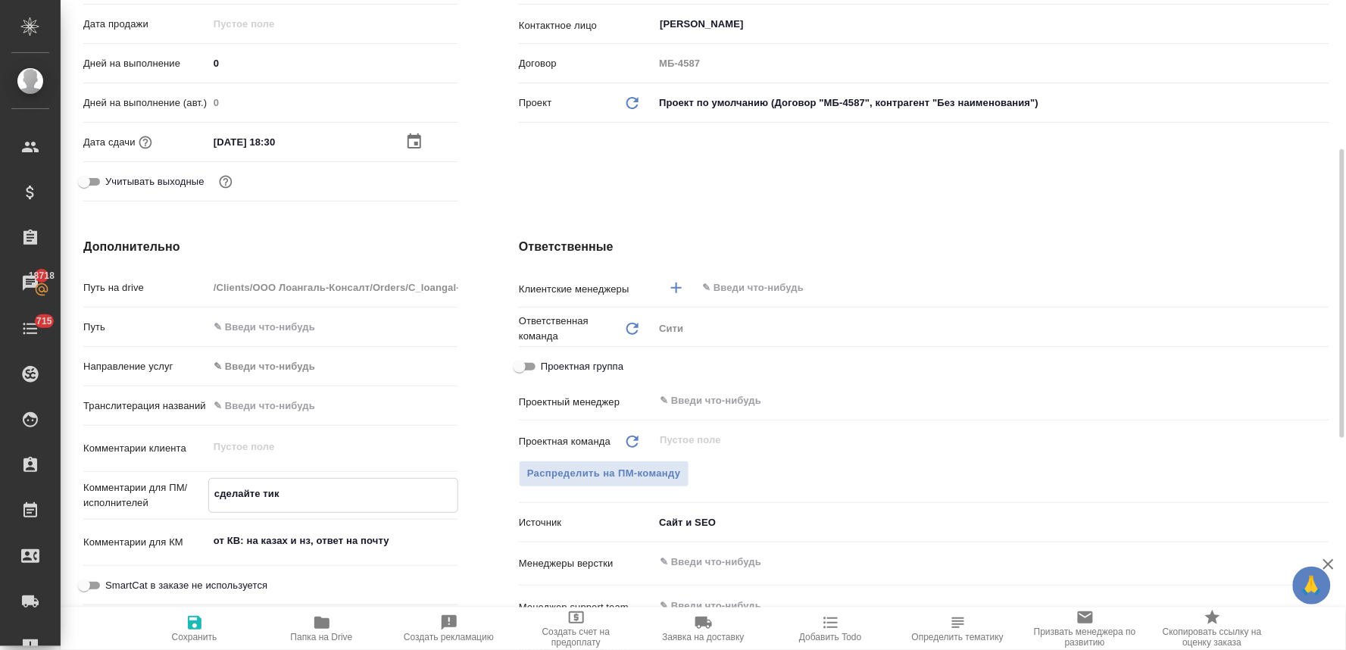
type textarea "x"
type textarea "сделайте тике"
type textarea "x"
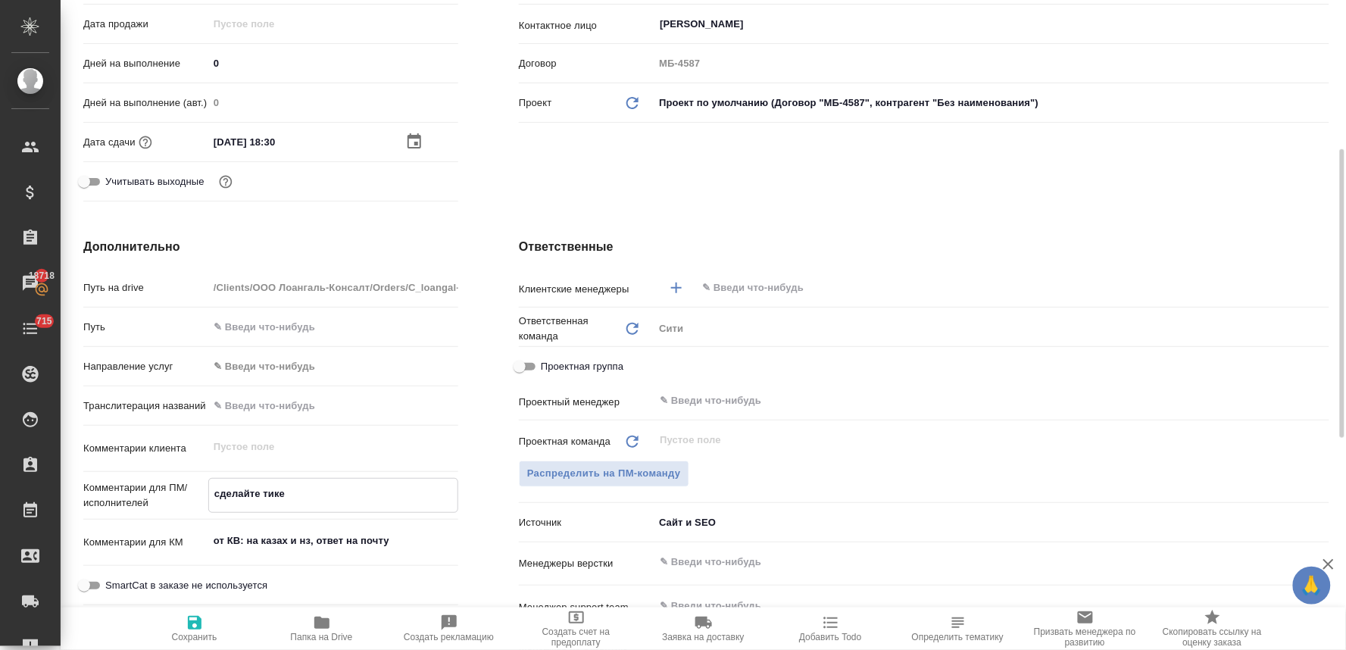
type textarea "сделайте тикет"
type textarea "x"
type textarea "сделайте тикет,"
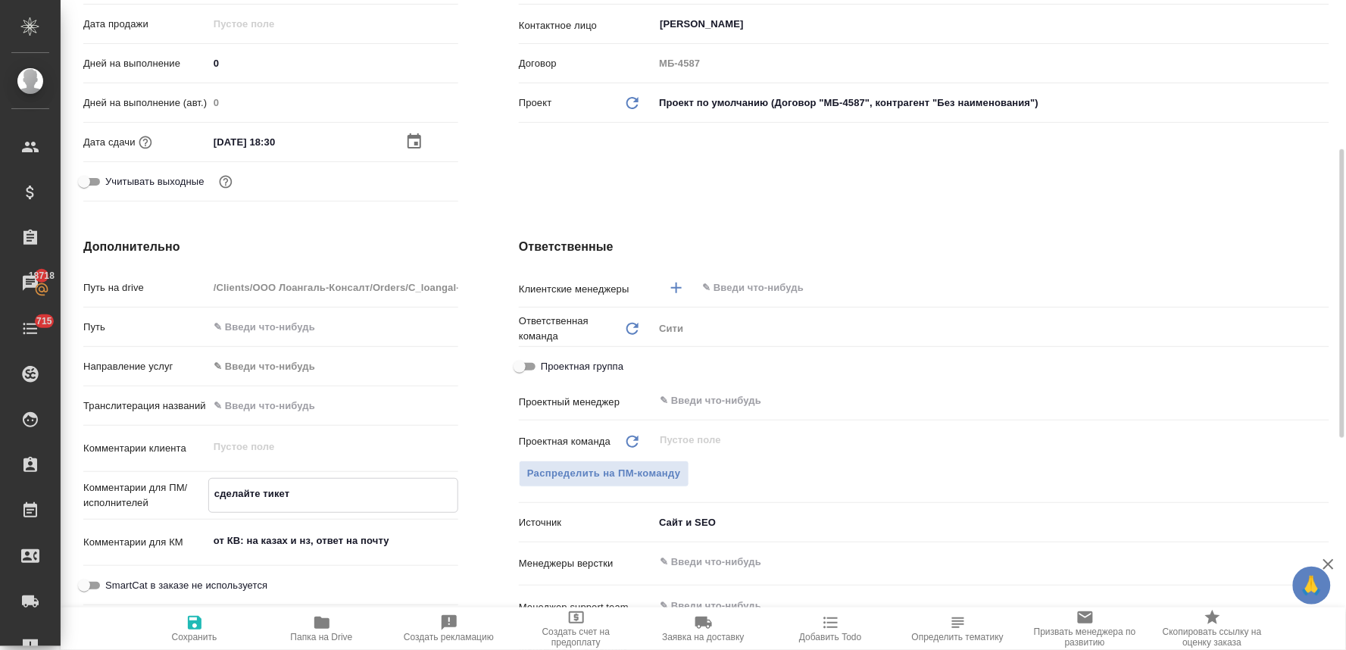
type textarea "x"
type textarea "сделайте тикет,"
type textarea "x"
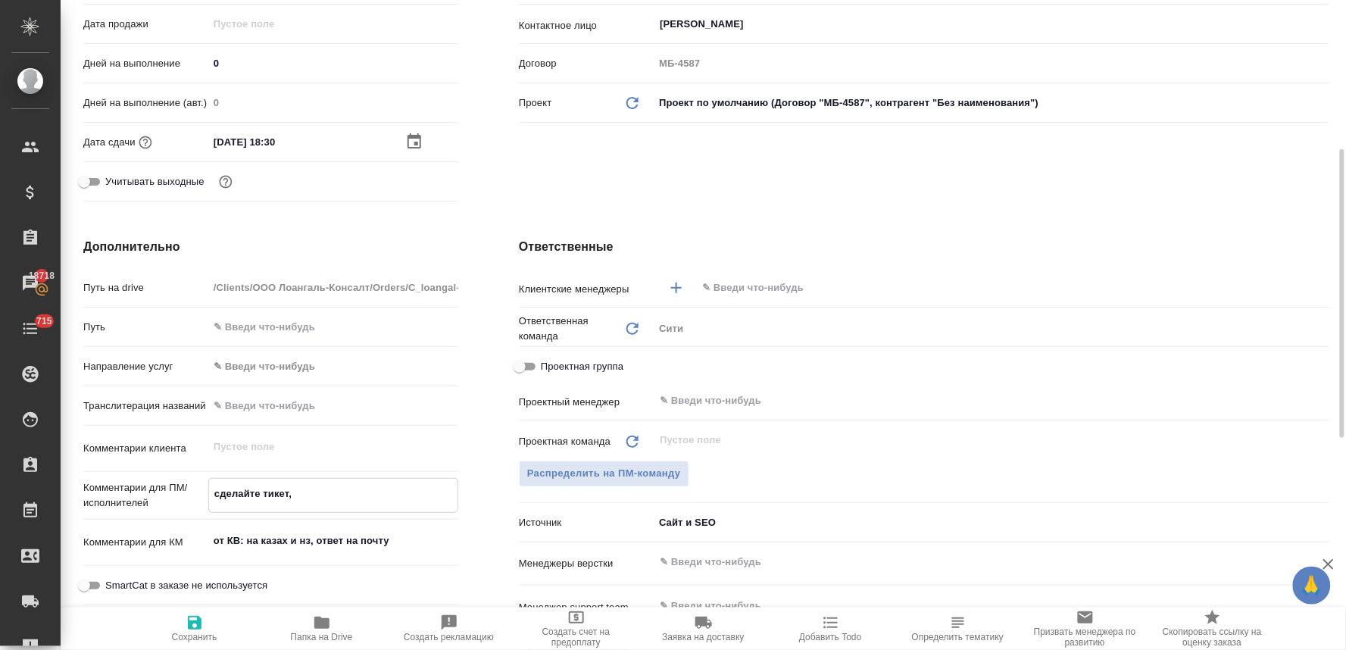
type textarea "x"
type textarea "сделайте тикет, п"
type textarea "x"
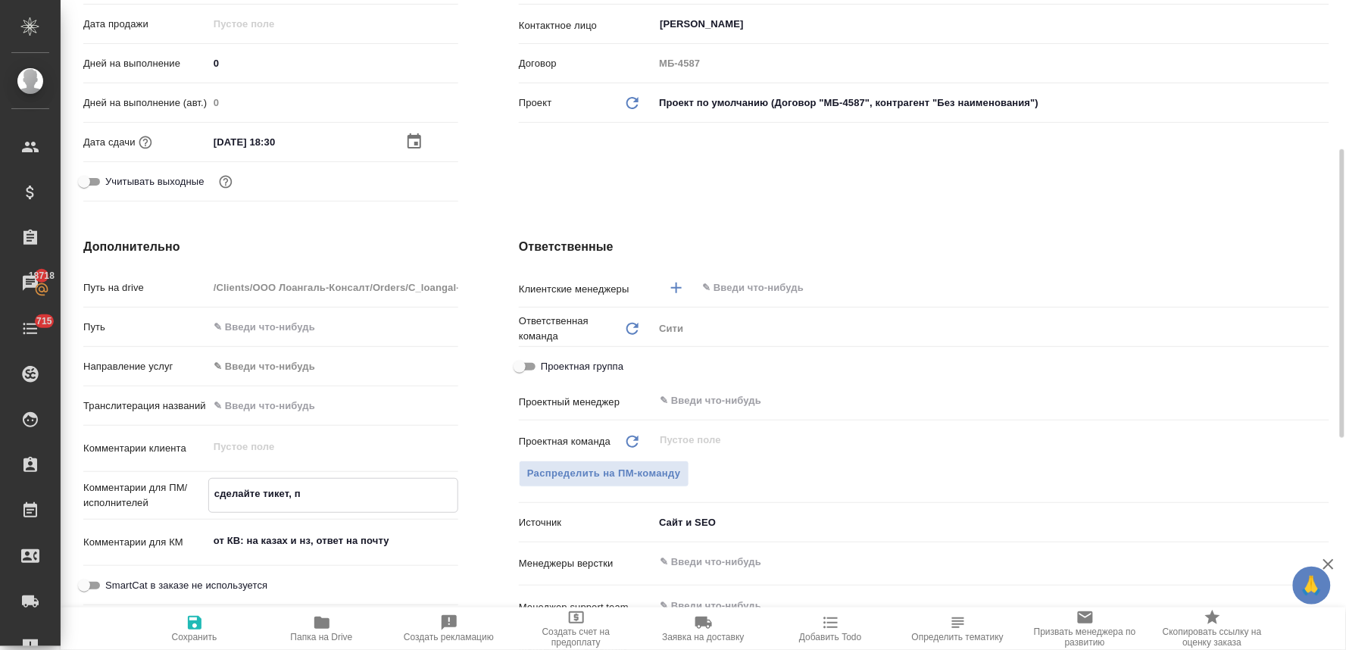
type textarea "x"
type textarea "сделайте тикет, пл"
type textarea "x"
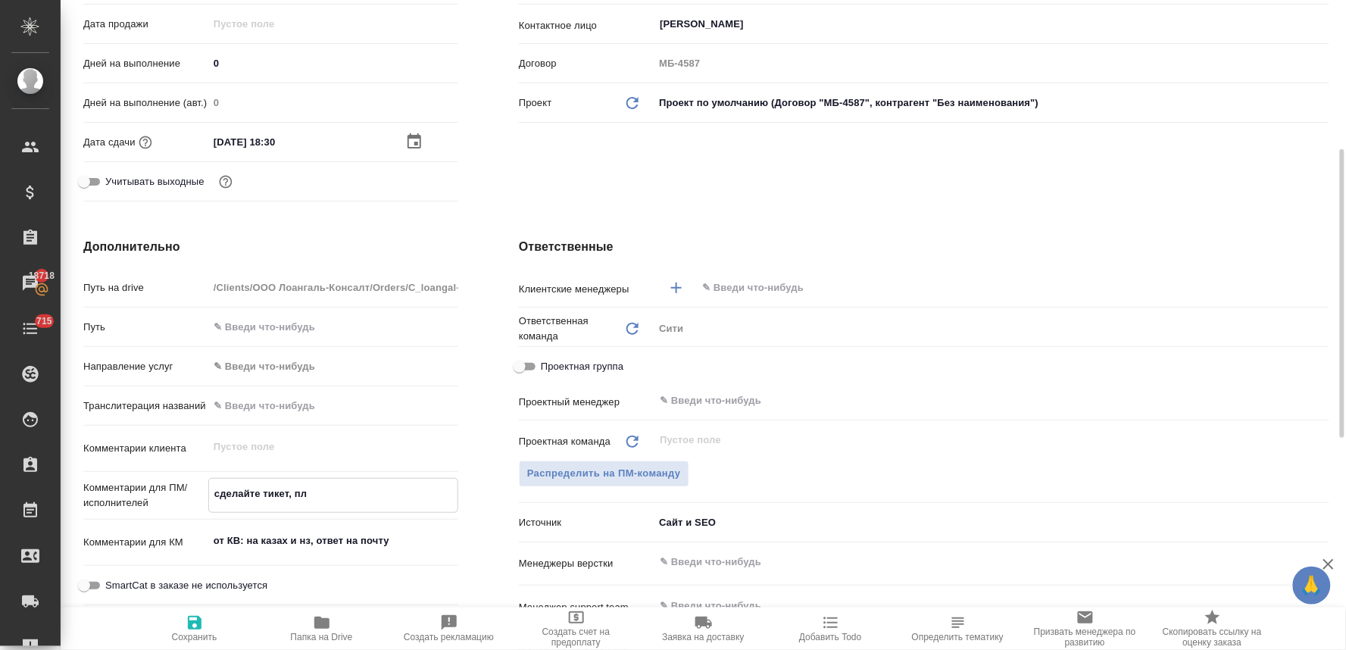
type textarea "сделайте тикет, пли"
type textarea "x"
type textarea "сделайте тикет, плиз"
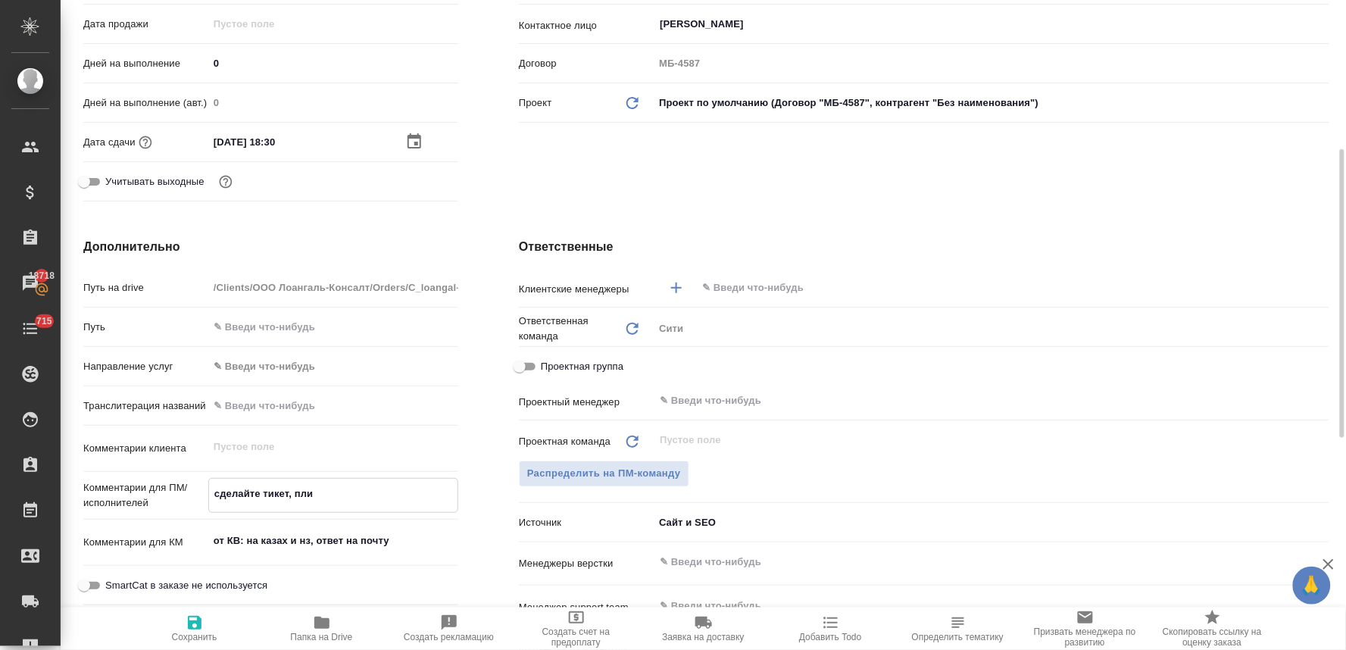
type textarea "x"
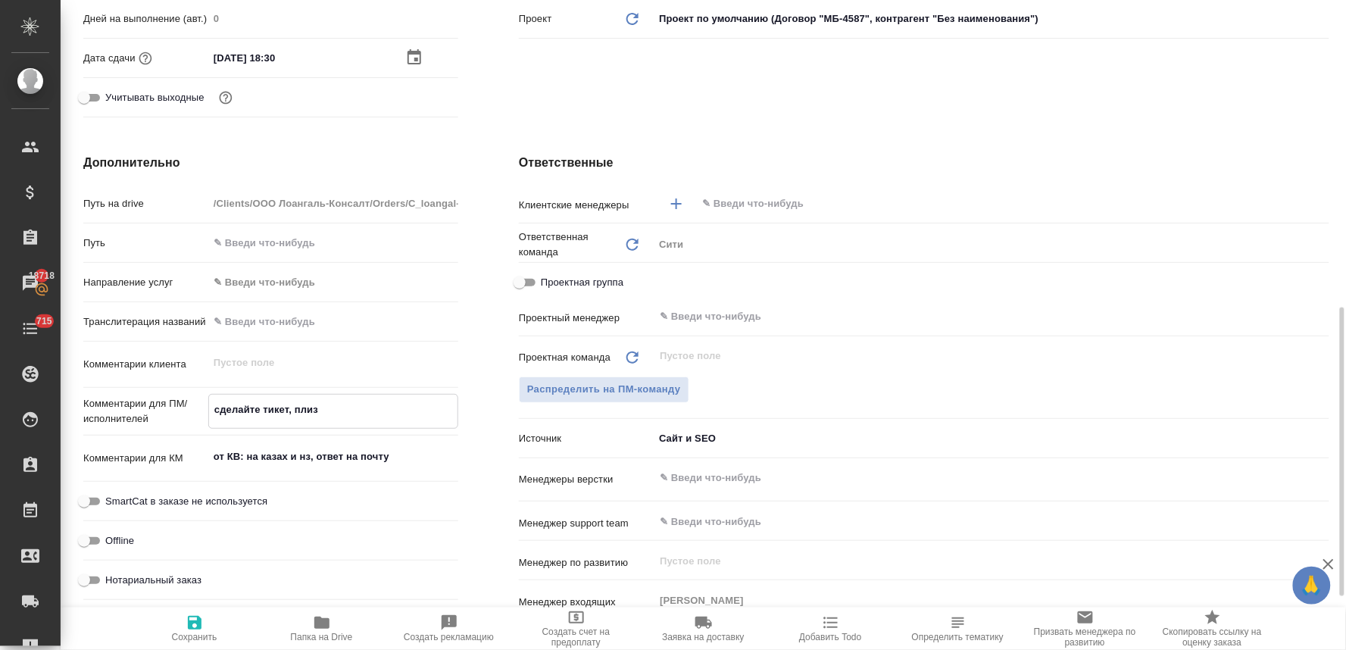
scroll to position [588, 0]
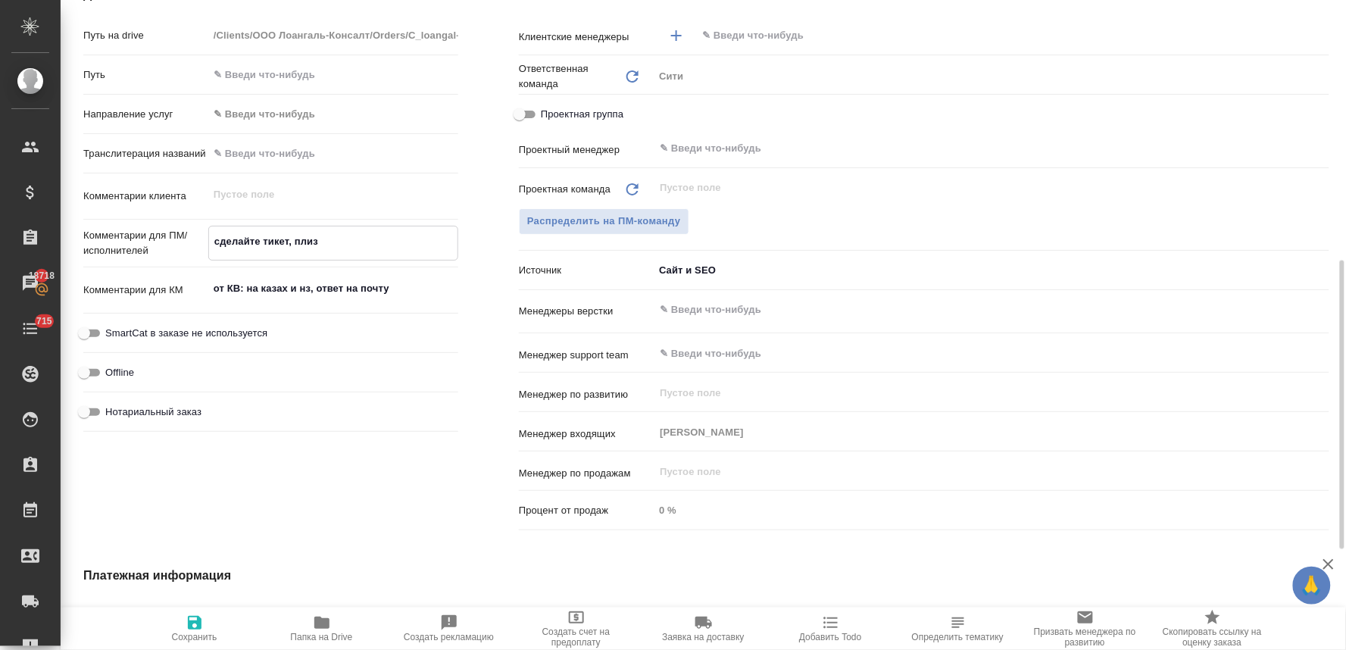
type textarea "сделайте тикет, плиз"
type textarea "x"
click at [179, 405] on span "Нотариальный заказ" at bounding box center [153, 411] width 96 height 15
click at [111, 405] on input "Нотариальный заказ" at bounding box center [84, 412] width 55 height 18
checkbox input "true"
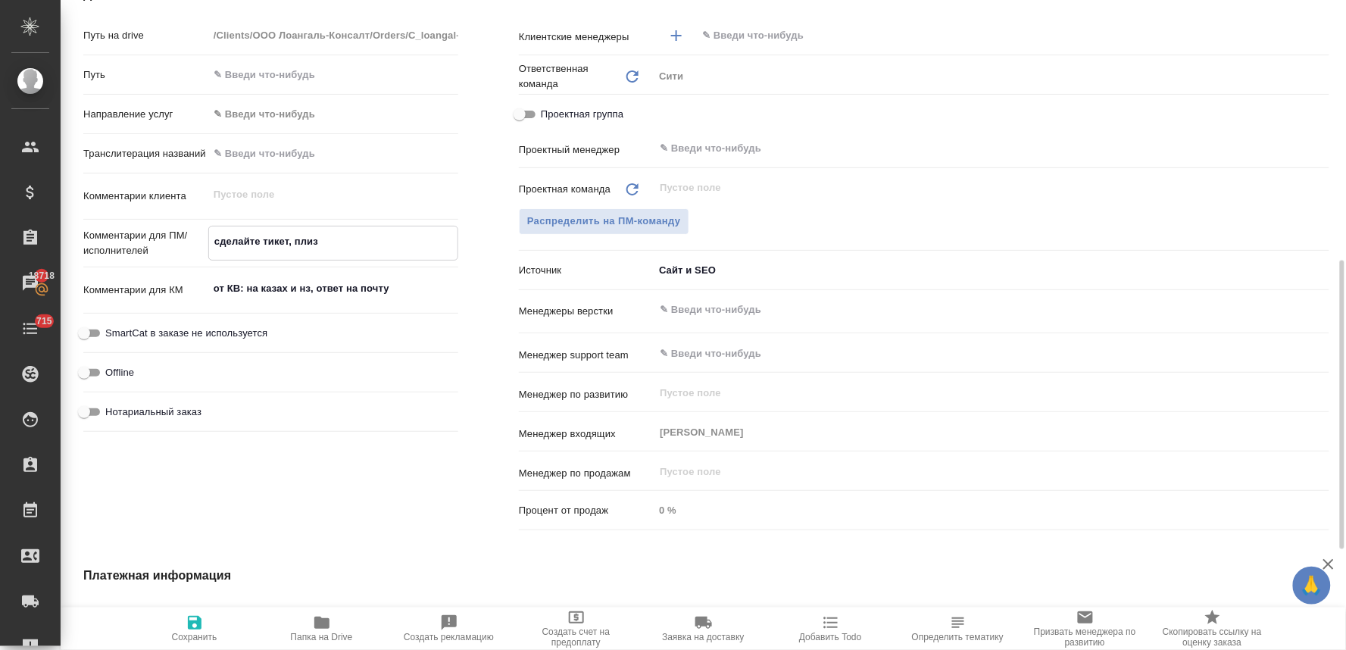
type textarea "x"
click at [748, 318] on input "text" at bounding box center [966, 310] width 616 height 18
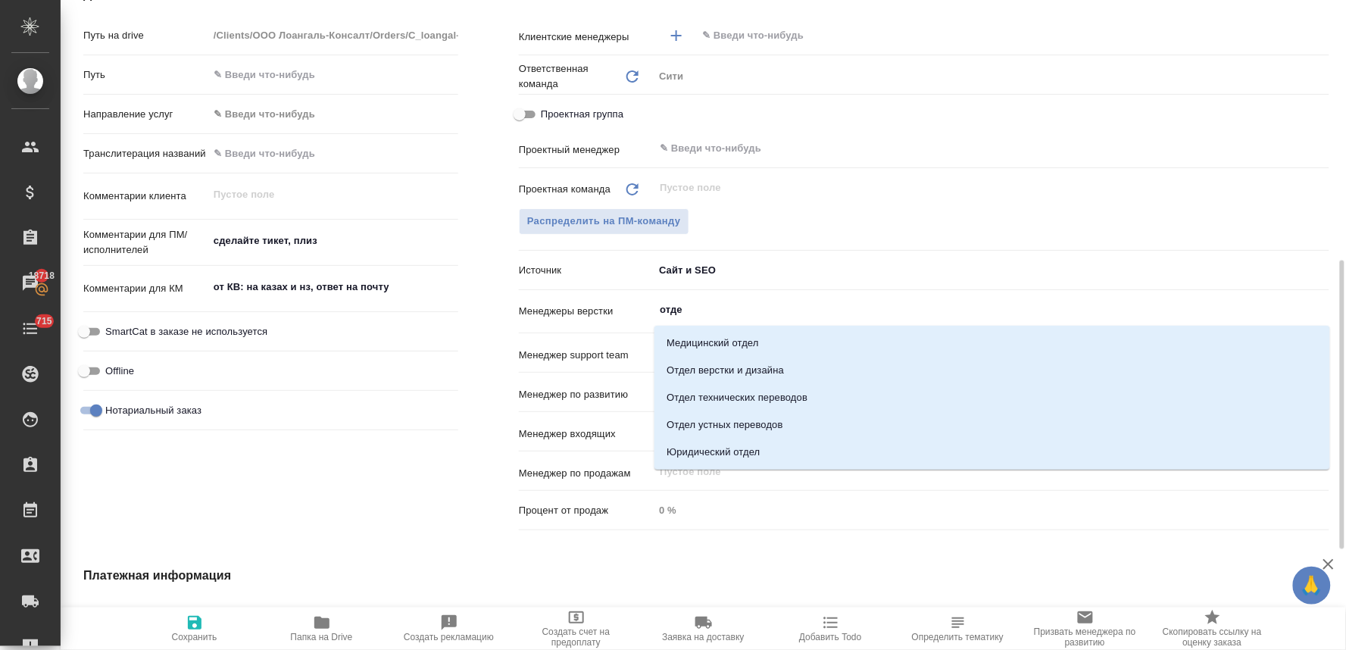
type input "отдел"
click at [758, 374] on li "Отдел верстки и дизайна" at bounding box center [992, 370] width 676 height 27
type textarea "x"
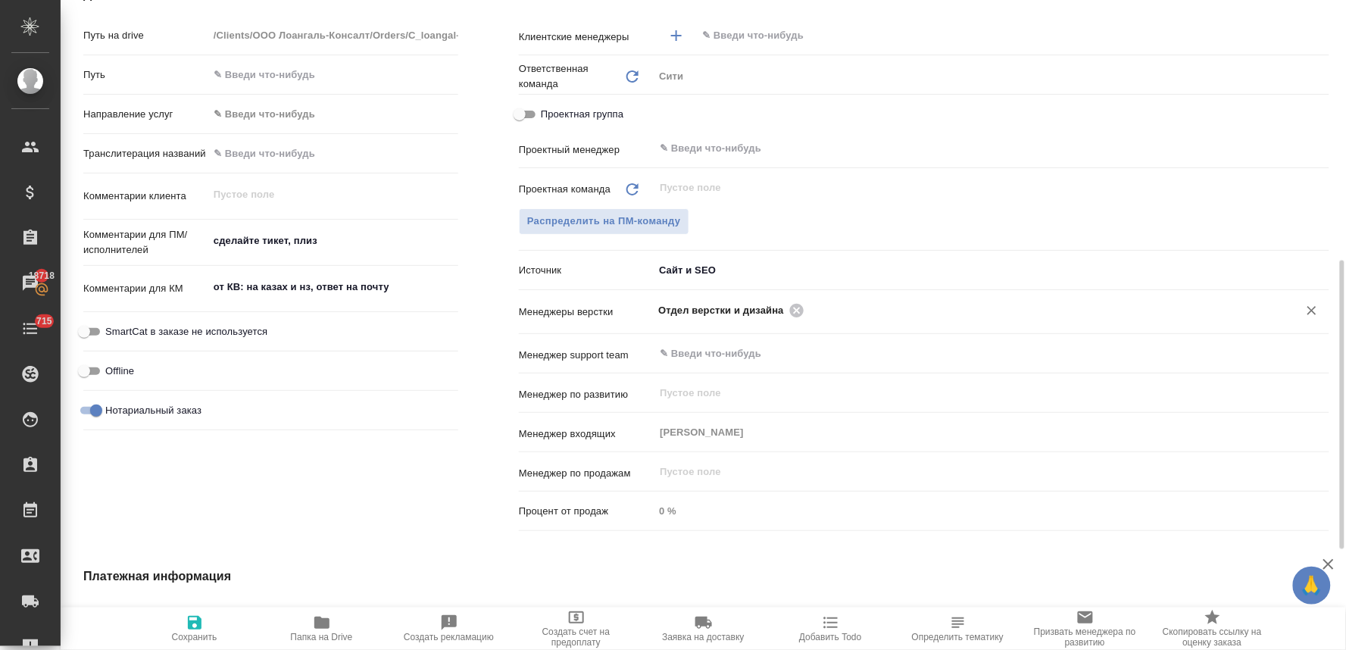
click at [184, 632] on span "Сохранить" at bounding box center [194, 637] width 45 height 11
type textarea "x"
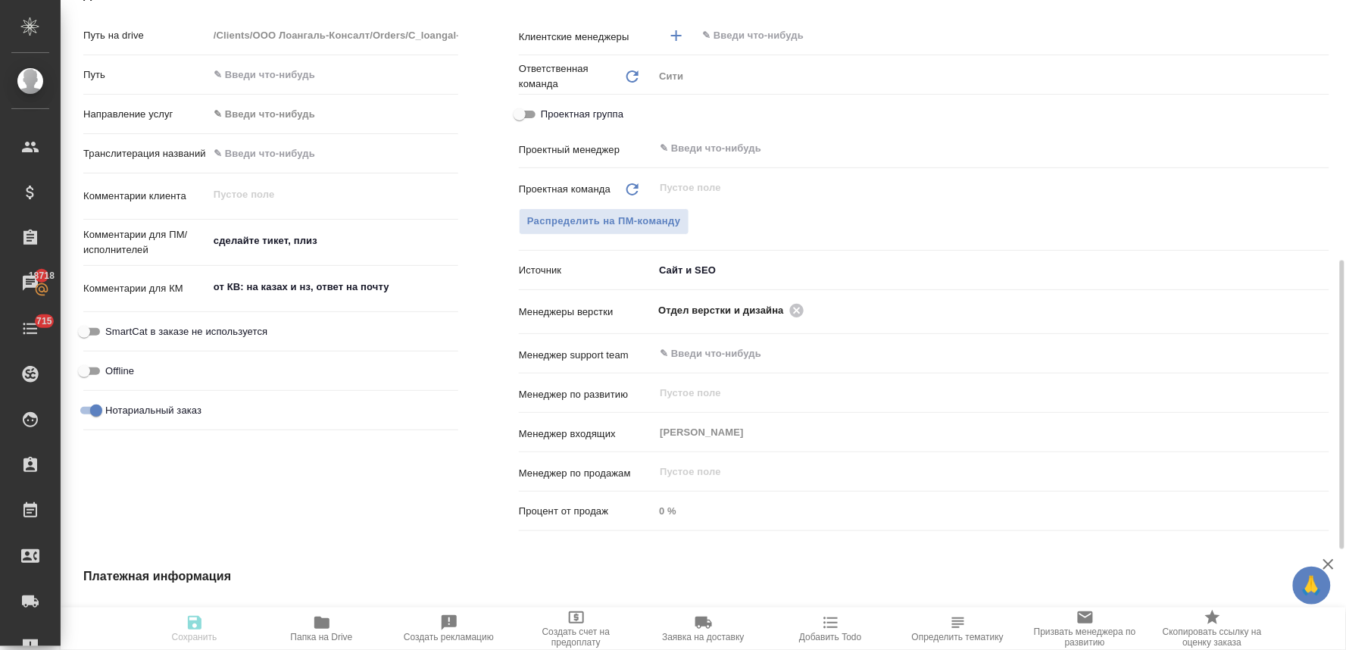
type textarea "x"
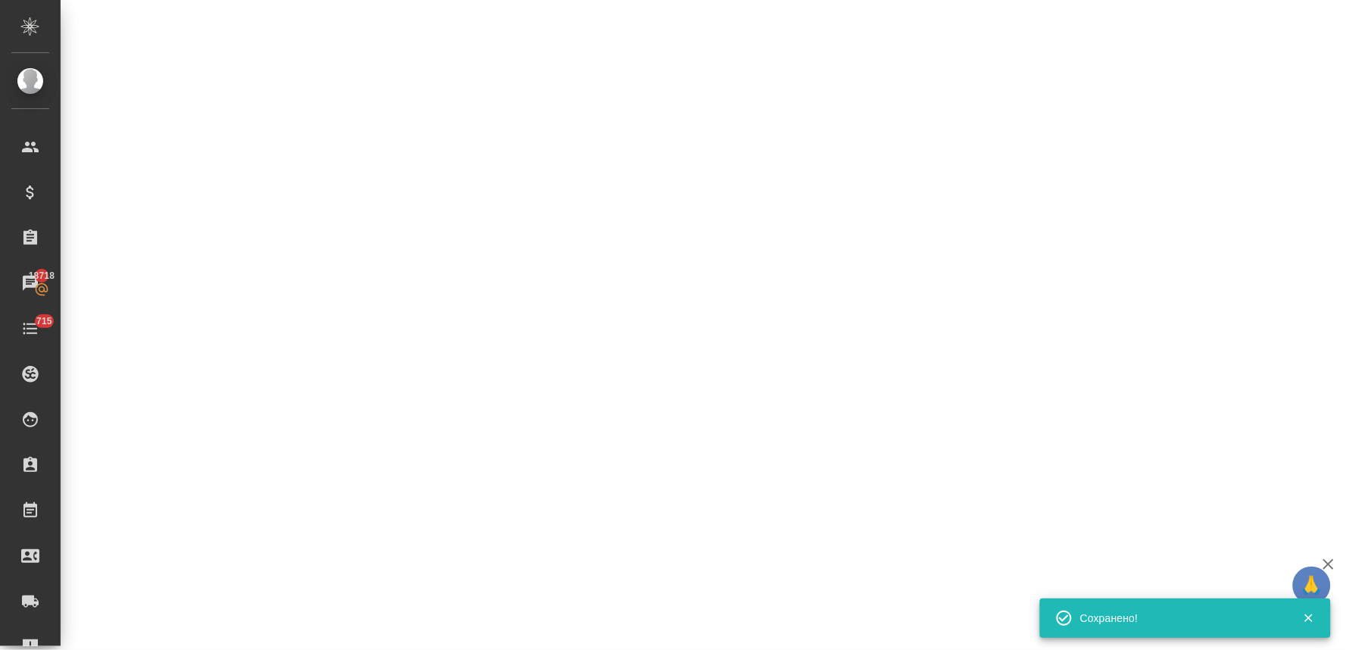
select select "RU"
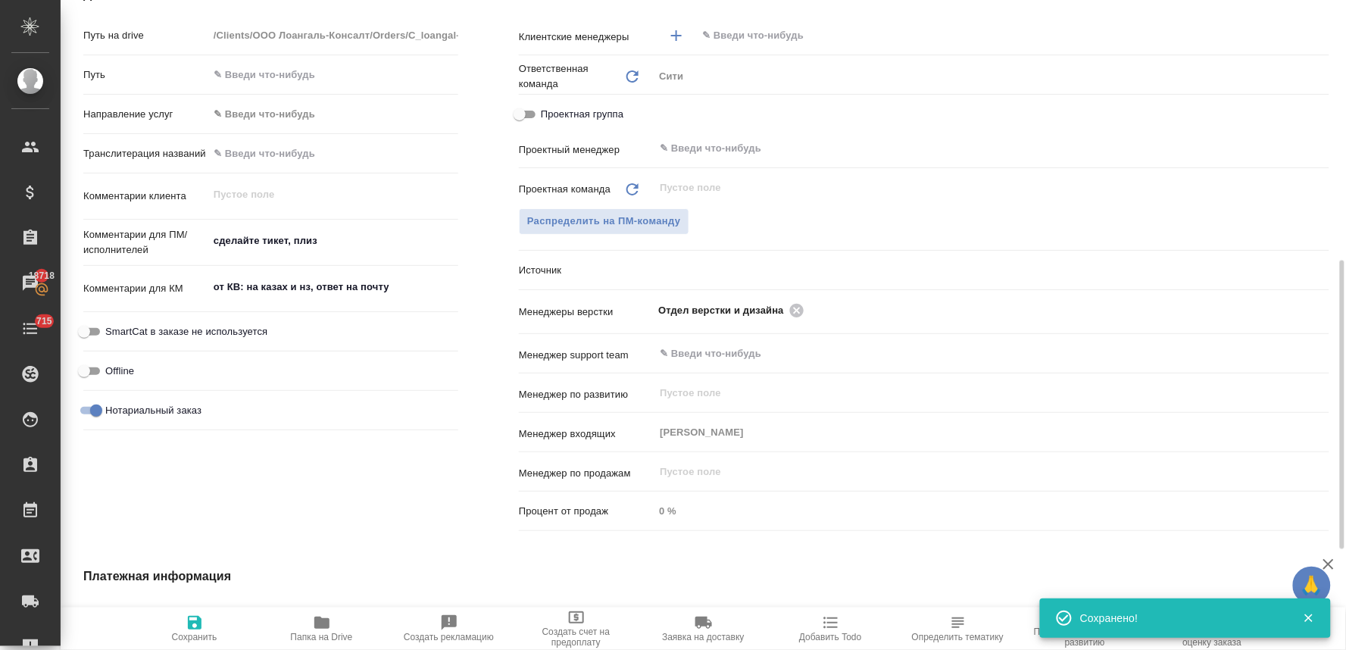
type textarea "x"
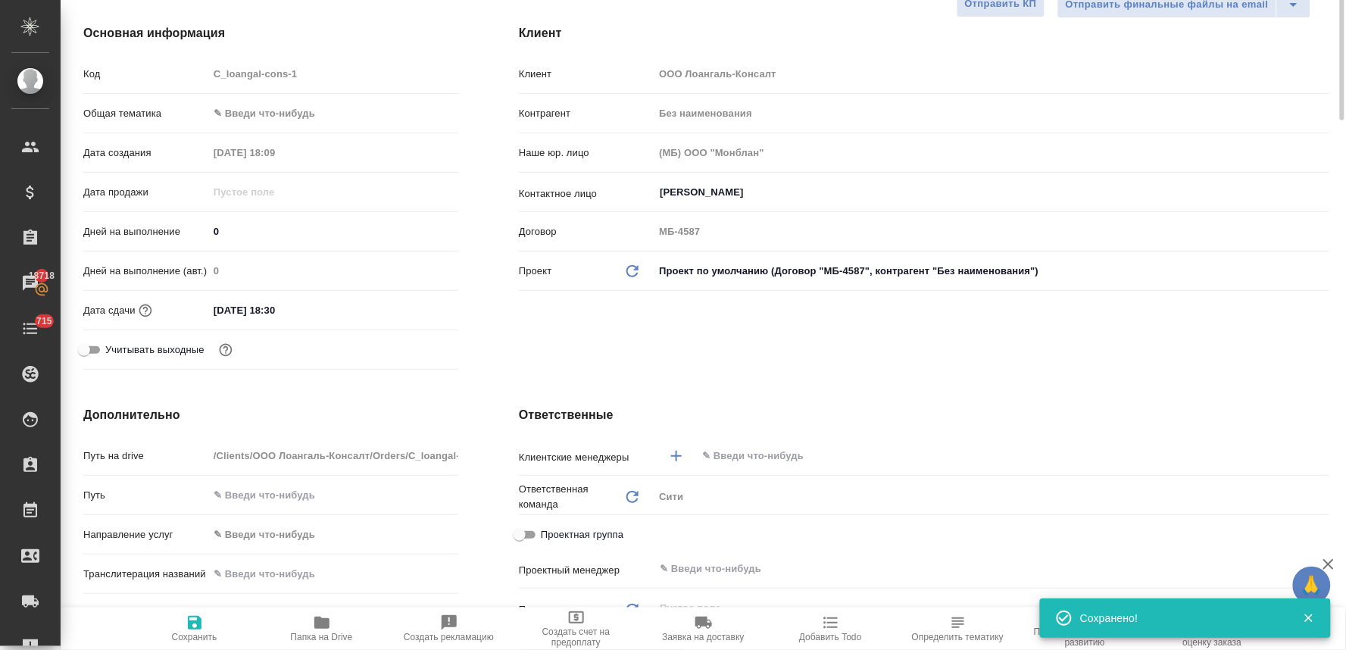
scroll to position [0, 0]
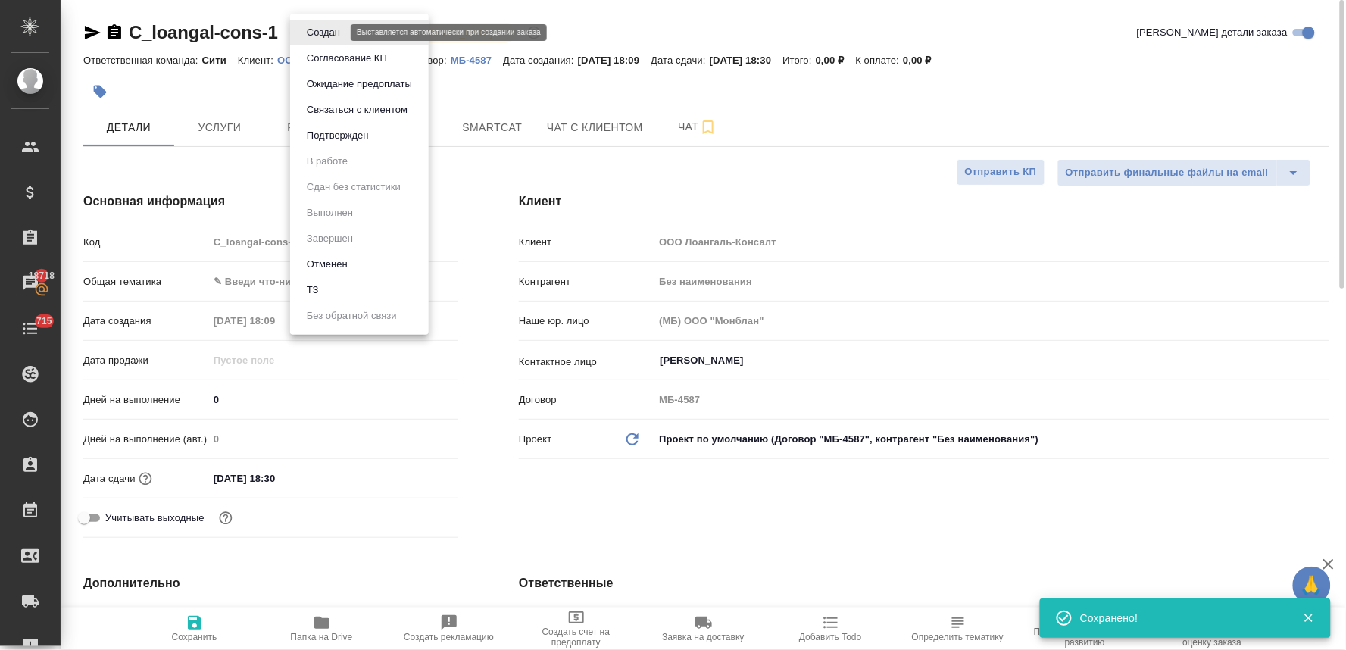
click at [323, 33] on body "🙏 .cls-1 fill:#fff; AWATERA Lyamina Nadezhda Клиенты Спецификации Заказы 18718 …" at bounding box center [673, 325] width 1346 height 650
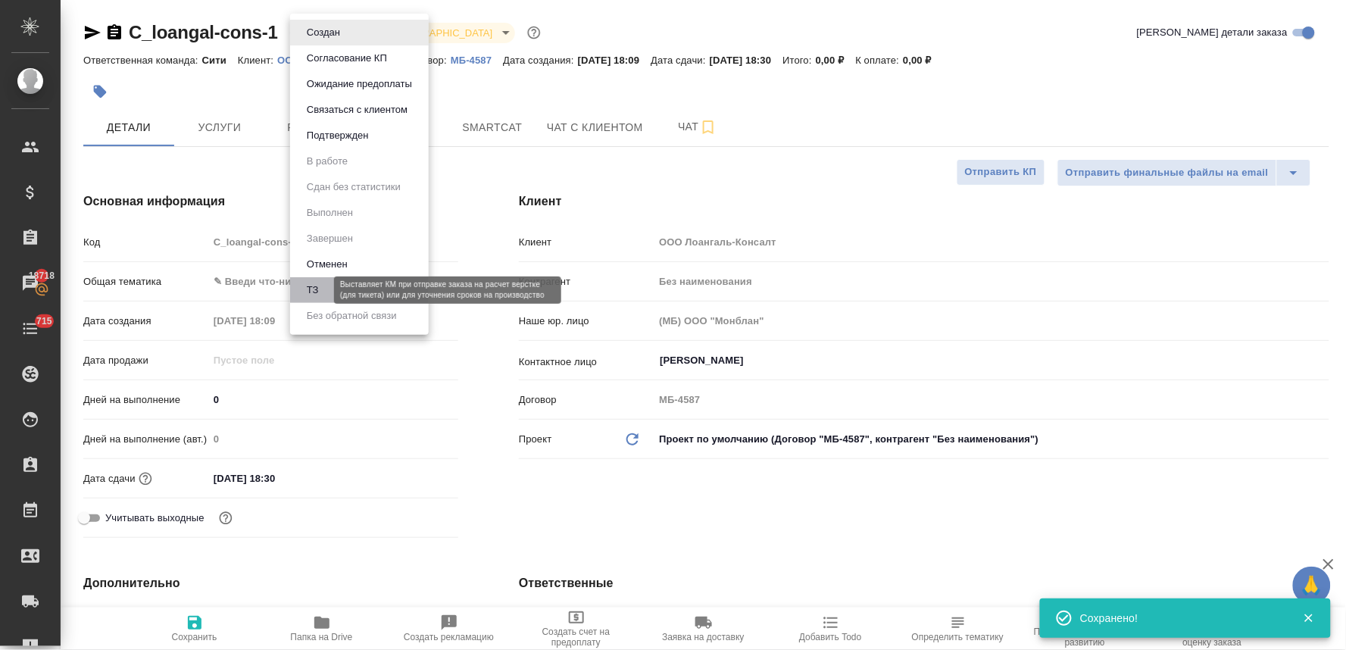
click at [319, 286] on button "ТЗ" at bounding box center [312, 290] width 21 height 17
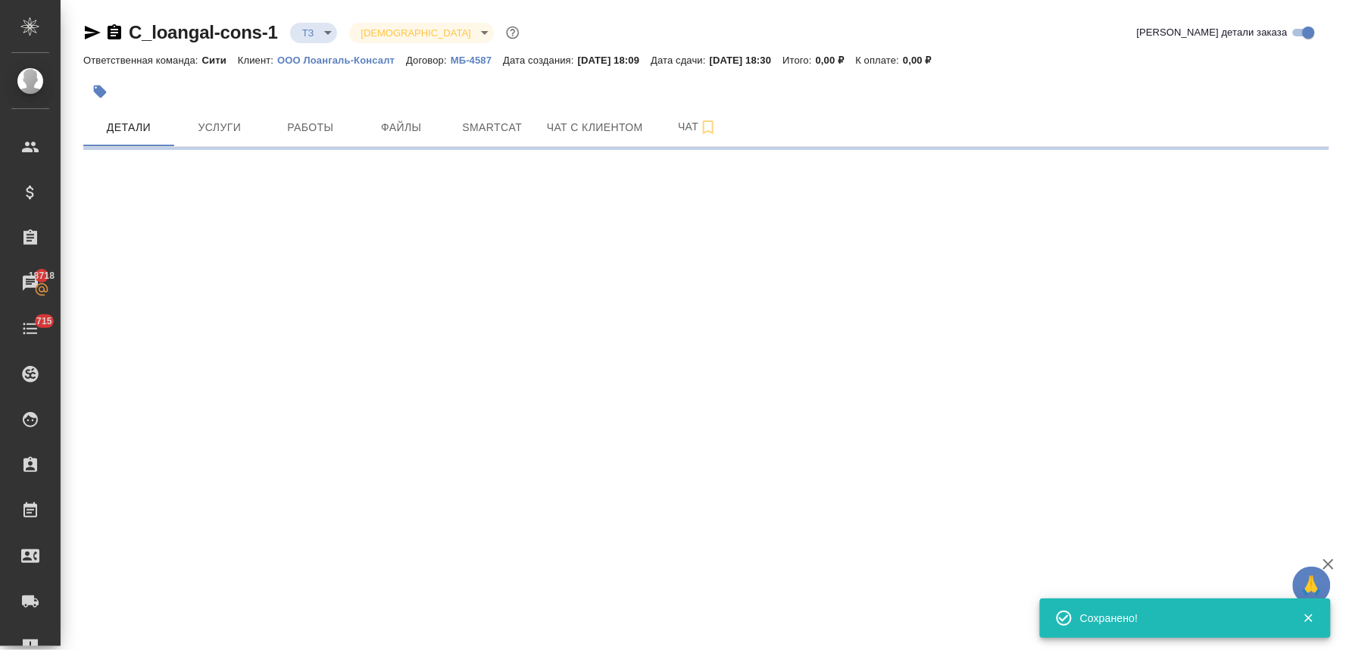
select select "RU"
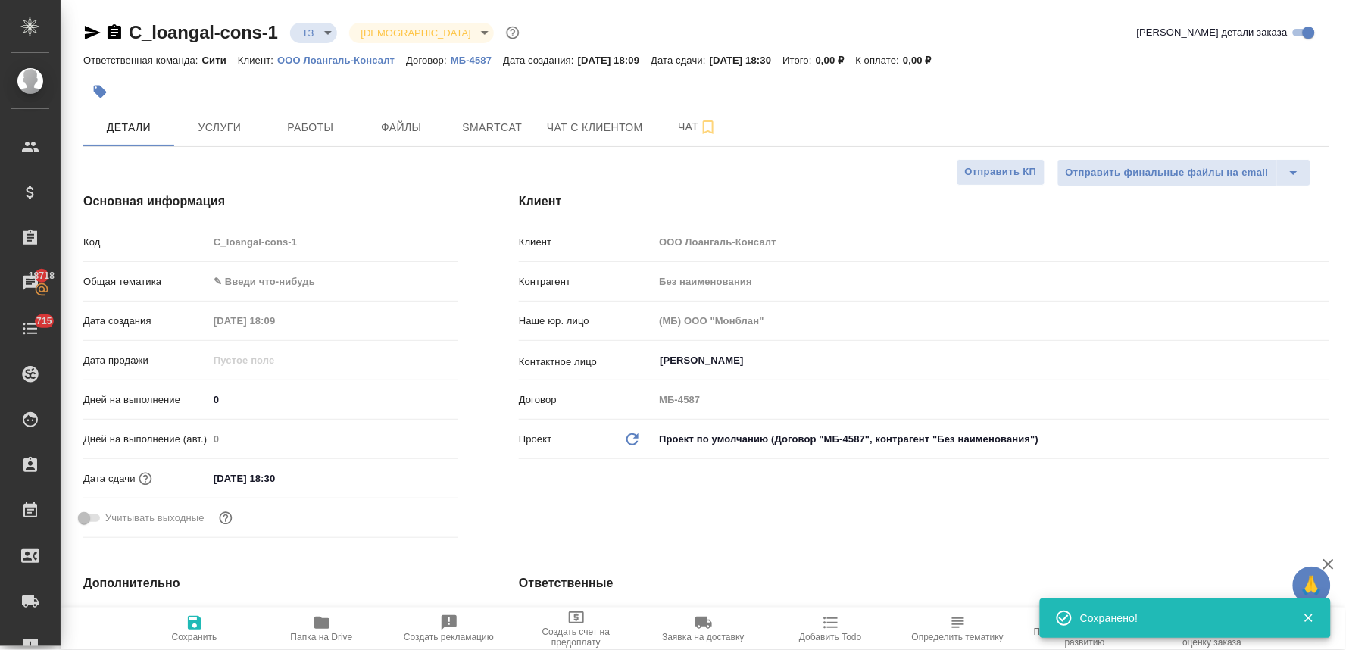
type textarea "x"
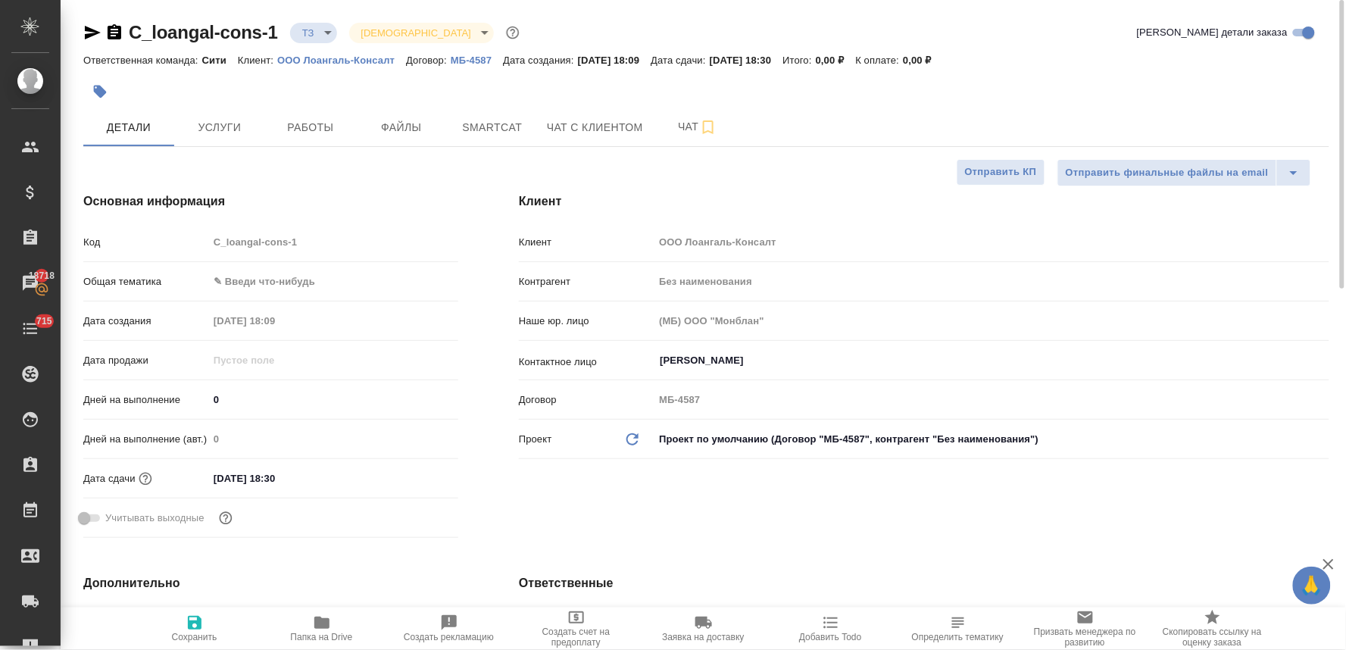
type textarea "x"
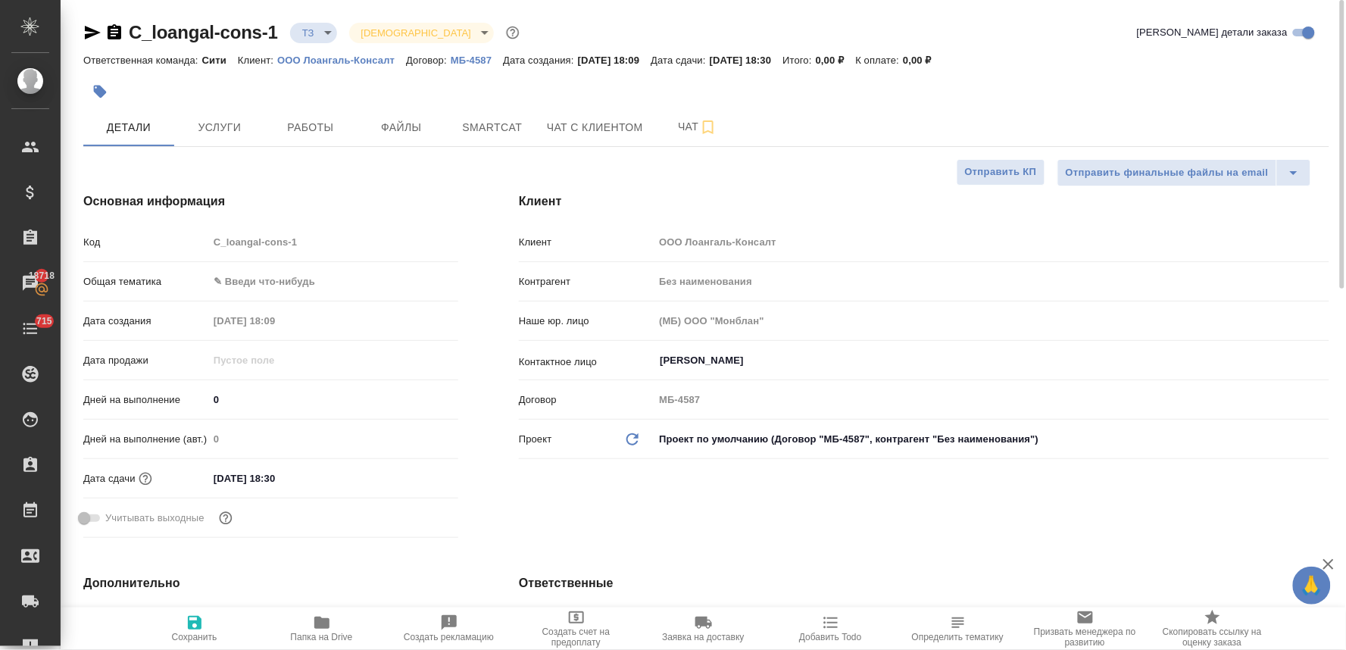
type textarea "x"
click at [185, 243] on div "Код C_loangal-cons-1" at bounding box center [270, 242] width 375 height 27
type textarea "x"
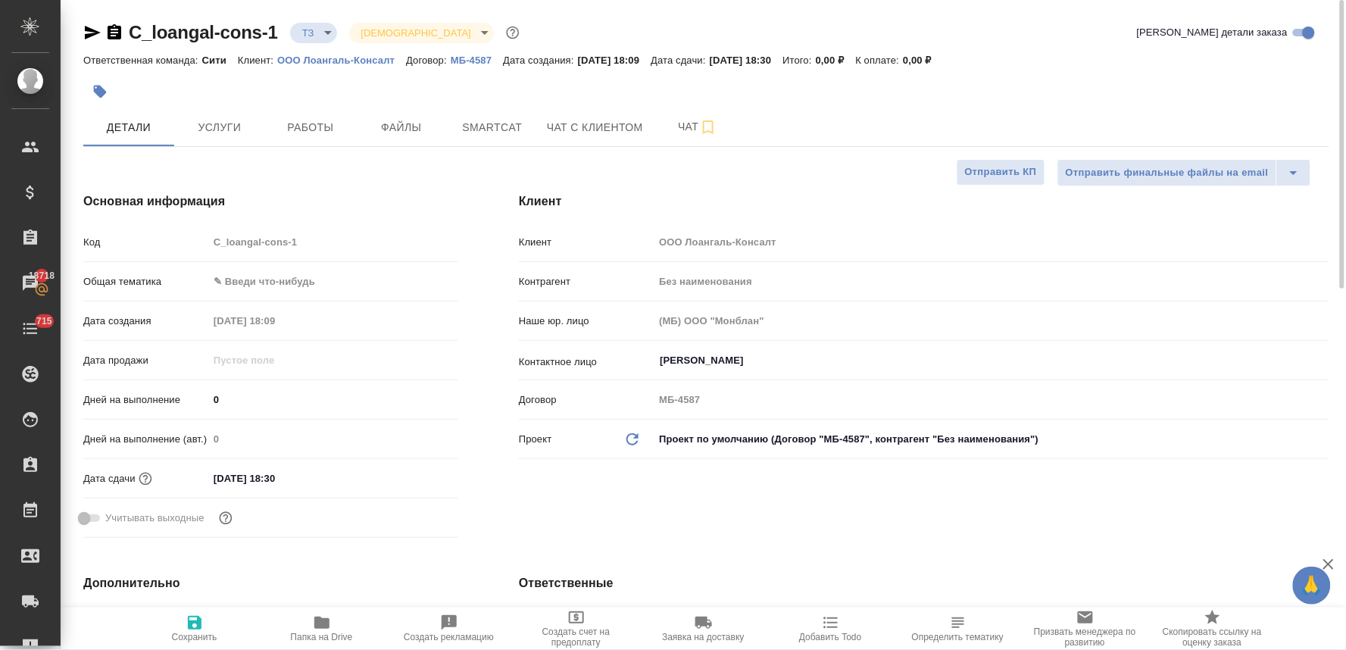
type textarea "x"
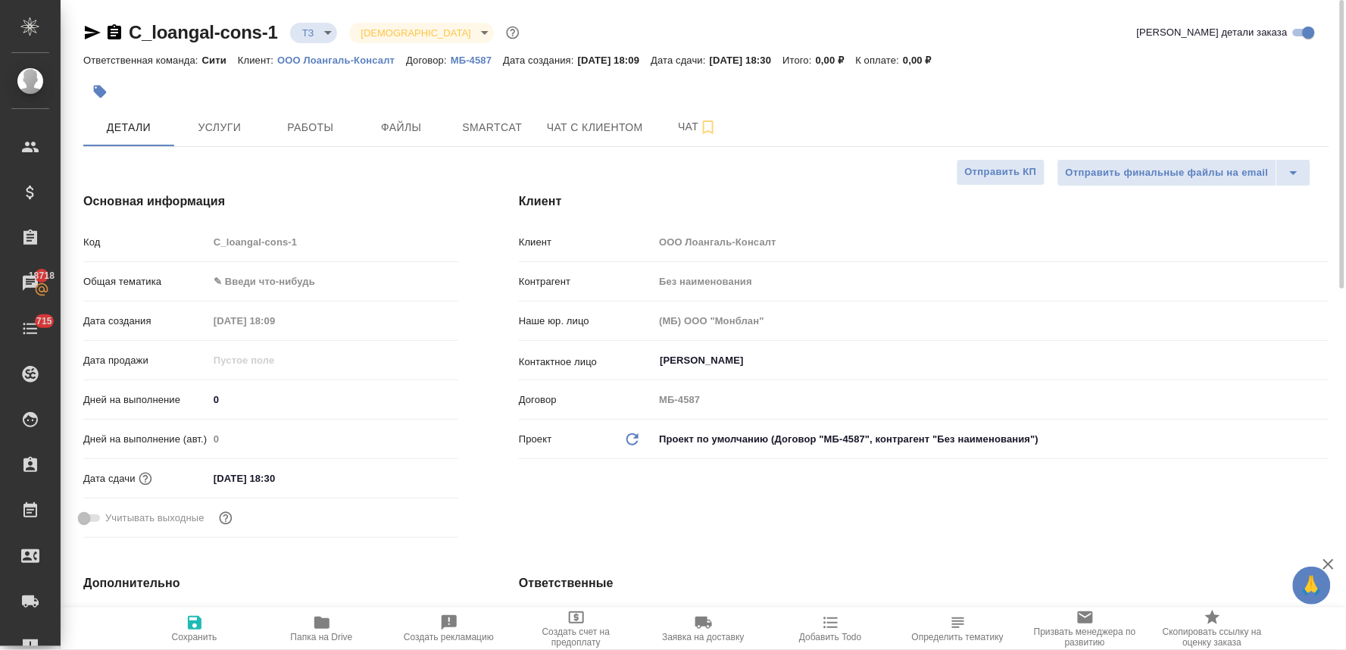
type textarea "x"
click at [229, 120] on span "Услуги" at bounding box center [219, 127] width 73 height 19
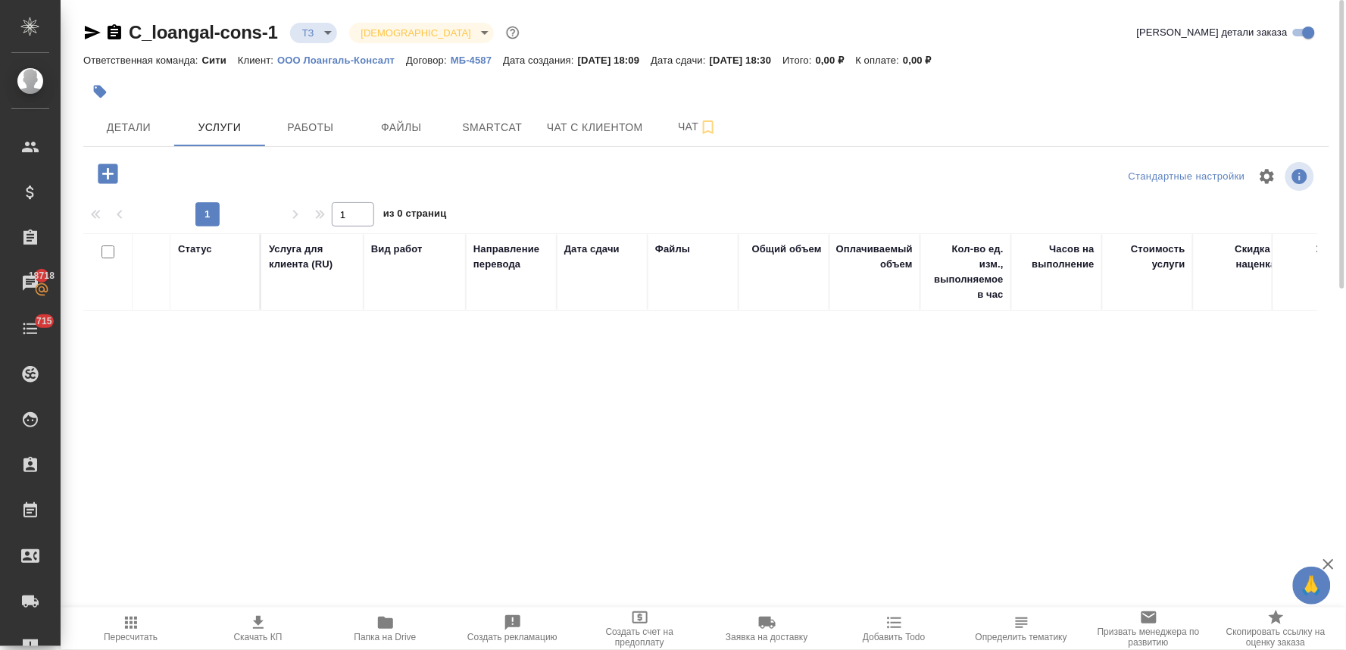
click at [103, 163] on icon "button" at bounding box center [108, 174] width 27 height 27
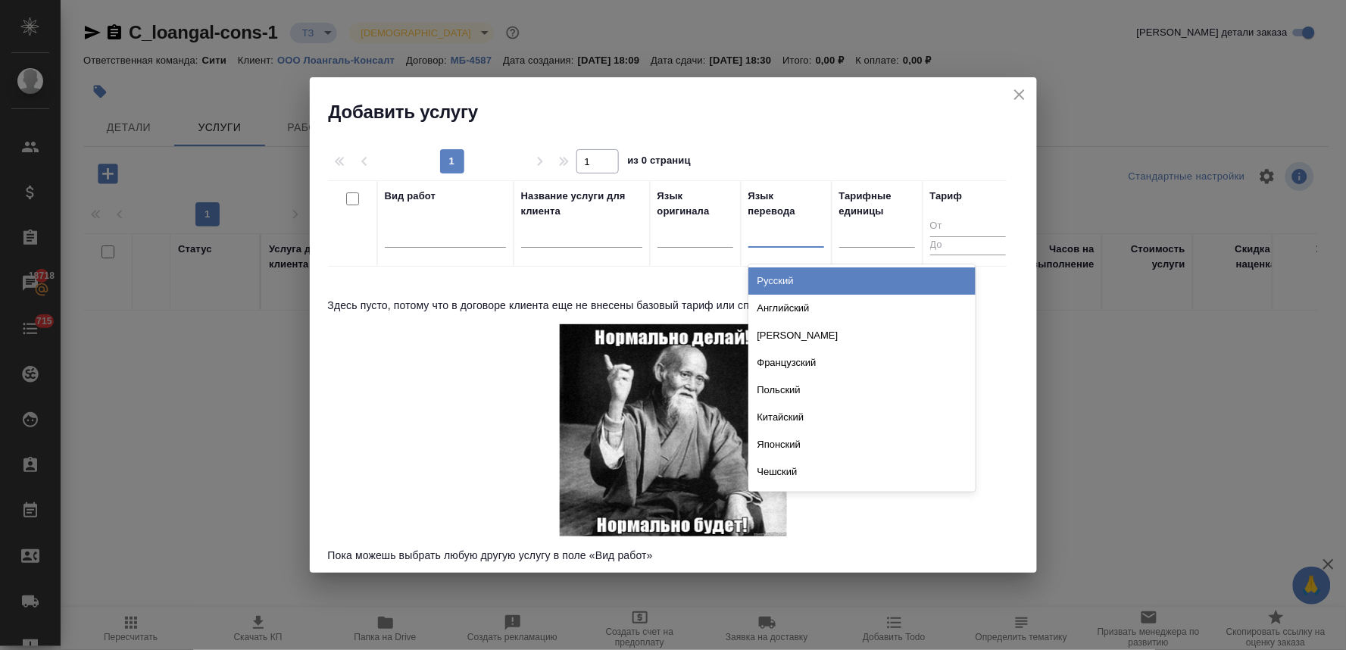
click at [766, 240] on div at bounding box center [786, 232] width 76 height 22
click at [1024, 97] on icon "close" at bounding box center [1019, 95] width 18 height 18
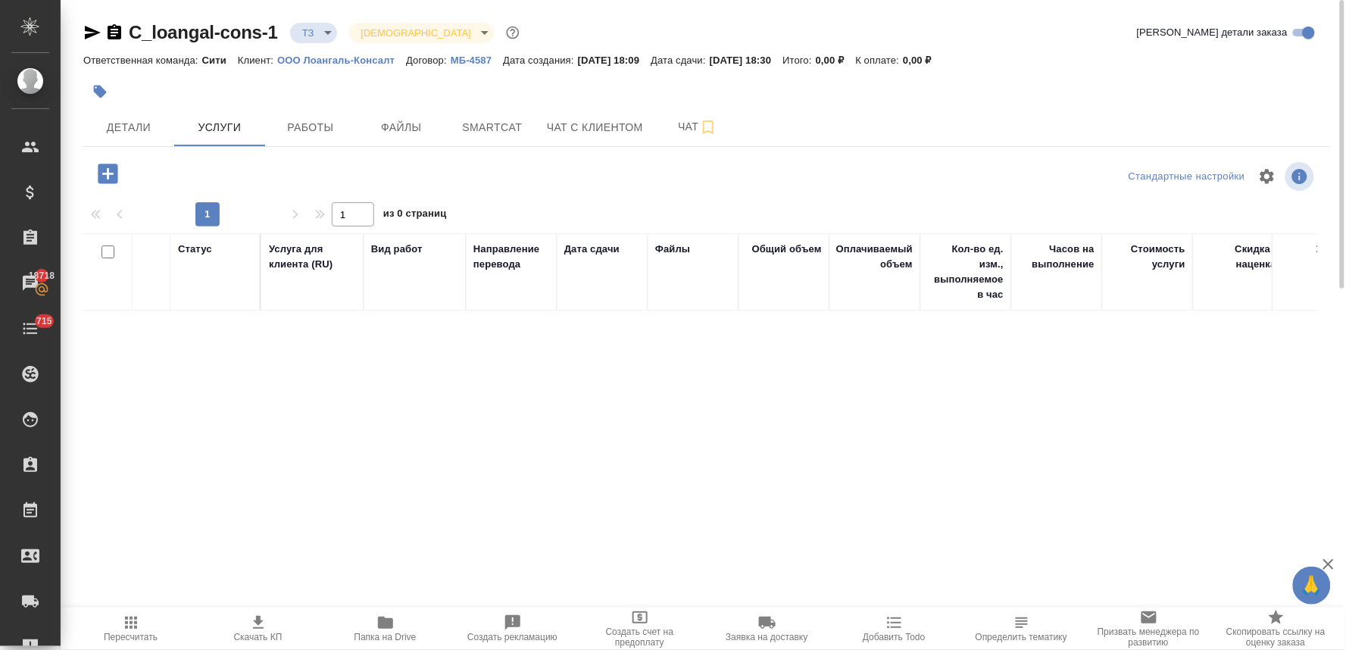
click at [349, 61] on p "ООО Лоангаль-Консалт" at bounding box center [341, 60] width 129 height 11
click at [103, 169] on icon "button" at bounding box center [108, 174] width 20 height 20
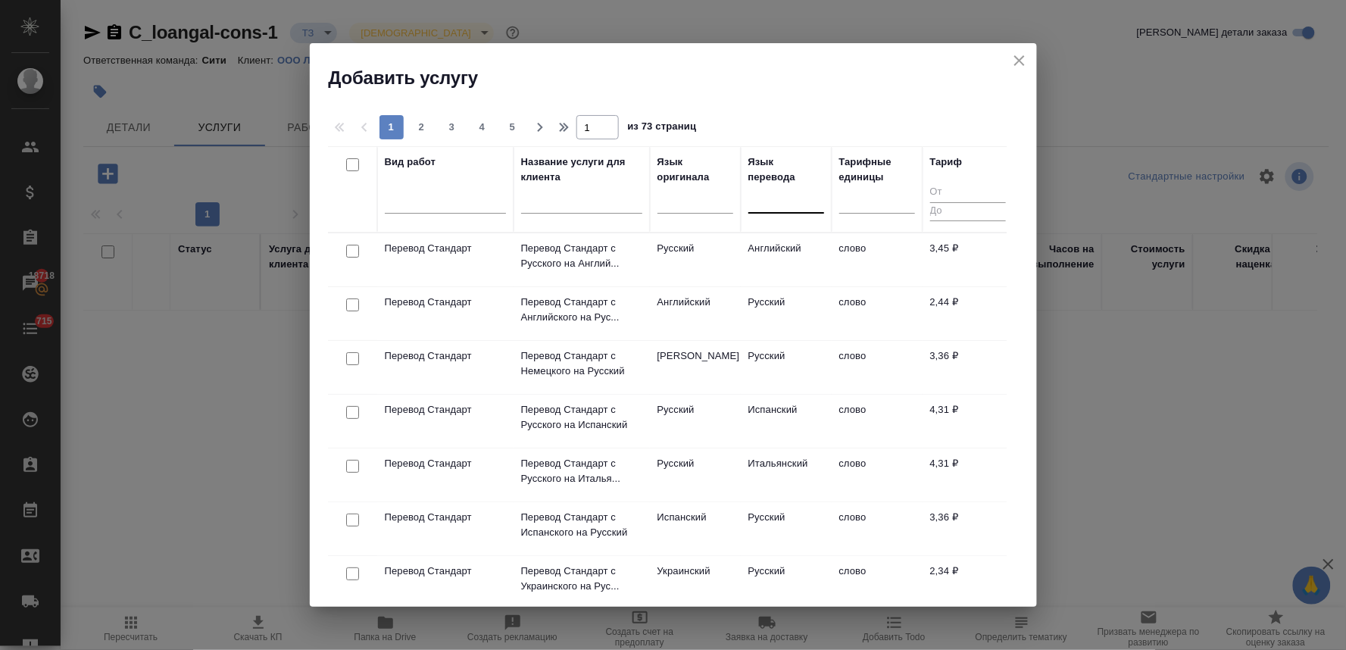
click at [786, 203] on div at bounding box center [786, 198] width 76 height 22
type input "r"
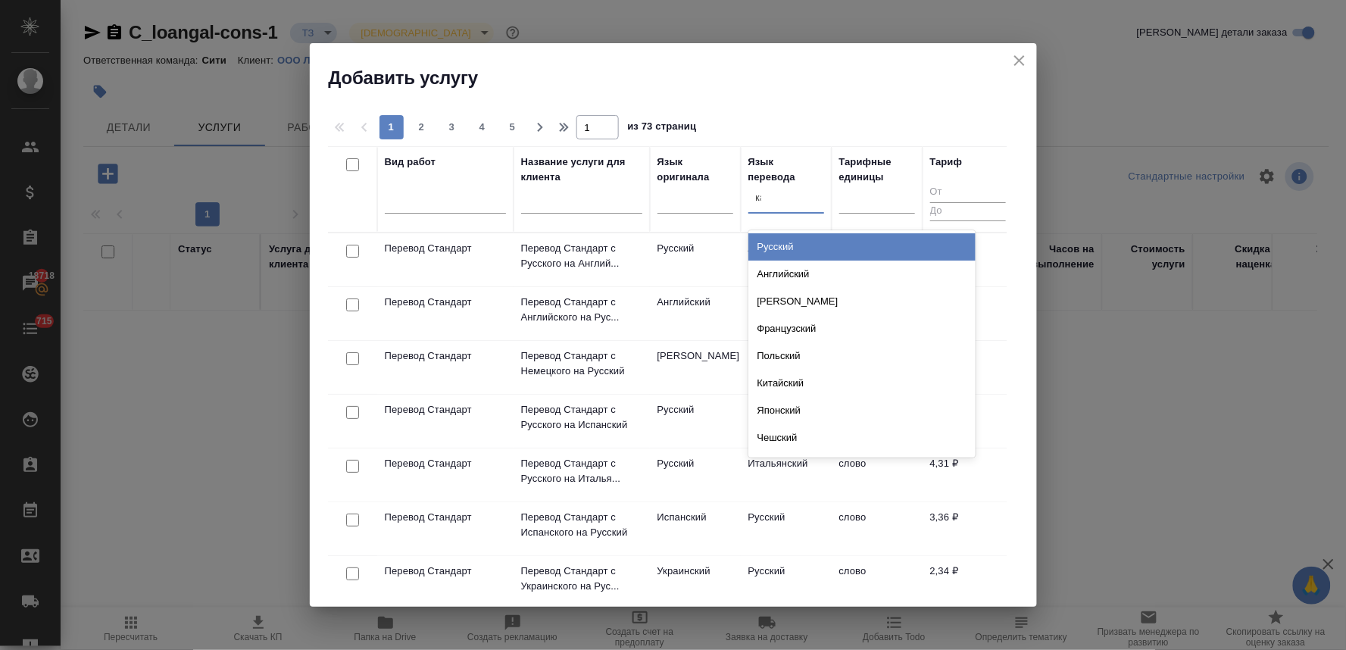
type input "каз"
click at [790, 240] on div "Казахский" at bounding box center [861, 246] width 227 height 27
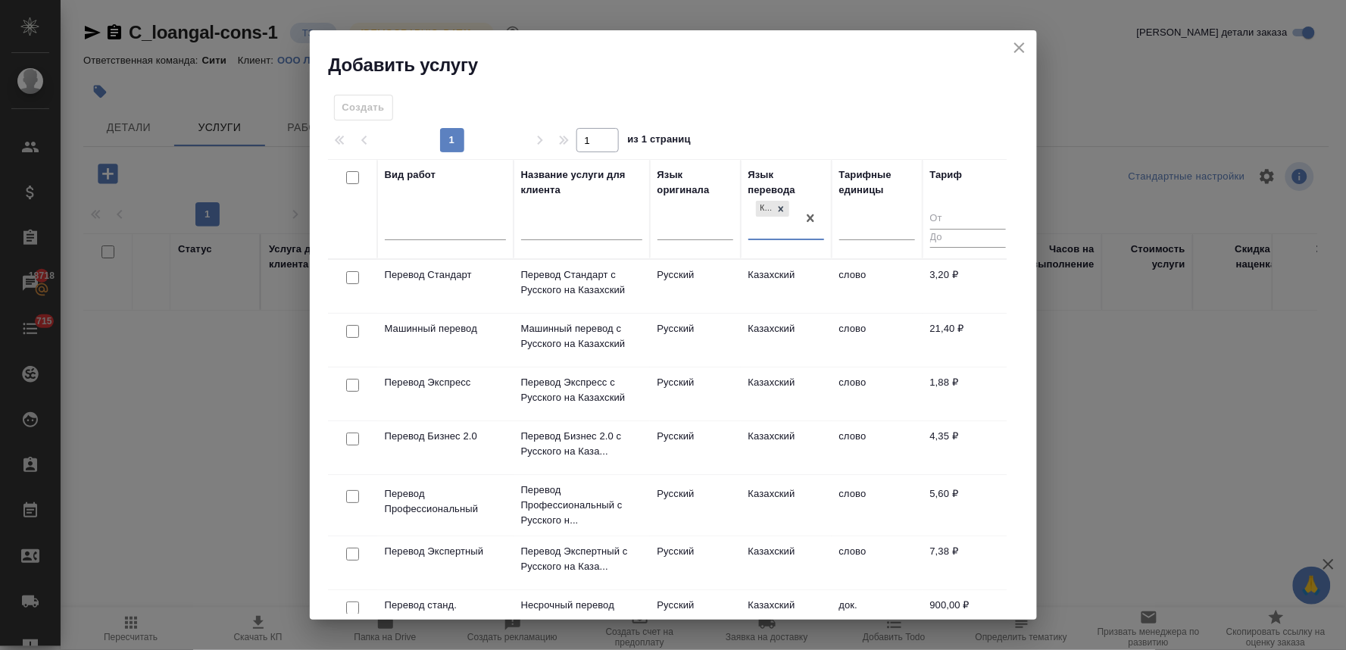
click at [352, 278] on input "checkbox" at bounding box center [352, 277] width 13 height 13
checkbox input "true"
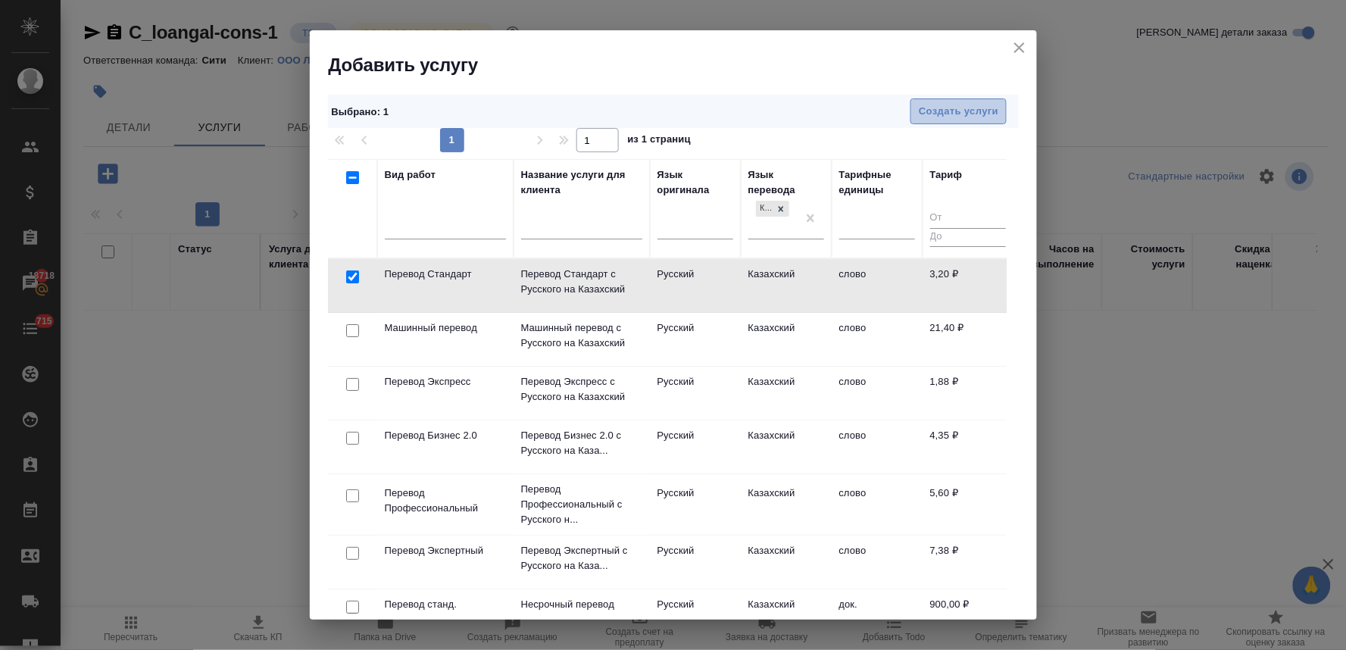
click at [948, 112] on span "Создать услуги" at bounding box center [959, 111] width 80 height 17
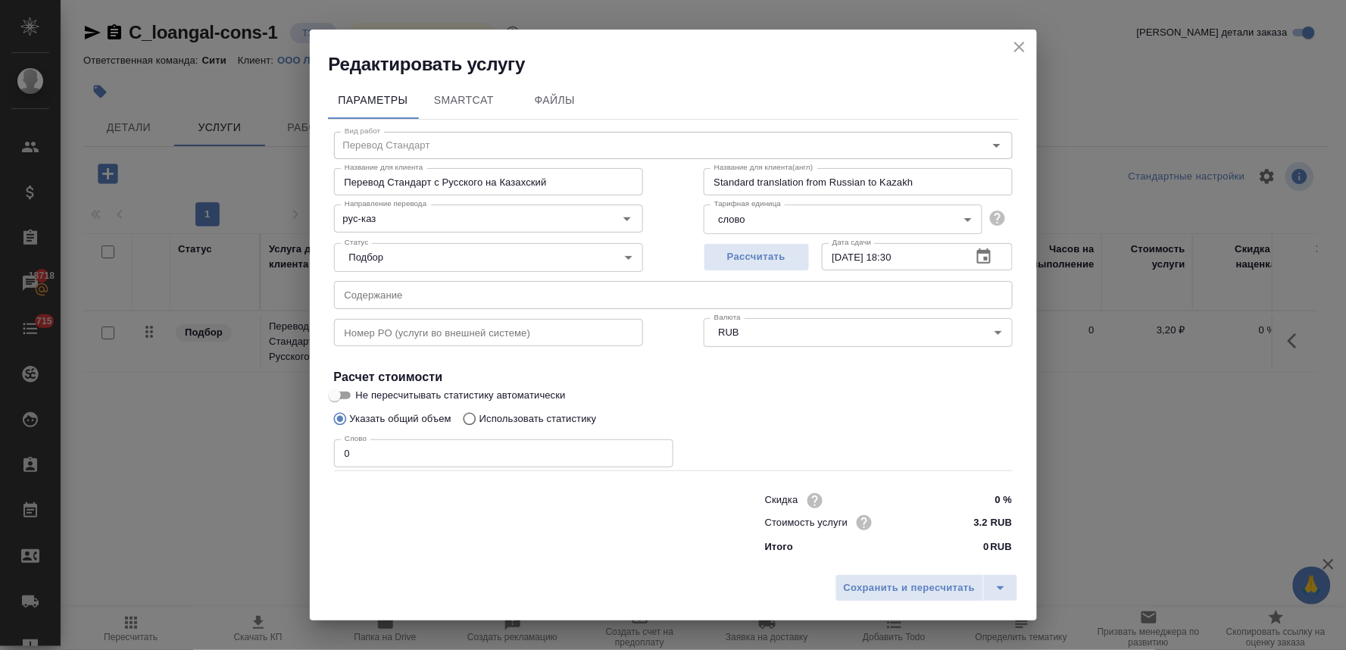
click at [536, 296] on input "text" at bounding box center [673, 294] width 679 height 27
paste input "A55-10304-2018_20180528_Reshenie (1)"
click at [557, 294] on input "A55-10304-2018_20180528_Reshenie (1)," at bounding box center [673, 294] width 679 height 27
paste input "Доверенность на Нагибину Г.Л. по АО АК Банк"
click at [838, 448] on div "Слово 0 Слово" at bounding box center [673, 451] width 679 height 36
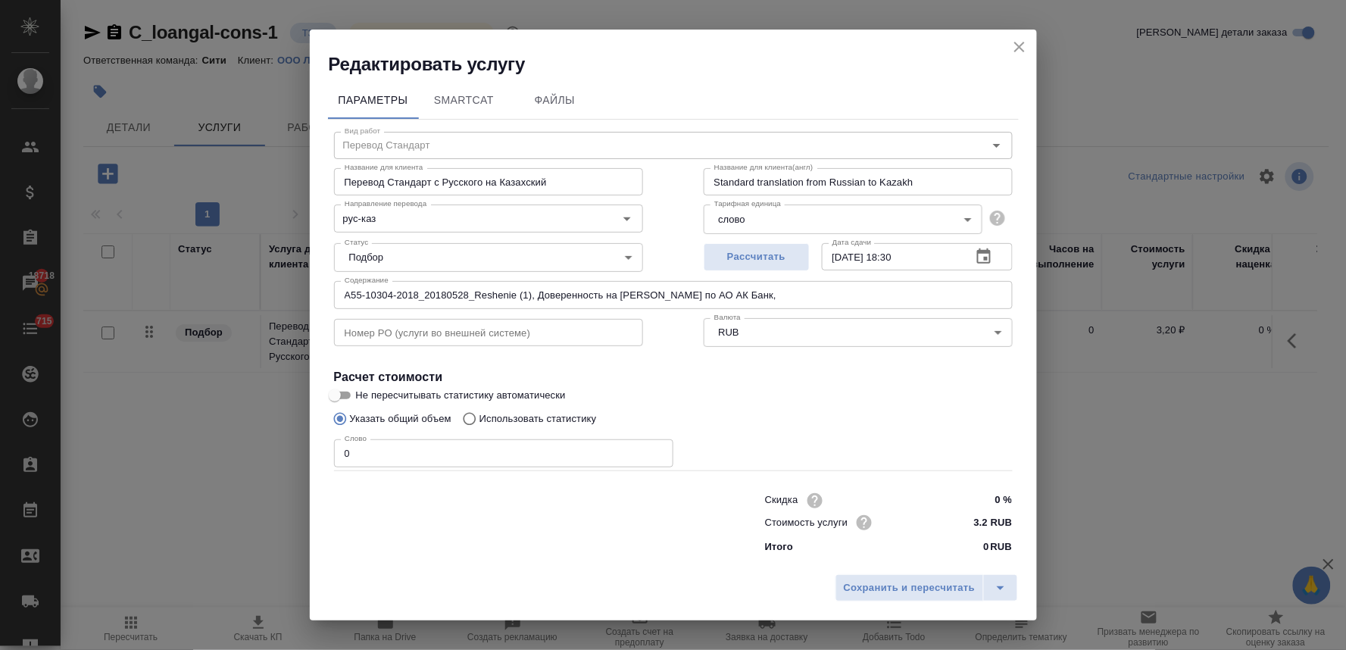
click at [835, 292] on input "A55-10304-2018_20180528_Reshenie (1), Доверенность на Нагибину Г.Л. по АО АК Ба…" at bounding box center [673, 294] width 679 height 27
paste input "Переименование Элкабанк на ОАО АК банк (1)"
drag, startPoint x: 868, startPoint y: 443, endPoint x: 935, endPoint y: 371, distance: 98.6
click at [868, 443] on div "Слово 0 Слово" at bounding box center [673, 451] width 679 height 36
click at [990, 297] on input "A55-10304-2018_20180528_Reshenie (1), Доверенность на Нагибину Г.Л. по АО АК Ба…" at bounding box center [673, 294] width 679 height 27
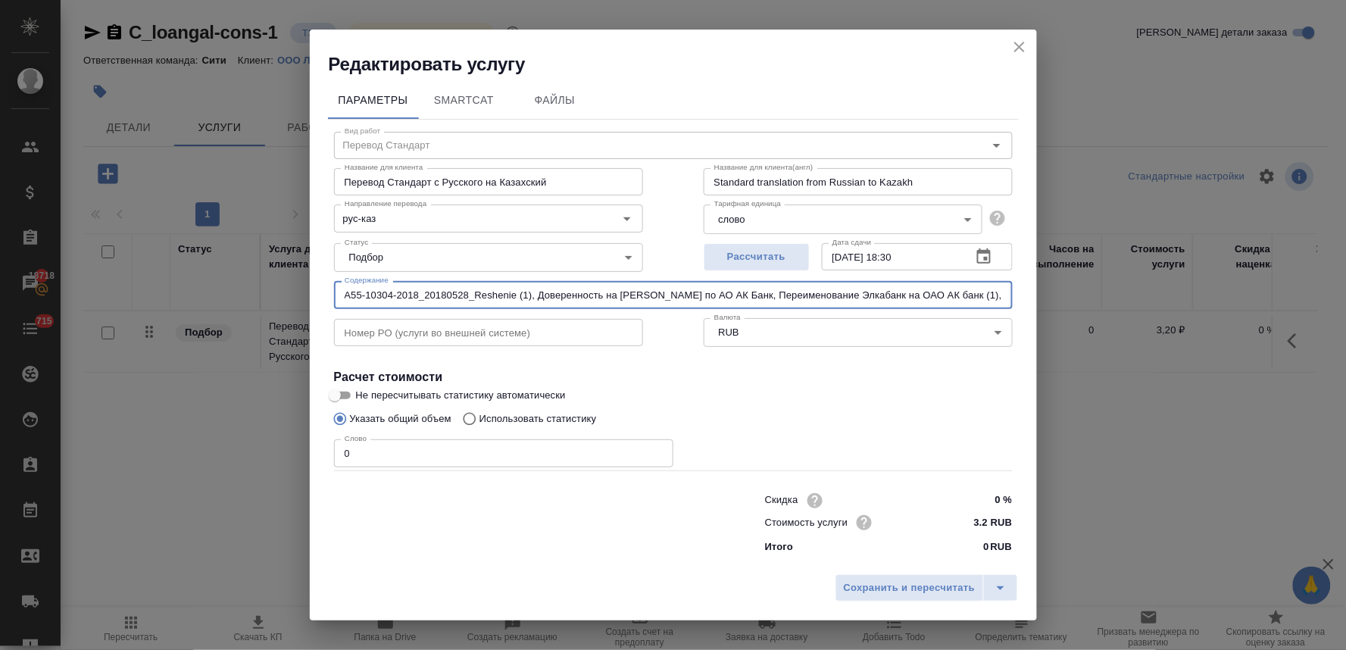
paste input "СПАРК-Выписка_из_ЕГРЮЛ_1026300005170_20250930_171240"
drag, startPoint x: 1006, startPoint y: 293, endPoint x: 236, endPoint y: 284, distance: 769.5
click at [236, 284] on div "Редактировать услугу Параметры SmartCat Файлы Вид работ Перевод Стандарт Вид ра…" at bounding box center [673, 325] width 1346 height 650
type input "A55-10304-2018_20180528_Reshenie (1), Доверенность на Нагибину Г.Л. по АО АК Ба…"
drag, startPoint x: 377, startPoint y: 457, endPoint x: 301, endPoint y: 456, distance: 76.5
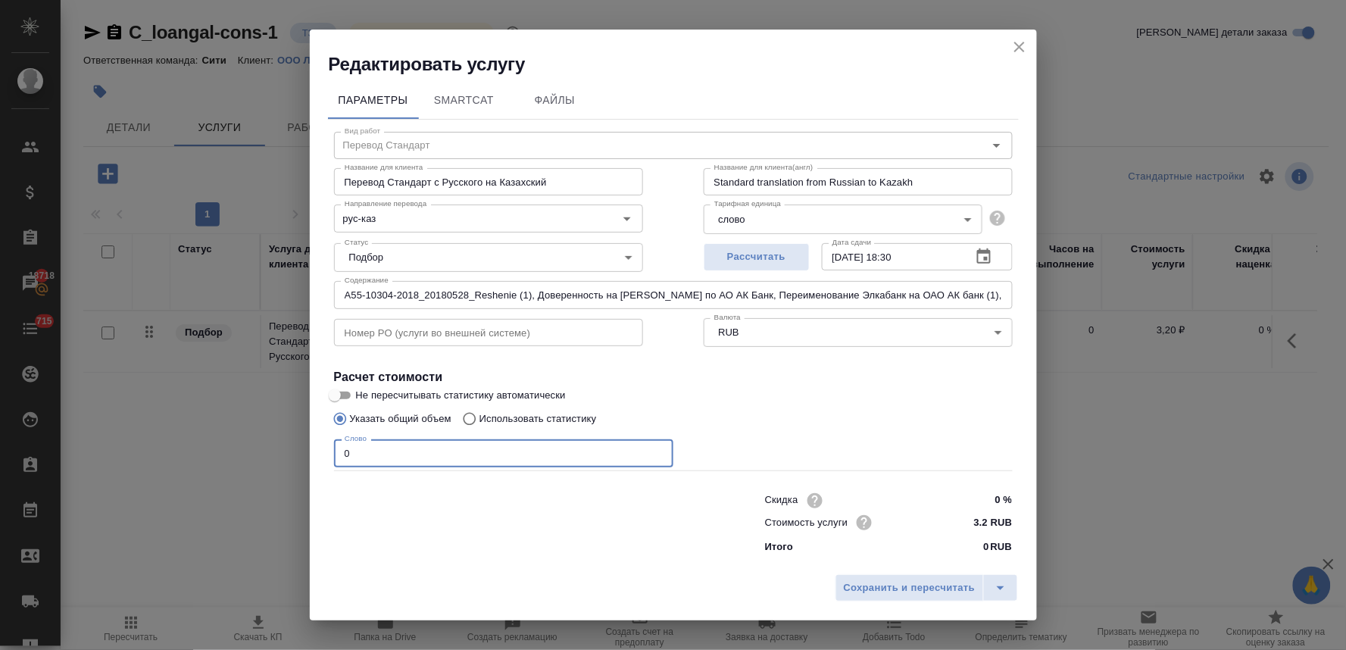
click at [303, 463] on div "Редактировать услугу Параметры SmartCat Файлы Вид работ Перевод Стандарт Вид ра…" at bounding box center [673, 325] width 1346 height 650
type input "13246"
click at [945, 588] on span "Сохранить и пересчитать" at bounding box center [910, 587] width 132 height 17
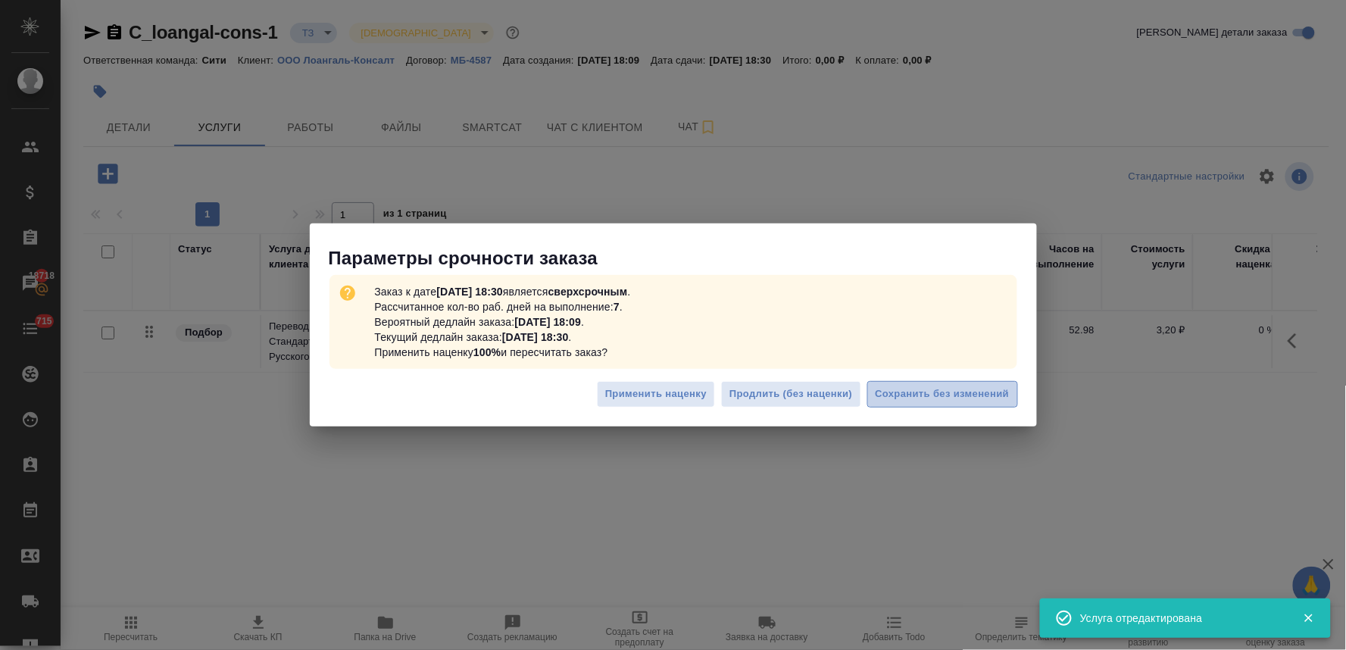
click at [940, 392] on span "Сохранить без изменений" at bounding box center [942, 393] width 134 height 17
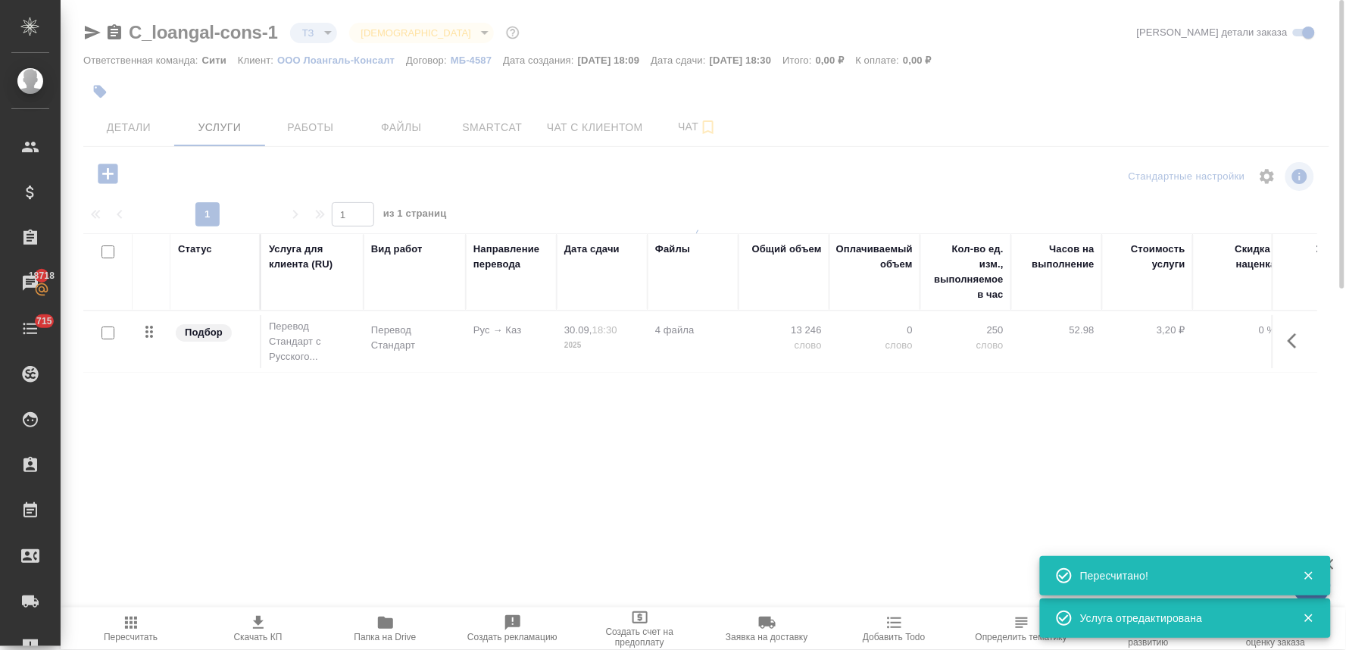
type input "urgent"
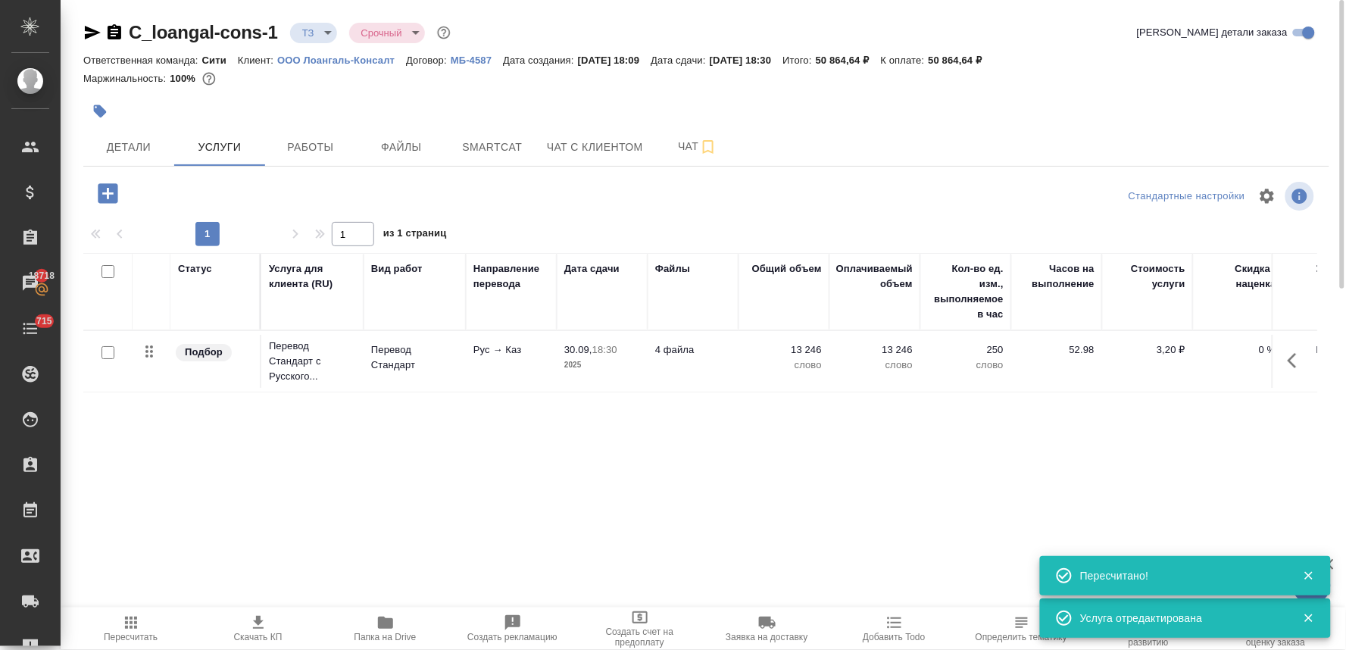
click at [107, 199] on icon "button" at bounding box center [108, 193] width 20 height 20
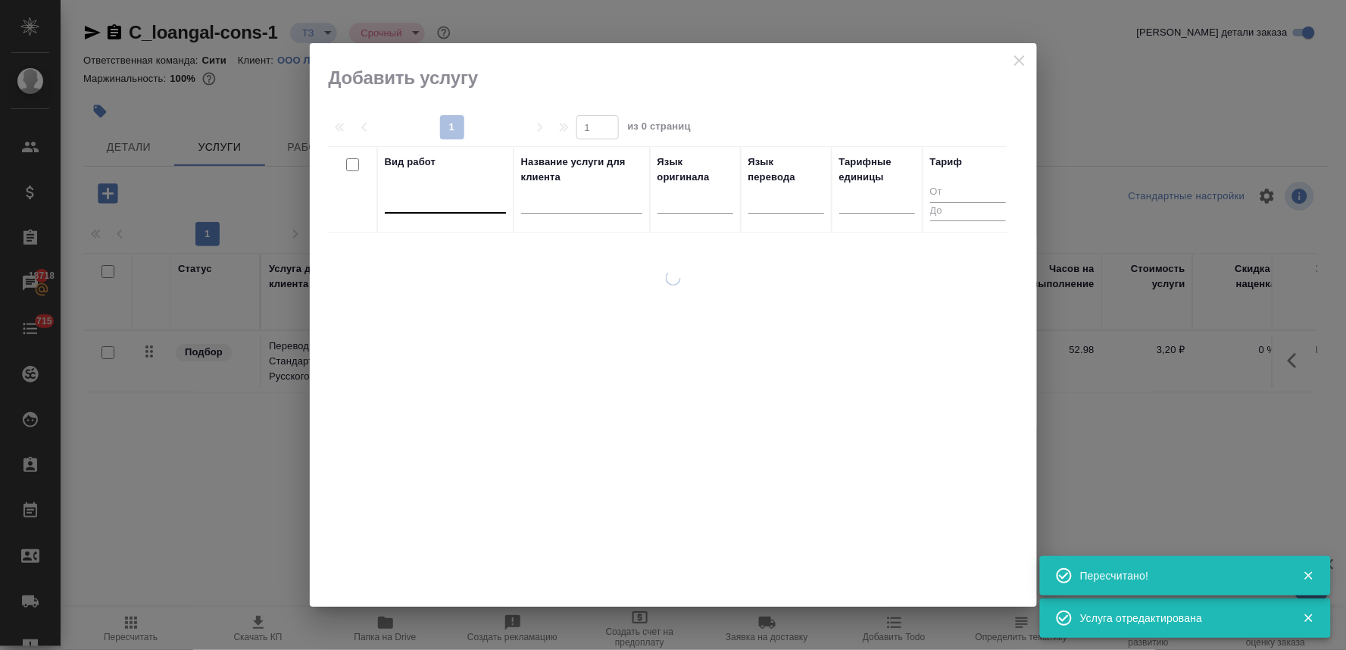
click at [443, 202] on div at bounding box center [445, 198] width 121 height 22
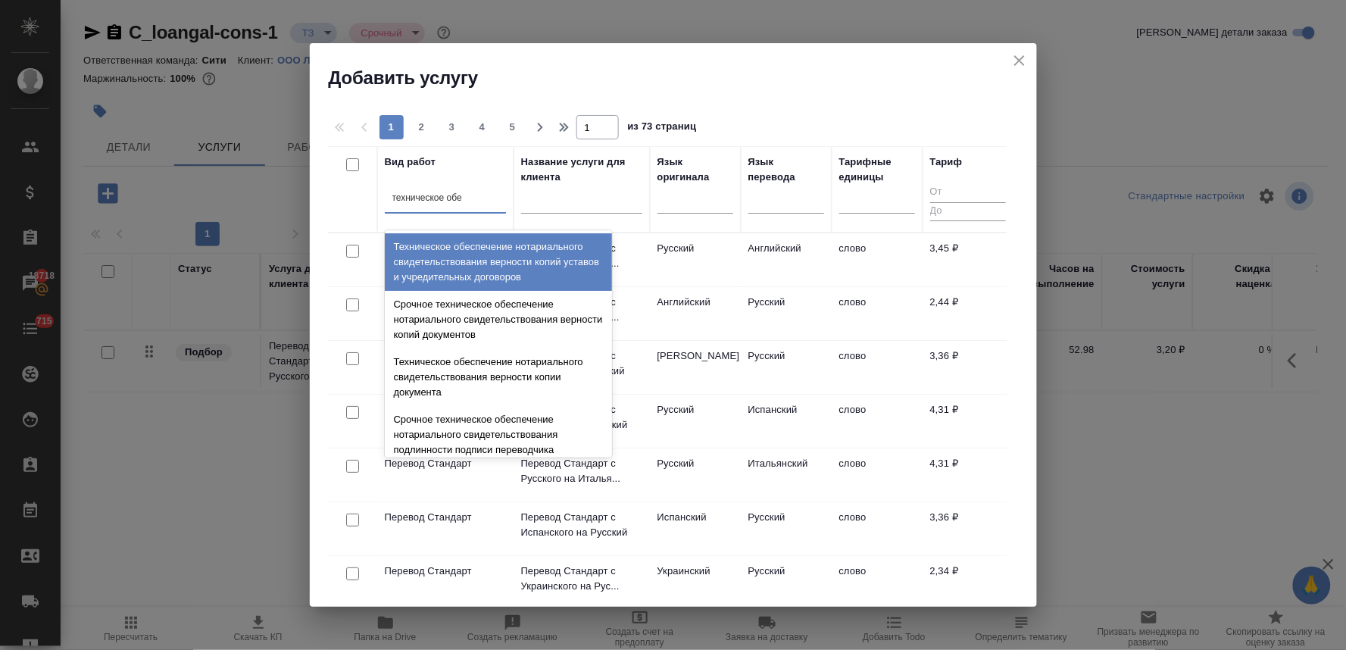
type input "техническое обес"
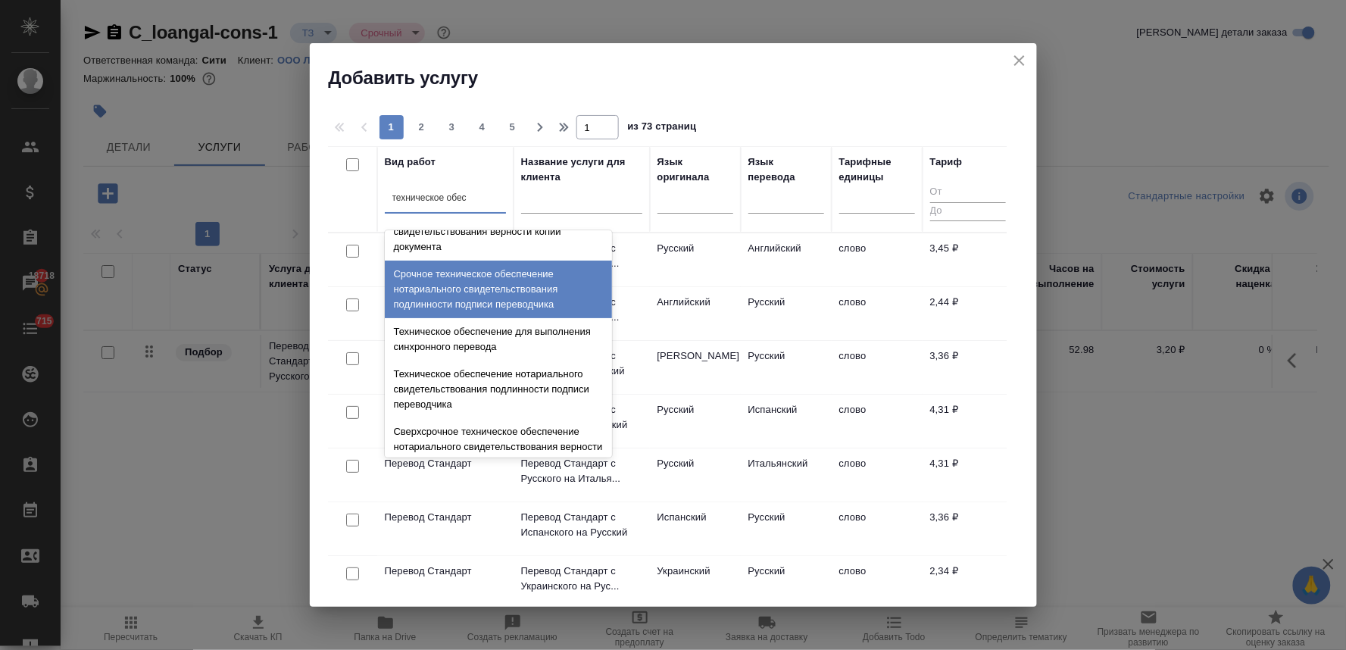
scroll to position [168, 0]
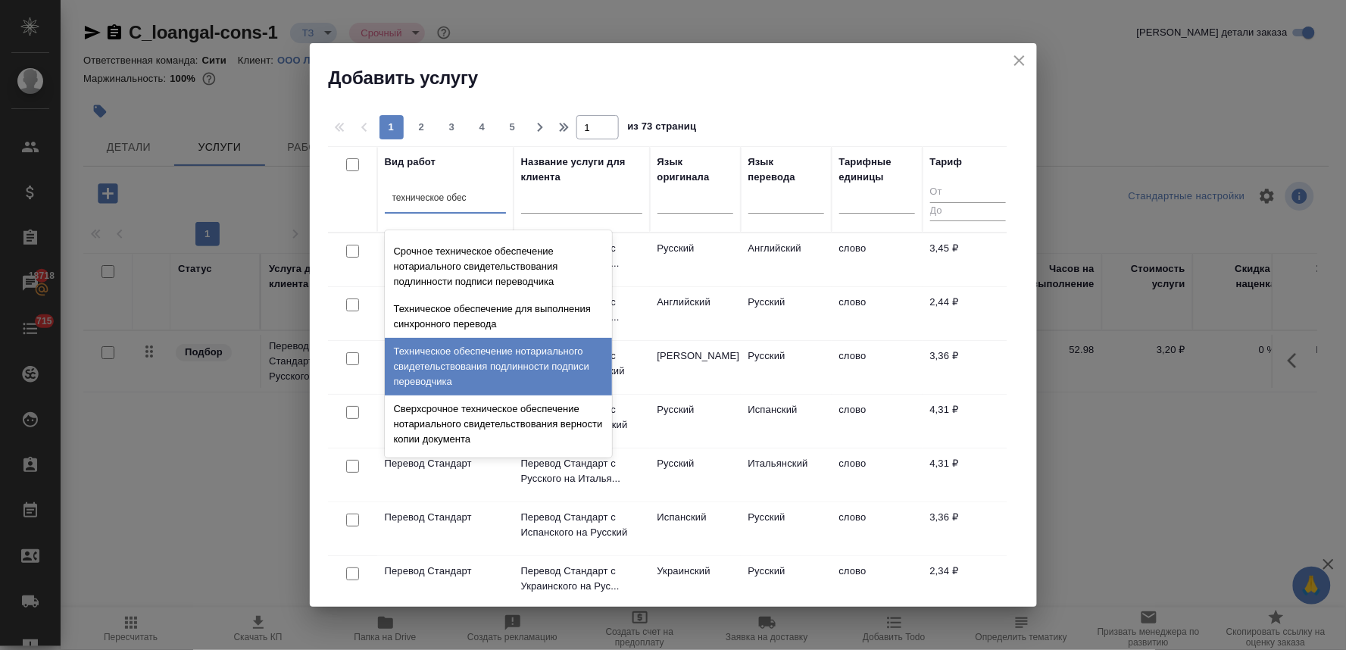
click at [510, 368] on div "Техническое обеспечение нотариального свидетельствования подлинности подписи пе…" at bounding box center [498, 367] width 227 height 58
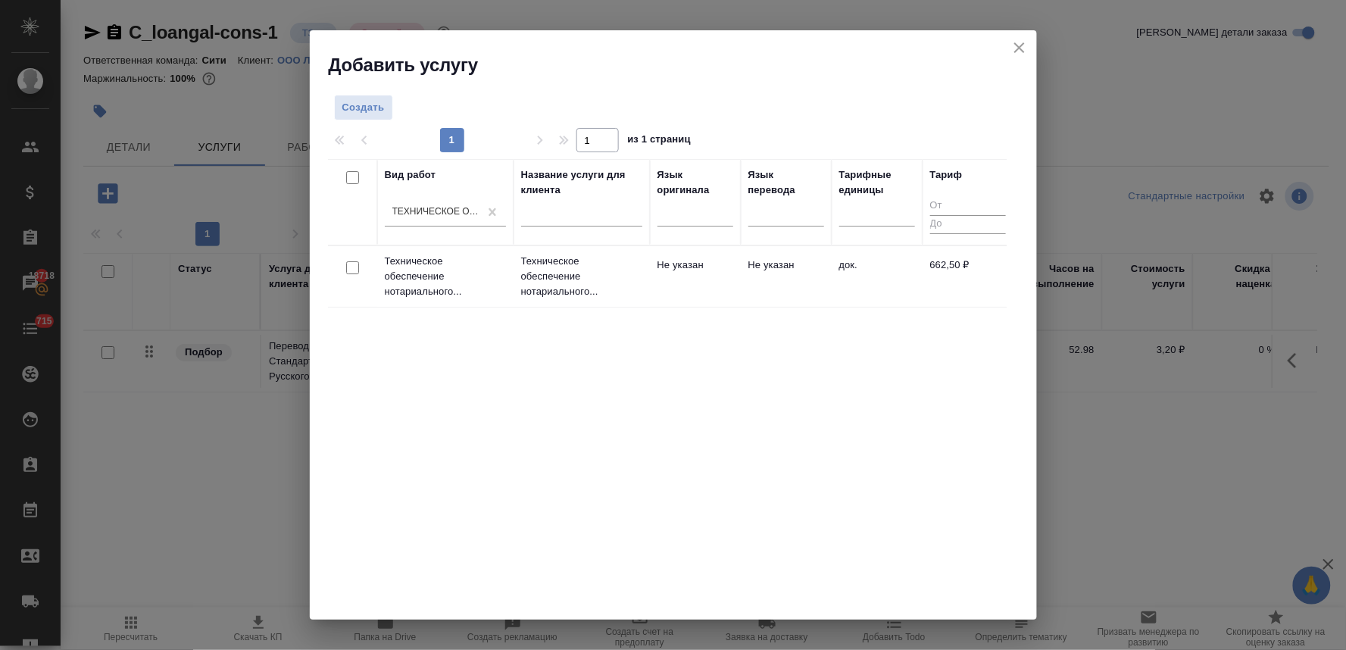
click at [357, 273] on input "checkbox" at bounding box center [352, 267] width 13 height 13
checkbox input "true"
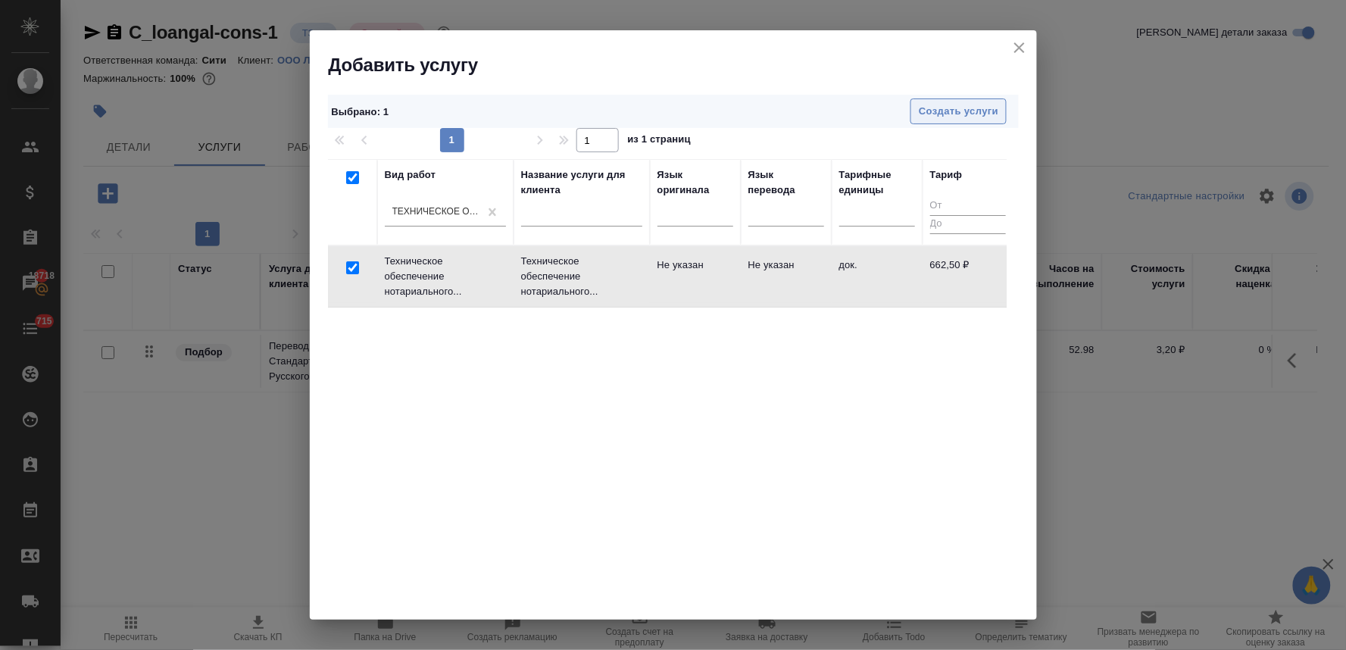
click at [967, 110] on span "Создать услуги" at bounding box center [959, 111] width 80 height 17
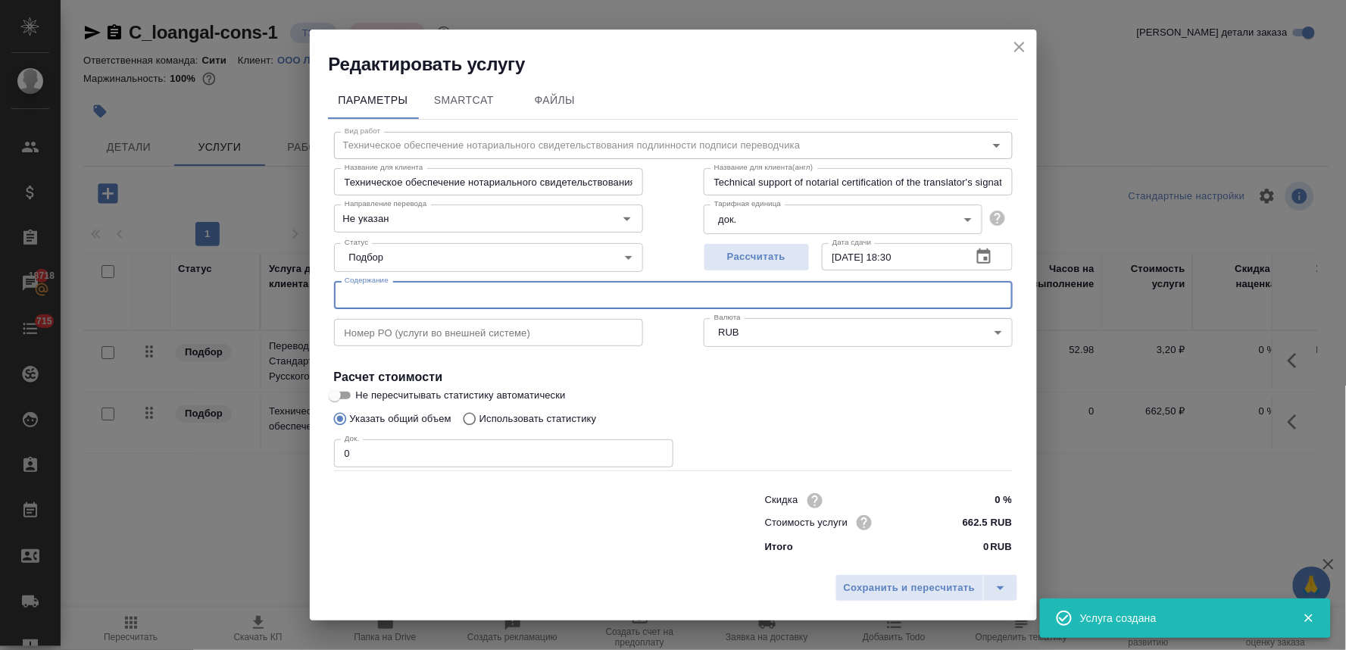
click at [452, 292] on input "text" at bounding box center [673, 294] width 679 height 27
paste input "A55-10304-2018_20180528_Reshenie (1), Доверенность на Нагибину Г.Л. по АО АК Ба…"
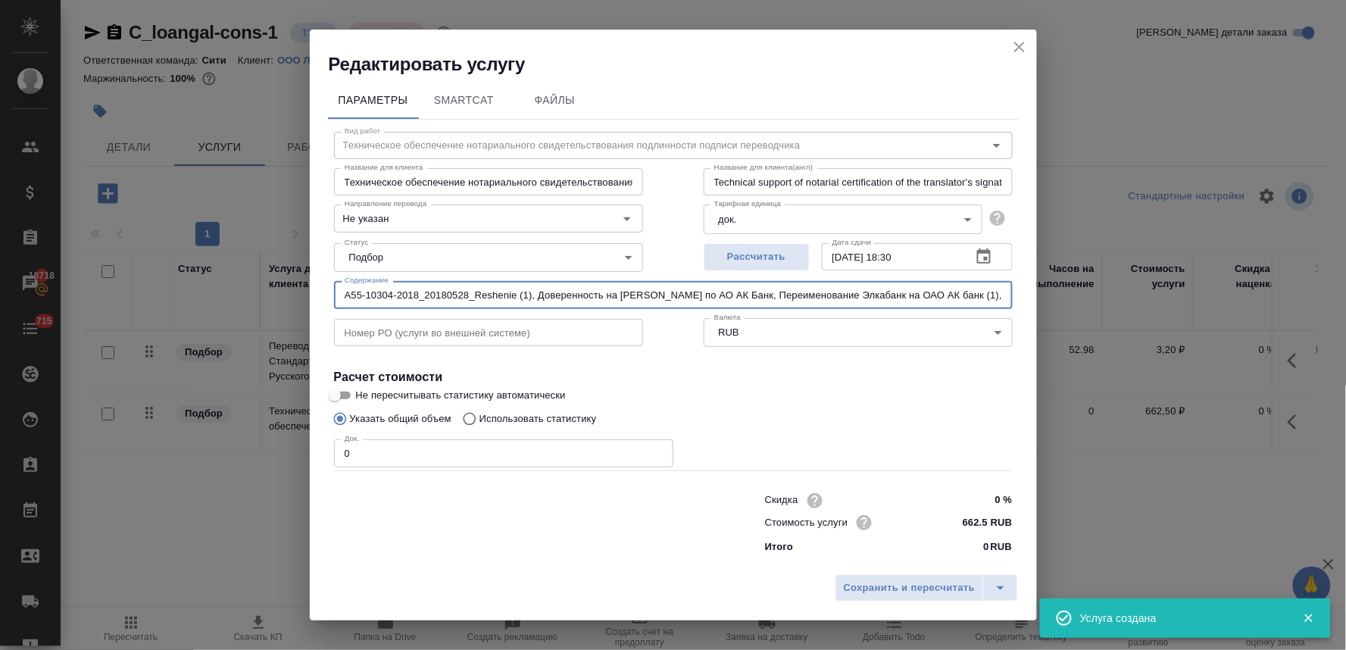
scroll to position [0, 284]
type input "A55-10304-2018_20180528_Reshenie (1), Доверенность на Нагибину Г.Л. по АО АК Ба…"
drag, startPoint x: 342, startPoint y: 593, endPoint x: 370, endPoint y: 556, distance: 46.5
click at [342, 593] on div "Сохранить и пересчитать" at bounding box center [673, 593] width 727 height 54
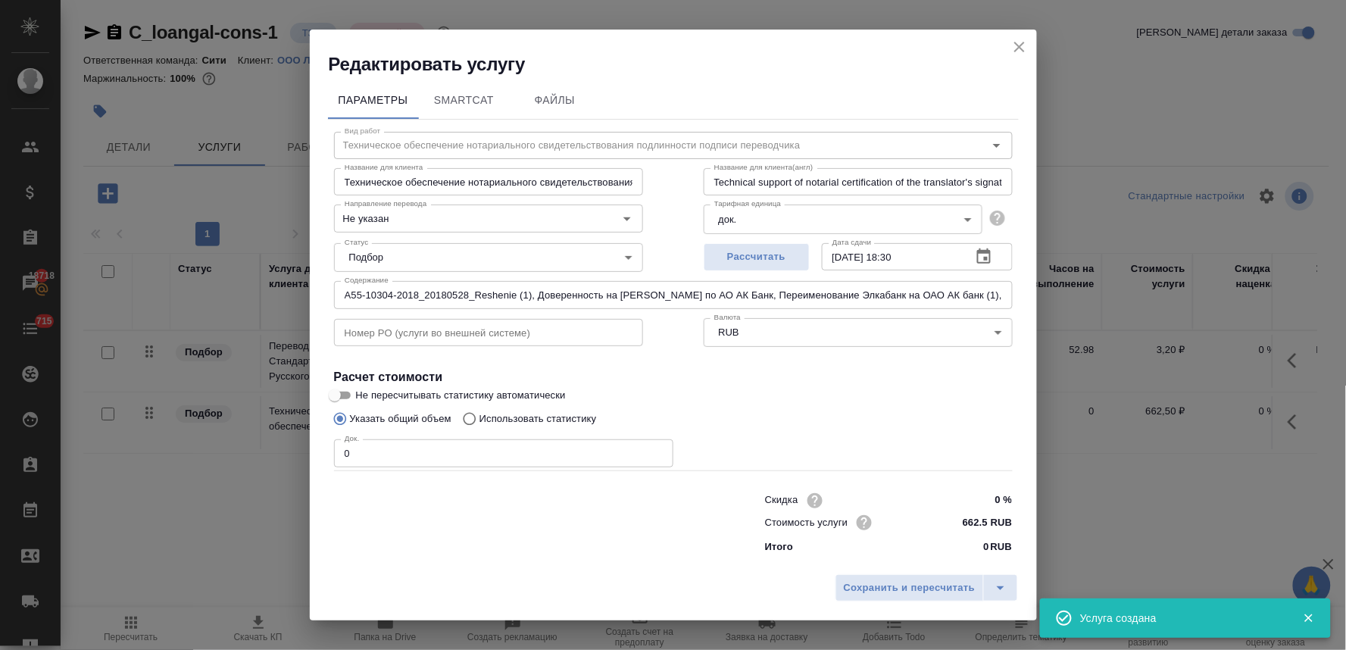
drag, startPoint x: 373, startPoint y: 447, endPoint x: 310, endPoint y: 444, distance: 62.9
click at [320, 447] on div "Параметры SmartCat Файлы Вид работ Техническое обеспечение нотариального свидет…" at bounding box center [673, 321] width 727 height 491
type input "4"
click at [896, 592] on span "Сохранить и пересчитать" at bounding box center [910, 587] width 132 height 17
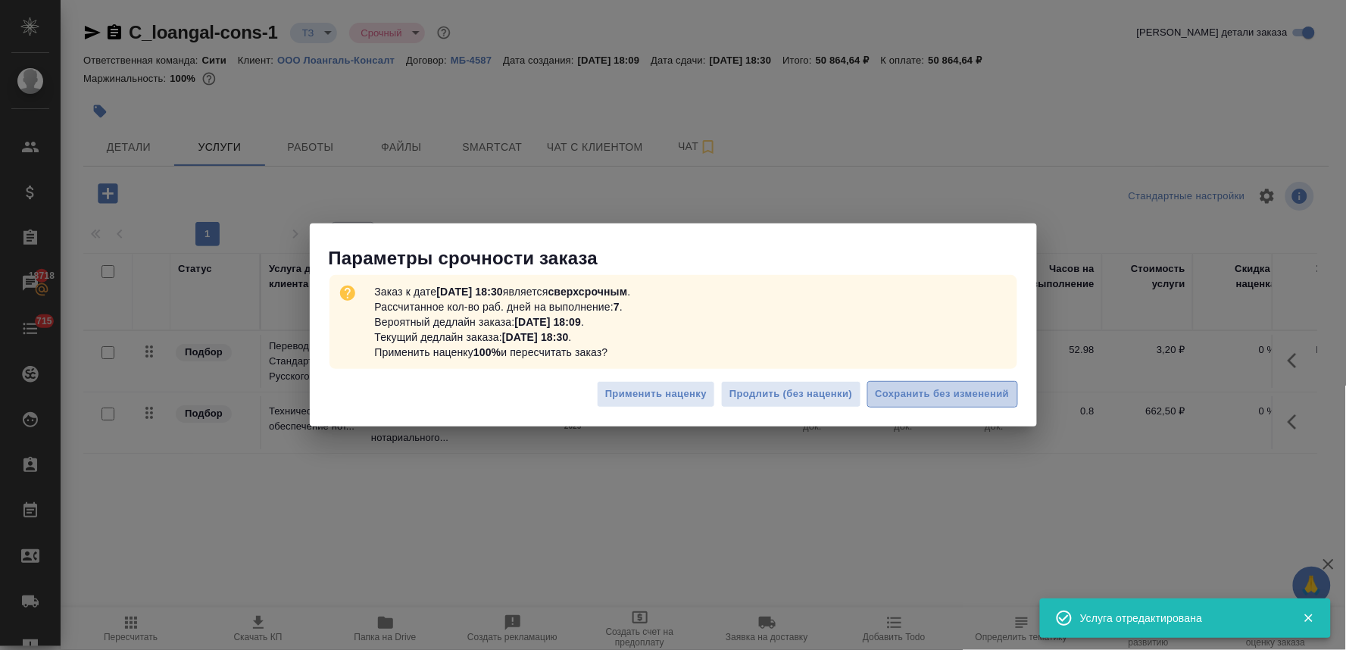
click at [937, 395] on span "Сохранить без изменений" at bounding box center [942, 393] width 134 height 17
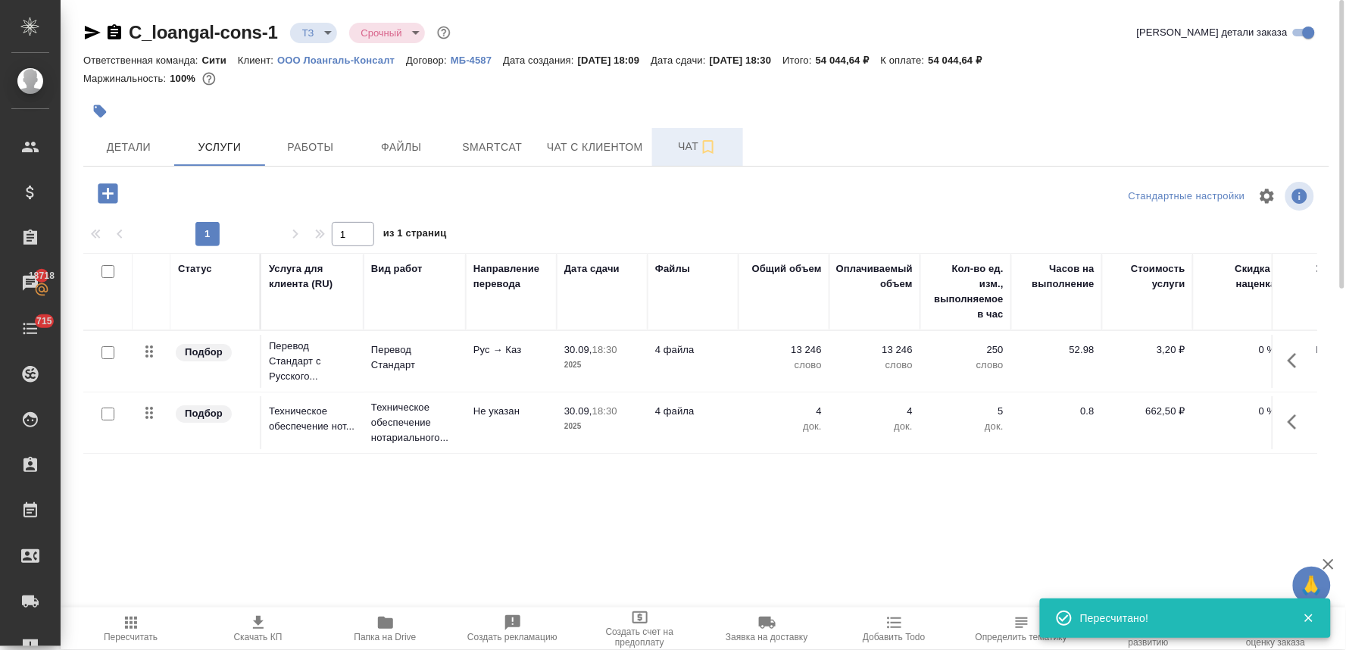
click at [672, 148] on span "Чат" at bounding box center [697, 146] width 73 height 19
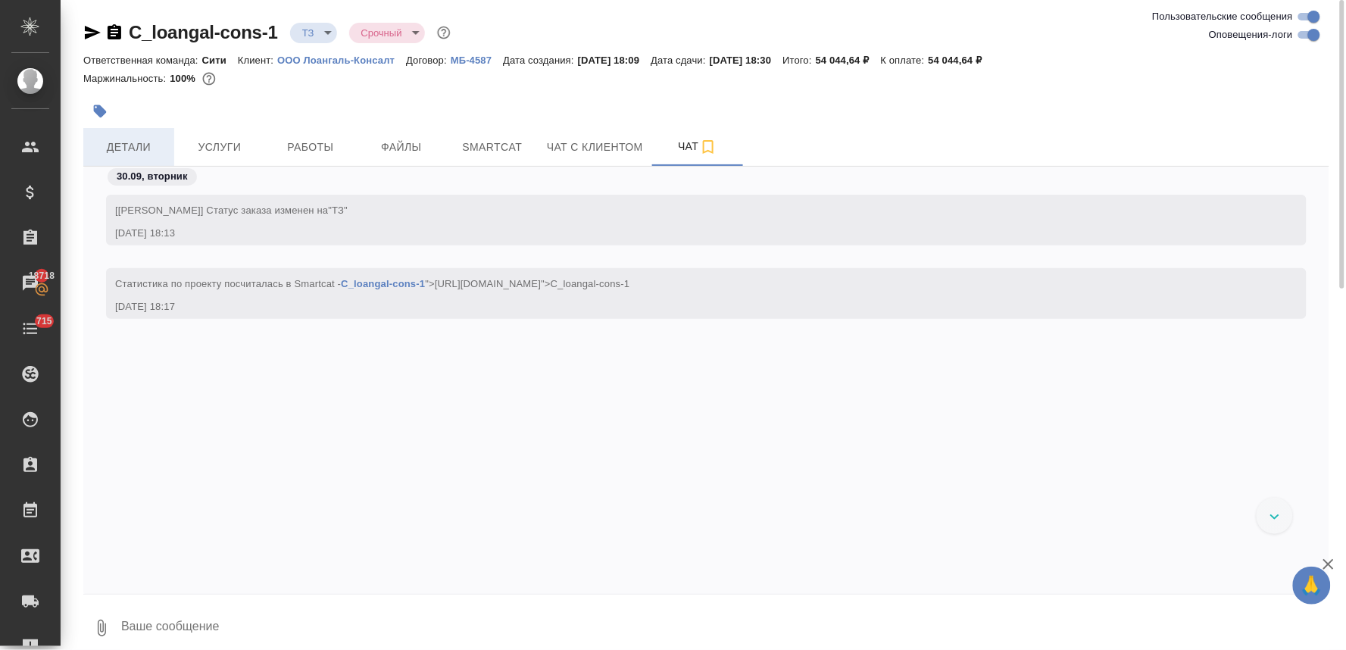
click at [138, 139] on span "Детали" at bounding box center [128, 147] width 73 height 19
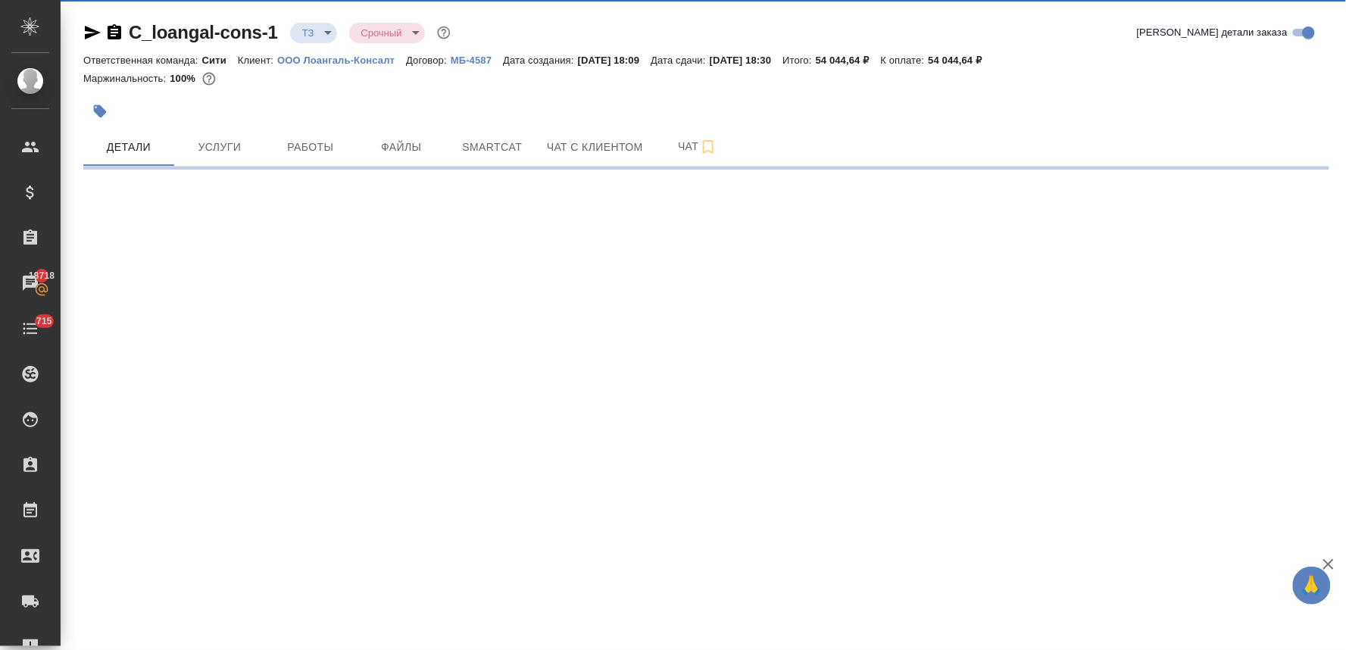
select select "RU"
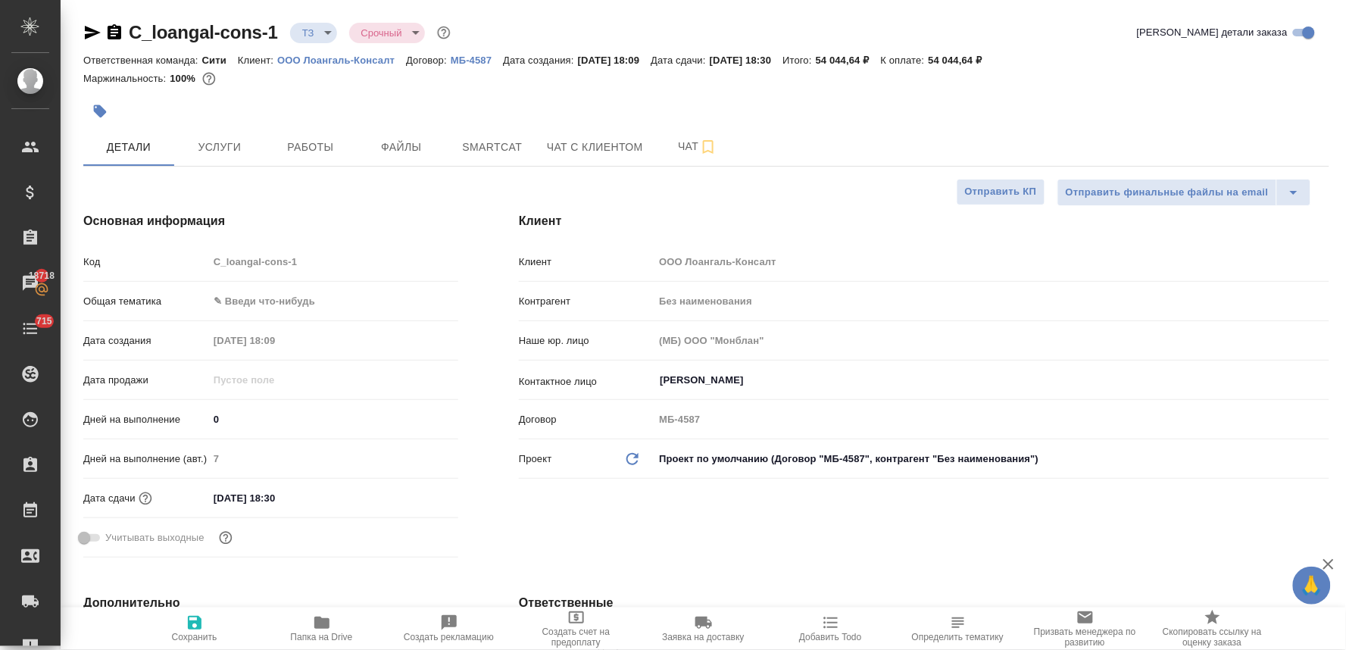
type textarea "x"
click at [690, 146] on span "Чат" at bounding box center [697, 146] width 73 height 19
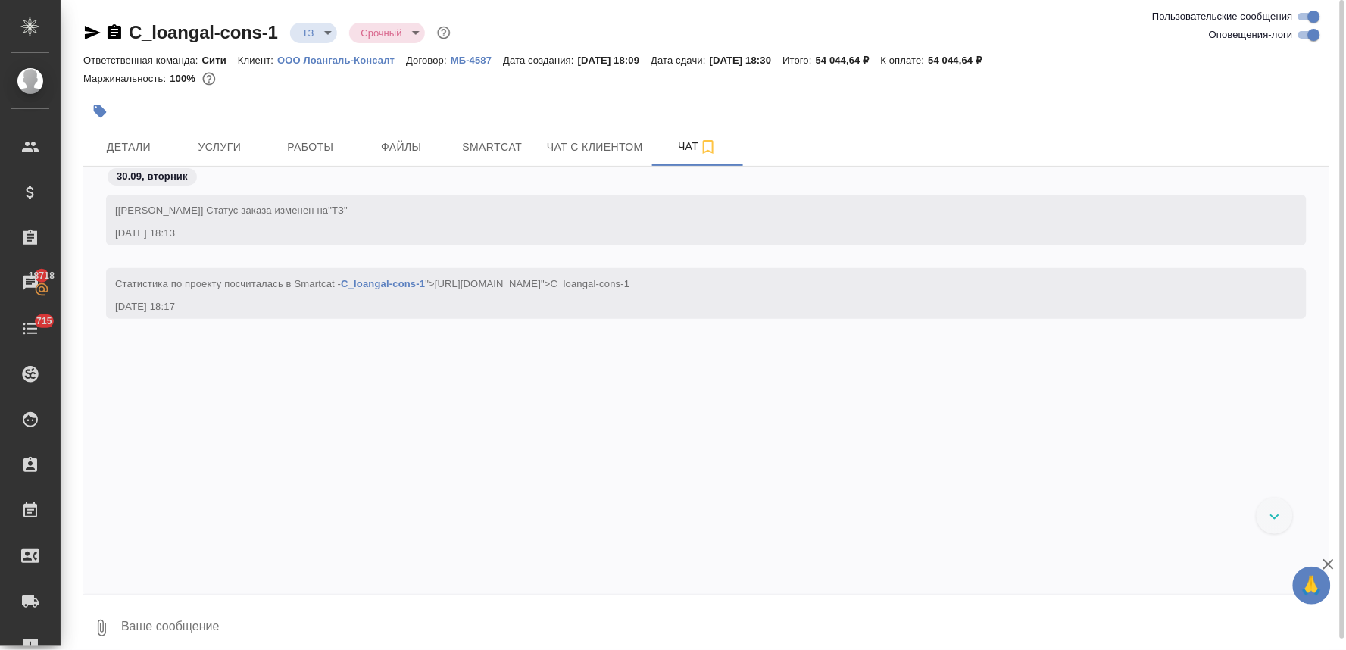
drag, startPoint x: 156, startPoint y: 366, endPoint x: 148, endPoint y: 271, distance: 95.0
click at [156, 366] on div "[Лямина Надежда] Статус заказа изменен на "ТЗ" 30.09.25, 18:13 Cтатистика по пр…" at bounding box center [706, 369] width 1246 height 404
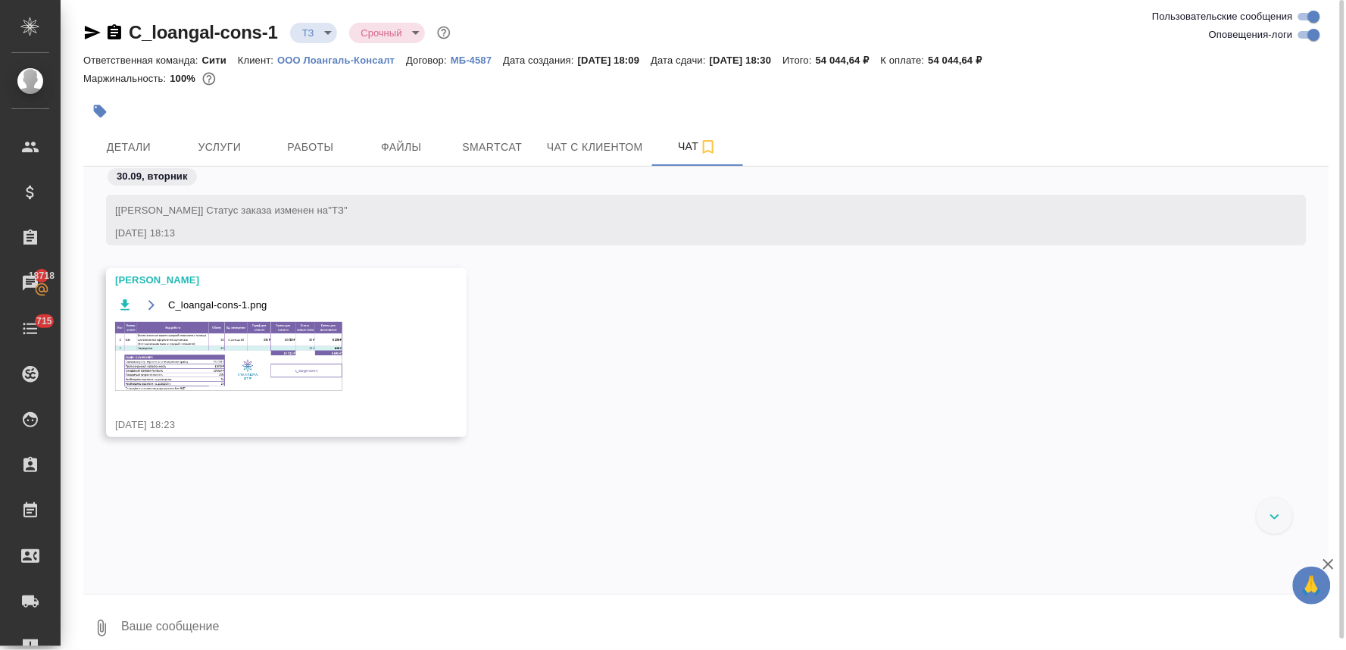
click at [257, 364] on img at bounding box center [228, 356] width 227 height 69
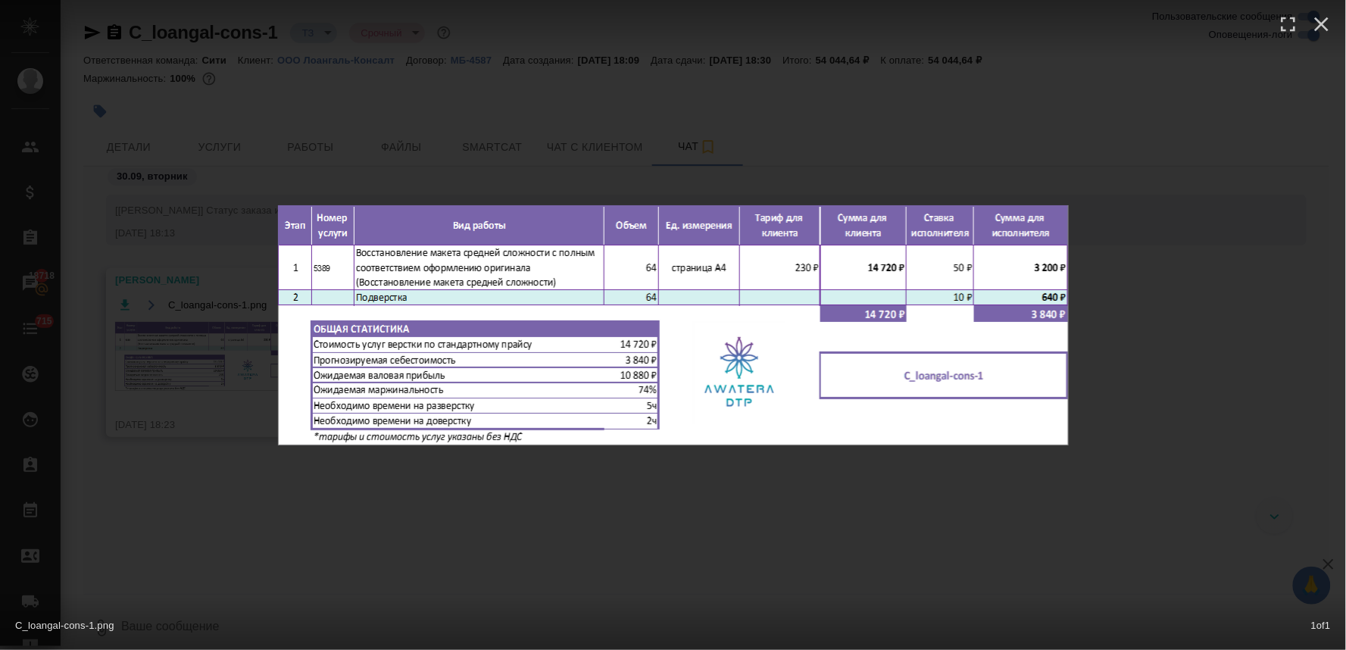
click at [532, 579] on div "C_loangal-cons-1.png 1 of 1" at bounding box center [673, 325] width 1346 height 650
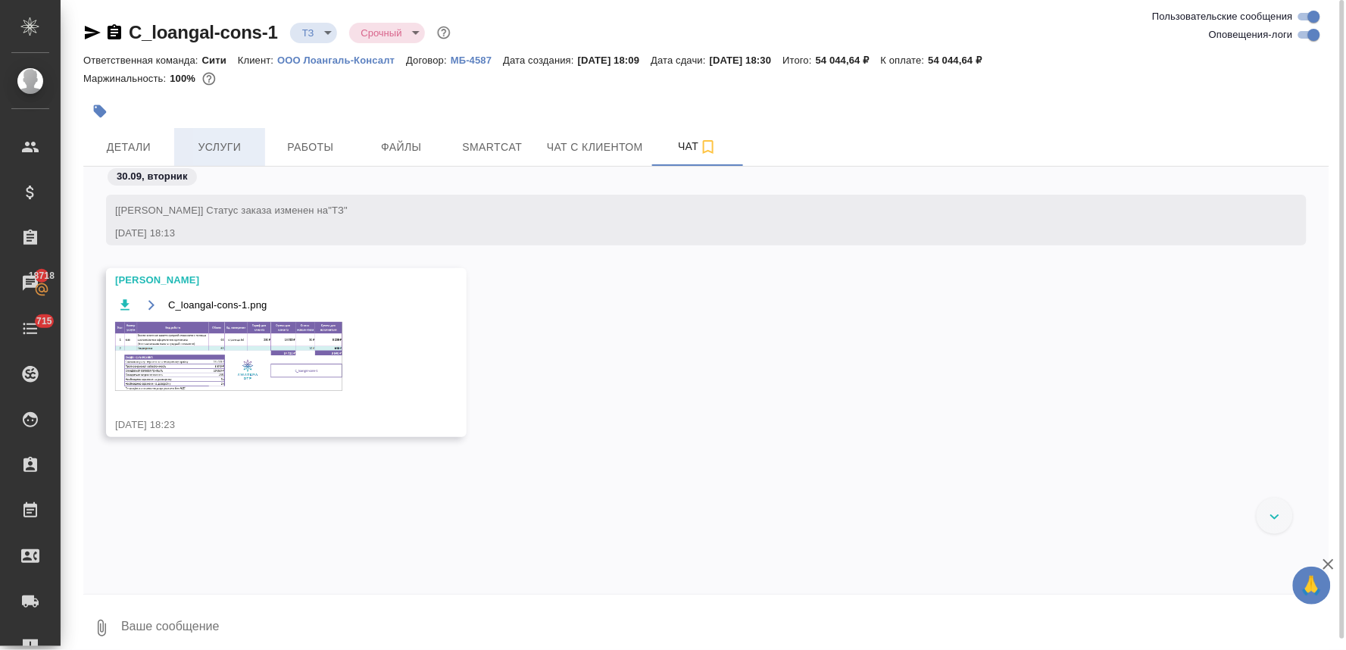
click at [223, 133] on button "Услуги" at bounding box center [219, 147] width 91 height 38
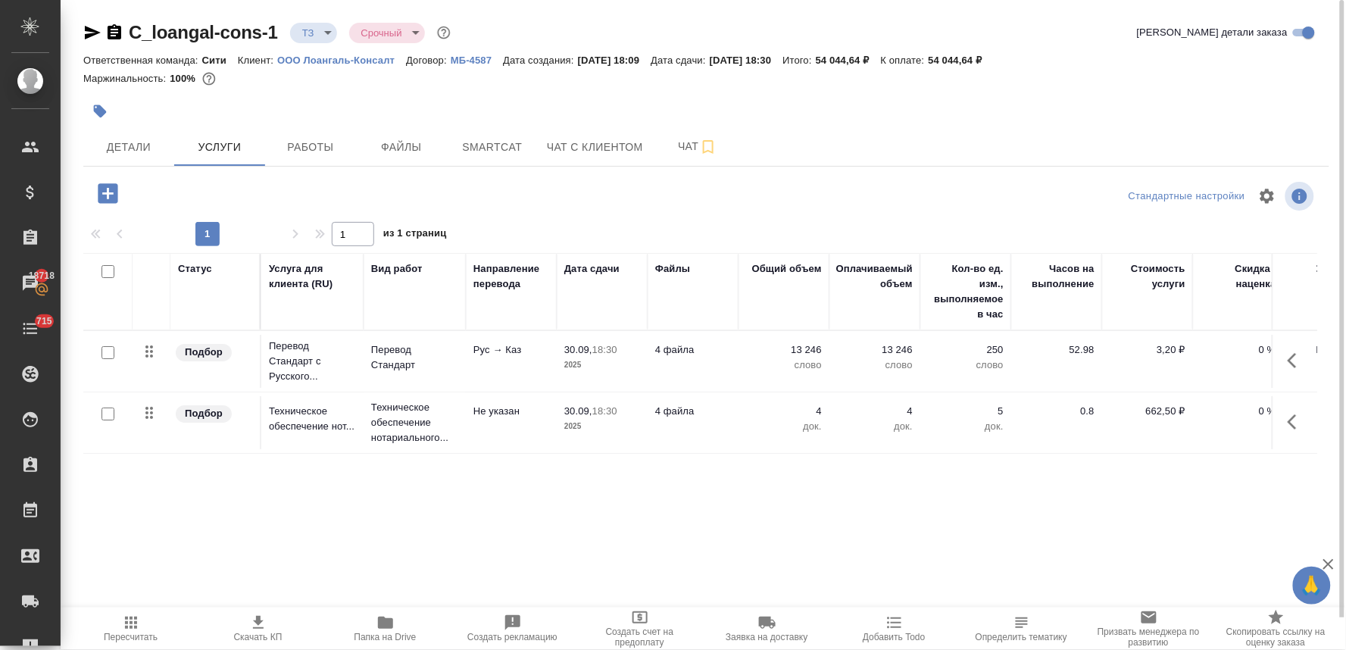
click at [108, 198] on icon "button" at bounding box center [108, 193] width 27 height 27
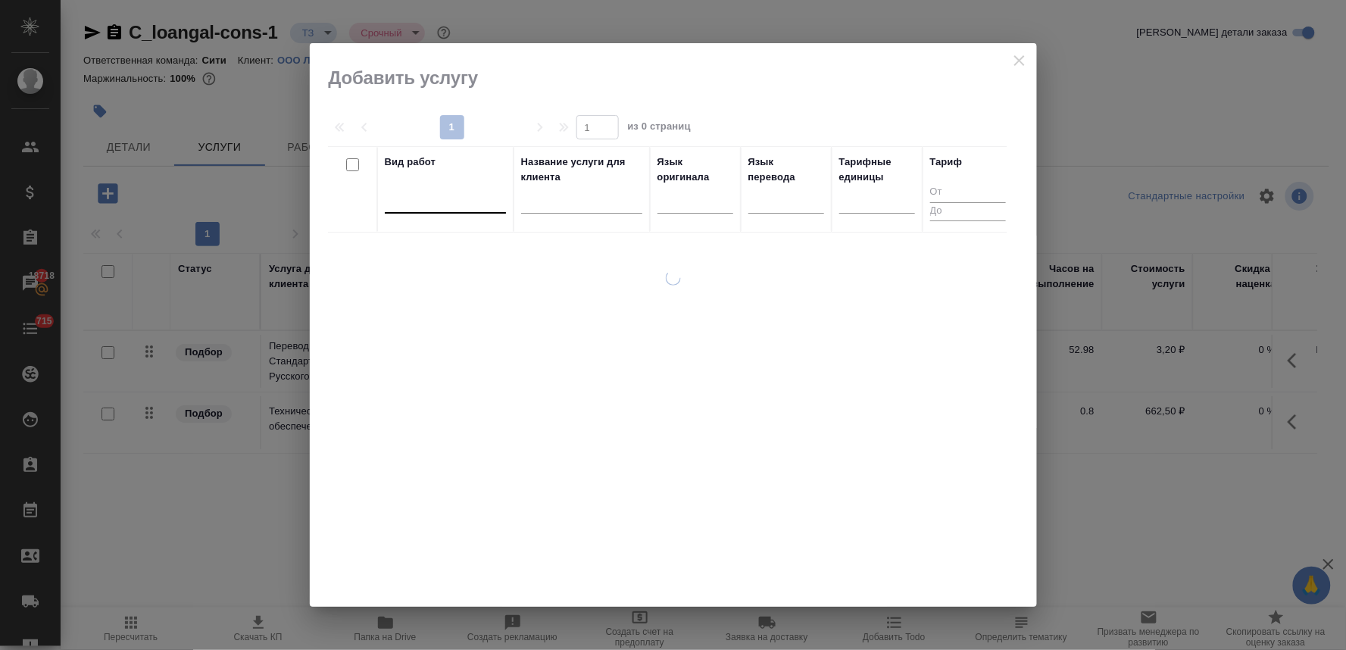
click at [471, 203] on div at bounding box center [445, 198] width 121 height 22
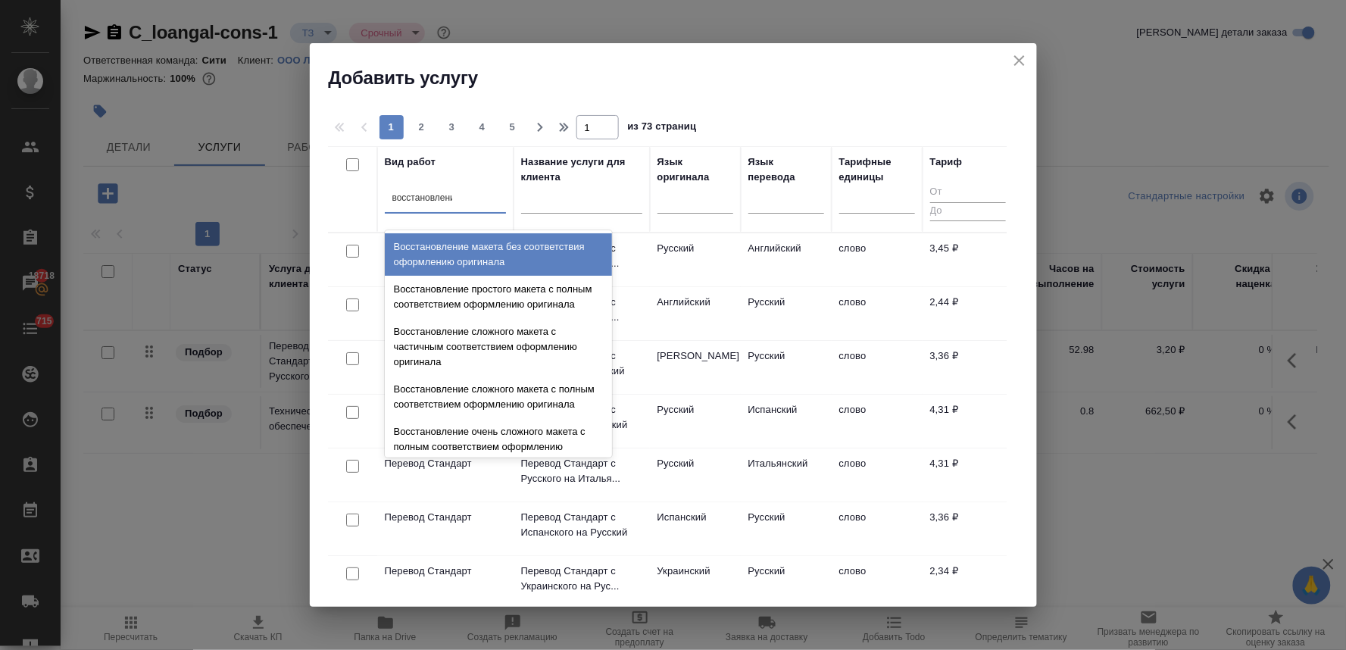
type input "восстановление"
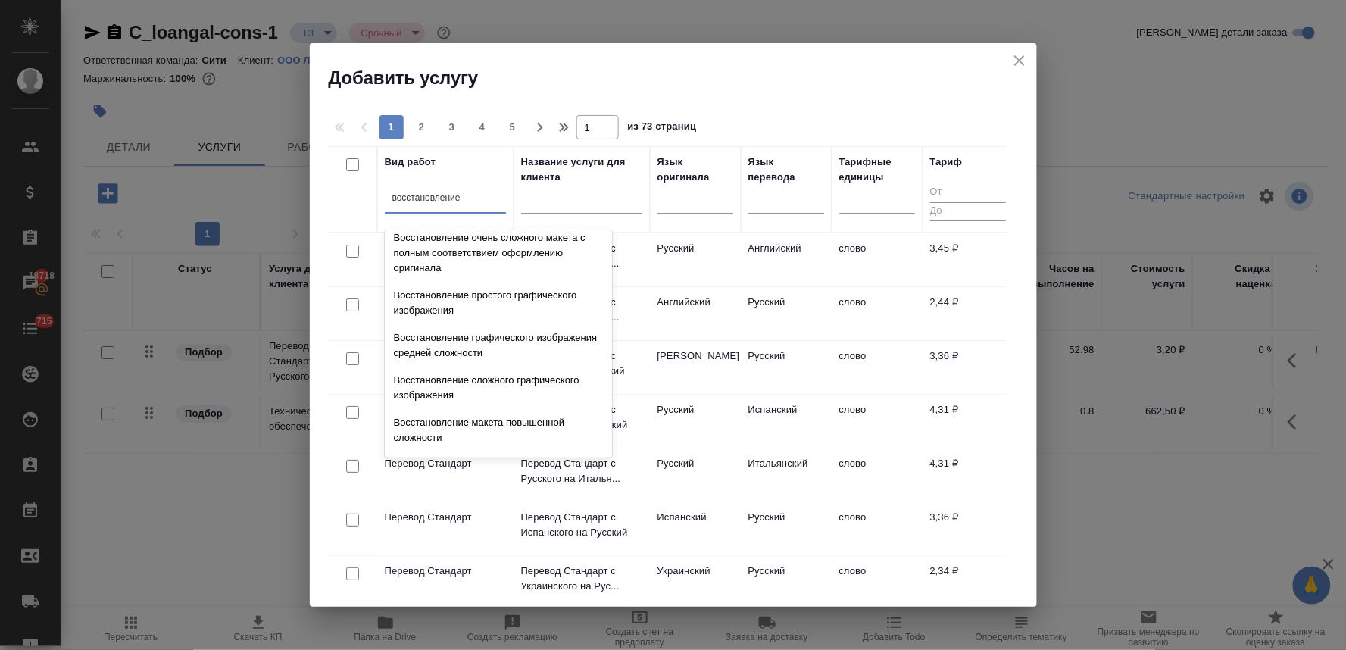
scroll to position [278, 0]
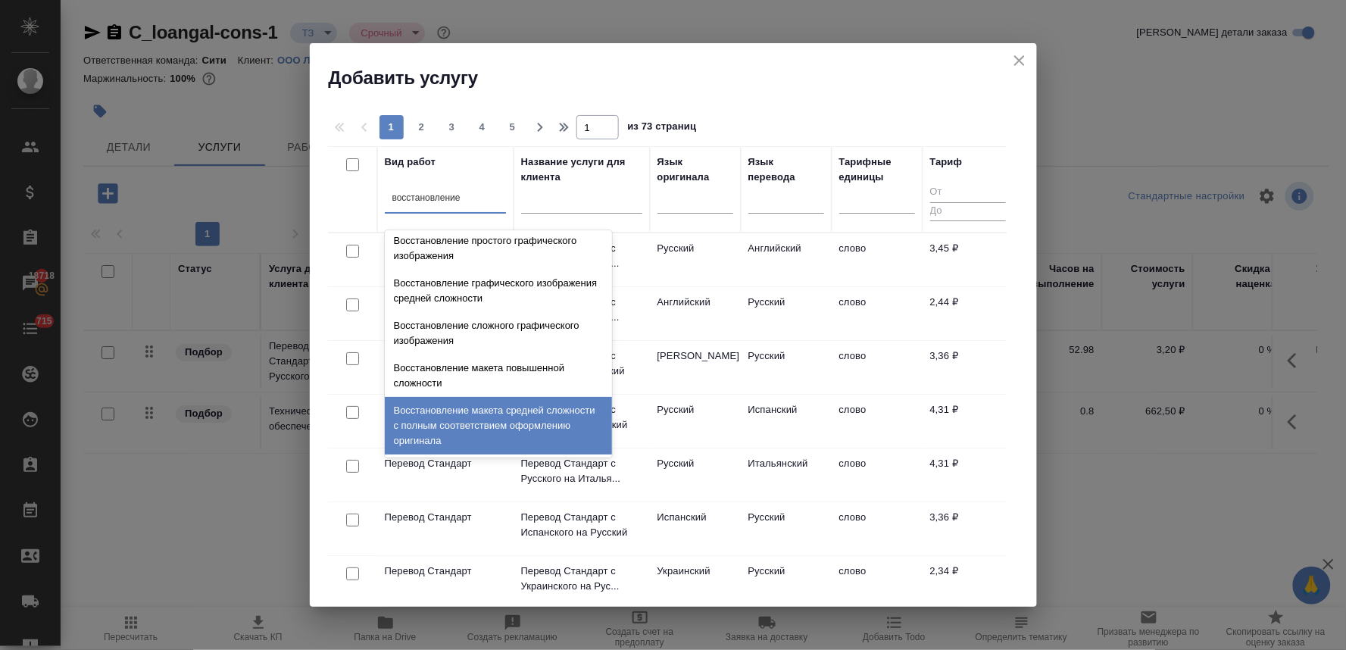
click at [501, 434] on div "Восстановление макета средней сложности с полным соответствием оформлению ориги…" at bounding box center [498, 426] width 227 height 58
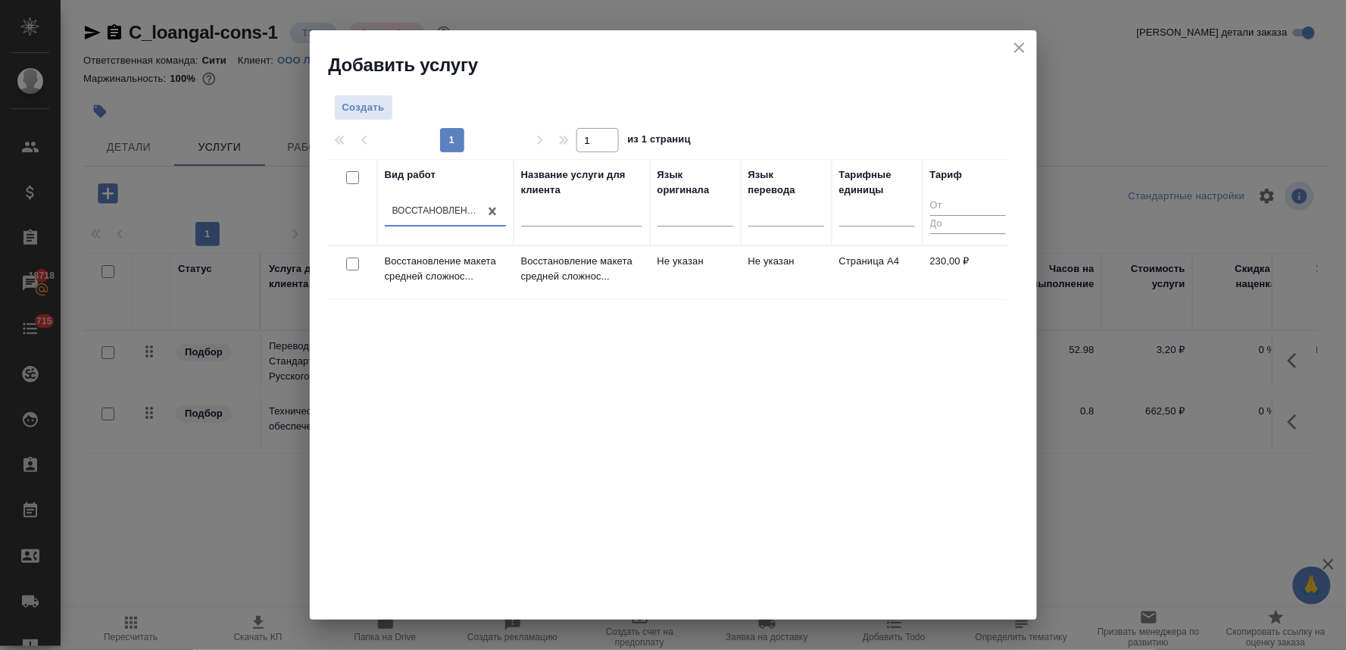
click at [354, 265] on input "checkbox" at bounding box center [352, 263] width 13 height 13
checkbox input "true"
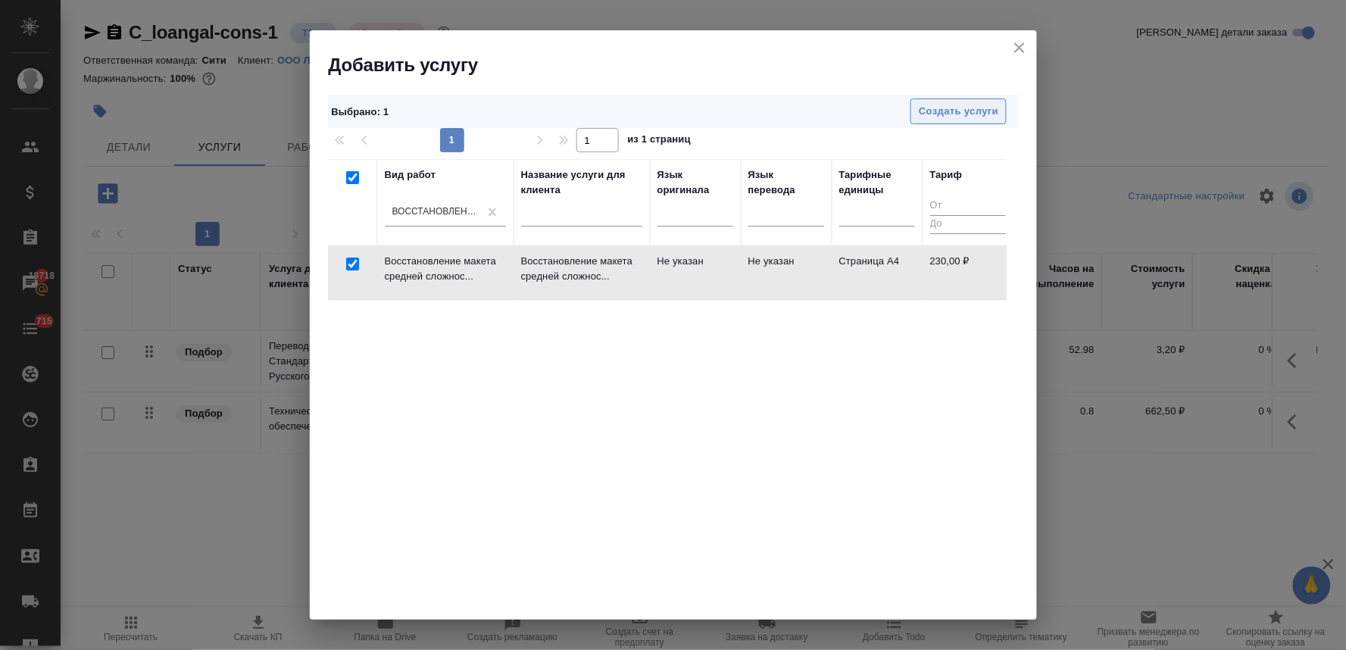
click at [970, 109] on span "Создать услуги" at bounding box center [959, 111] width 80 height 17
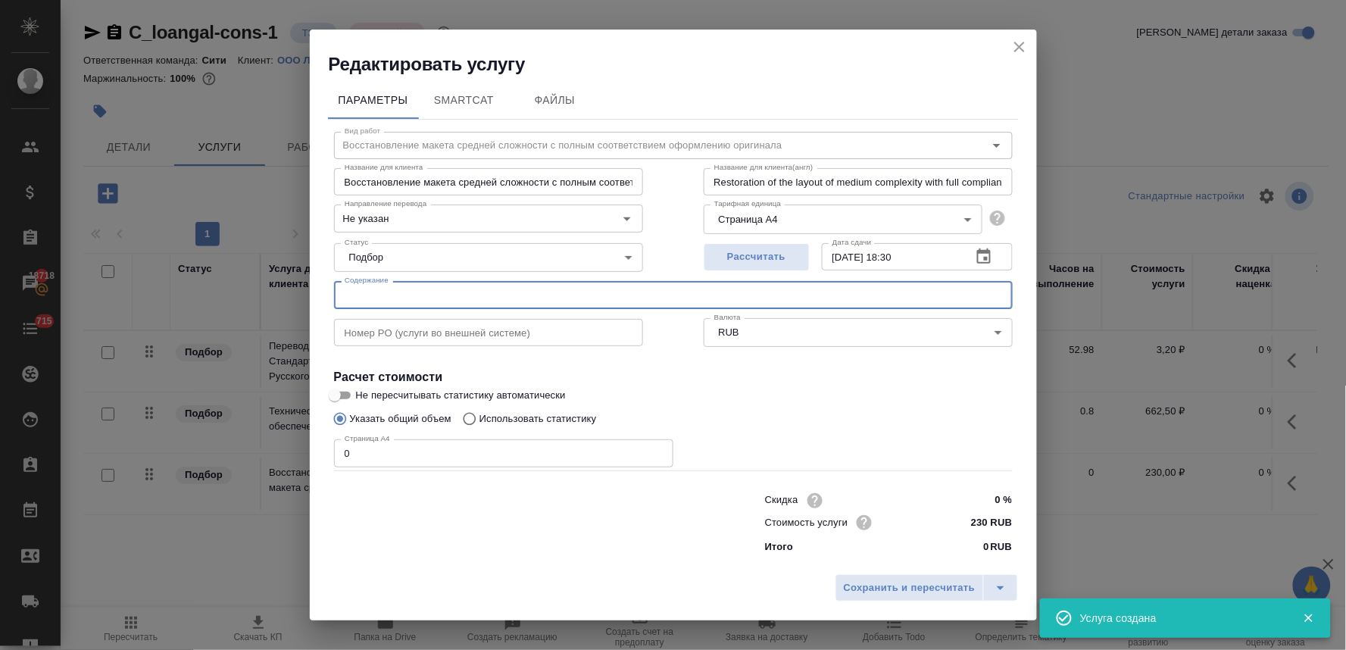
click at [453, 297] on input "text" at bounding box center [673, 294] width 679 height 27
paste input "A55-10304-2018_20180528_Reshenie (1), Доверенность на Нагибину Г.Л. по АО АК Ба…"
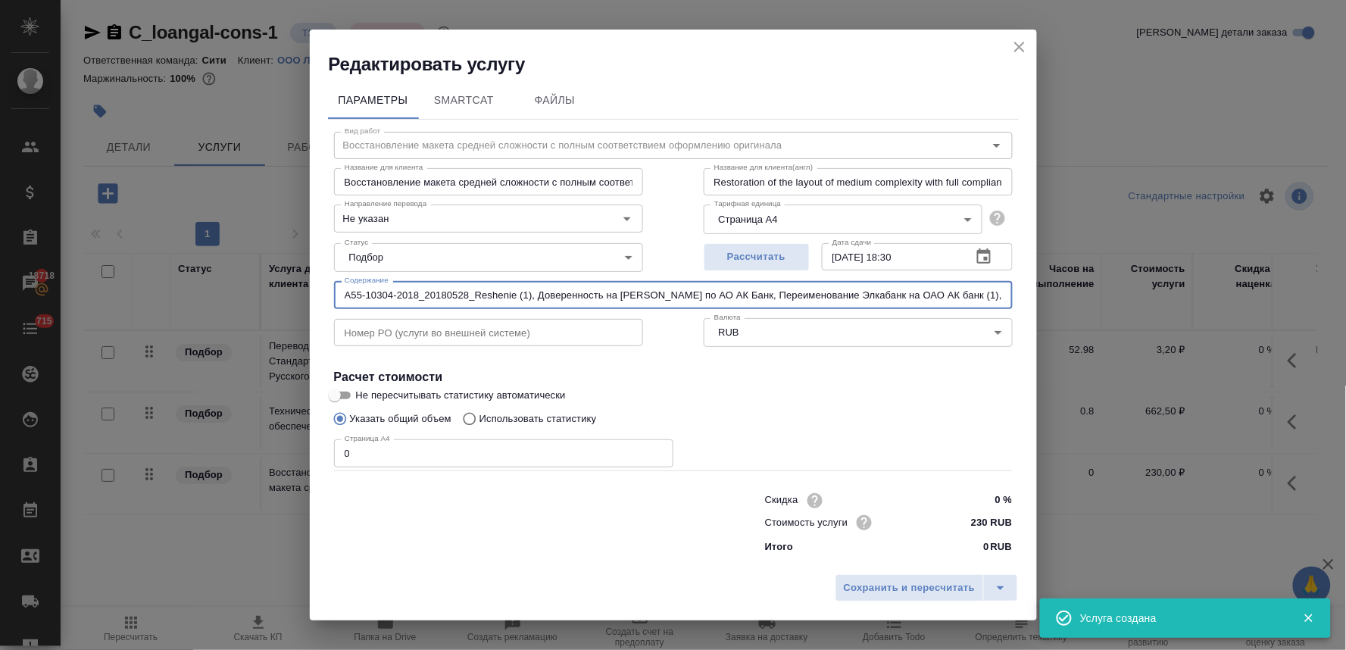
scroll to position [0, 284]
type input "A55-10304-2018_20180528_Reshenie (1), Доверенность на Нагибину Г.Л. по АО АК Ба…"
drag, startPoint x: 313, startPoint y: 453, endPoint x: 290, endPoint y: 450, distance: 22.9
click at [292, 451] on div "Редактировать услугу Параметры SmartCat Файлы Вид работ Восстановление макета с…" at bounding box center [673, 325] width 1346 height 650
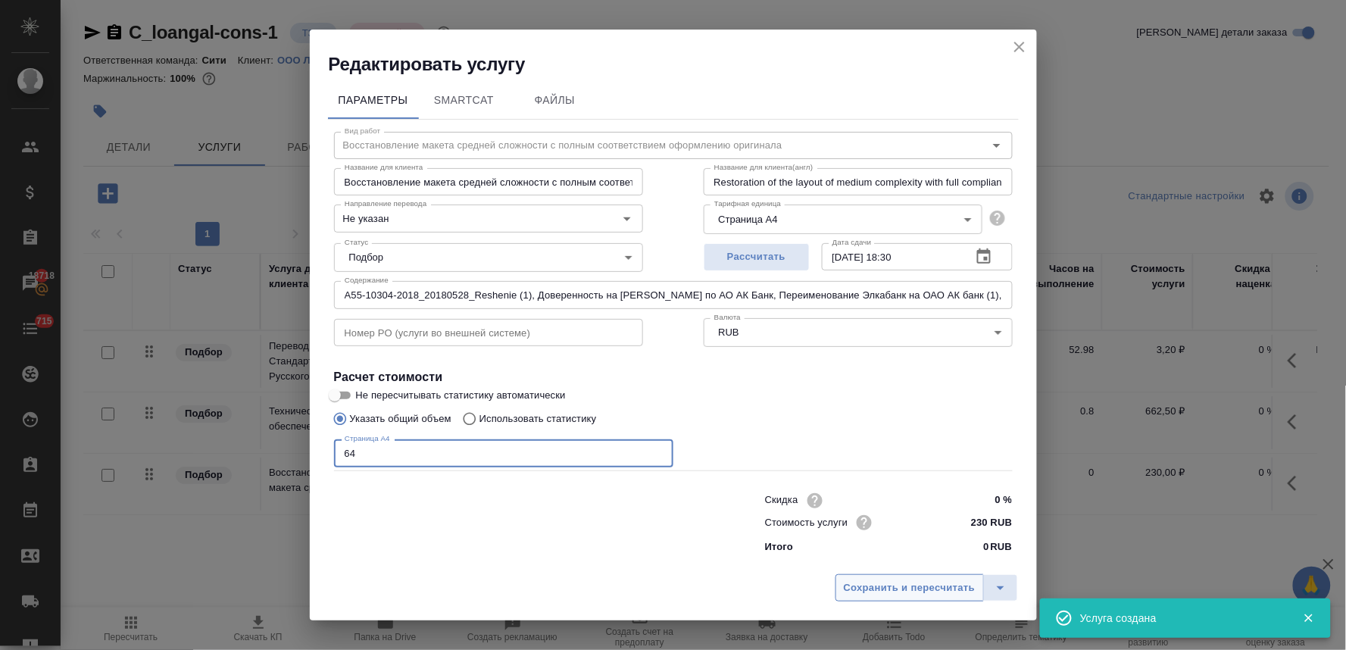
type input "64"
click at [891, 592] on span "Сохранить и пересчитать" at bounding box center [910, 587] width 132 height 17
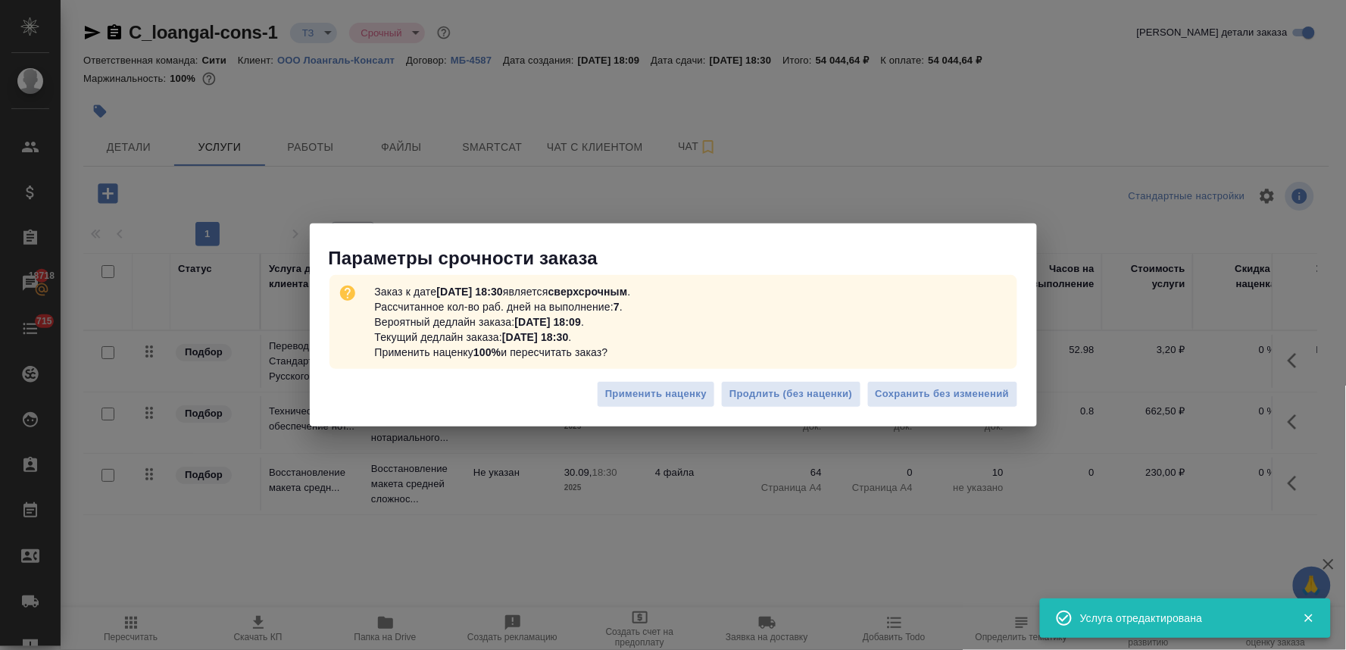
click at [939, 379] on div "Применить наценку Продлить (без наценки) Сохранить без изменений" at bounding box center [673, 399] width 727 height 53
click at [938, 387] on span "Сохранить без изменений" at bounding box center [942, 393] width 134 height 17
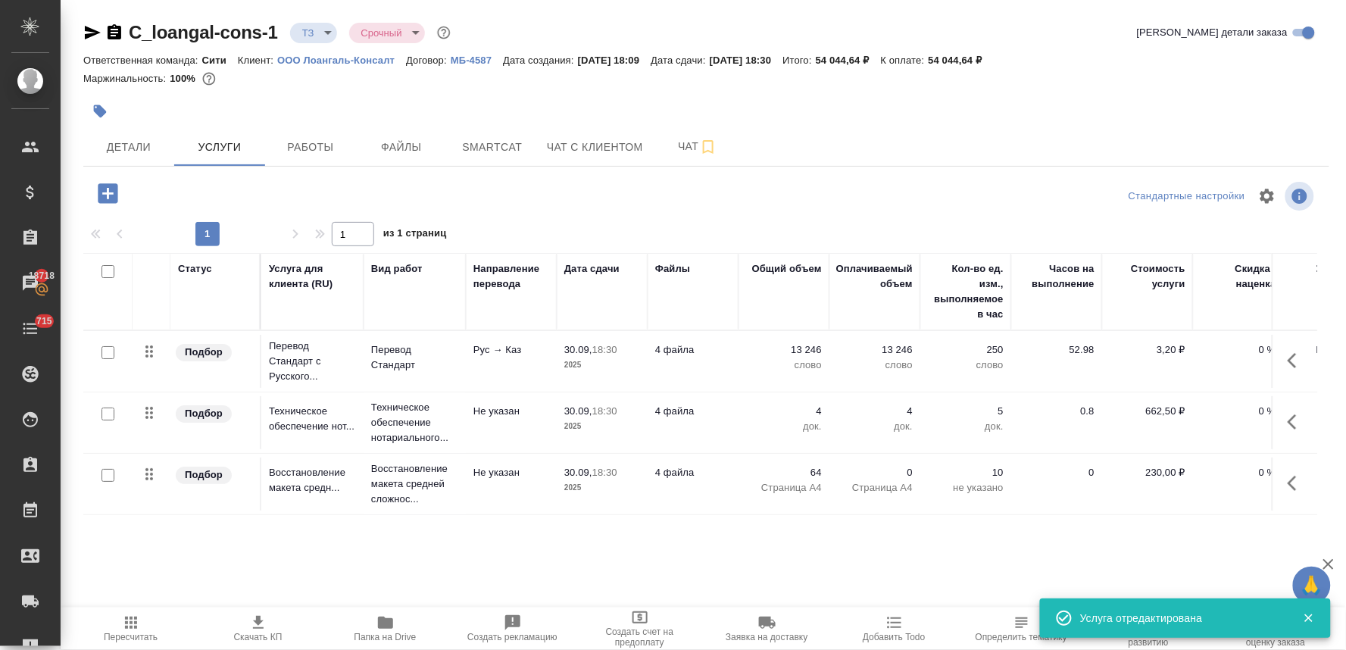
type input "new"
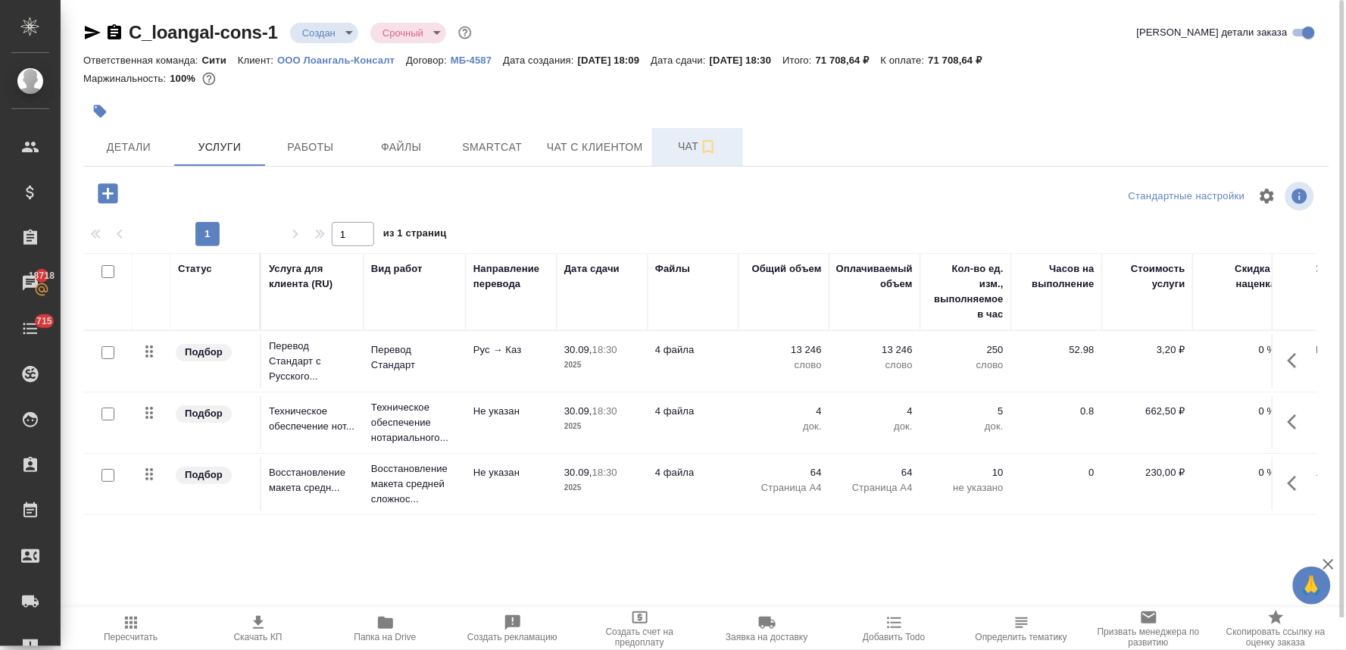
click at [664, 159] on button "Чат" at bounding box center [697, 147] width 91 height 38
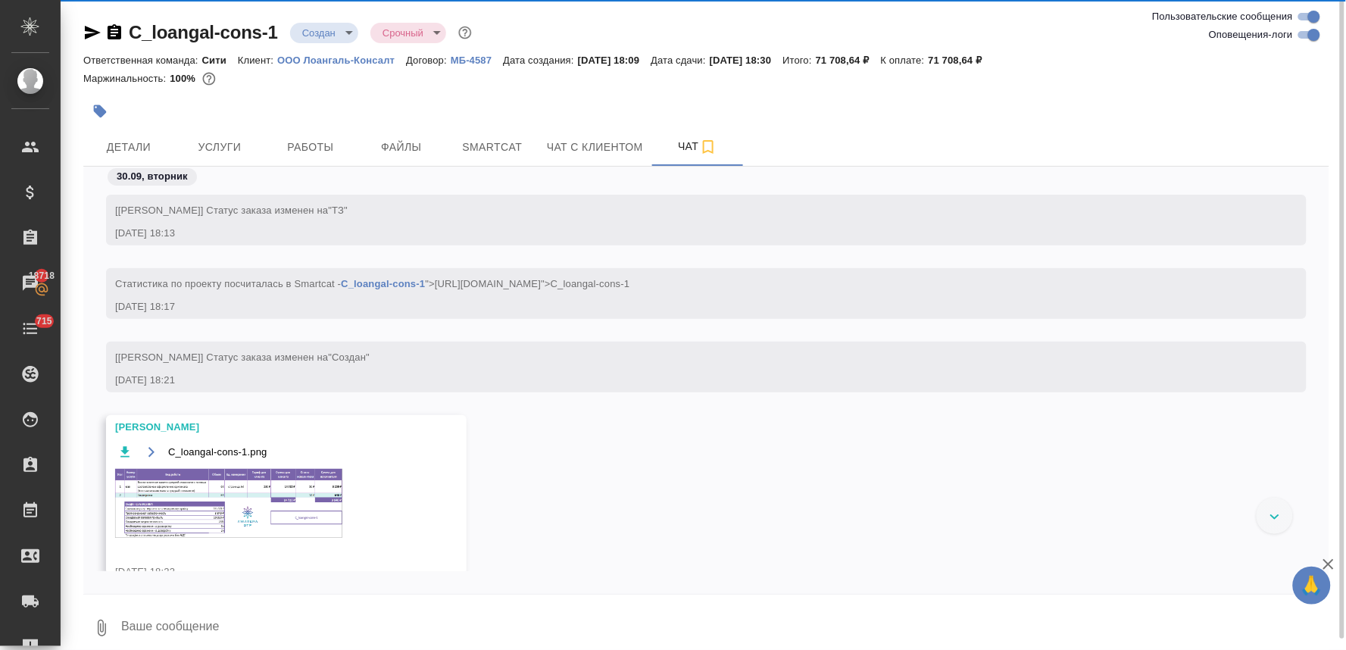
scroll to position [35, 0]
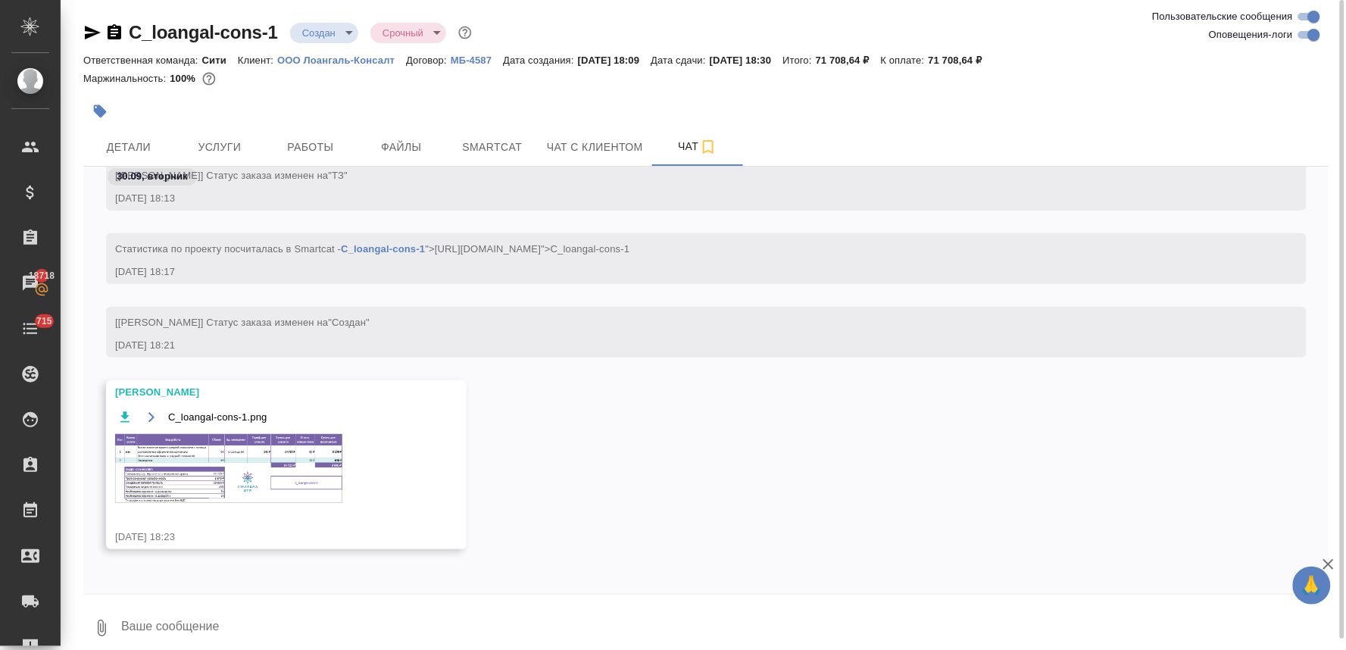
click at [88, 33] on icon "button" at bounding box center [93, 33] width 16 height 14
click at [289, 463] on img at bounding box center [228, 468] width 227 height 69
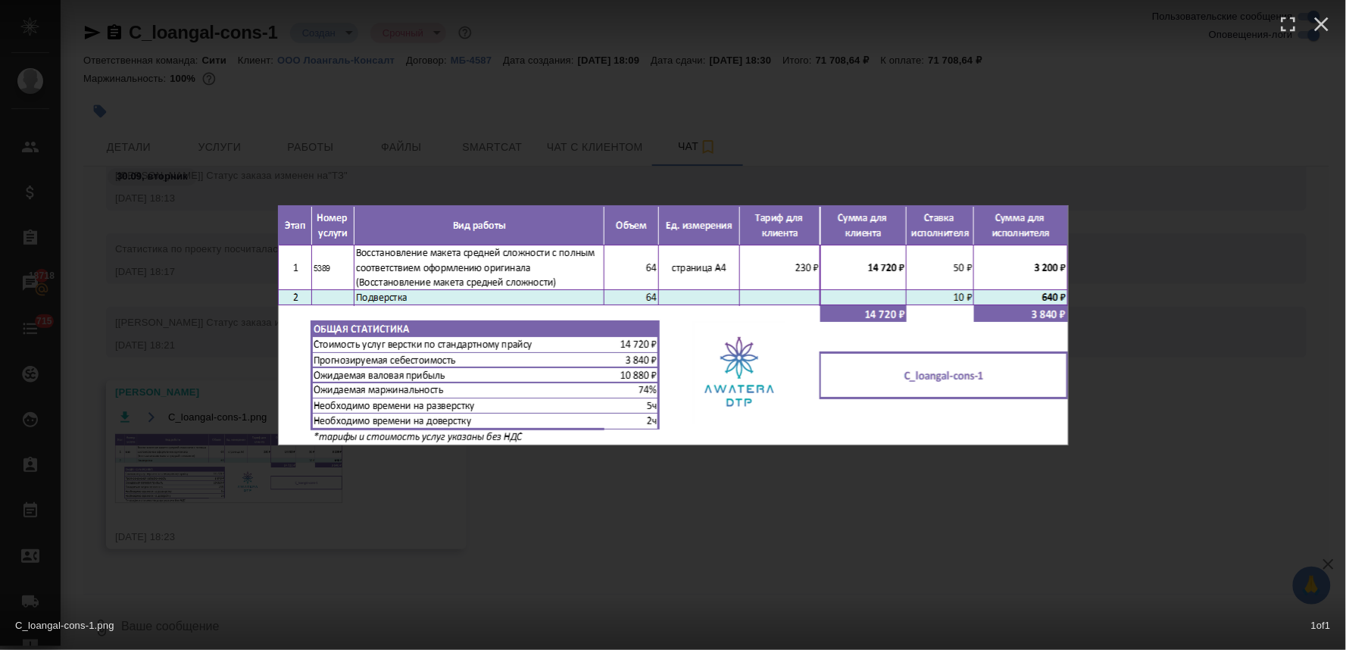
click at [198, 139] on div "C_loangal-cons-1.png 1 of 1" at bounding box center [673, 325] width 1346 height 650
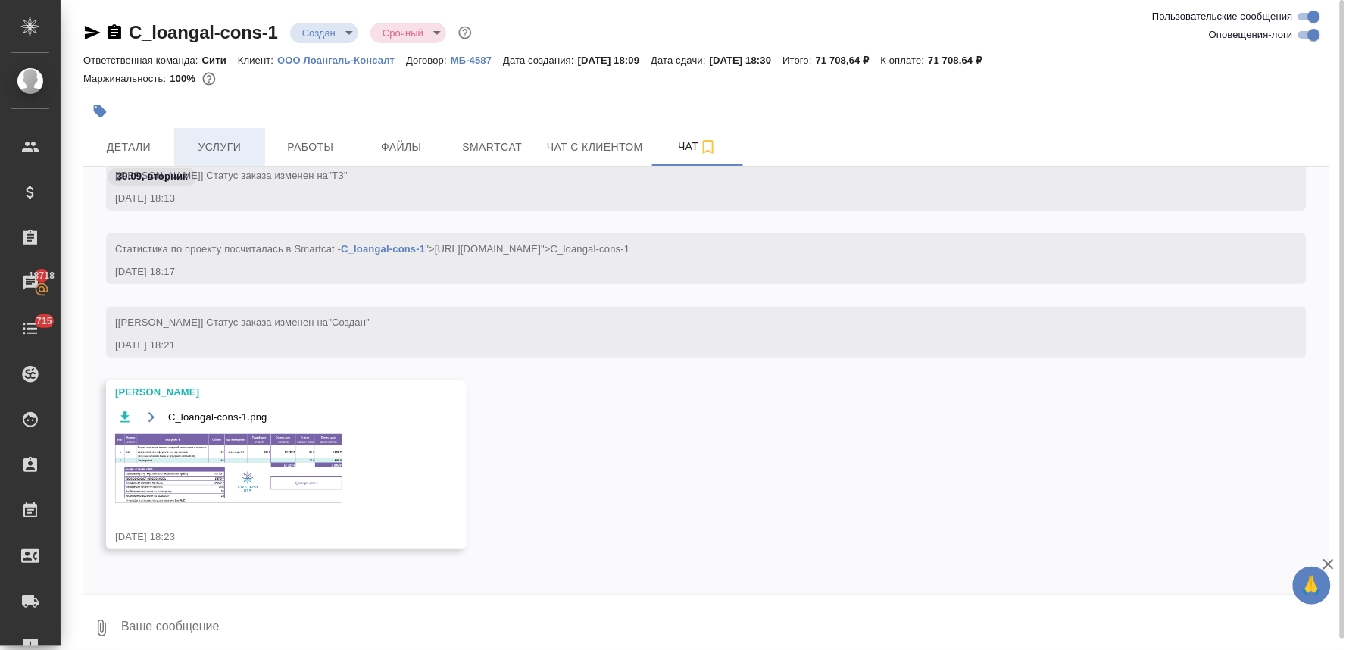
click at [223, 142] on span "Услуги" at bounding box center [219, 147] width 73 height 19
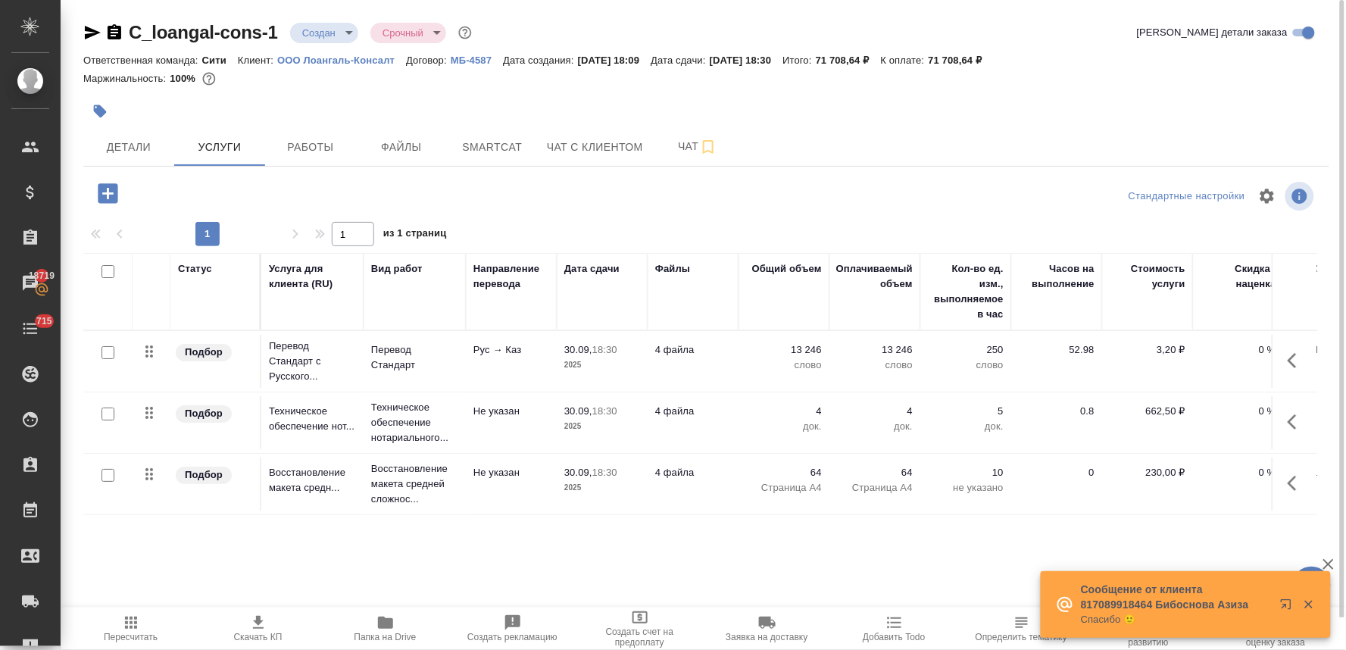
click at [1168, 133] on div "Детали Услуги Работы Файлы Smartcat Чат с клиентом Чат" at bounding box center [706, 147] width 1246 height 38
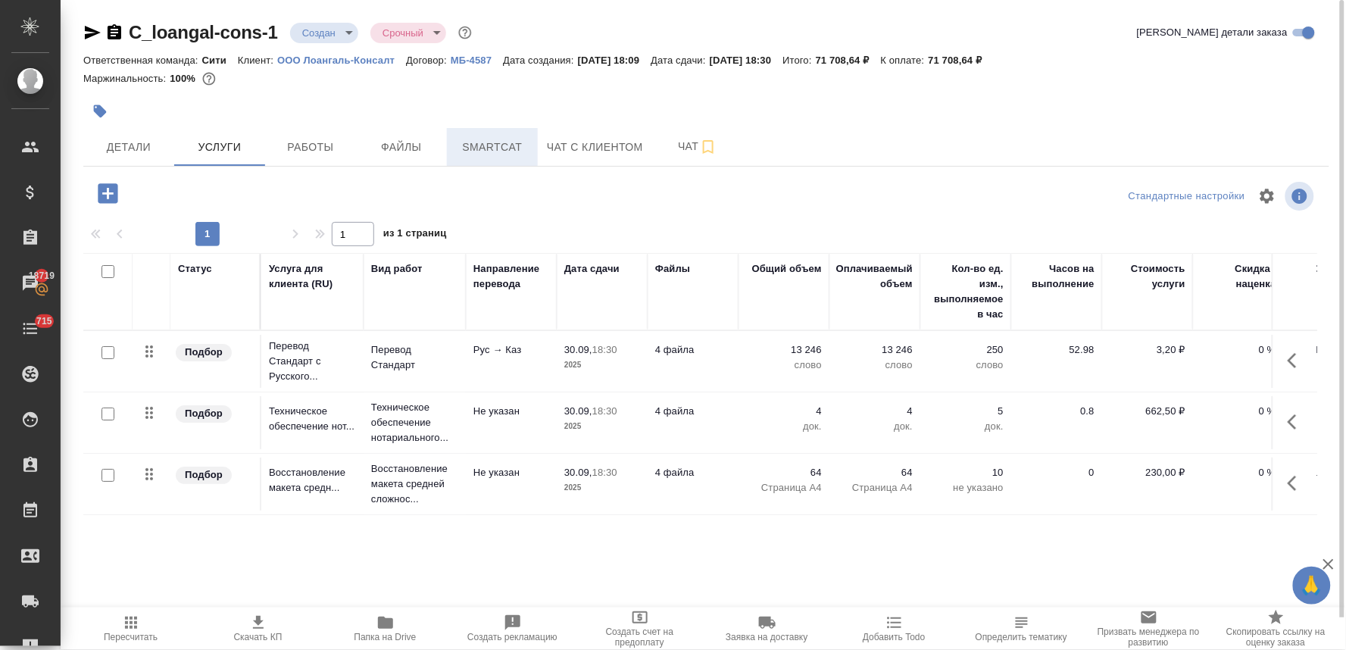
click at [516, 154] on span "Smartcat" at bounding box center [492, 147] width 73 height 19
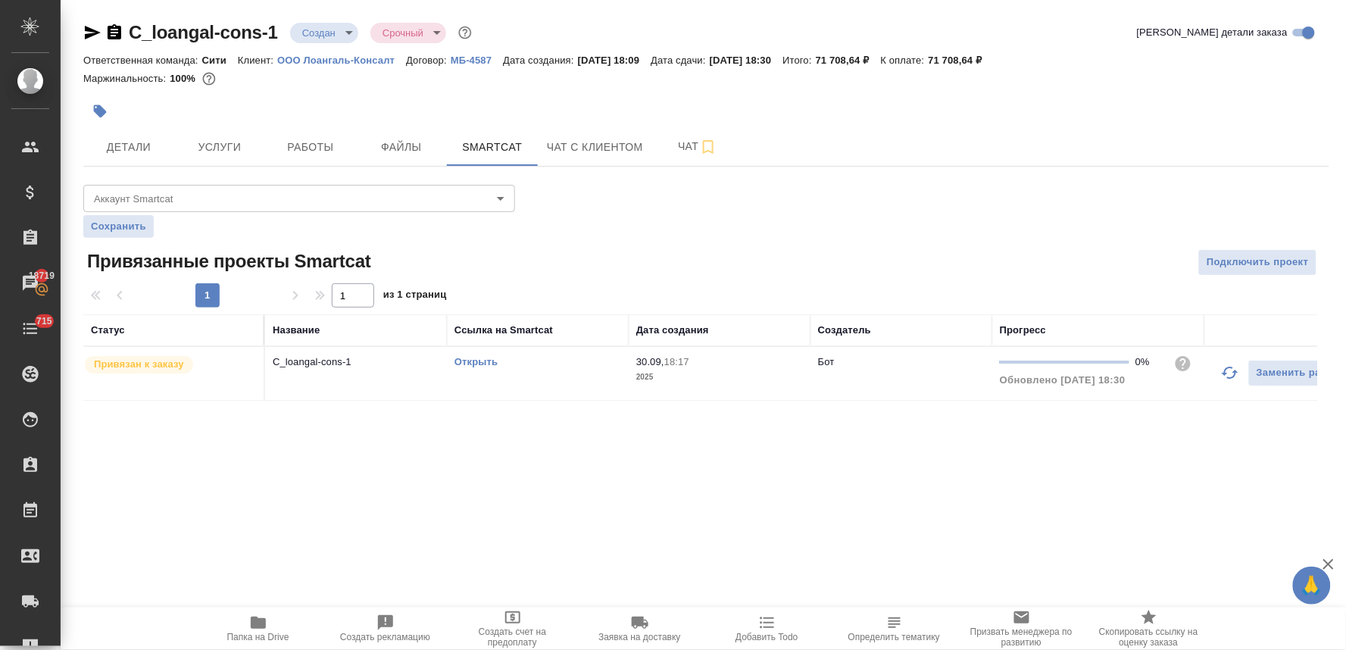
click at [691, 533] on div ".cls-1 fill:#fff; AWATERA Lyamina Nadezhda Клиенты Спецификации Заказы 18719 Ча…" at bounding box center [673, 325] width 1346 height 650
click at [665, 535] on div ".cls-1 fill:#fff; AWATERA Lyamina Nadezhda Клиенты Спецификации Заказы 18719 Ча…" at bounding box center [673, 325] width 1346 height 650
click at [220, 132] on button "Услуги" at bounding box center [219, 147] width 91 height 38
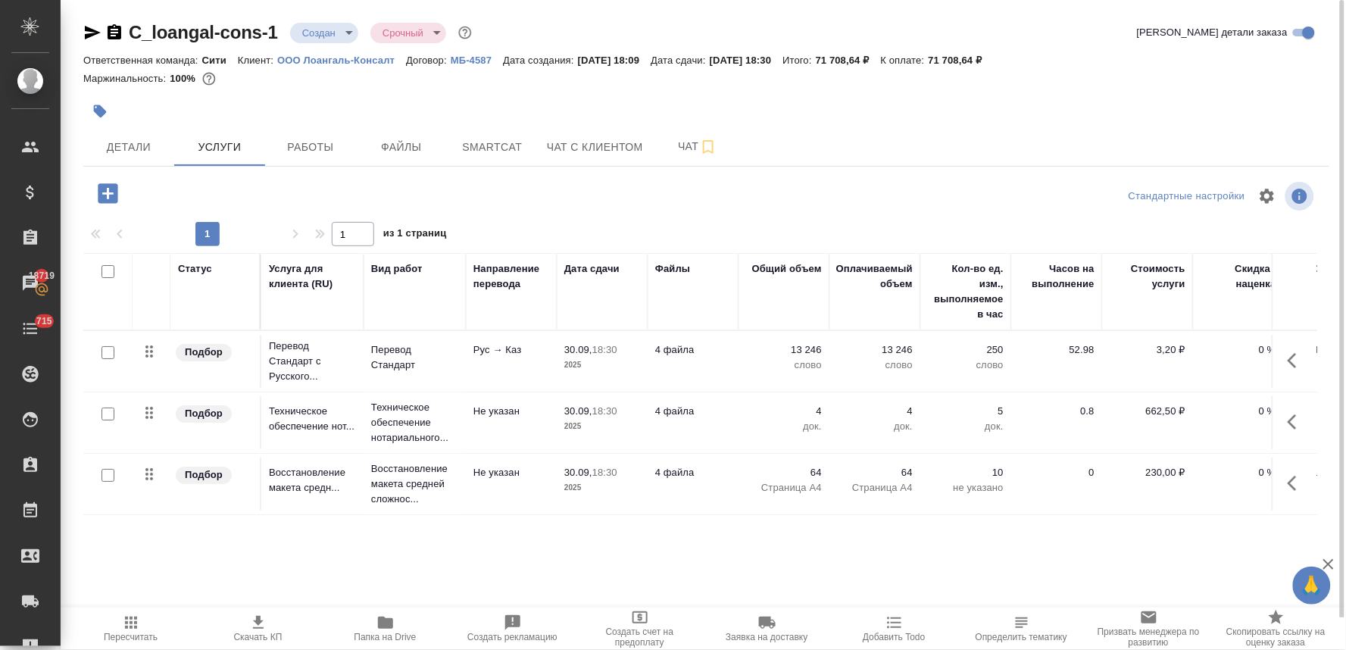
click at [267, 634] on span "Скачать КП" at bounding box center [258, 637] width 48 height 11
click at [1025, 547] on div "Статус Услуга для клиента (RU) Вид работ Направление перевода Дата сдачи Файлы …" at bounding box center [700, 416] width 1234 height 326
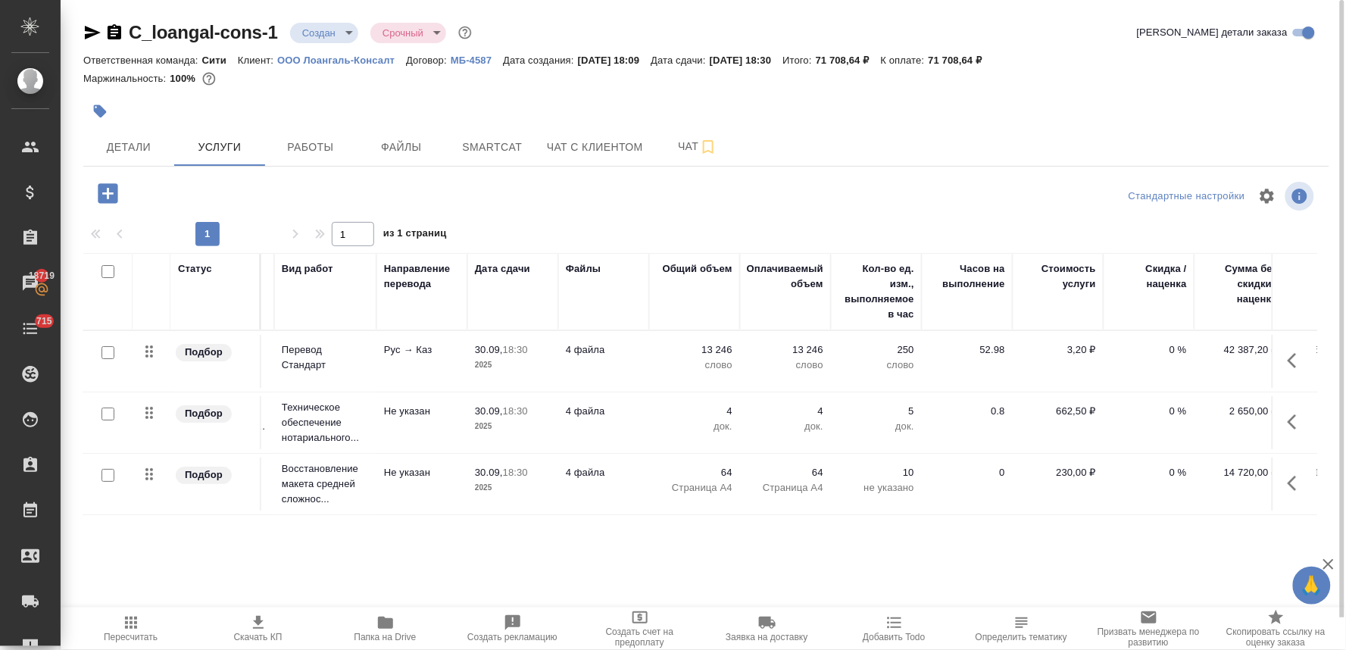
scroll to position [0, 192]
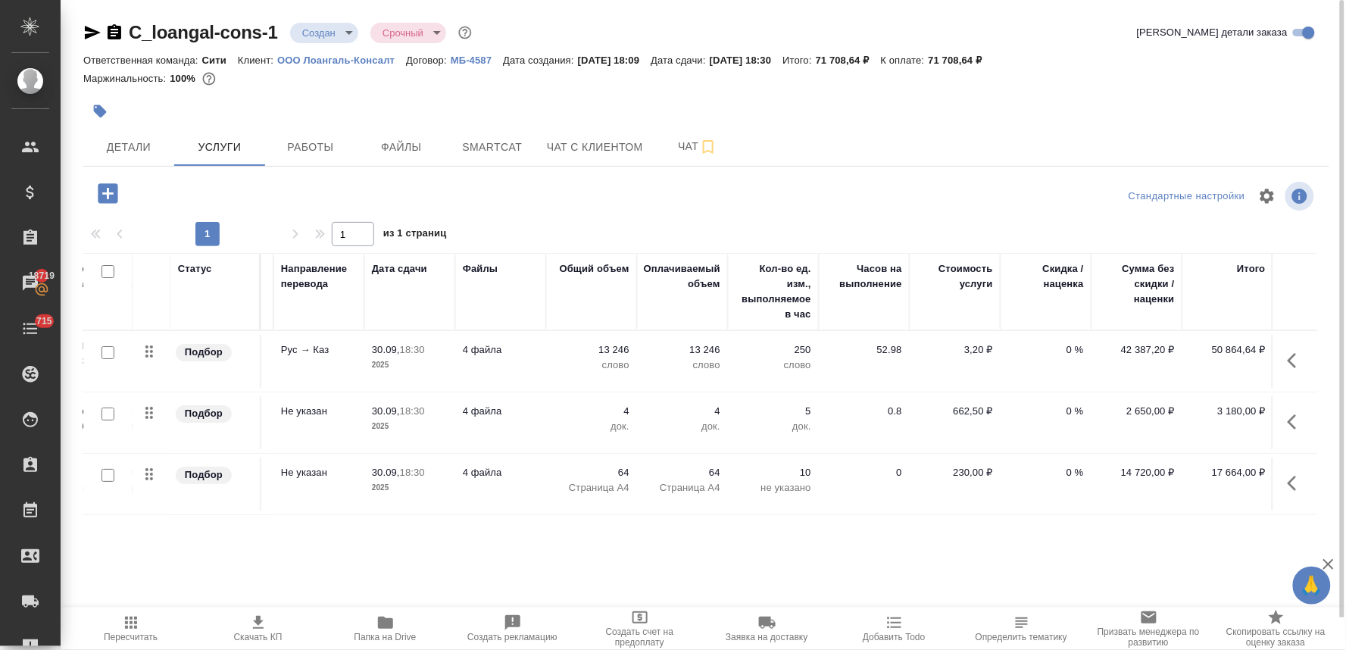
click at [1076, 123] on div at bounding box center [706, 111] width 1246 height 33
click at [1070, 343] on p "0 %" at bounding box center [1046, 349] width 76 height 15
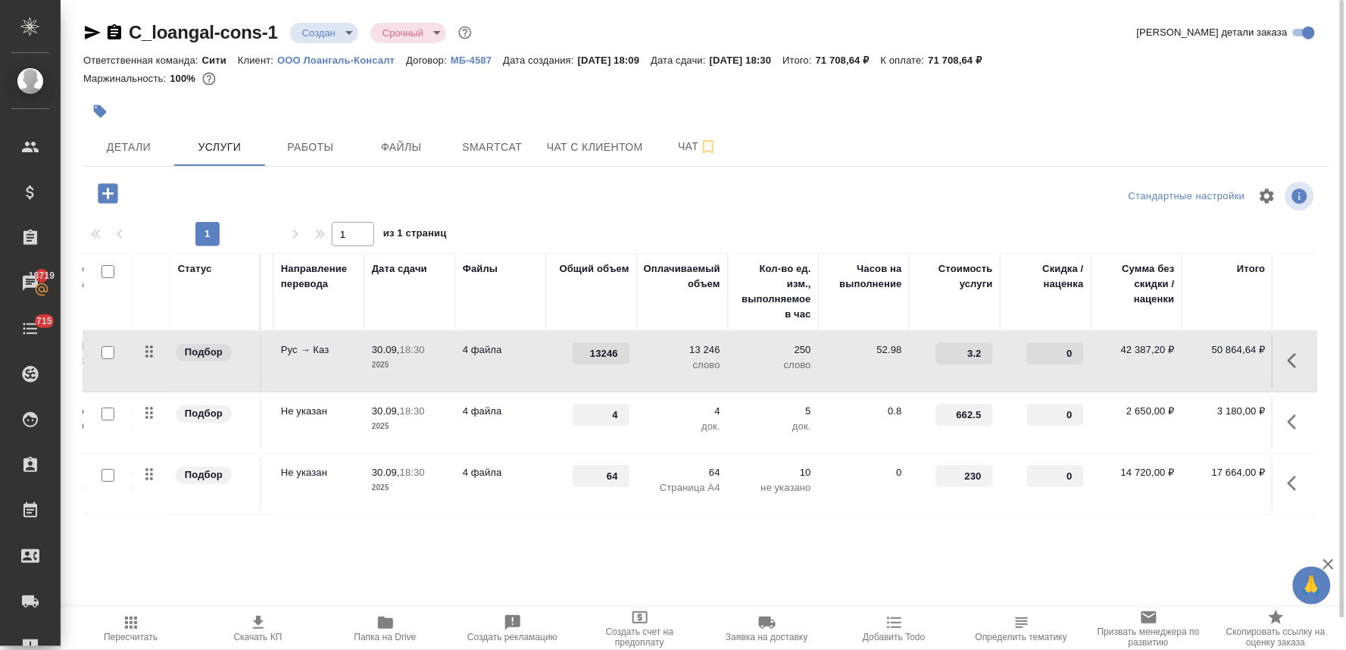
click at [1056, 352] on input "0" at bounding box center [1055, 353] width 57 height 22
type input "-30"
click at [964, 178] on div "Стандартные настройки" at bounding box center [1115, 196] width 403 height 36
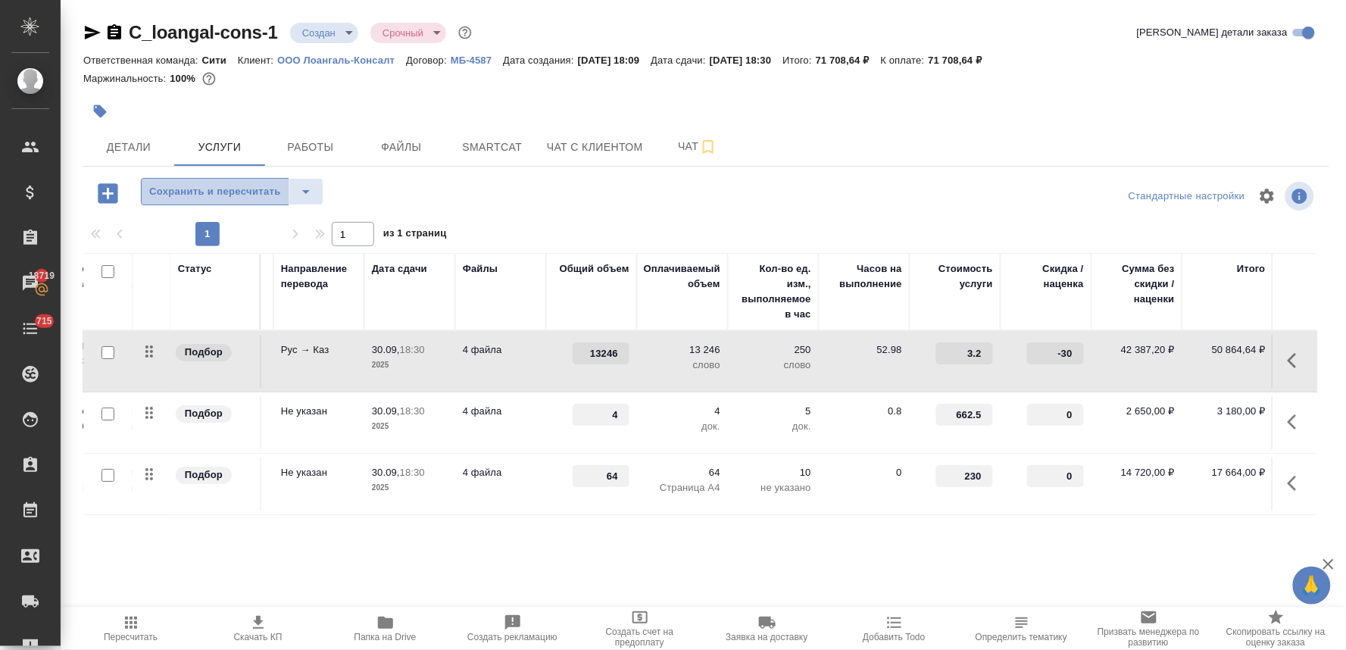
click at [245, 197] on span "Сохранить и пересчитать" at bounding box center [215, 191] width 132 height 17
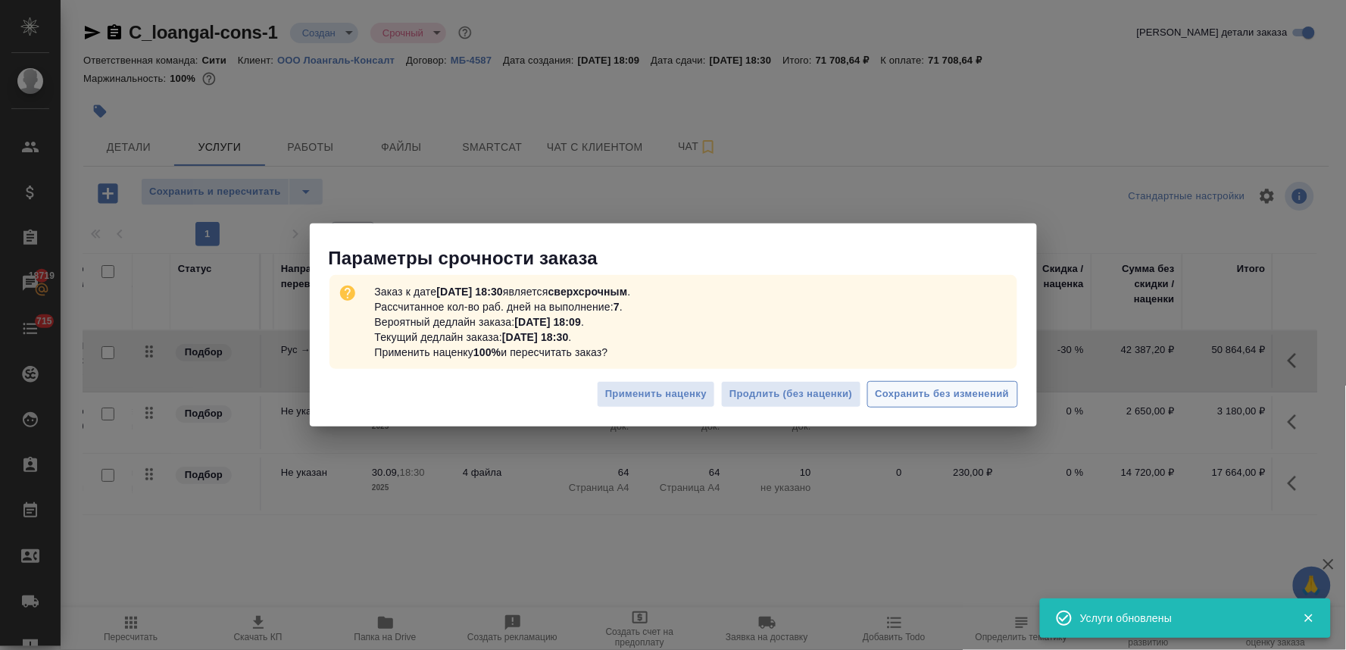
click at [950, 404] on button "Сохранить без изменений" at bounding box center [942, 394] width 151 height 27
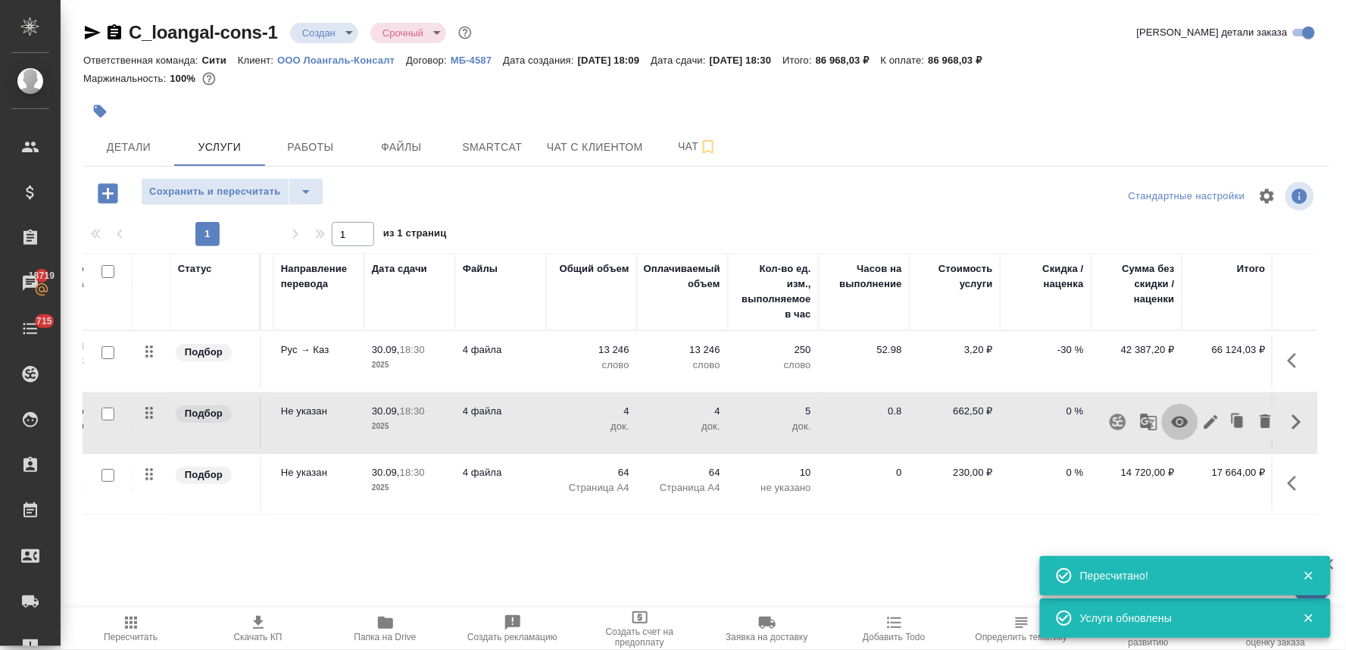
click at [1179, 428] on icon "button" at bounding box center [1180, 422] width 18 height 18
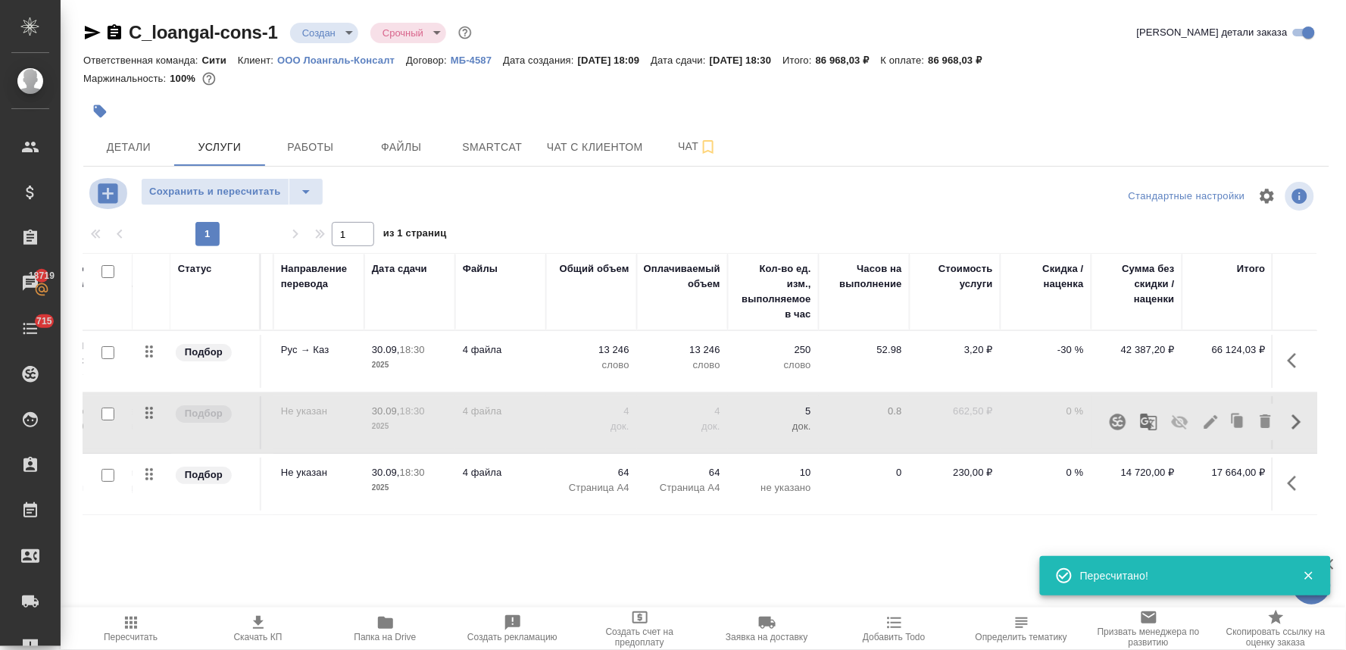
click at [114, 195] on icon "button" at bounding box center [108, 193] width 20 height 20
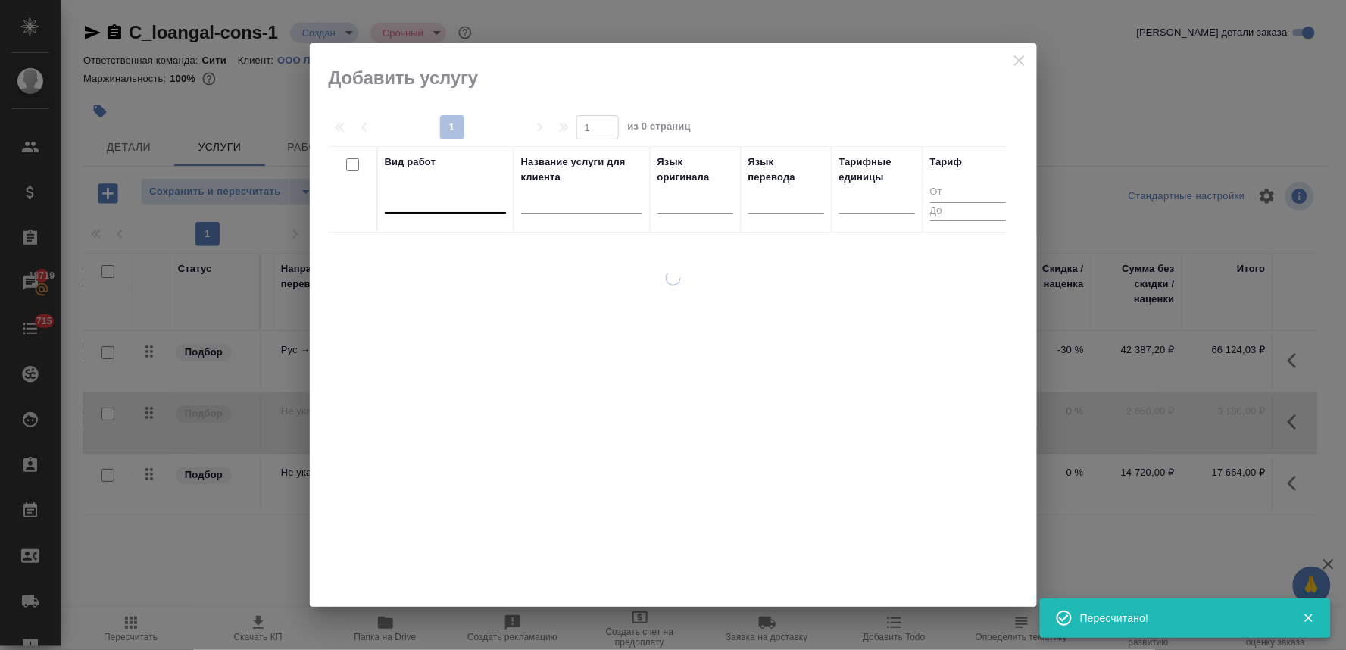
click at [445, 195] on div at bounding box center [445, 198] width 121 height 22
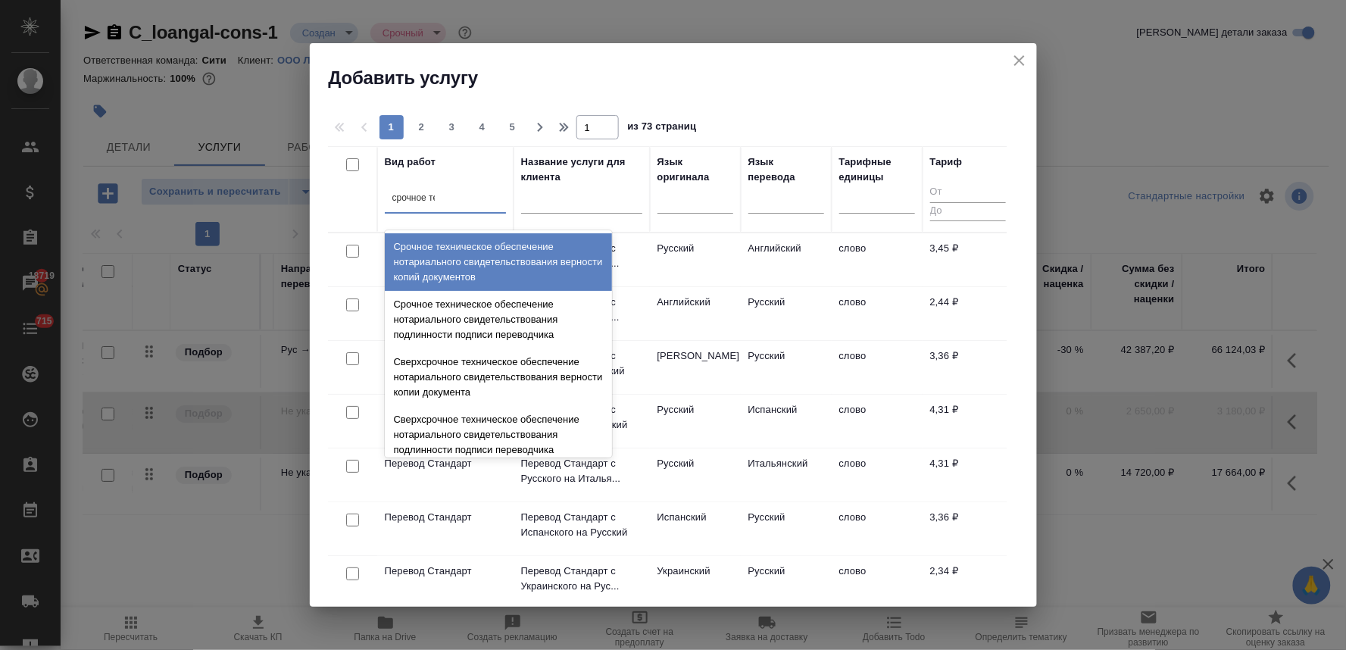
type input "срочное тех"
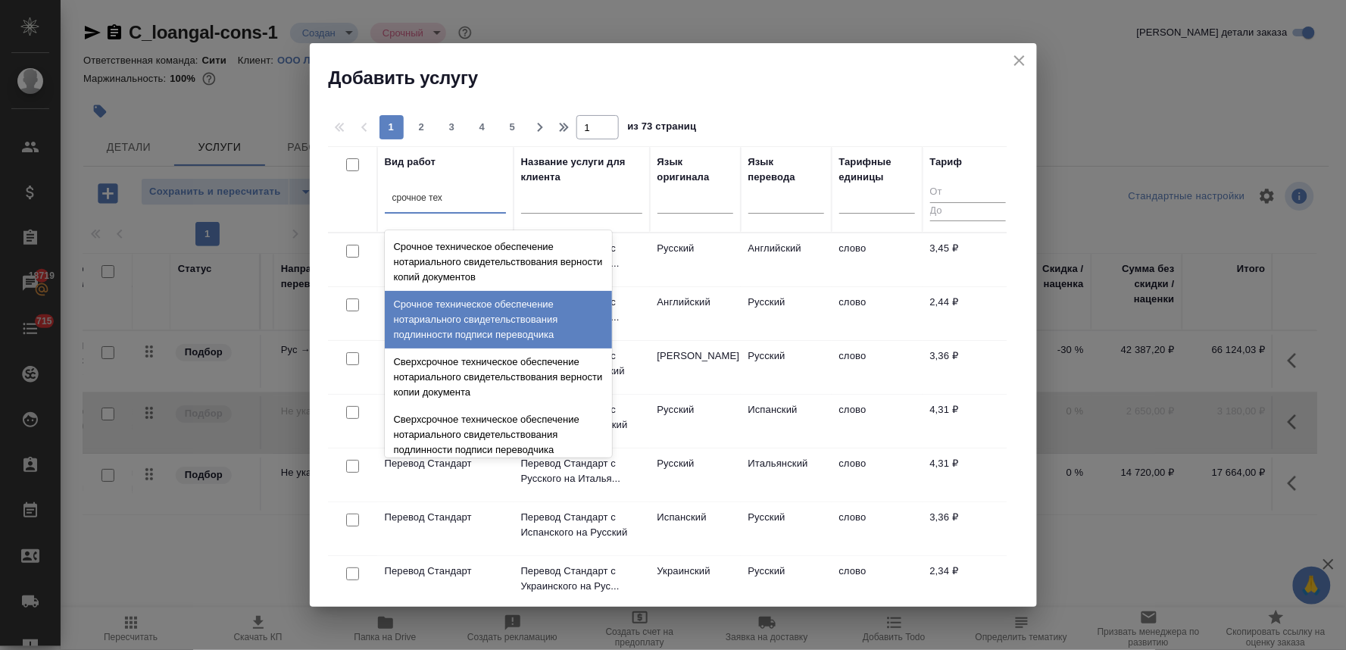
click at [482, 303] on div "Срочное техническое обеспечение нотариального свидетельствования подлинности по…" at bounding box center [498, 320] width 227 height 58
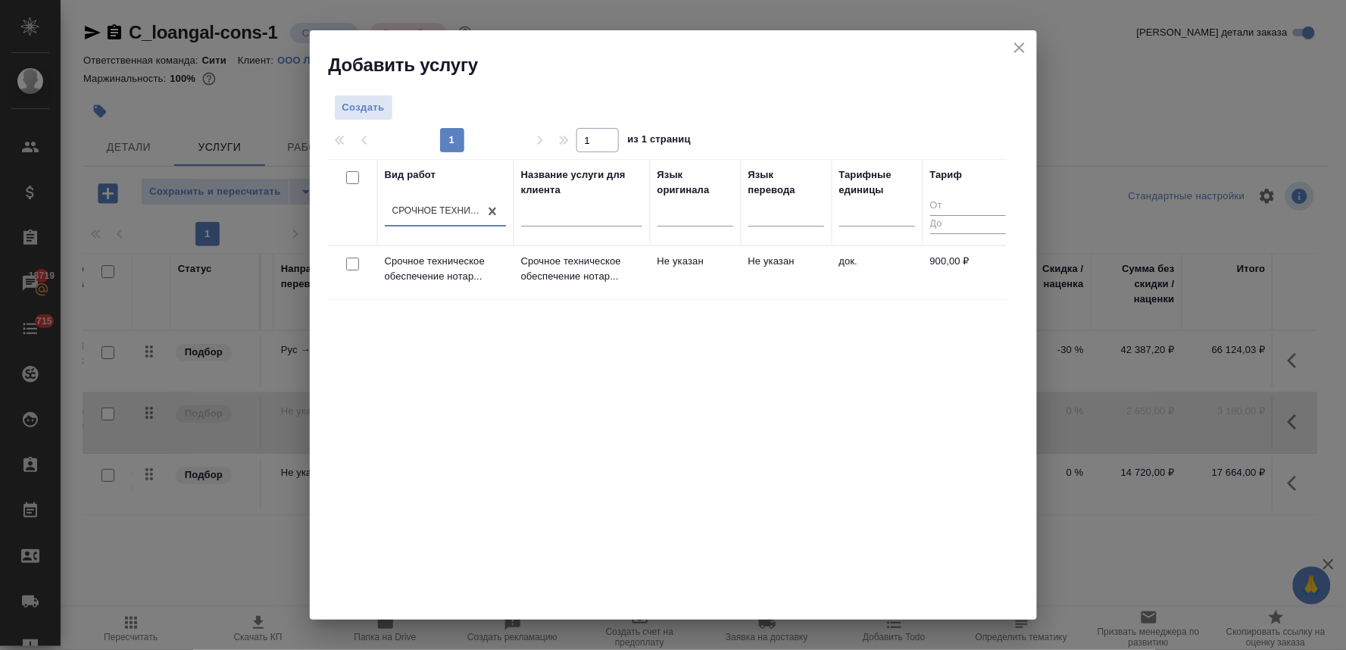
click at [351, 263] on input "checkbox" at bounding box center [352, 263] width 13 height 13
checkbox input "true"
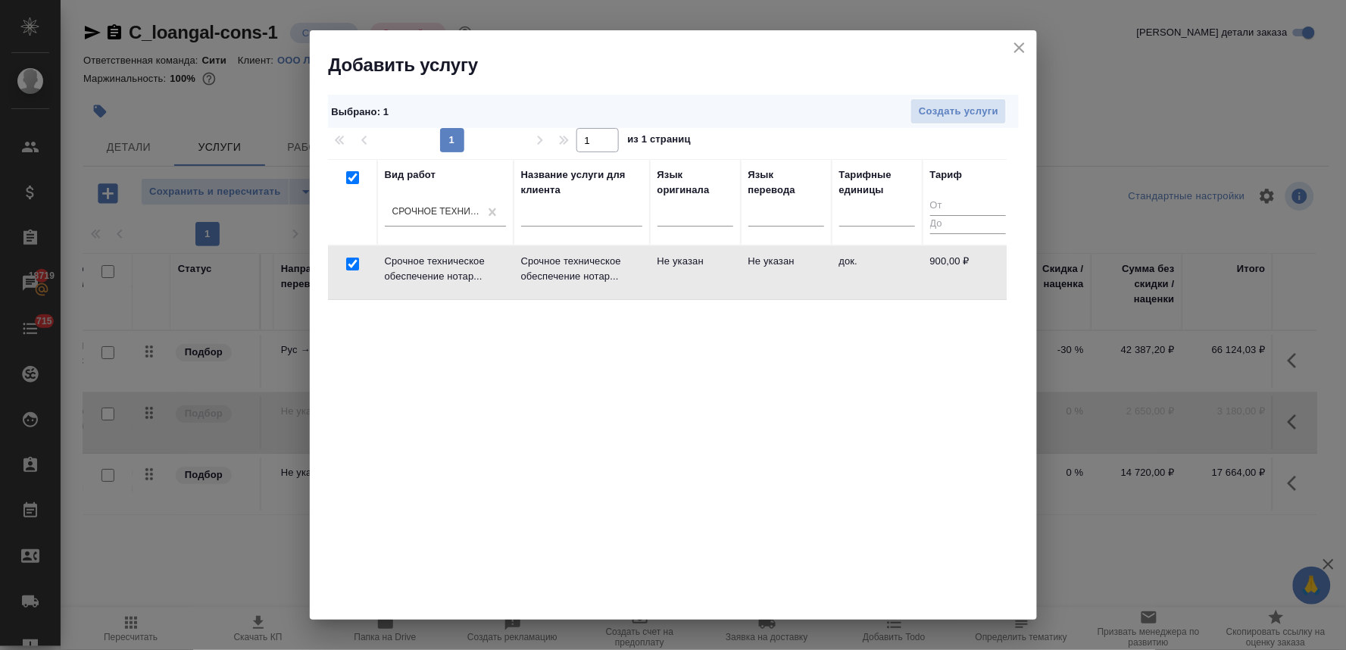
checkbox input "true"
click at [991, 108] on span "Создать услуги" at bounding box center [959, 111] width 80 height 17
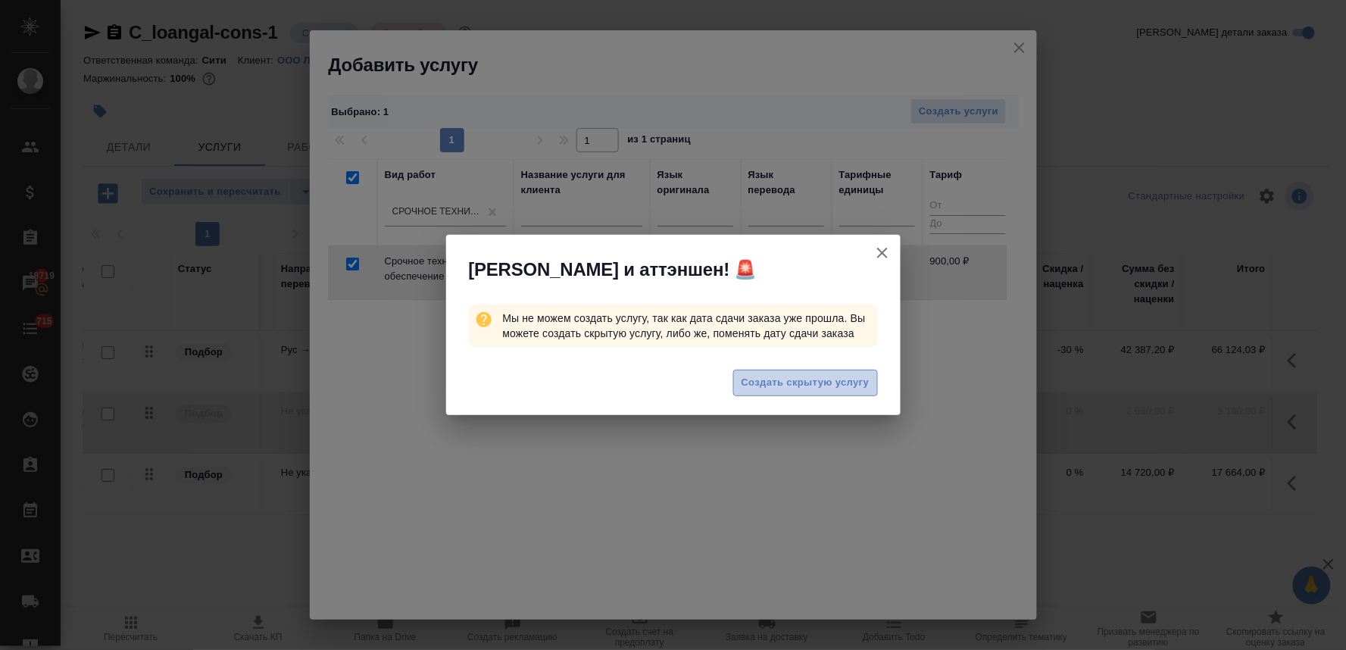
click at [782, 388] on span "Создать скрытую услугу" at bounding box center [805, 382] width 128 height 17
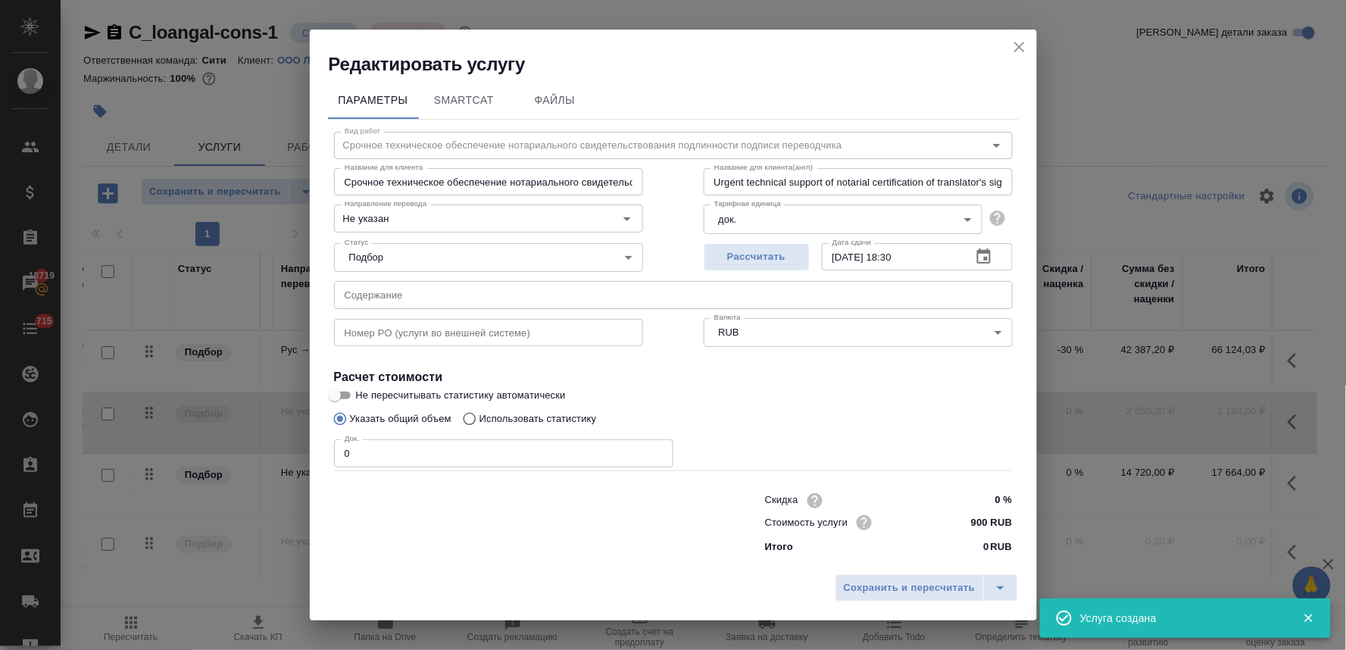
click at [625, 290] on input "text" at bounding box center [673, 294] width 679 height 27
click at [752, 400] on label "Не пересчитывать статистику автоматически" at bounding box center [664, 395] width 676 height 18
click at [362, 400] on input "Не пересчитывать статистику автоматически" at bounding box center [334, 395] width 55 height 18
checkbox input "true"
drag, startPoint x: 329, startPoint y: 463, endPoint x: 291, endPoint y: 458, distance: 38.1
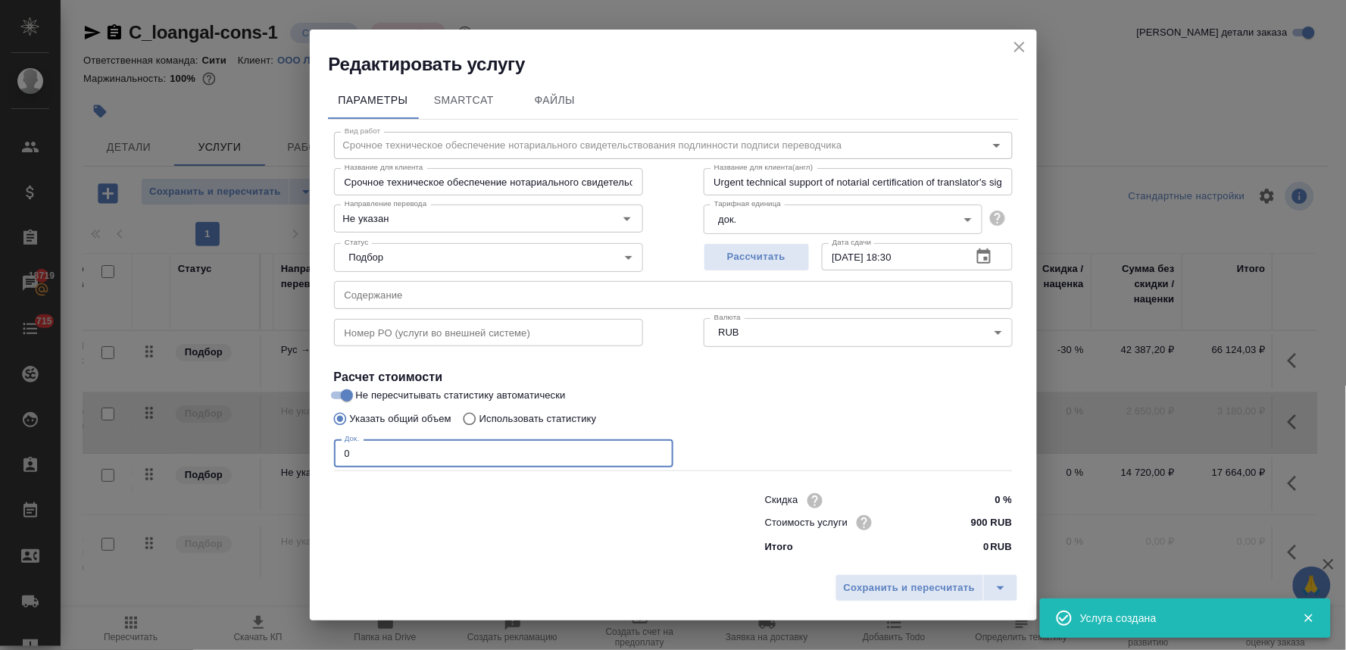
click at [293, 459] on div "Редактировать услугу Параметры SmartCat Файлы Вид работ Срочное техническое обе…" at bounding box center [673, 325] width 1346 height 650
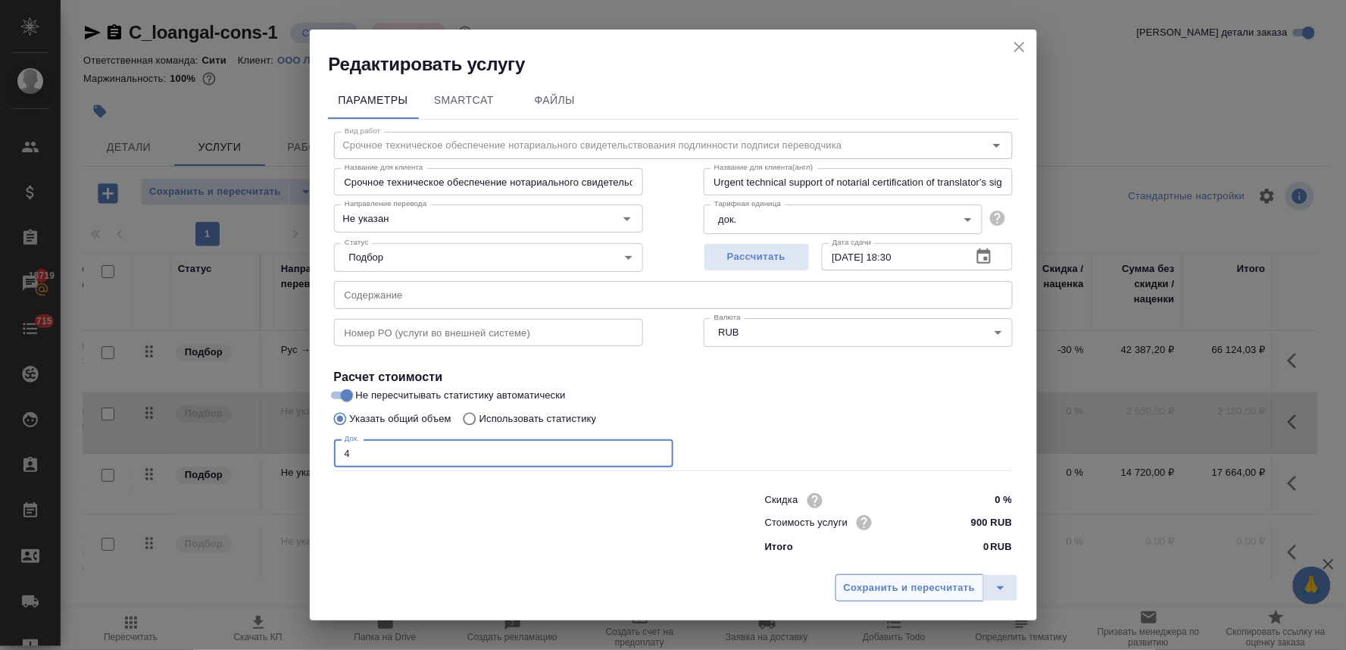
type input "4"
click at [897, 587] on span "Сохранить и пересчитать" at bounding box center [910, 587] width 132 height 17
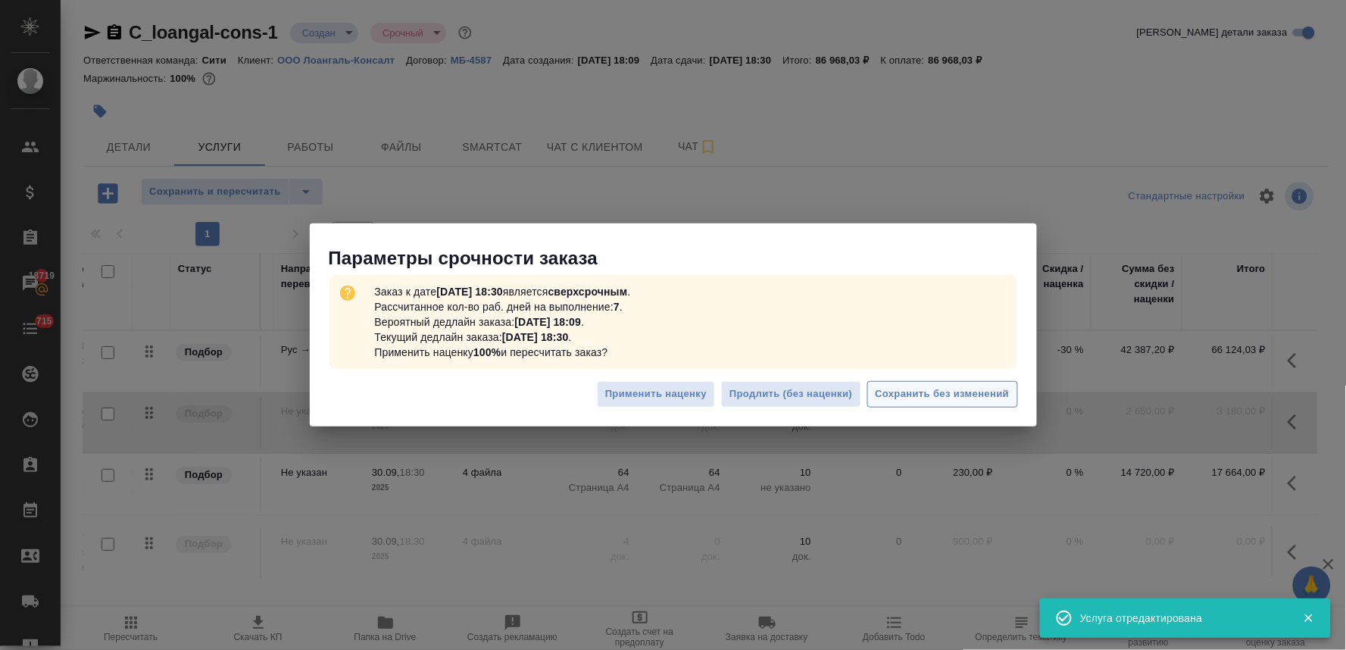
click at [927, 386] on span "Сохранить без изменений" at bounding box center [942, 393] width 134 height 17
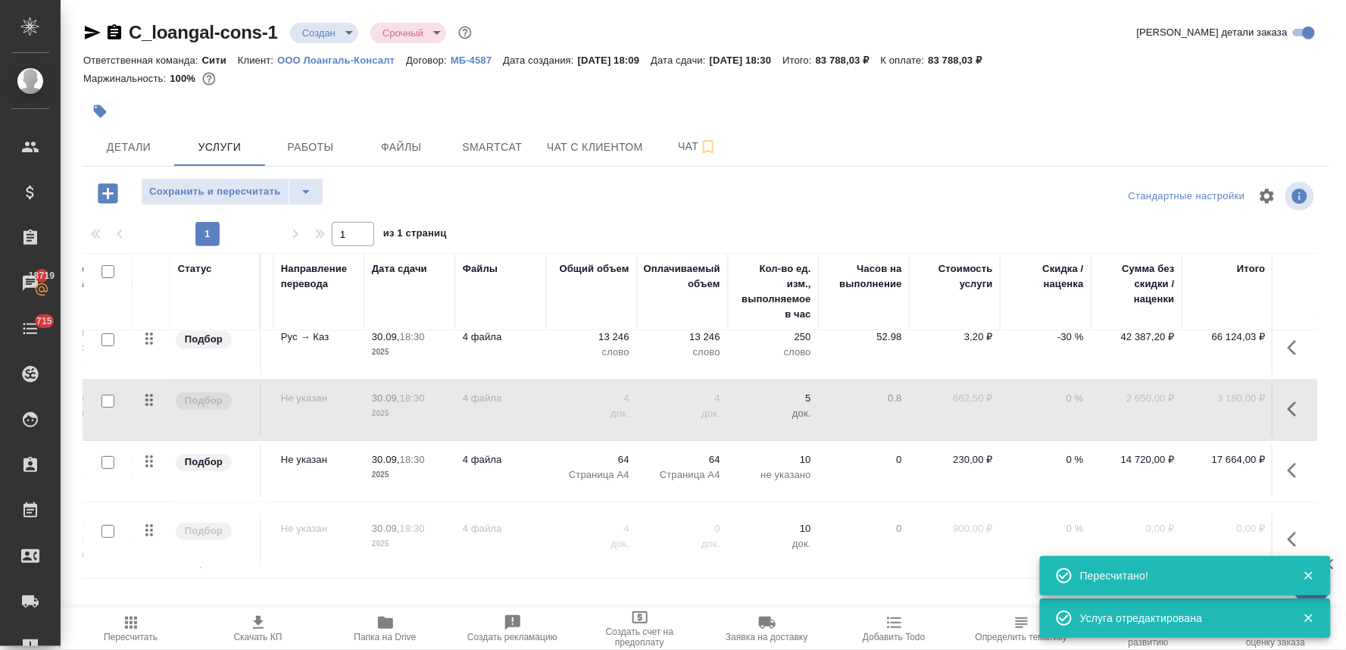
scroll to position [26, 192]
click at [1287, 530] on icon "button" at bounding box center [1296, 539] width 18 height 18
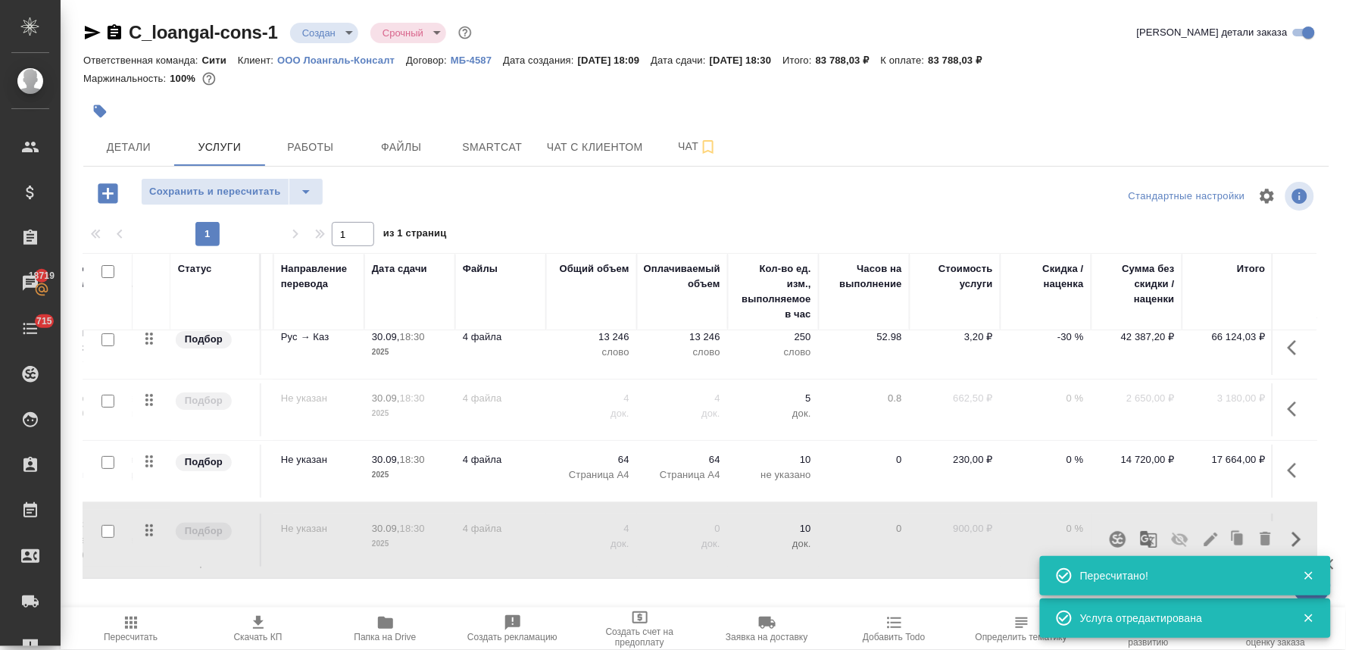
click at [1175, 530] on icon "button" at bounding box center [1180, 539] width 18 height 18
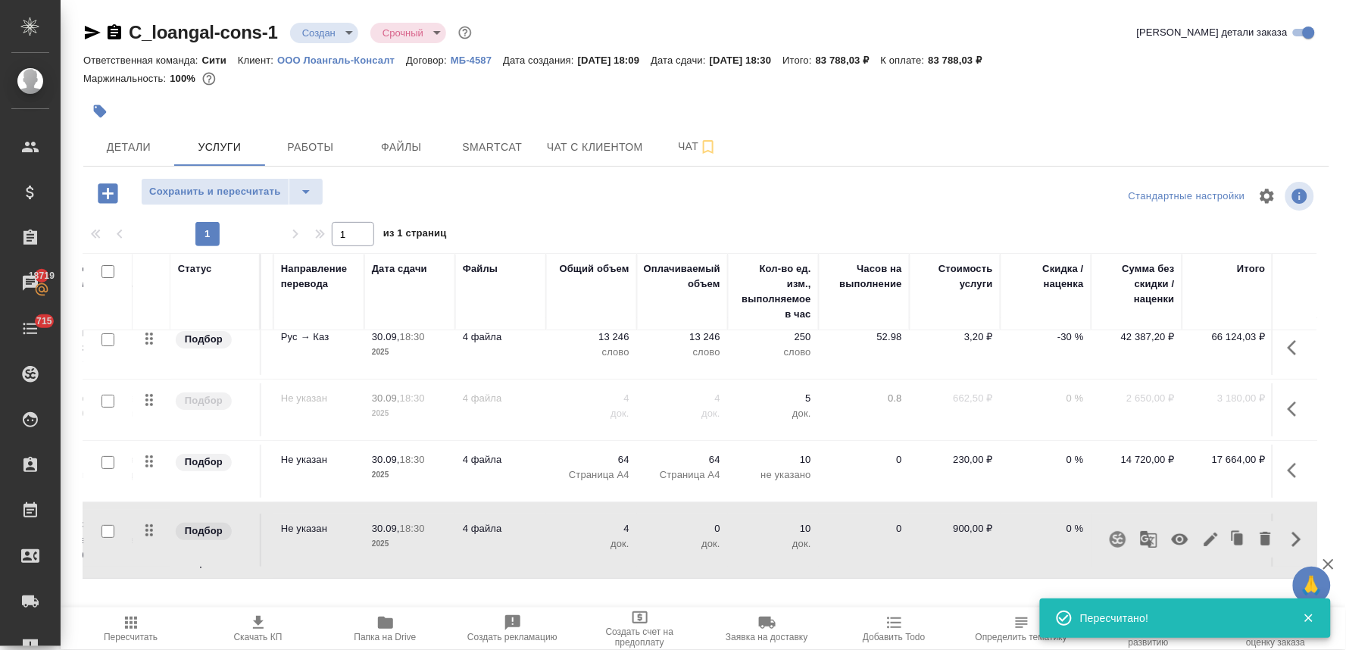
click at [421, 467] on p "2025" at bounding box center [410, 474] width 76 height 15
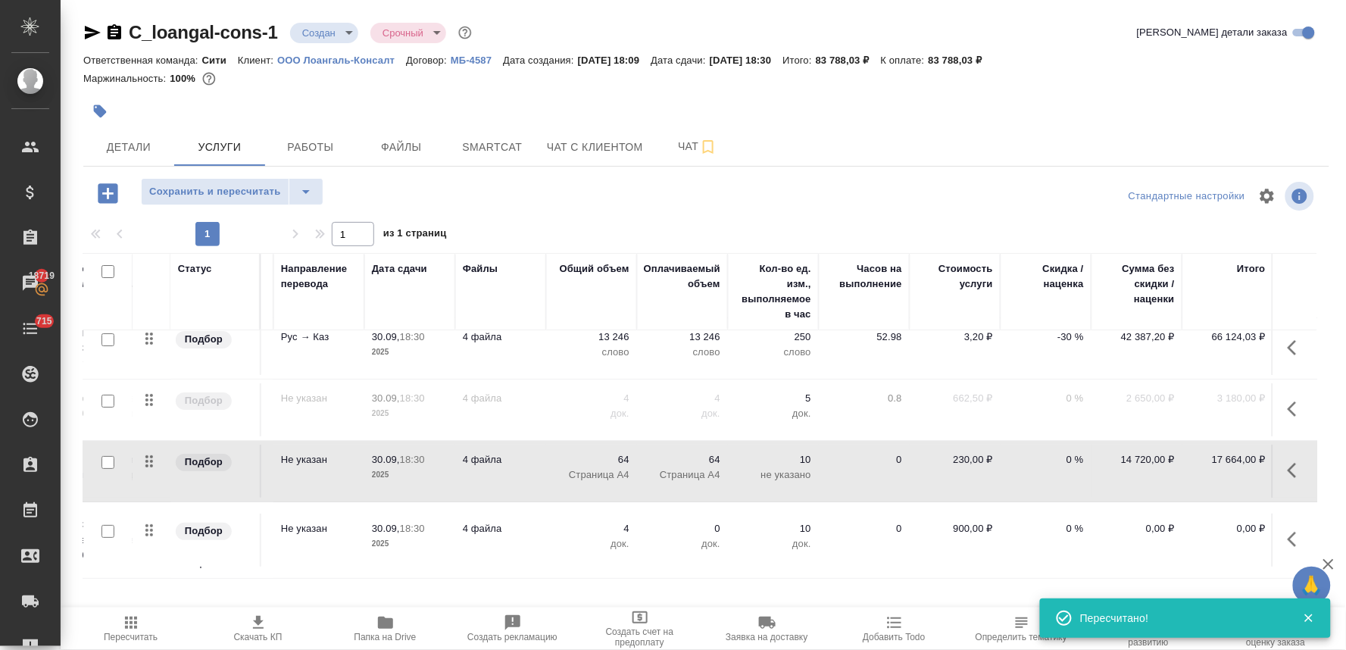
click at [421, 467] on p "2025" at bounding box center [410, 474] width 76 height 15
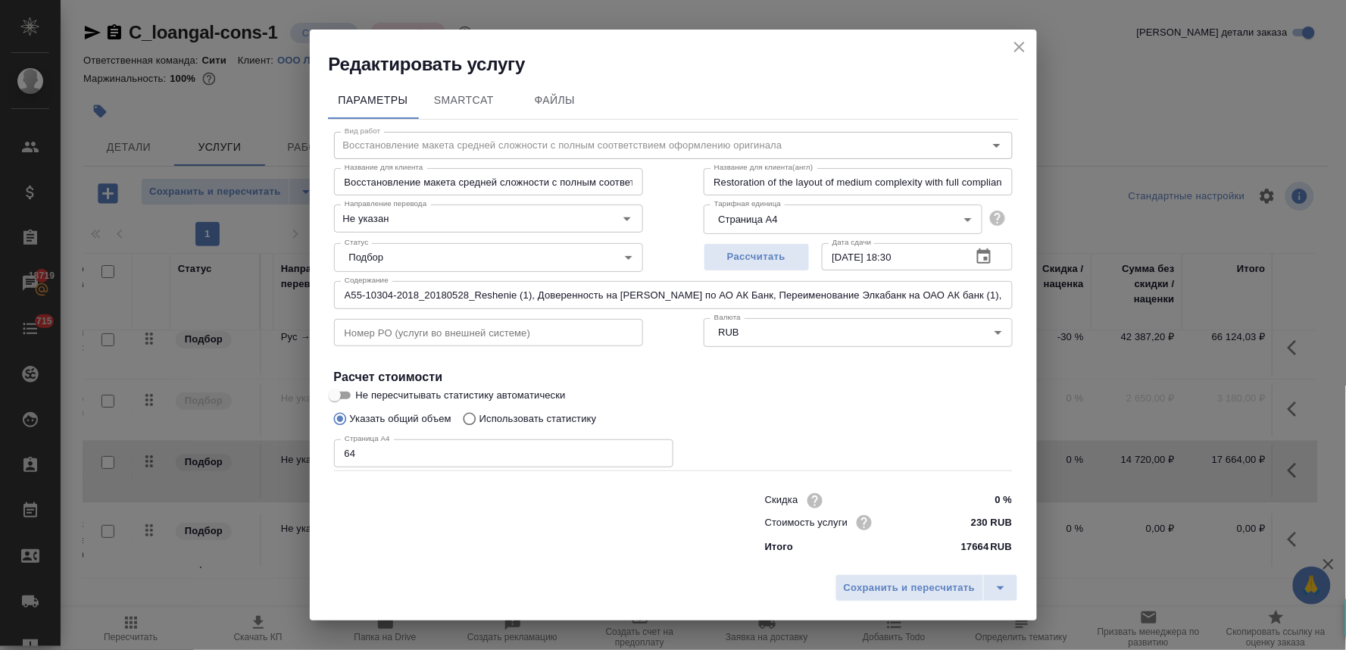
click at [571, 300] on input "A55-10304-2018_20180528_Reshenie (1), Доверенность на Нагибину Г.Л. по АО АК Ба…" at bounding box center [673, 294] width 679 height 27
click at [1023, 45] on icon "close" at bounding box center [1019, 47] width 18 height 18
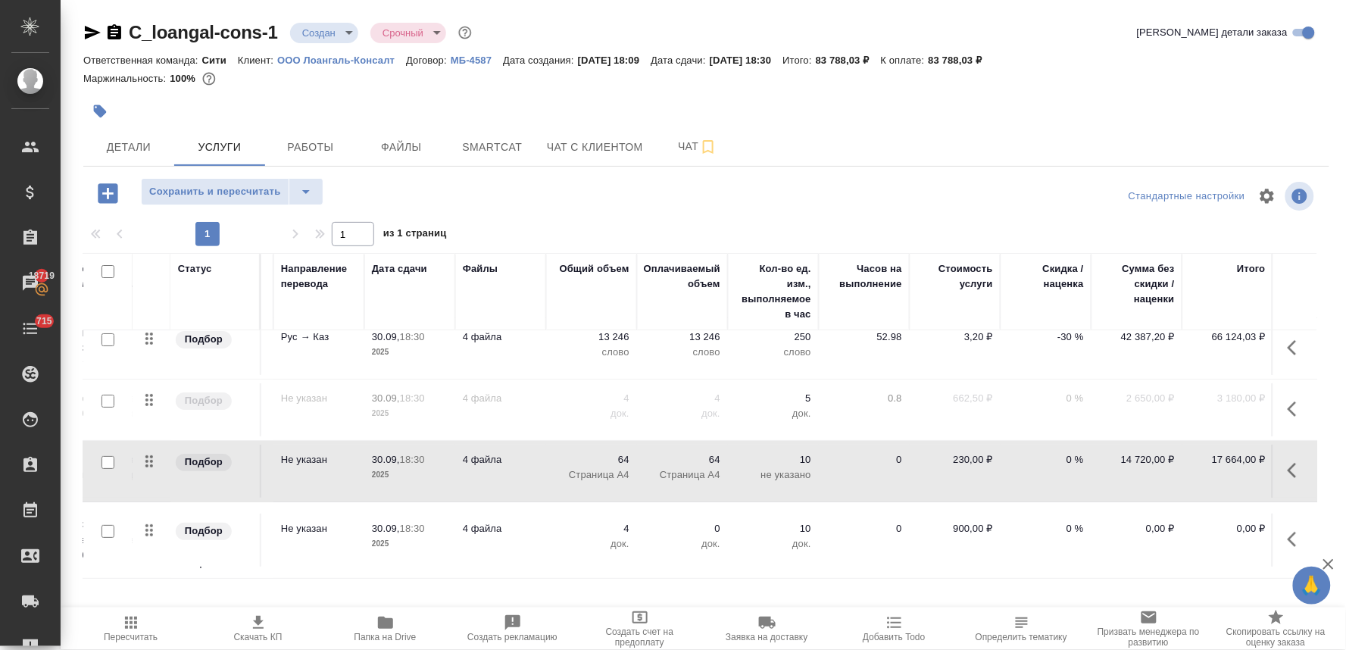
click at [410, 523] on p "18:30" at bounding box center [412, 528] width 25 height 11
click at [409, 523] on p "18:30" at bounding box center [412, 528] width 25 height 11
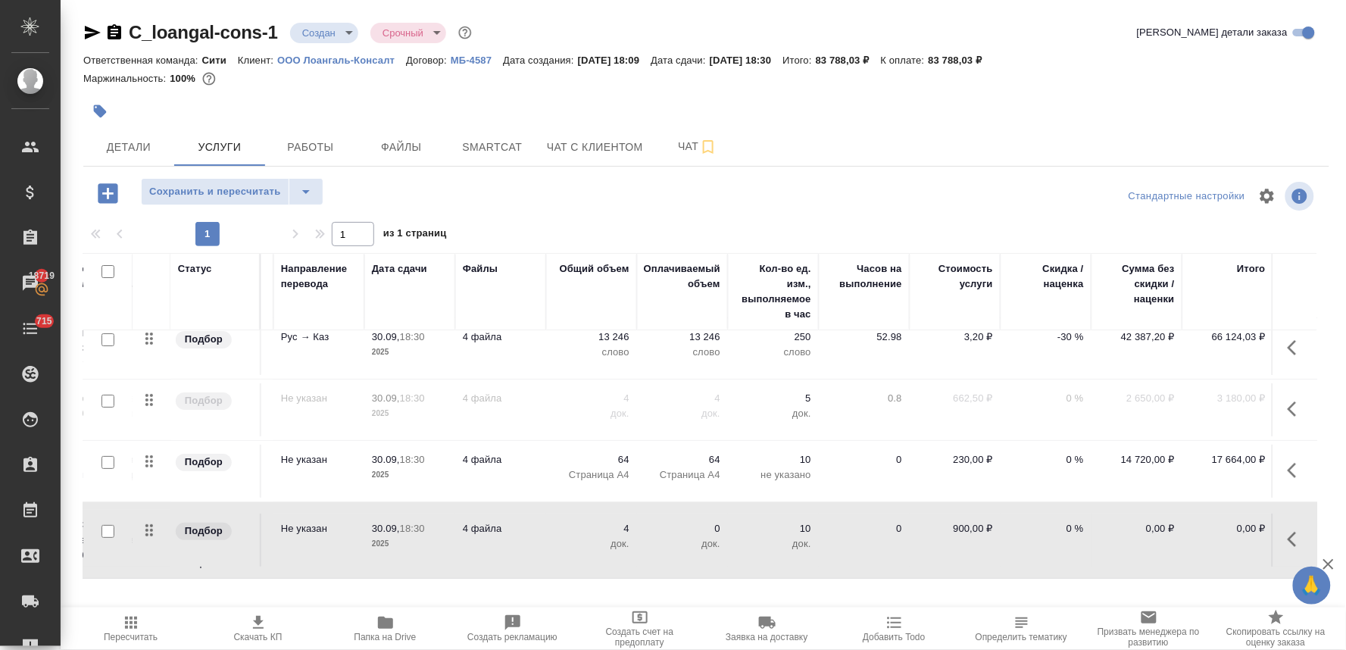
click at [492, 521] on p "4 файла" at bounding box center [501, 528] width 76 height 15
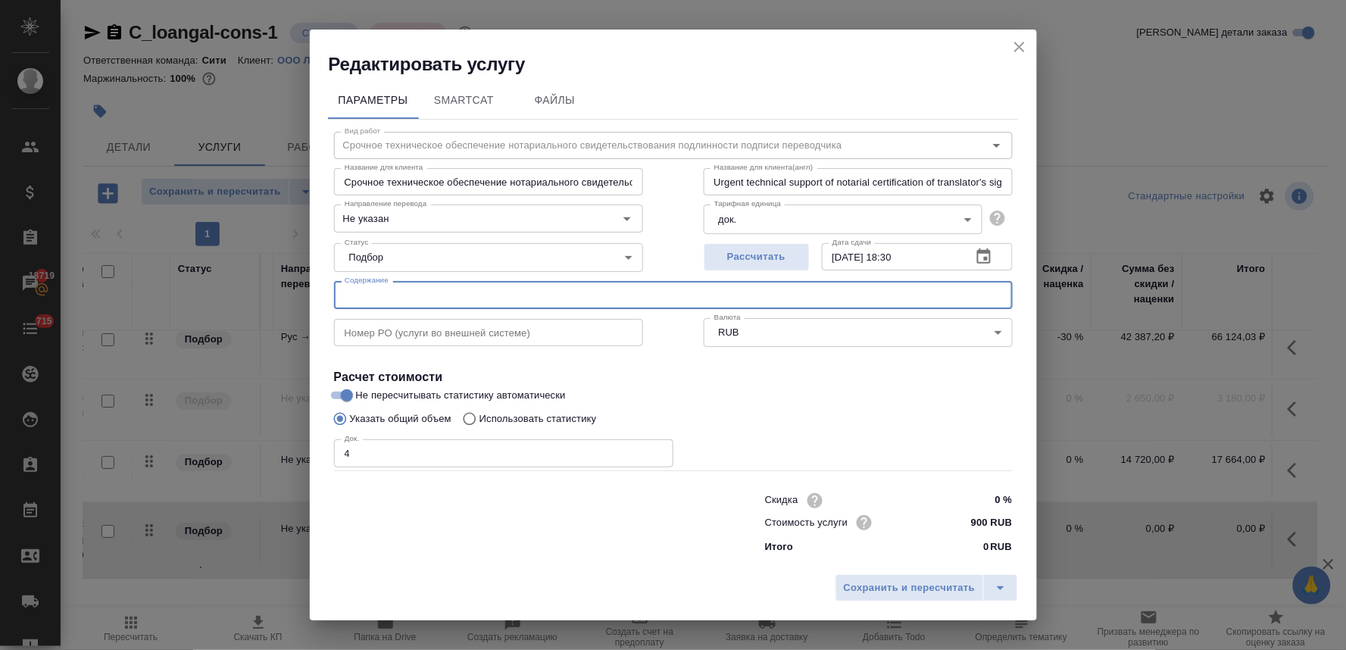
click at [487, 292] on input "text" at bounding box center [673, 294] width 679 height 27
paste input "A55-10304-2018_20180528_Reshenie (1), Доверенность на Нагибину Г.Л. по АО АК Ба…"
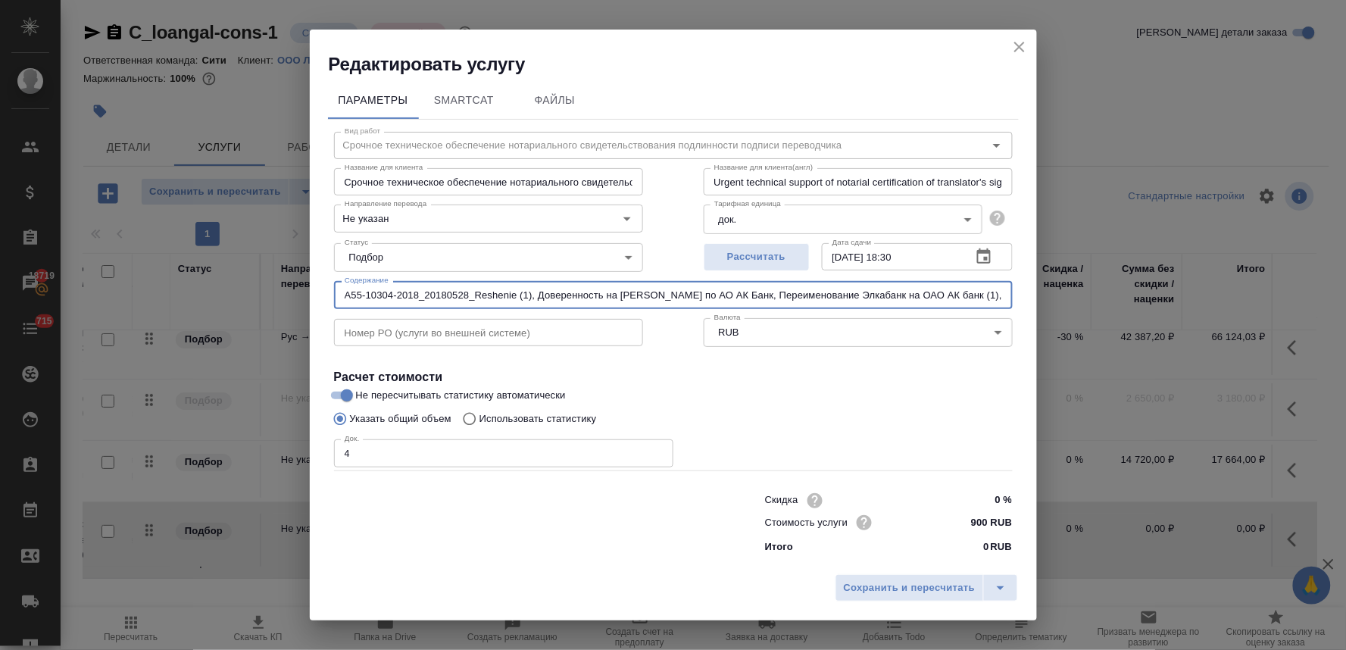
scroll to position [0, 284]
type input "A55-10304-2018_20180528_Reshenie (1), Доверенность на Нагибину Г.Л. по АО АК Ба…"
click at [872, 586] on span "Сохранить и пересчитать" at bounding box center [910, 587] width 132 height 17
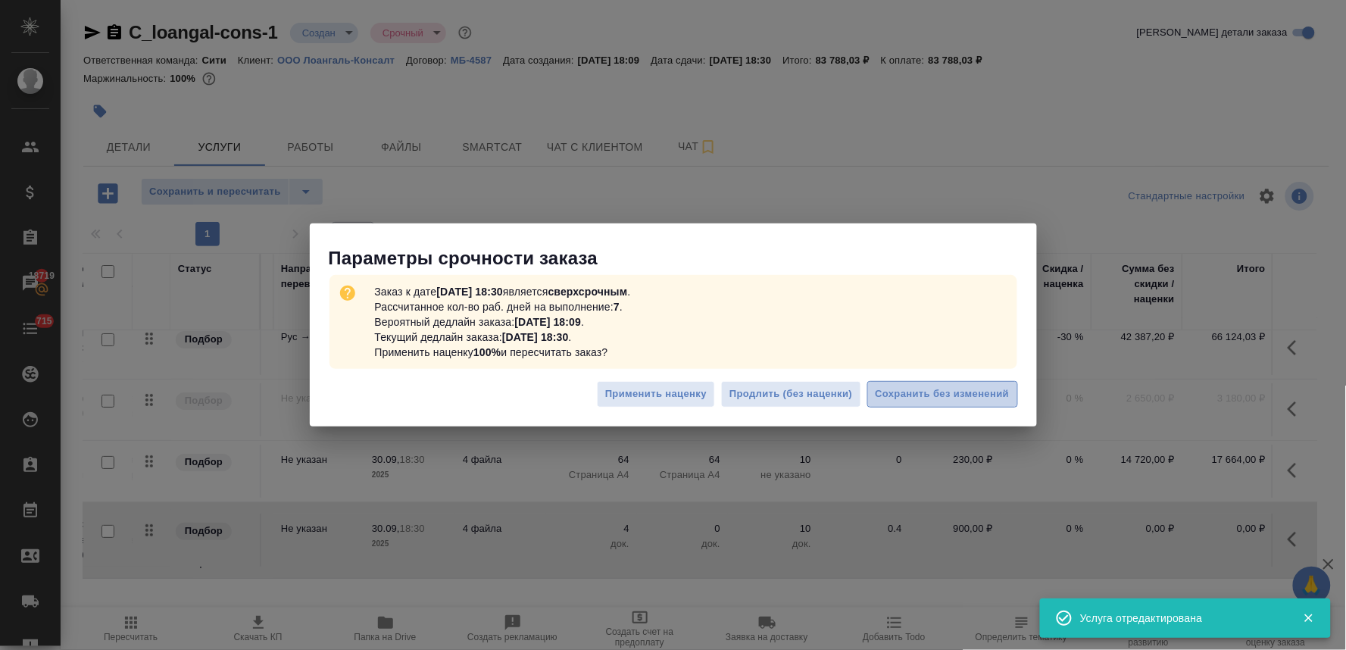
click at [890, 399] on span "Сохранить без изменений" at bounding box center [942, 393] width 134 height 17
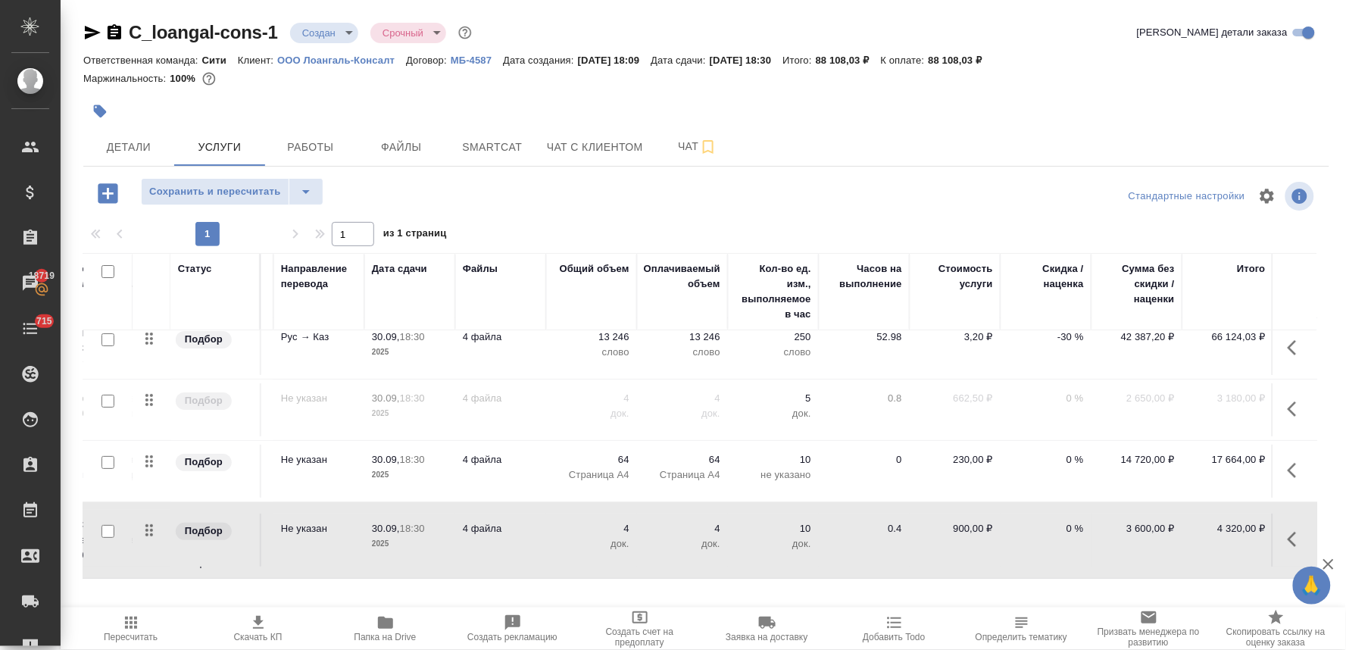
click at [452, 581] on div "C_loangal-cons-1 Создан new Срочный urgent Кратко детали заказа Ответственная к…" at bounding box center [706, 308] width 1262 height 617
click at [259, 636] on span "Скачать КП" at bounding box center [258, 637] width 48 height 11
click at [1329, 129] on div "Детали Услуги Работы Файлы Smartcat Чат с клиентом Чат" at bounding box center [706, 147] width 1246 height 38
click at [685, 152] on span "Чат" at bounding box center [697, 146] width 73 height 19
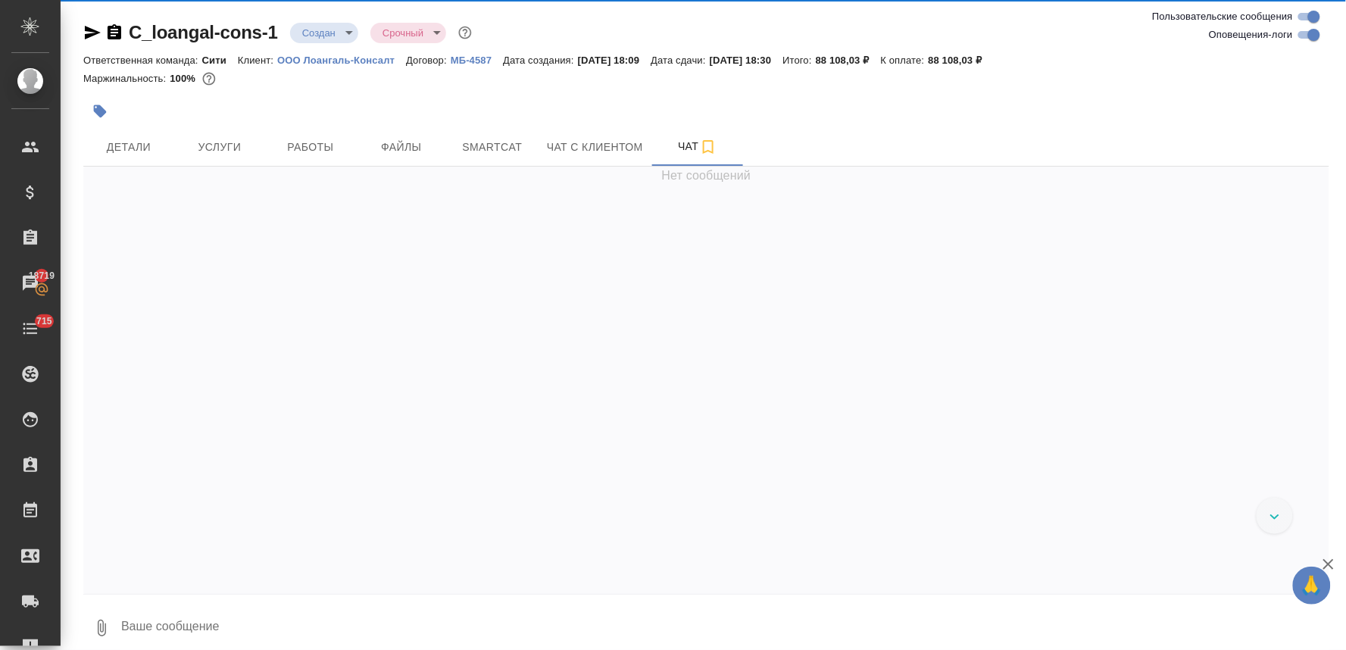
scroll to position [35, 0]
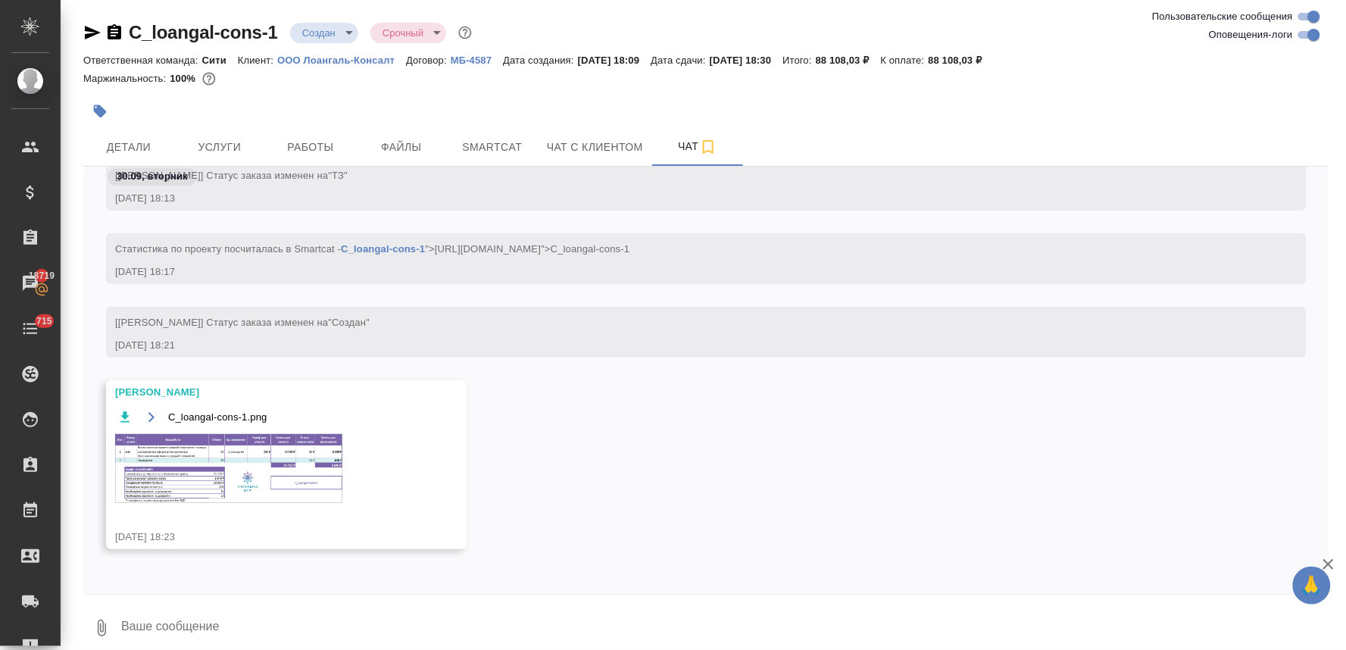
click at [229, 468] on img at bounding box center [228, 468] width 227 height 69
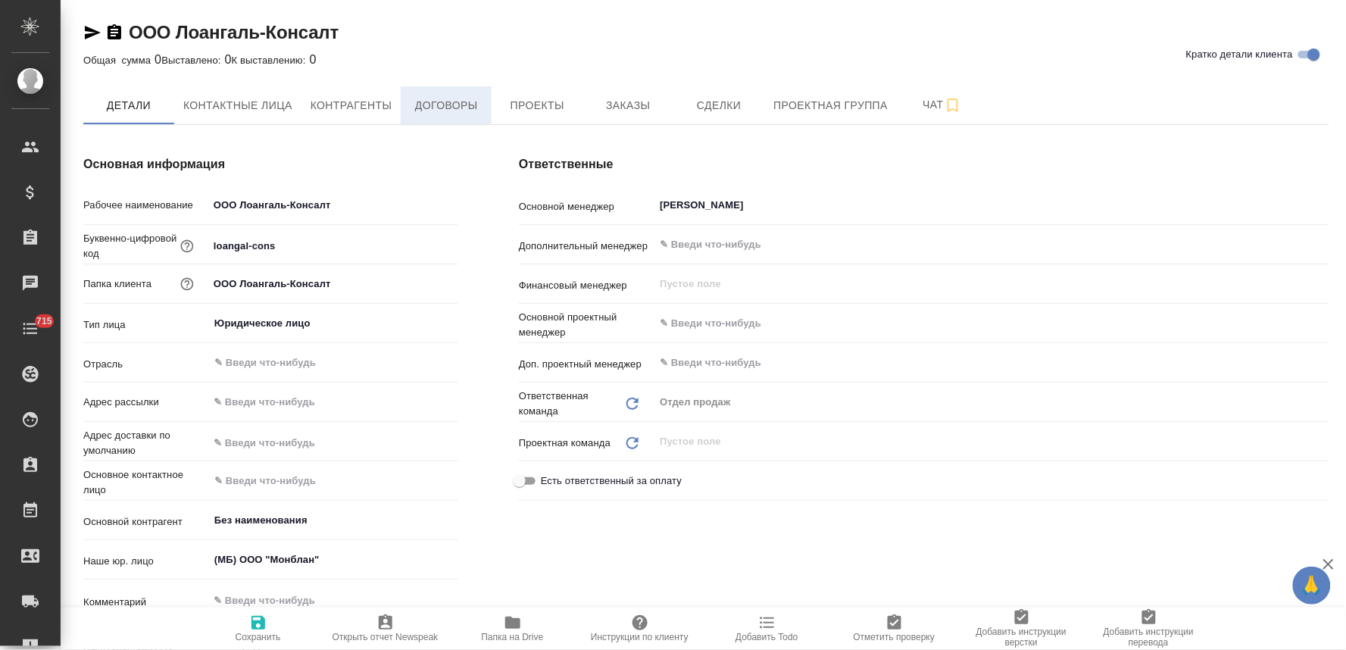
click at [465, 96] on span "Договоры" at bounding box center [446, 105] width 73 height 19
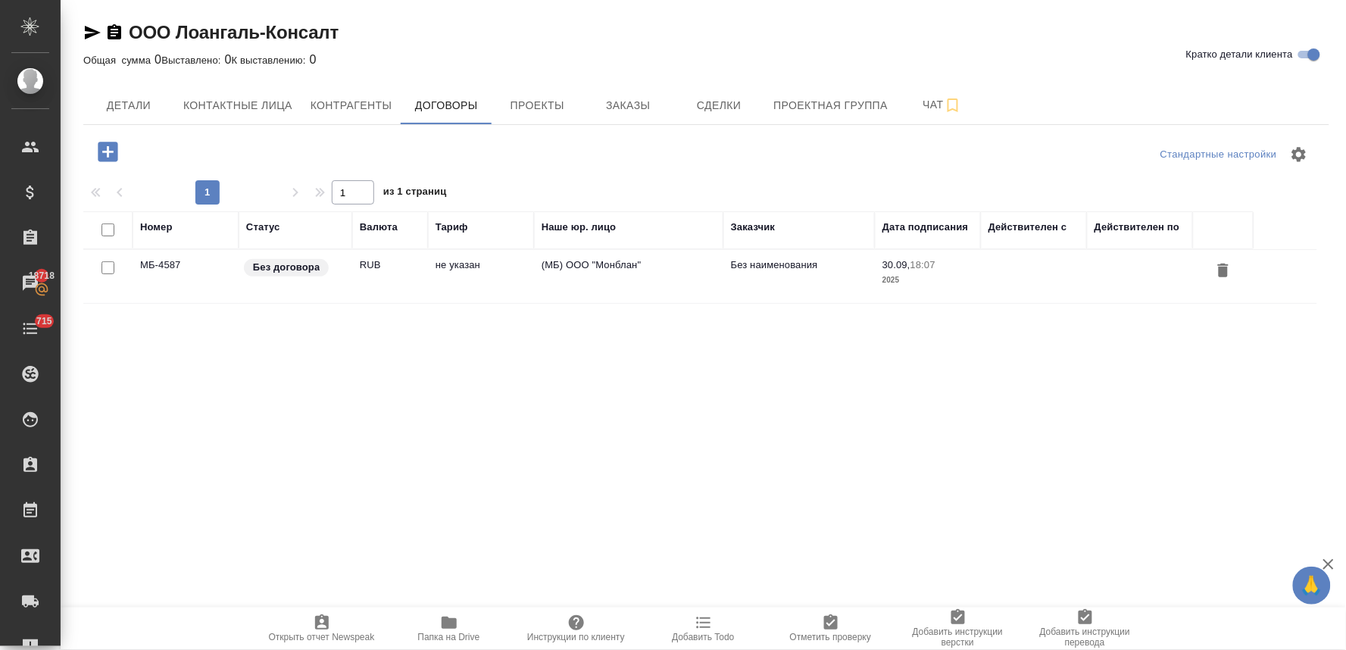
click at [463, 259] on td "не указан" at bounding box center [481, 276] width 106 height 53
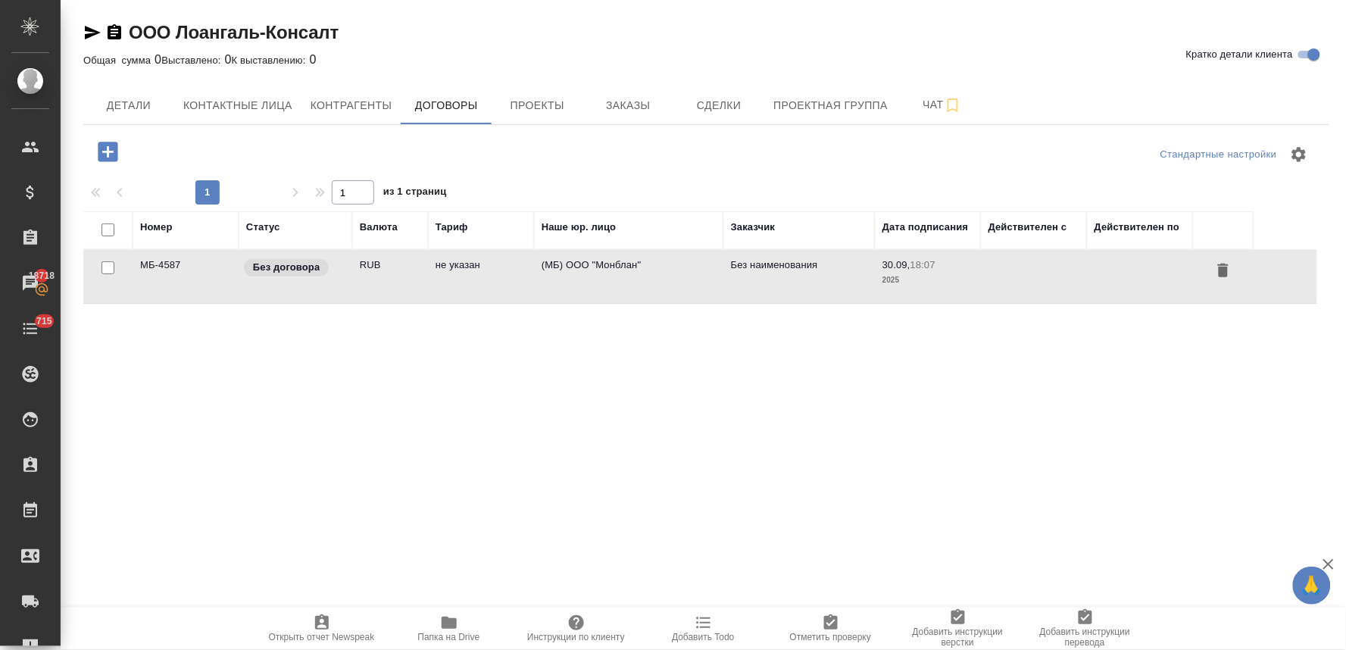
click at [463, 259] on td "не указан" at bounding box center [481, 276] width 106 height 53
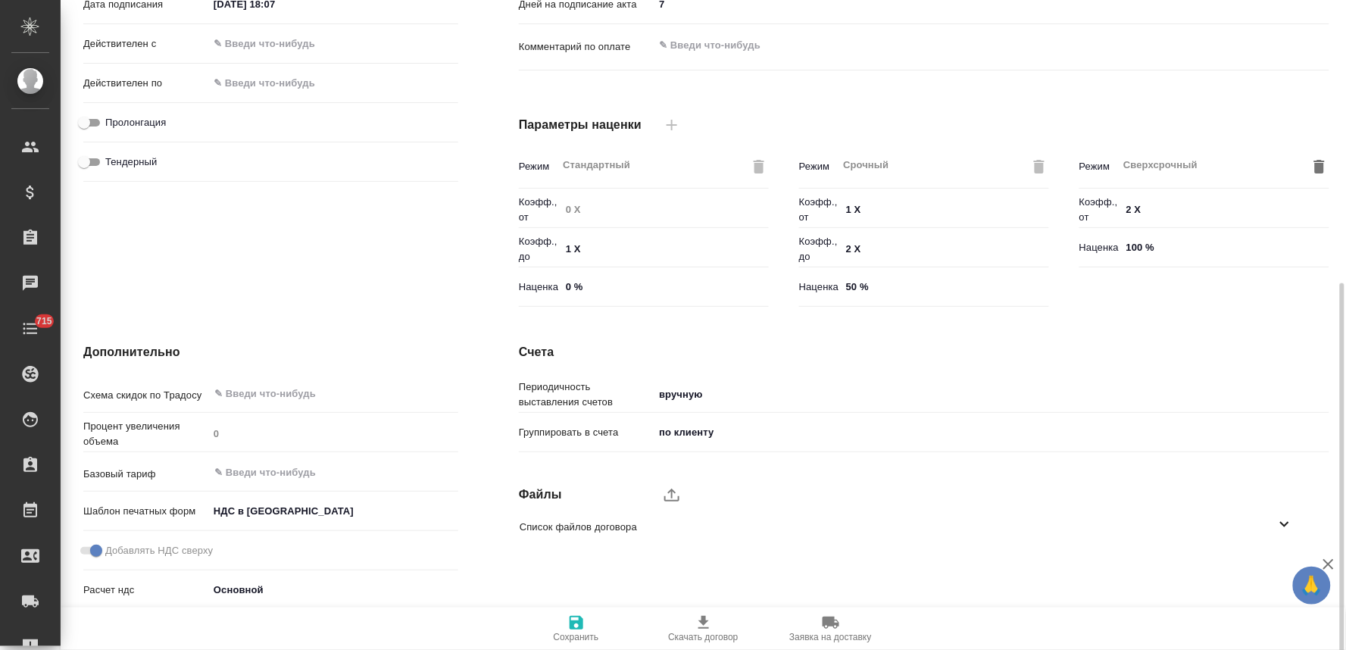
scroll to position [379, 0]
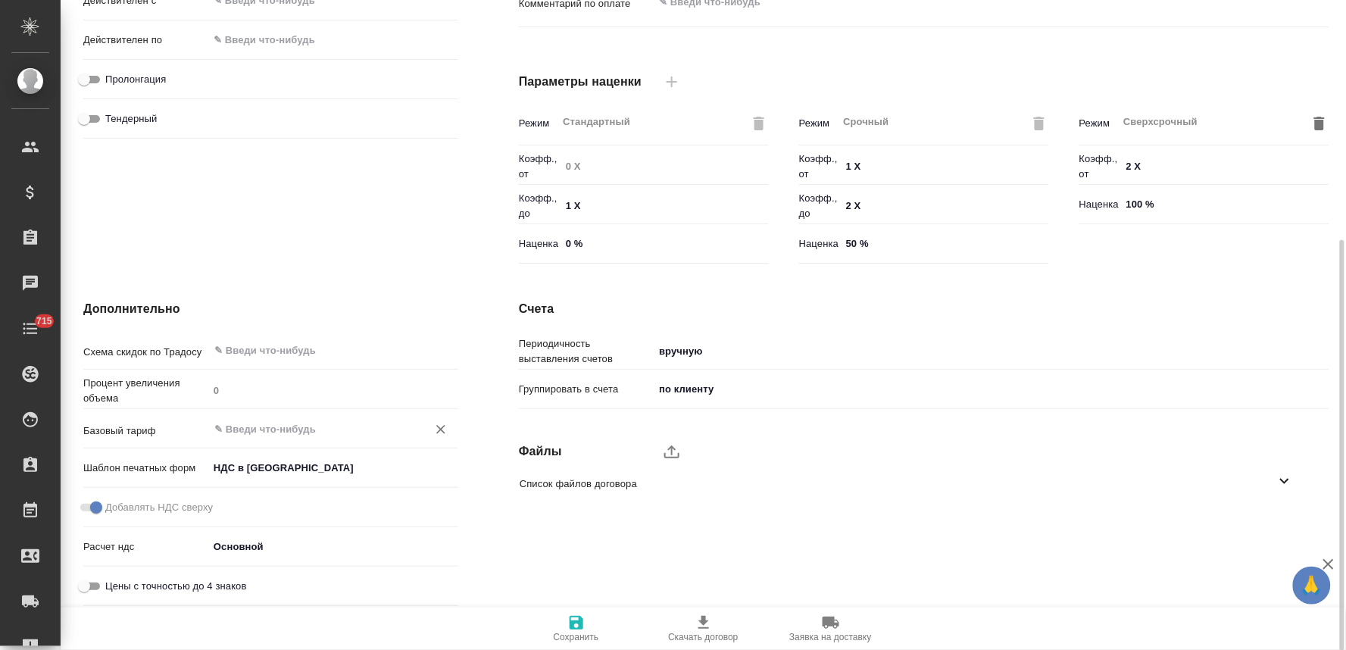
click at [290, 432] on input "text" at bounding box center [308, 429] width 190 height 18
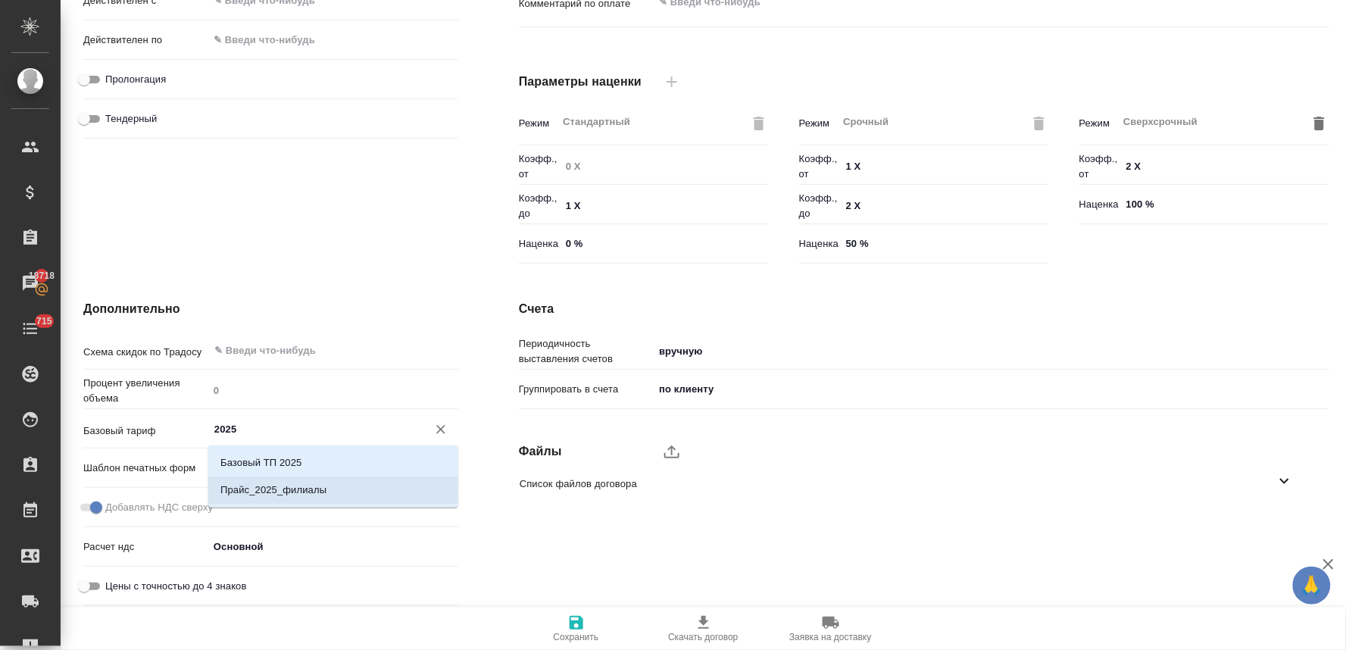
click at [286, 492] on p "Прайс_2025_филиалы" at bounding box center [273, 489] width 106 height 15
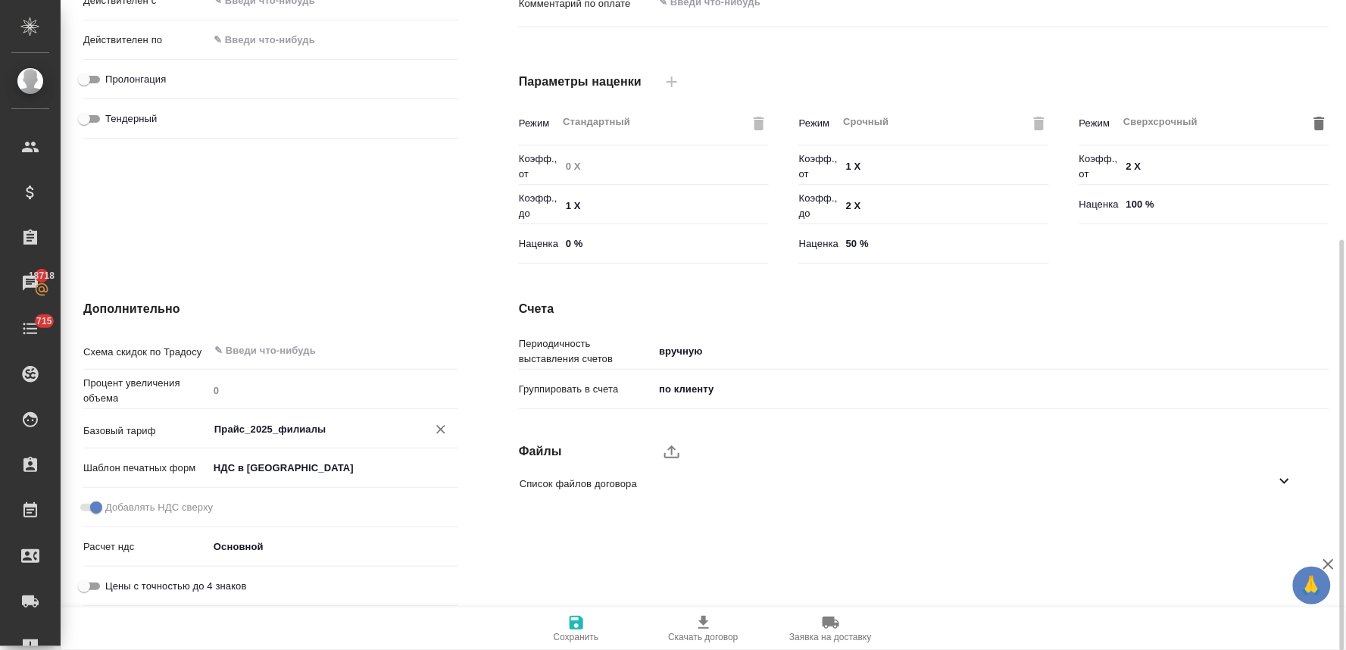
type input "Прайс_2025_филиалы"
click at [580, 629] on icon "button" at bounding box center [576, 623] width 14 height 14
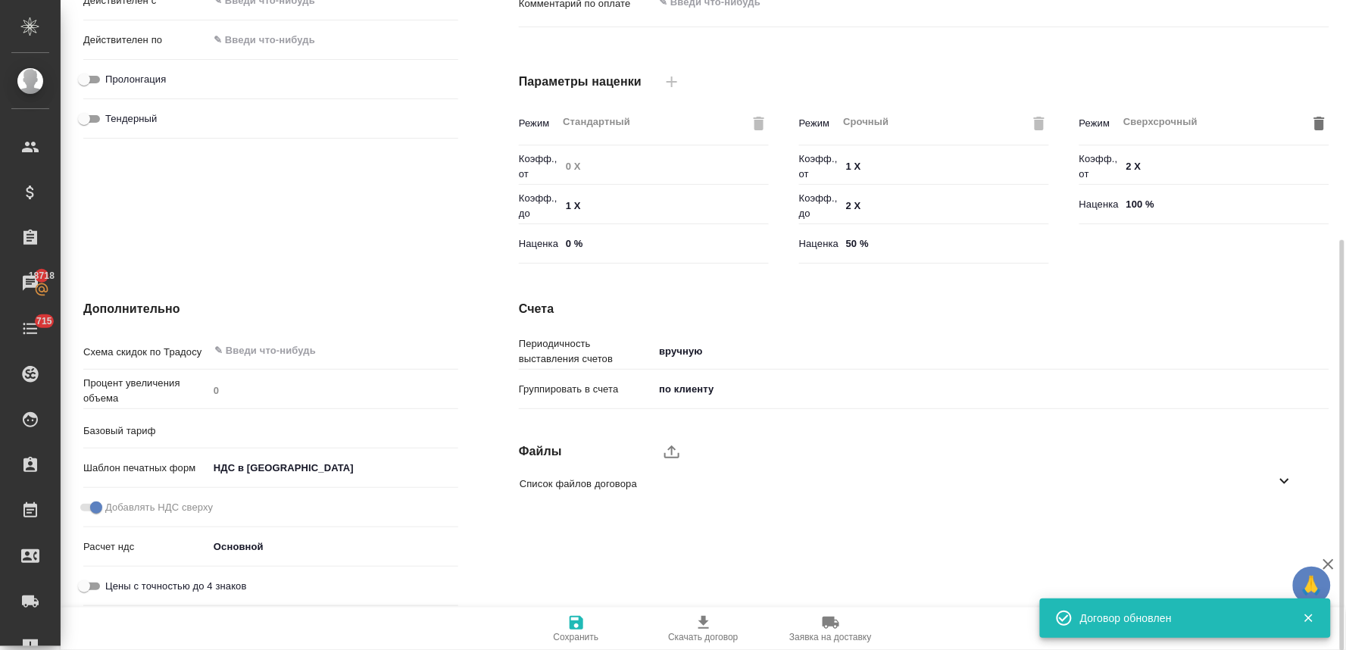
type input "Прайс_2025_филиалы"
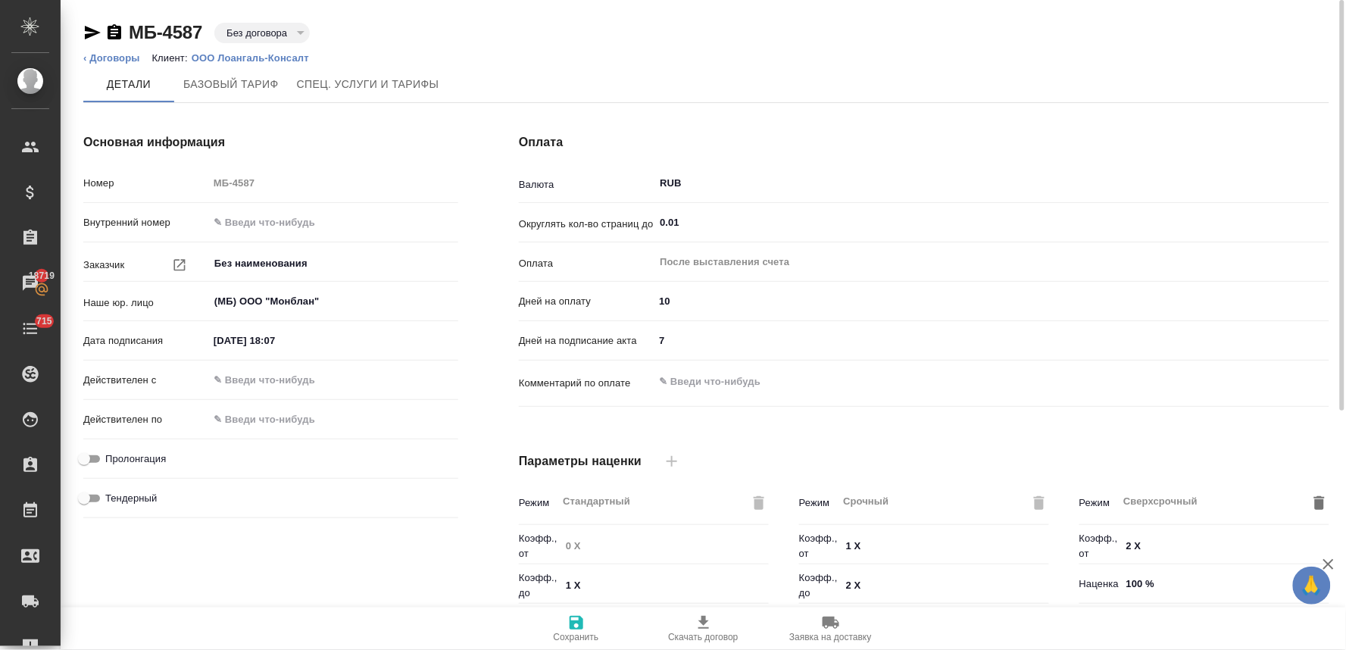
click at [266, 57] on p "ООО Лоангаль-Консалт" at bounding box center [256, 57] width 129 height 11
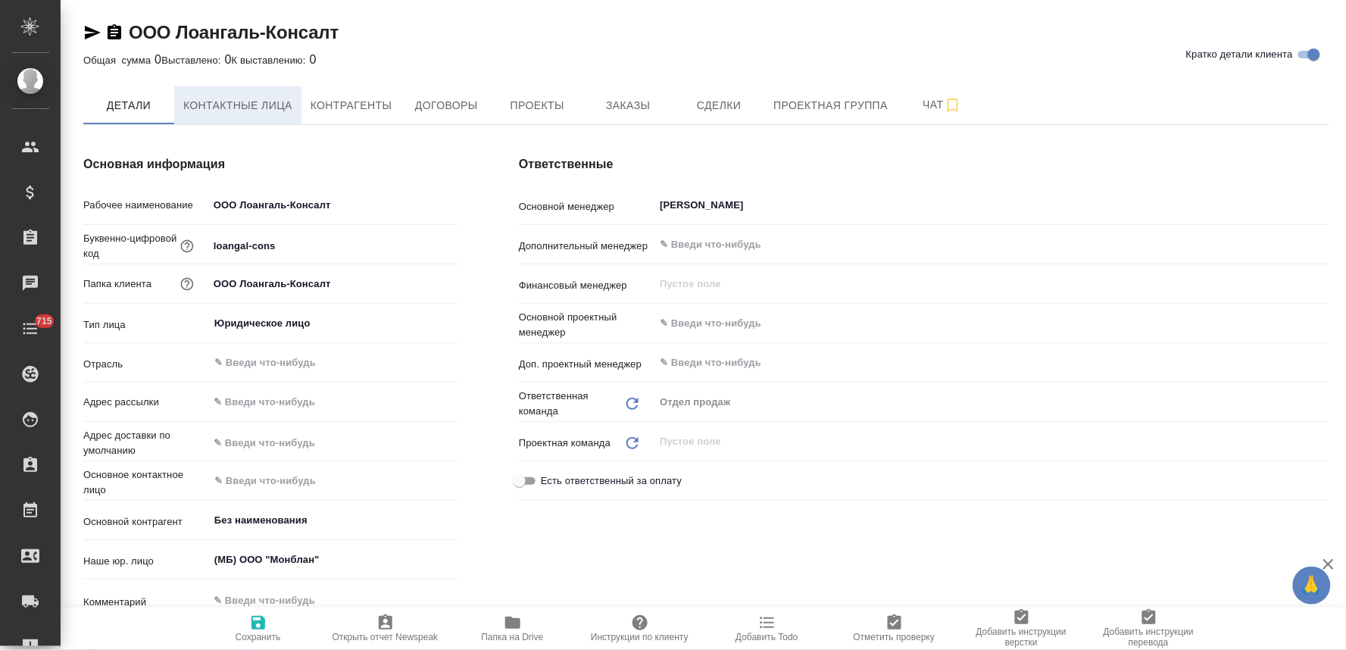
click at [257, 91] on button "Контактные лица" at bounding box center [237, 105] width 127 height 38
select select "RU"
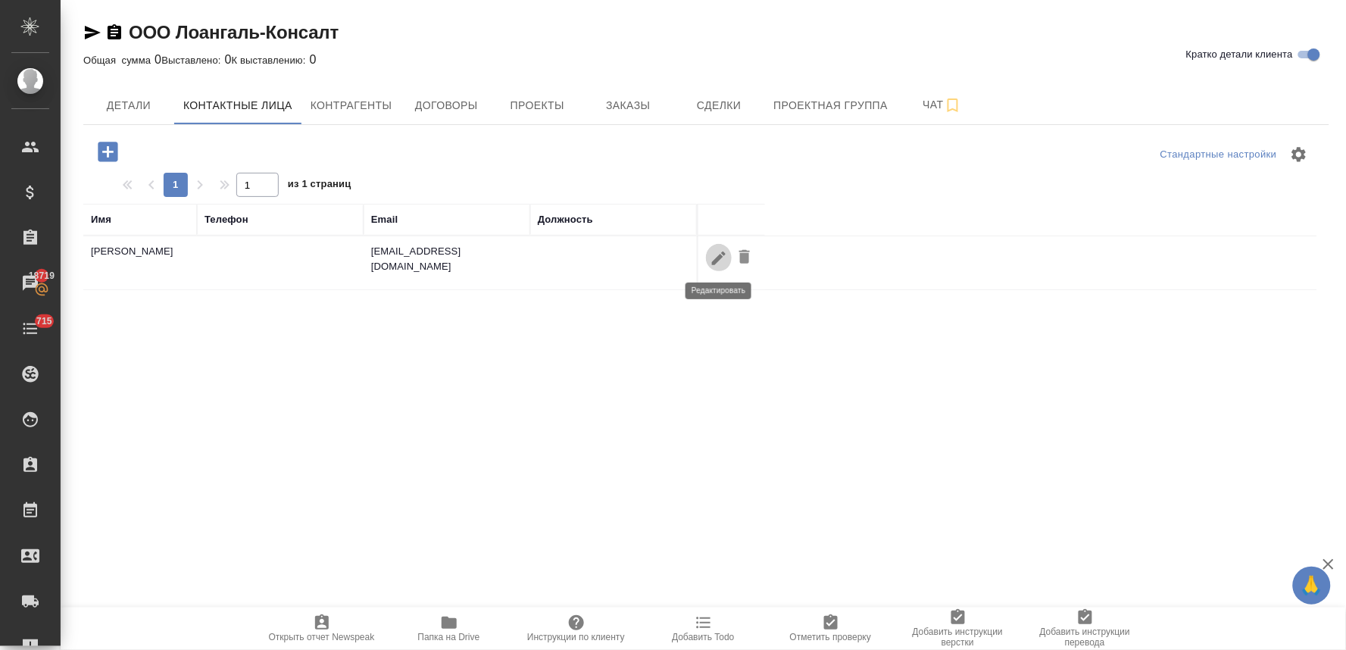
click at [715, 266] on icon "button" at bounding box center [719, 258] width 18 height 18
type input "Парвина"
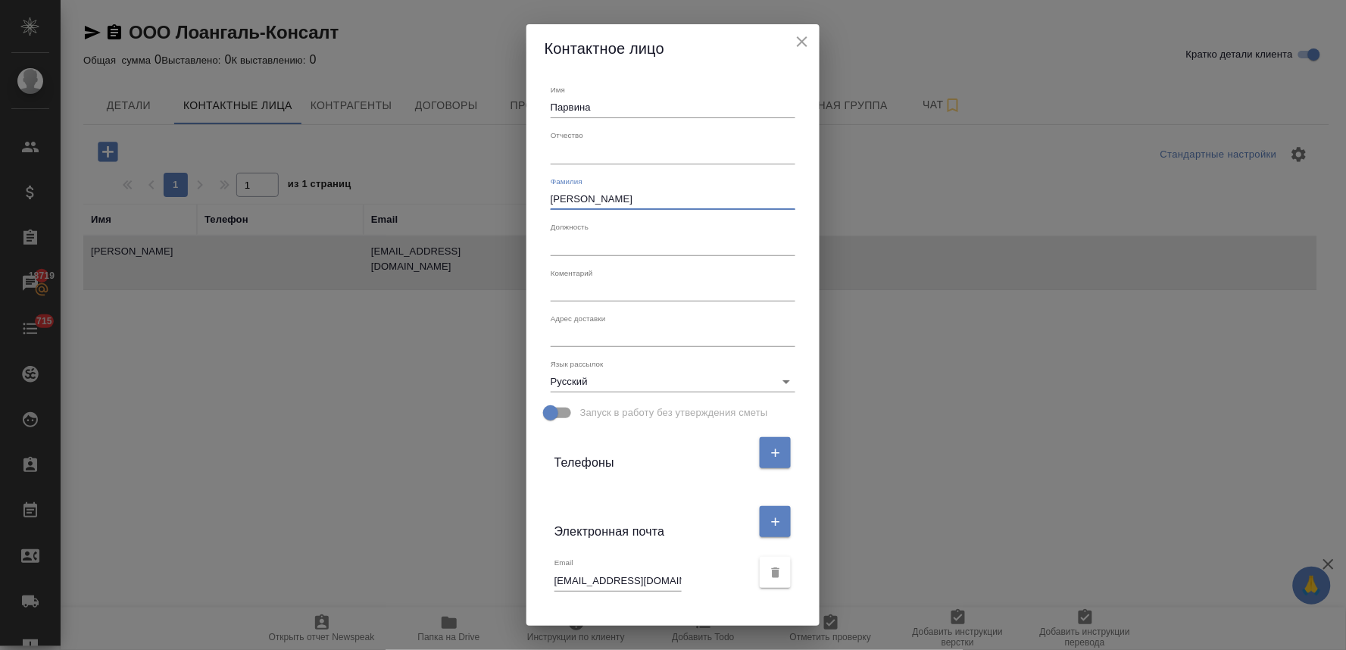
click at [571, 199] on input "[PERSON_NAME]" at bounding box center [673, 199] width 245 height 21
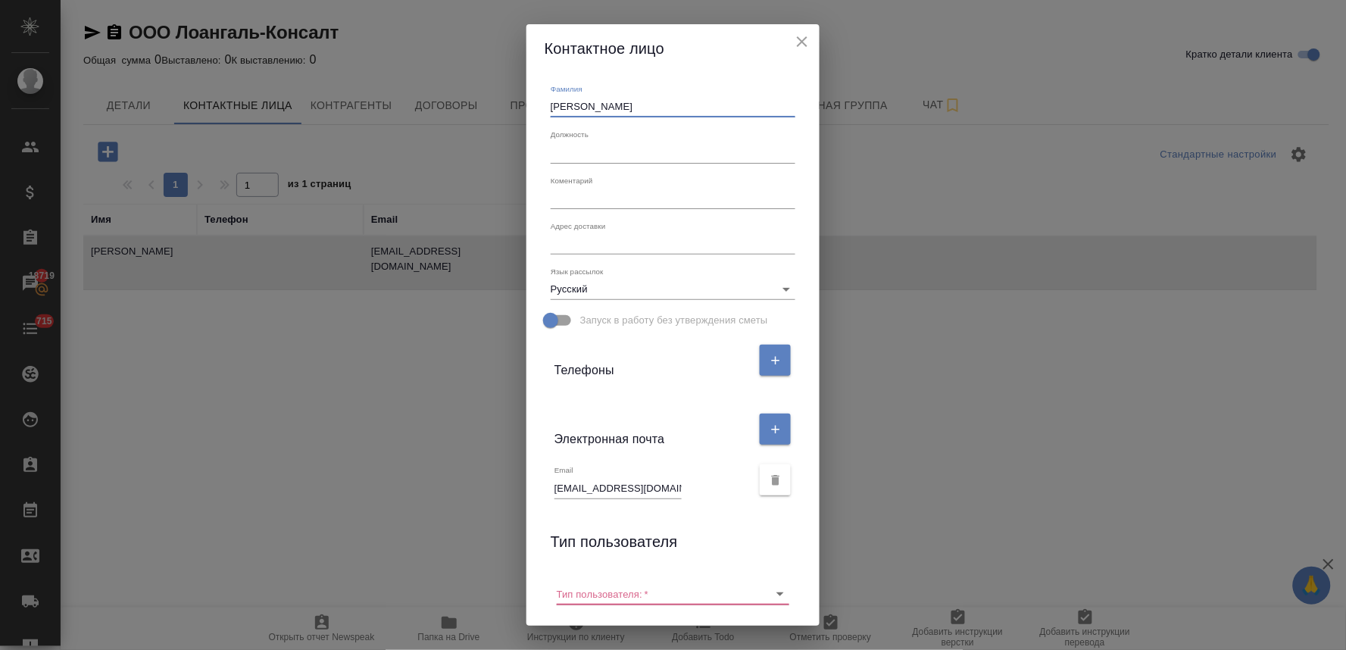
scroll to position [163, 0]
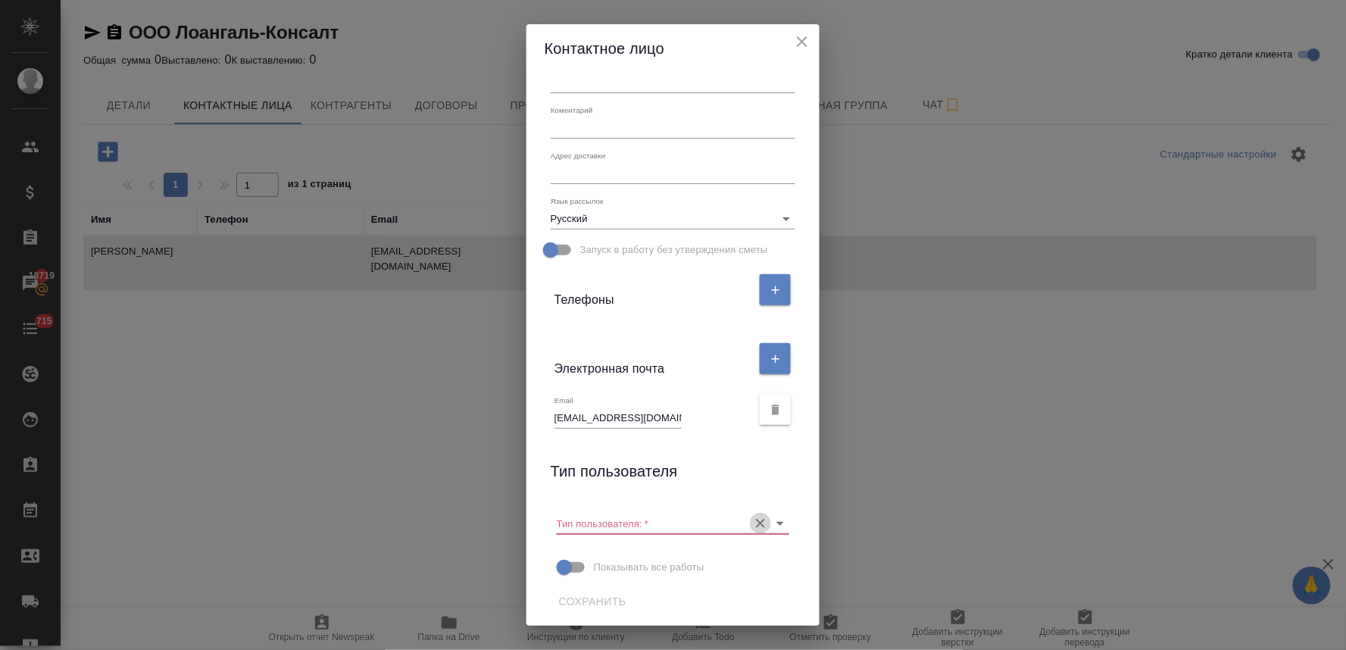
click at [754, 519] on icon "Очистить" at bounding box center [760, 523] width 15 height 15
type input "[PERSON_NAME]"
click at [604, 593] on span "Сохранить" at bounding box center [592, 601] width 67 height 19
